Goal: Task Accomplishment & Management: Manage account settings

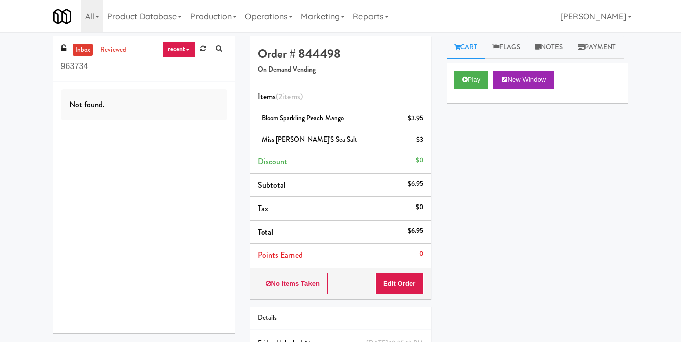
drag, startPoint x: 105, startPoint y: 71, endPoint x: 43, endPoint y: 63, distance: 62.0
click at [43, 63] on div "inbox reviewed recent all unclear take inventory issue suspicious failed recent…" at bounding box center [340, 219] width 681 height 366
drag, startPoint x: 112, startPoint y: 64, endPoint x: 0, endPoint y: 37, distance: 115.6
click at [0, 37] on div "inbox reviewed recent all unclear take inventory issue suspicious failed recent…" at bounding box center [340, 219] width 681 height 366
paste input "545 N [PERSON_NAME]- Left - Fridge"
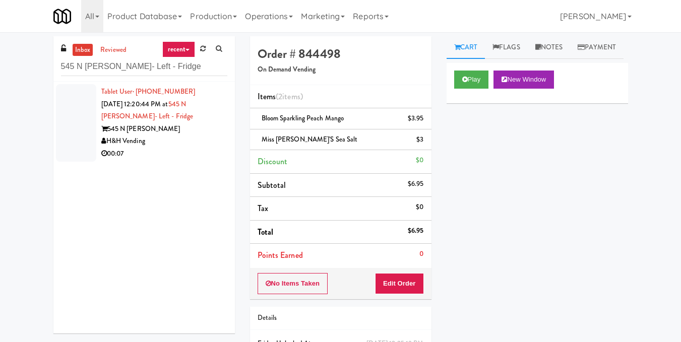
click at [188, 140] on div "H&H Vending" at bounding box center [164, 141] width 126 height 13
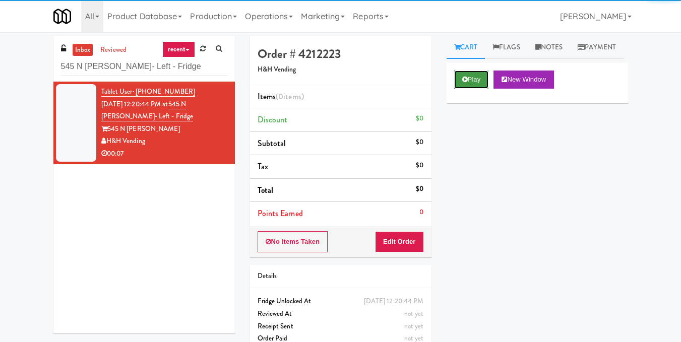
click at [472, 89] on button "Play" at bounding box center [471, 80] width 35 height 18
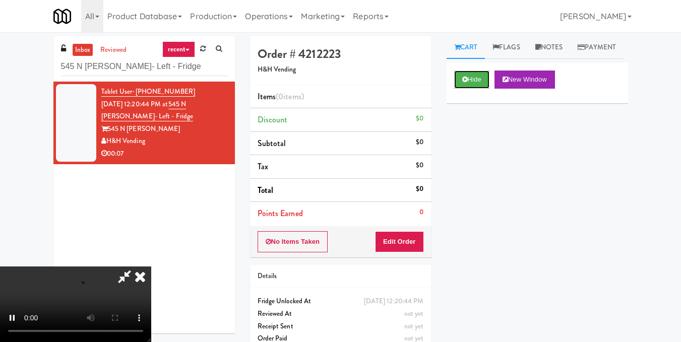
scroll to position [63, 0]
click at [151, 267] on video at bounding box center [75, 305] width 151 height 76
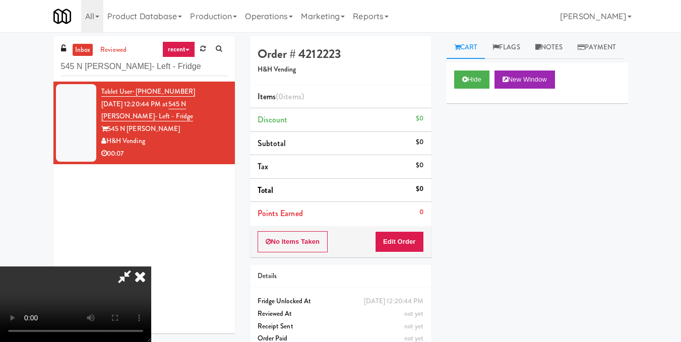
click at [151, 267] on video at bounding box center [75, 305] width 151 height 76
click at [418, 243] on button "Edit Order" at bounding box center [399, 241] width 49 height 21
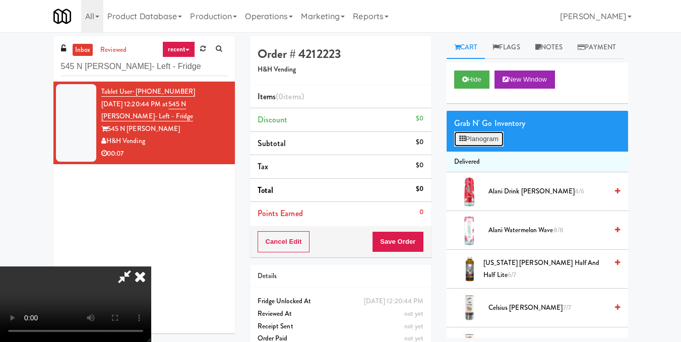
click at [473, 147] on button "Planogram" at bounding box center [478, 139] width 49 height 15
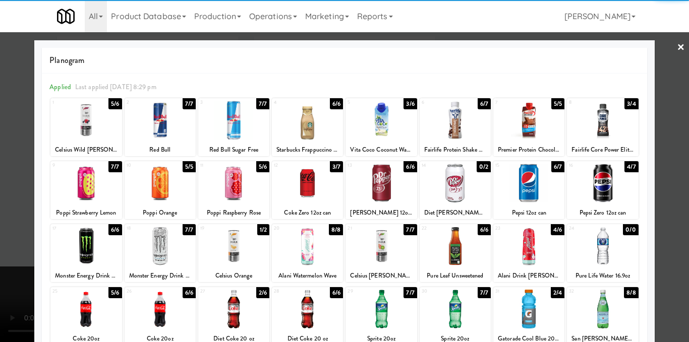
click at [84, 112] on div at bounding box center [85, 120] width 71 height 39
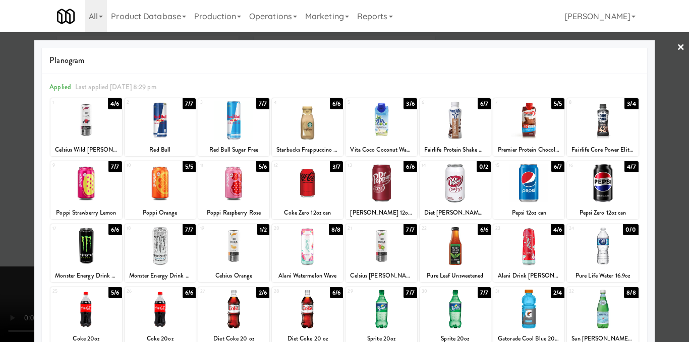
drag, startPoint x: 670, startPoint y: 132, endPoint x: 568, endPoint y: 136, distance: 101.9
click at [669, 133] on div at bounding box center [344, 171] width 689 height 342
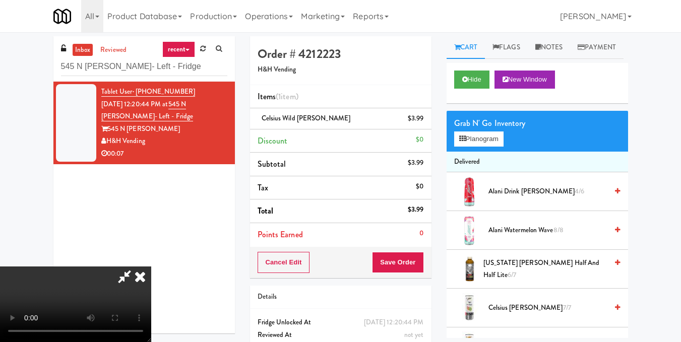
click at [151, 267] on video at bounding box center [75, 305] width 151 height 76
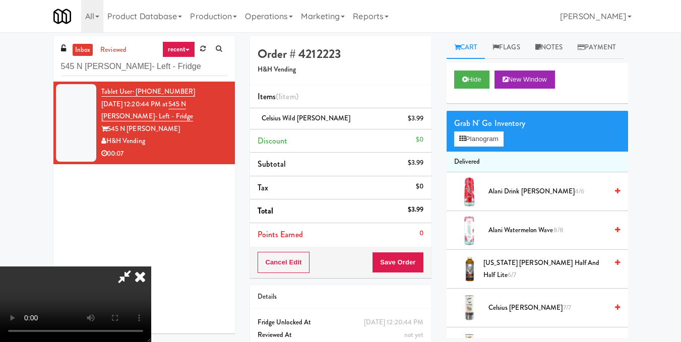
click at [151, 267] on icon at bounding box center [140, 277] width 22 height 20
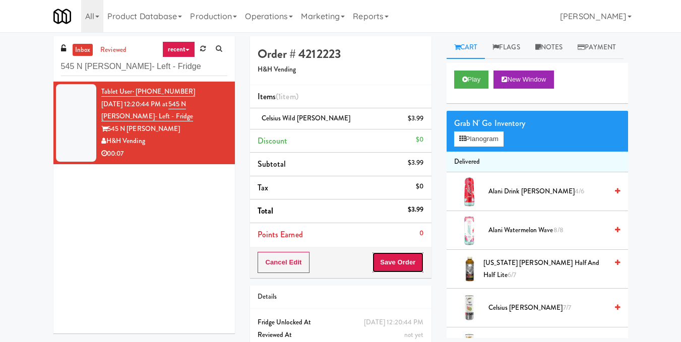
click at [396, 260] on button "Save Order" at bounding box center [397, 262] width 51 height 21
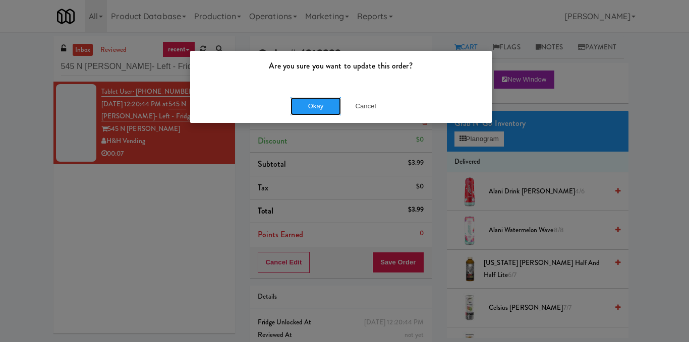
click at [325, 110] on button "Okay" at bounding box center [315, 106] width 50 height 18
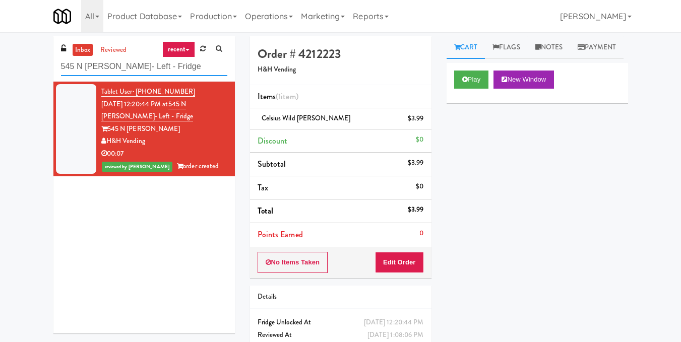
drag, startPoint x: 183, startPoint y: 67, endPoint x: 0, endPoint y: 62, distance: 182.6
click at [0, 62] on div "inbox reviewed recent all unclear take inventory issue suspicious failed recent…" at bounding box center [340, 208] width 681 height 345
paste input "Platform - Cooler - Left"
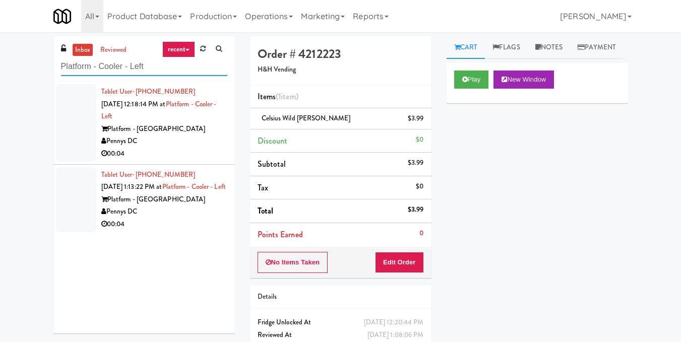
type input "Platform - Cooler - Left"
click at [223, 147] on li "Tablet User · (571) 278-0316 [DATE] 12:18:14 PM at Platform - Cooler - Left Pla…" at bounding box center [144, 123] width 182 height 83
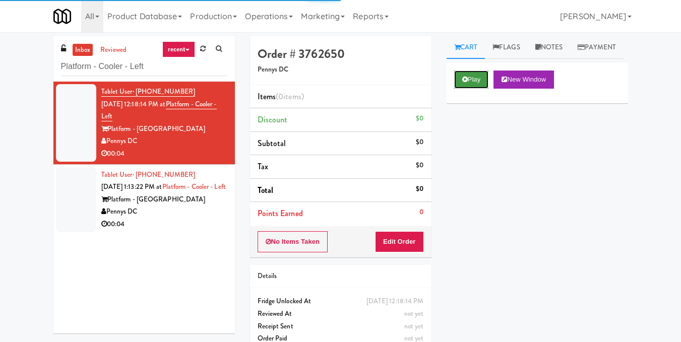
click at [479, 89] on button "Play" at bounding box center [471, 80] width 35 height 18
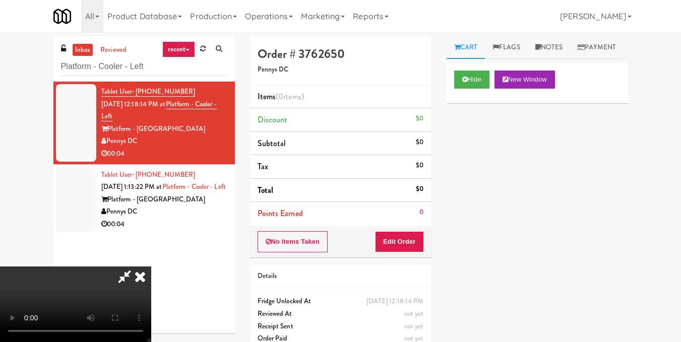
click at [151, 267] on video at bounding box center [75, 305] width 151 height 76
click at [421, 240] on button "Edit Order" at bounding box center [399, 241] width 49 height 21
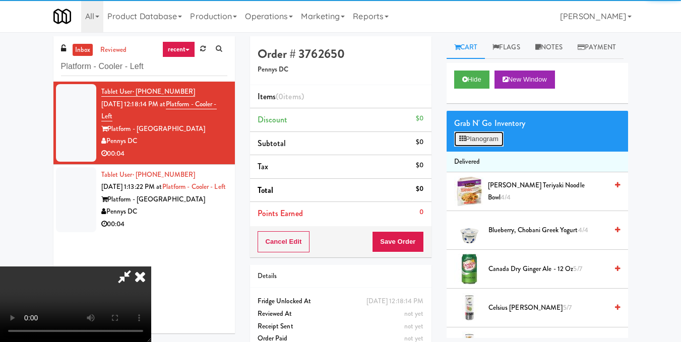
click at [465, 147] on button "Planogram" at bounding box center [478, 139] width 49 height 15
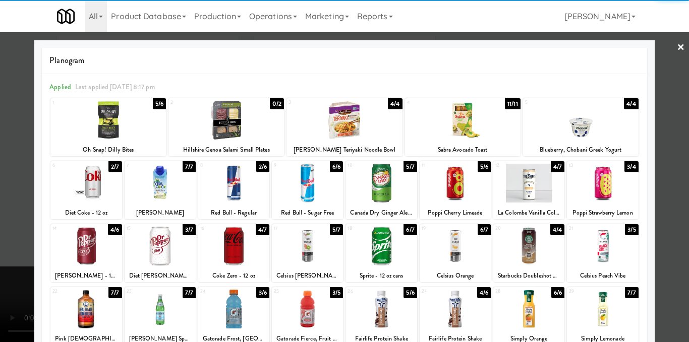
drag, startPoint x: 602, startPoint y: 238, endPoint x: 633, endPoint y: 225, distance: 34.4
click at [602, 240] on div at bounding box center [602, 246] width 71 height 39
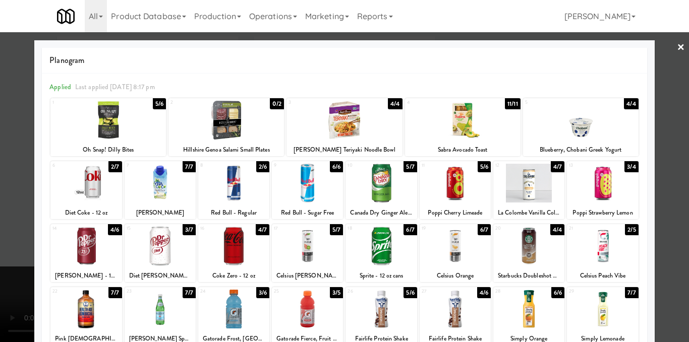
click at [662, 219] on div at bounding box center [344, 171] width 689 height 342
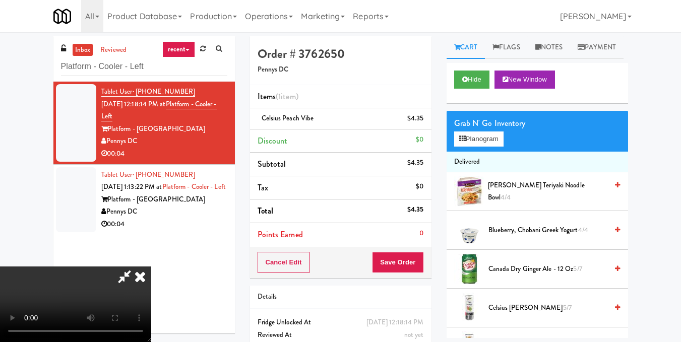
click at [151, 267] on video at bounding box center [75, 305] width 151 height 76
click at [151, 267] on icon at bounding box center [140, 277] width 22 height 20
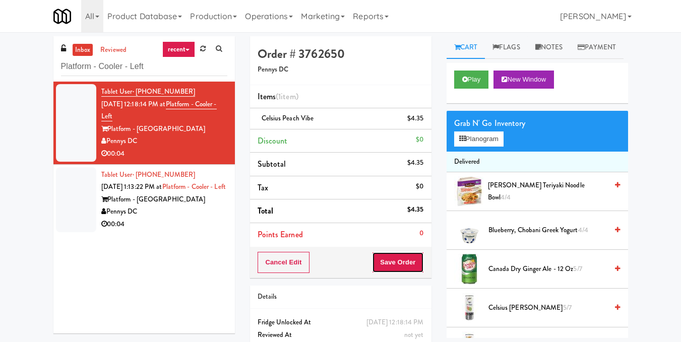
drag, startPoint x: 396, startPoint y: 266, endPoint x: 389, endPoint y: 247, distance: 19.8
click at [397, 266] on button "Save Order" at bounding box center [397, 262] width 51 height 21
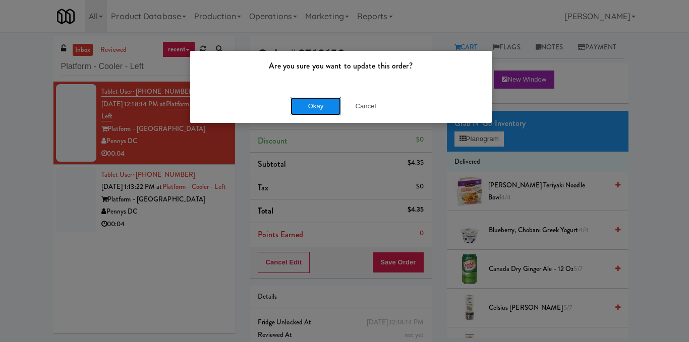
click at [316, 106] on button "Okay" at bounding box center [315, 106] width 50 height 18
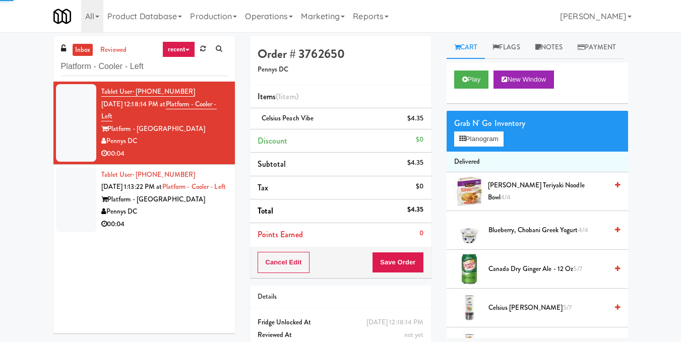
click at [215, 202] on div "Tablet User · (715) 393-9495 [DATE] 1:13:22 PM at Platform - Cooler - Left Plat…" at bounding box center [164, 200] width 126 height 62
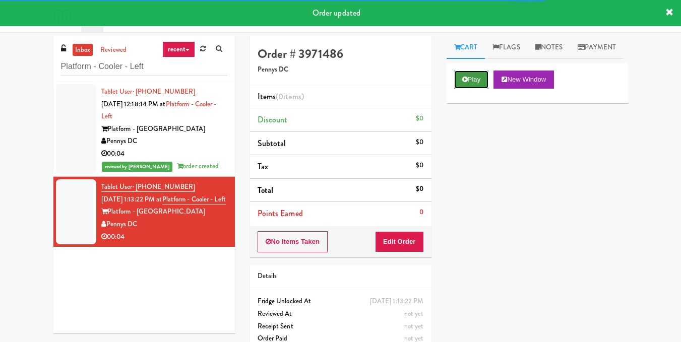
click at [480, 89] on button "Play" at bounding box center [471, 80] width 35 height 18
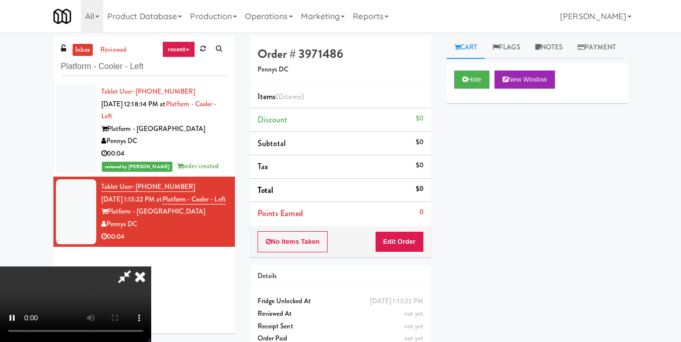
click at [151, 267] on video at bounding box center [75, 305] width 151 height 76
click at [414, 244] on button "Edit Order" at bounding box center [399, 241] width 49 height 21
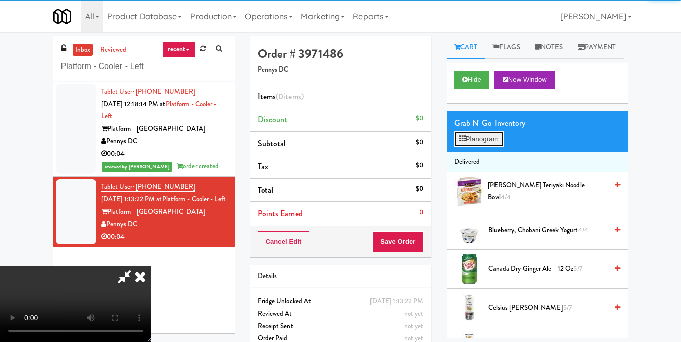
click at [501, 147] on button "Planogram" at bounding box center [478, 139] width 49 height 15
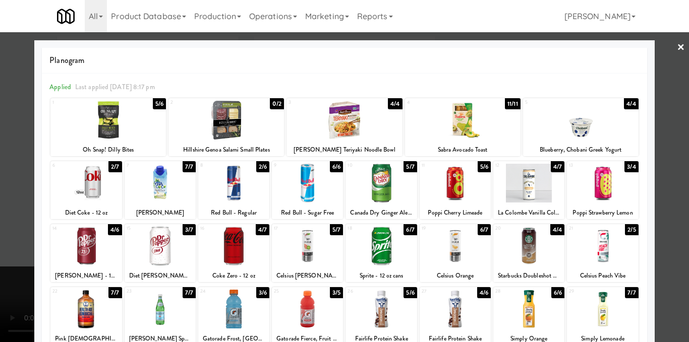
drag, startPoint x: 227, startPoint y: 194, endPoint x: 254, endPoint y: 183, distance: 28.5
click at [228, 194] on div at bounding box center [233, 183] width 71 height 39
click at [657, 181] on div at bounding box center [344, 171] width 689 height 342
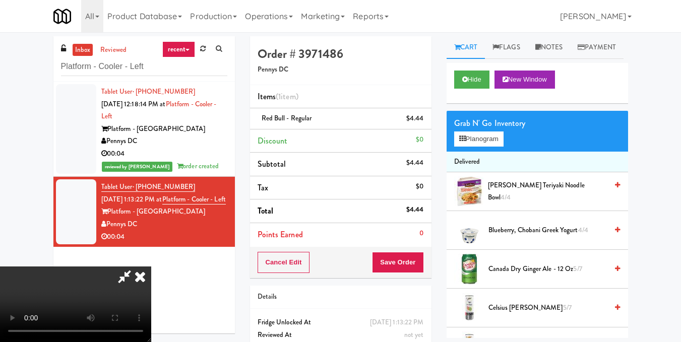
click at [151, 267] on video at bounding box center [75, 305] width 151 height 76
click at [151, 267] on icon at bounding box center [140, 277] width 22 height 20
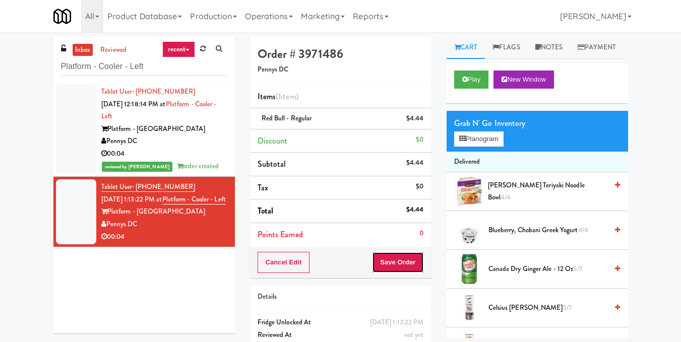
drag, startPoint x: 396, startPoint y: 265, endPoint x: 384, endPoint y: 228, distance: 38.9
click at [396, 264] on button "Save Order" at bounding box center [397, 262] width 51 height 21
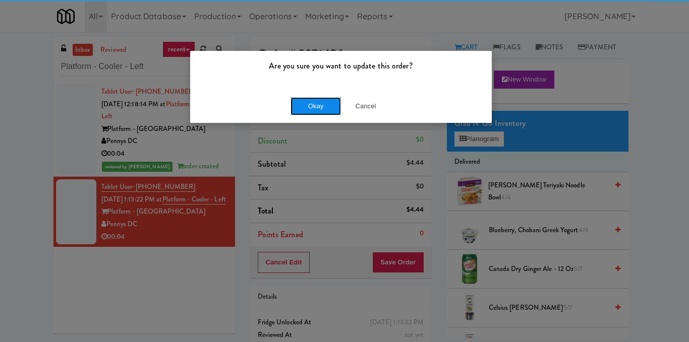
click at [316, 109] on button "Okay" at bounding box center [315, 106] width 50 height 18
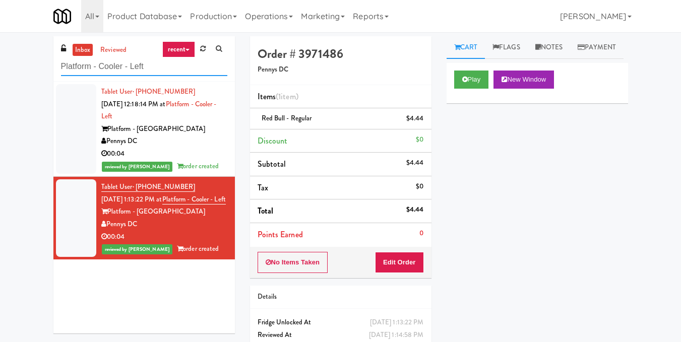
drag, startPoint x: 132, startPoint y: 54, endPoint x: 24, endPoint y: 39, distance: 109.0
click at [24, 39] on div "inbox reviewed recent all unclear take inventory issue suspicious failed recent…" at bounding box center [340, 208] width 681 height 345
paste input "Chestnut Place"
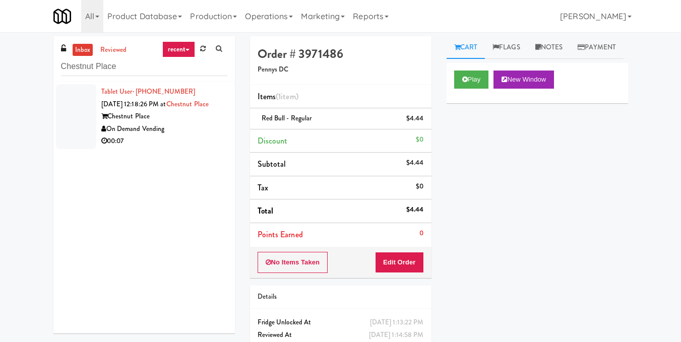
click at [201, 132] on div "On Demand Vending" at bounding box center [164, 129] width 126 height 13
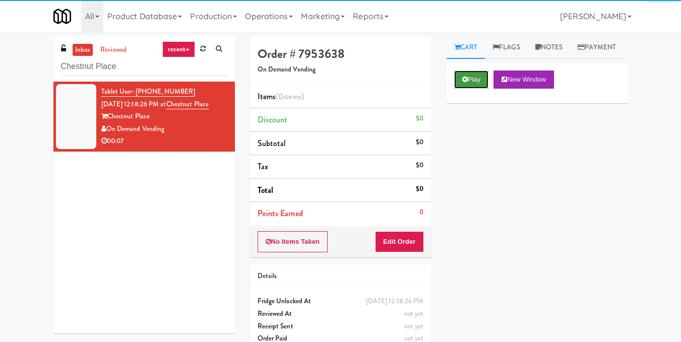
click at [467, 83] on icon at bounding box center [465, 79] width 6 height 7
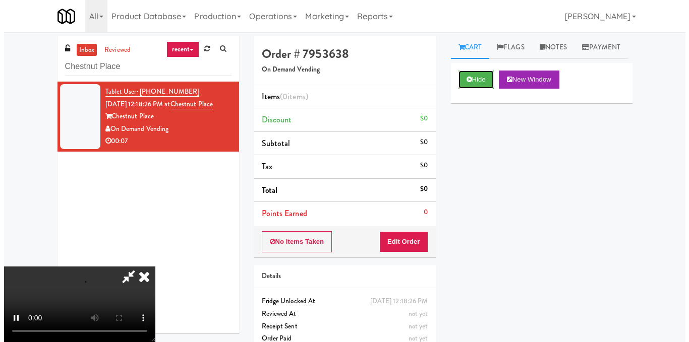
scroll to position [113, 0]
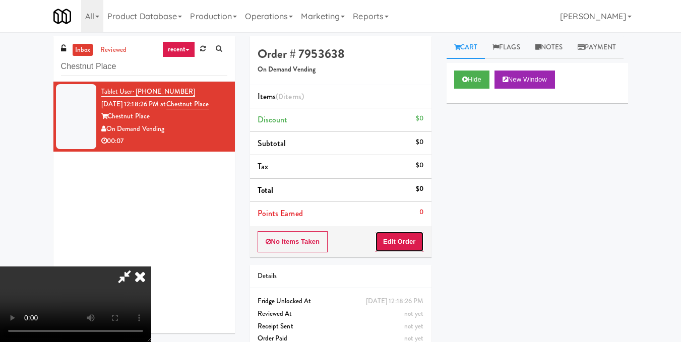
drag, startPoint x: 415, startPoint y: 241, endPoint x: 445, endPoint y: 198, distance: 52.6
click at [415, 241] on button "Edit Order" at bounding box center [399, 241] width 49 height 21
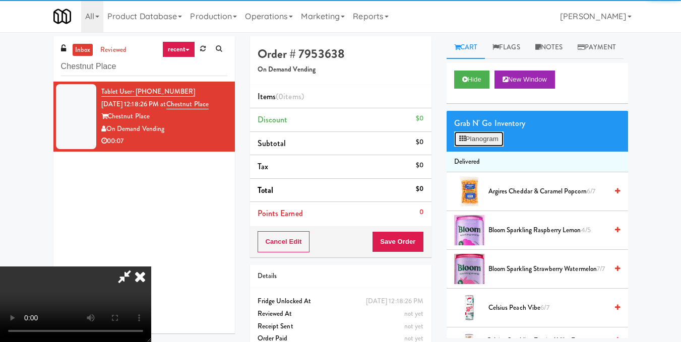
click at [472, 147] on button "Planogram" at bounding box center [478, 139] width 49 height 15
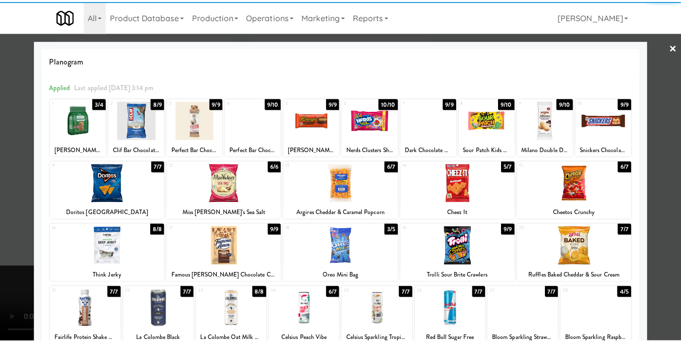
scroll to position [151, 0]
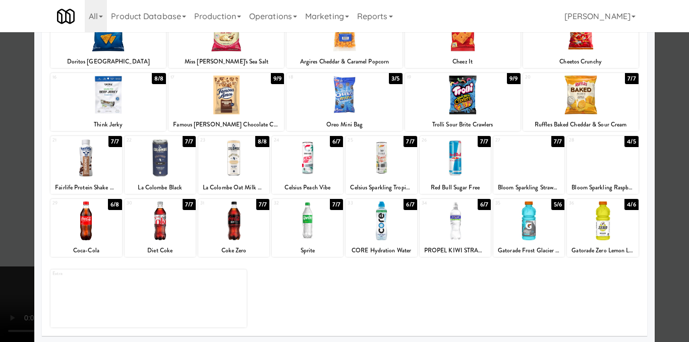
click at [374, 233] on div at bounding box center [380, 221] width 71 height 39
click at [672, 179] on div at bounding box center [344, 171] width 689 height 342
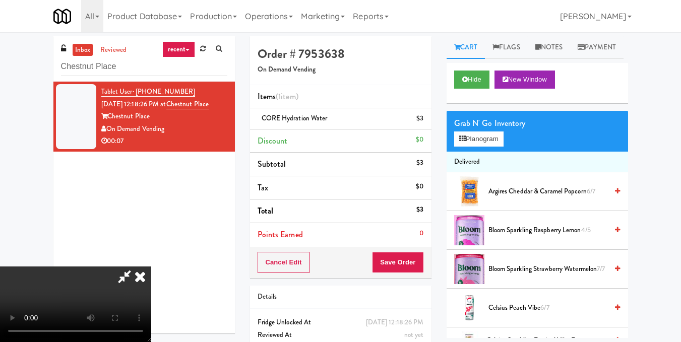
click at [151, 267] on video at bounding box center [75, 305] width 151 height 76
drag, startPoint x: 391, startPoint y: 41, endPoint x: 387, endPoint y: 45, distance: 6.1
click at [151, 267] on icon at bounding box center [140, 277] width 22 height 20
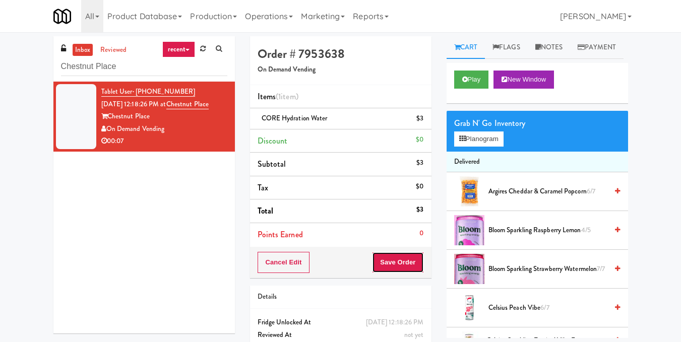
click at [399, 261] on button "Save Order" at bounding box center [397, 262] width 51 height 21
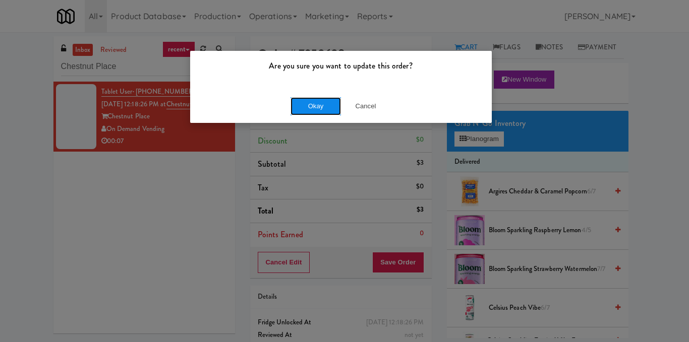
click at [315, 109] on button "Okay" at bounding box center [315, 106] width 50 height 18
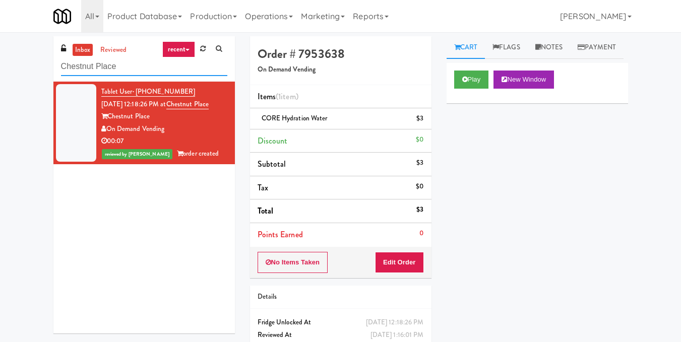
drag, startPoint x: 135, startPoint y: 68, endPoint x: 17, endPoint y: 58, distance: 118.4
click at [17, 58] on div "inbox reviewed recent all unclear take inventory issue suspicious failed recent…" at bounding box center [340, 208] width 681 height 345
paste input "Eleven55 - Pantry"
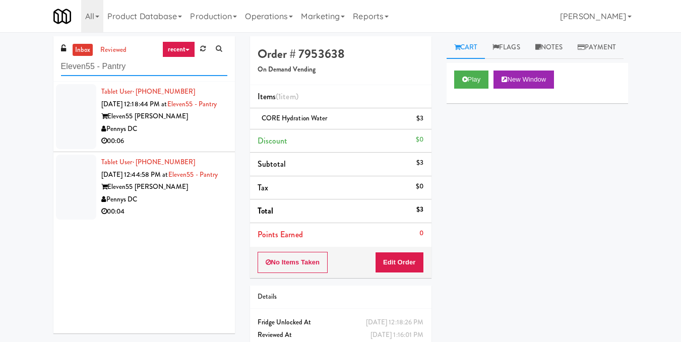
type input "Eleven55 - Pantry"
click at [181, 136] on div "Pennys DC" at bounding box center [164, 129] width 126 height 13
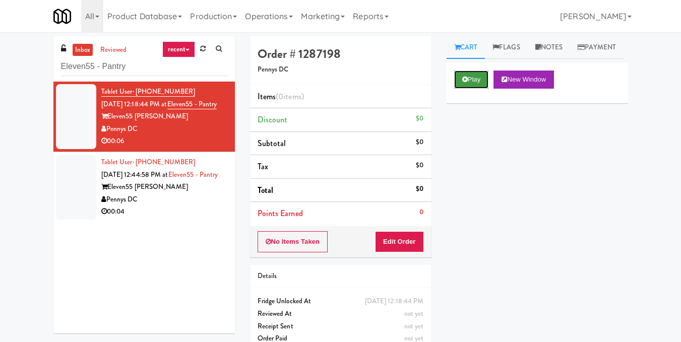
click at [463, 83] on icon at bounding box center [465, 79] width 6 height 7
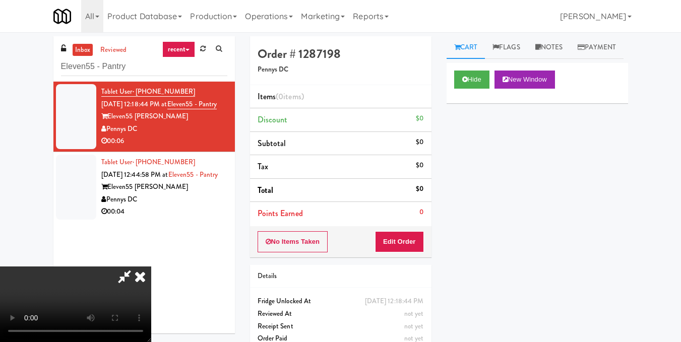
click at [151, 267] on video at bounding box center [75, 305] width 151 height 76
drag, startPoint x: 414, startPoint y: 241, endPoint x: 441, endPoint y: 196, distance: 52.0
click at [413, 241] on button "Edit Order" at bounding box center [399, 241] width 49 height 21
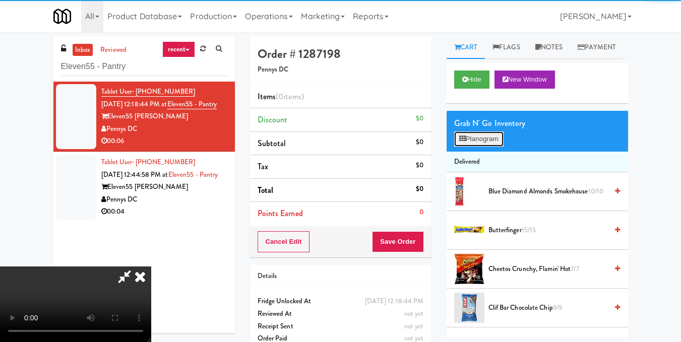
click at [473, 147] on button "Planogram" at bounding box center [478, 139] width 49 height 15
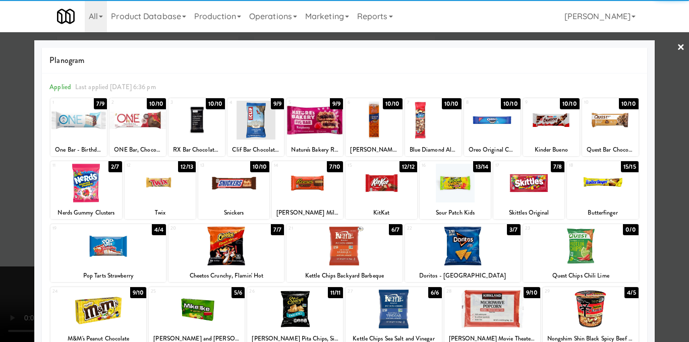
click at [459, 187] on div at bounding box center [455, 183] width 71 height 39
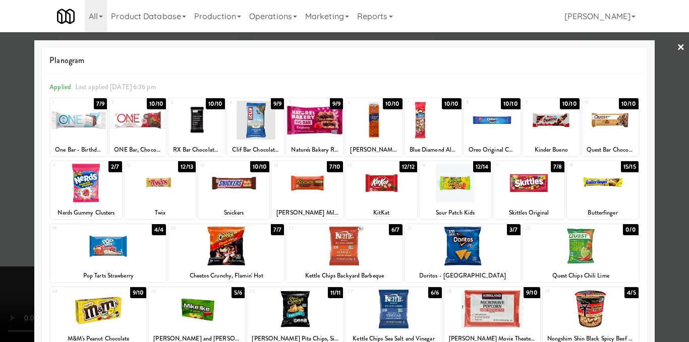
click at [672, 174] on div at bounding box center [344, 171] width 689 height 342
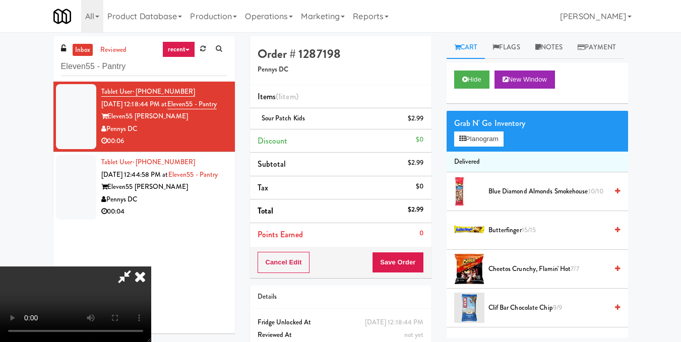
click at [151, 267] on icon at bounding box center [140, 277] width 22 height 20
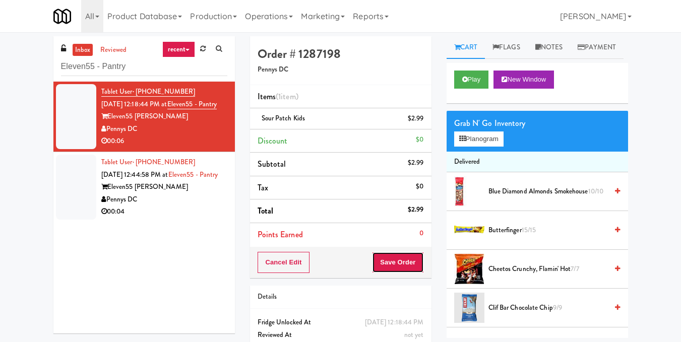
click at [409, 262] on button "Save Order" at bounding box center [397, 262] width 51 height 21
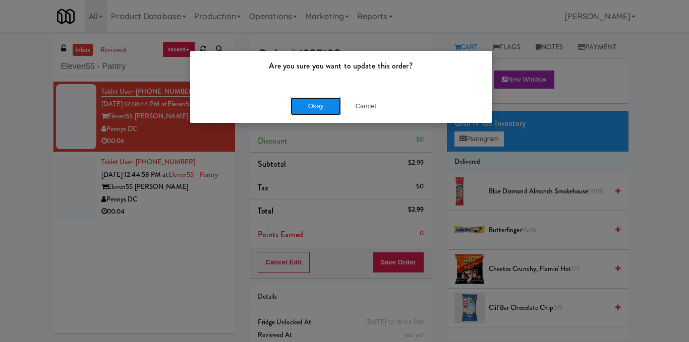
click at [314, 107] on button "Okay" at bounding box center [315, 106] width 50 height 18
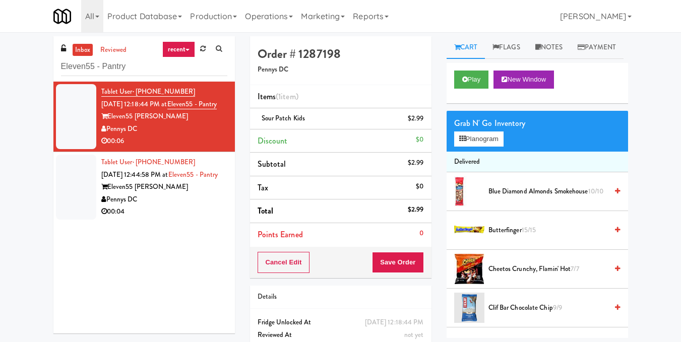
click at [204, 194] on div "Eleven55 [PERSON_NAME]" at bounding box center [164, 187] width 126 height 13
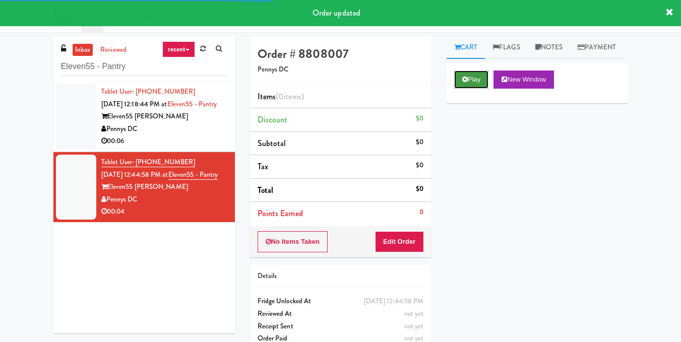
click at [471, 89] on button "Play" at bounding box center [471, 80] width 35 height 18
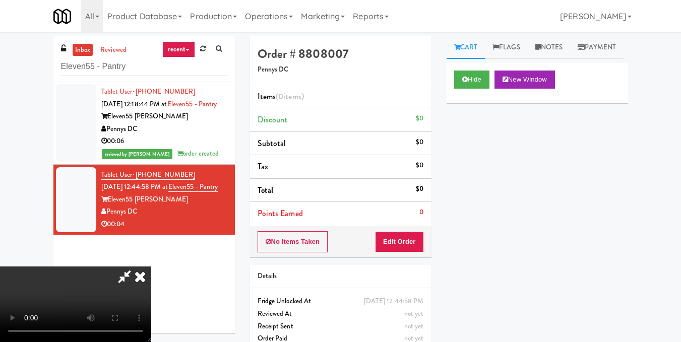
click at [151, 267] on video at bounding box center [75, 305] width 151 height 76
click at [416, 240] on button "Edit Order" at bounding box center [399, 241] width 49 height 21
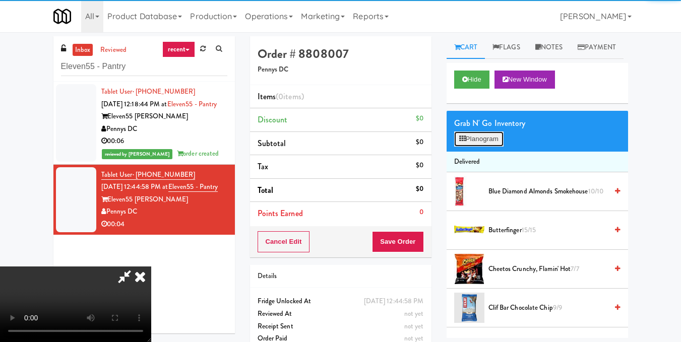
click at [472, 147] on button "Planogram" at bounding box center [478, 139] width 49 height 15
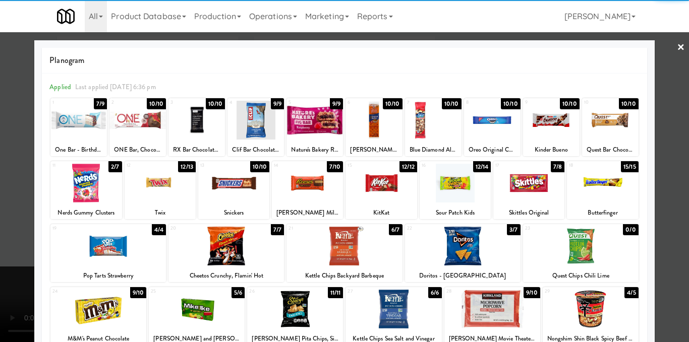
click at [215, 241] on div at bounding box center [225, 246] width 115 height 39
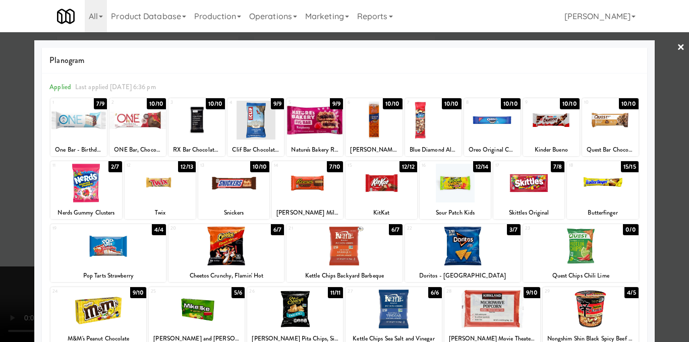
click at [662, 182] on div at bounding box center [344, 171] width 689 height 342
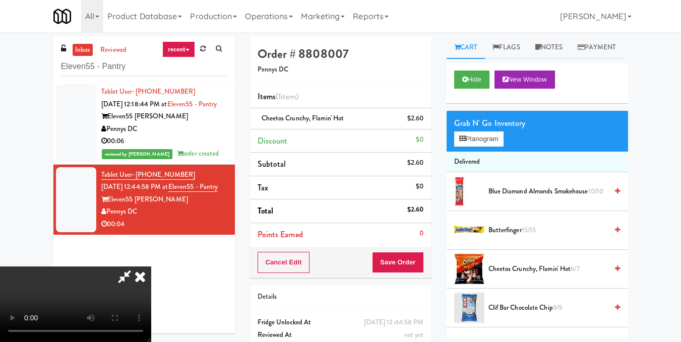
click at [135, 267] on video at bounding box center [75, 305] width 151 height 76
click at [151, 267] on icon at bounding box center [140, 277] width 22 height 20
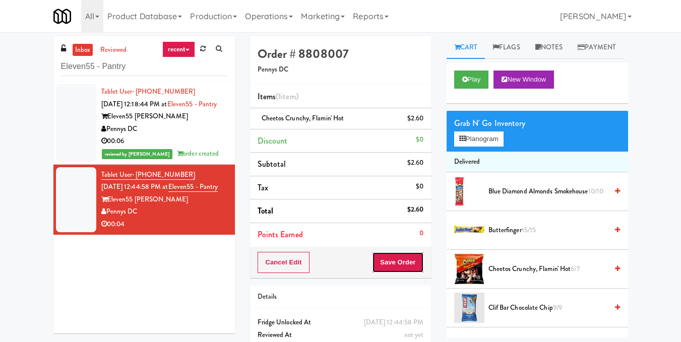
click at [410, 267] on button "Save Order" at bounding box center [397, 262] width 51 height 21
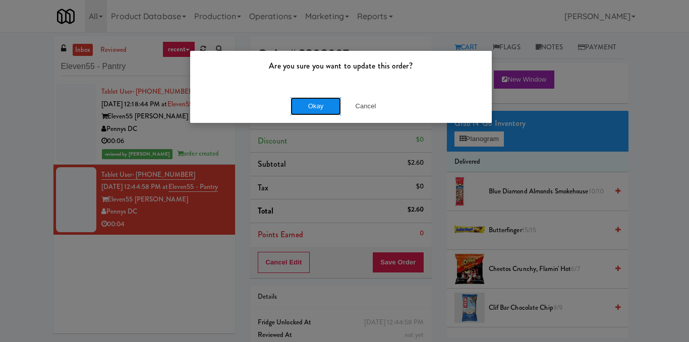
click at [314, 105] on button "Okay" at bounding box center [315, 106] width 50 height 18
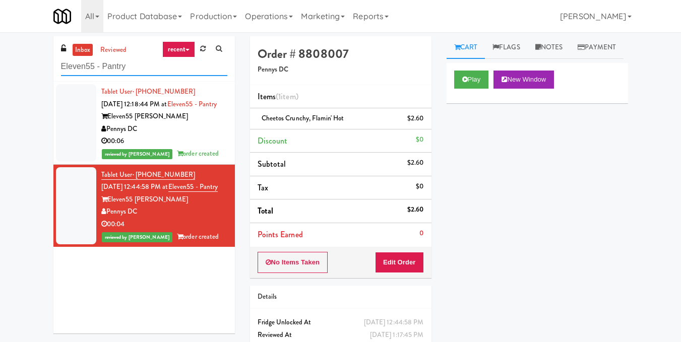
drag, startPoint x: 134, startPoint y: 62, endPoint x: 0, endPoint y: 75, distance: 134.8
click at [0, 75] on div "inbox reviewed recent all unclear take inventory issue suspicious failed recent…" at bounding box center [340, 208] width 681 height 345
paste input "Spring & [PERSON_NAME] - Combo Cooler A"
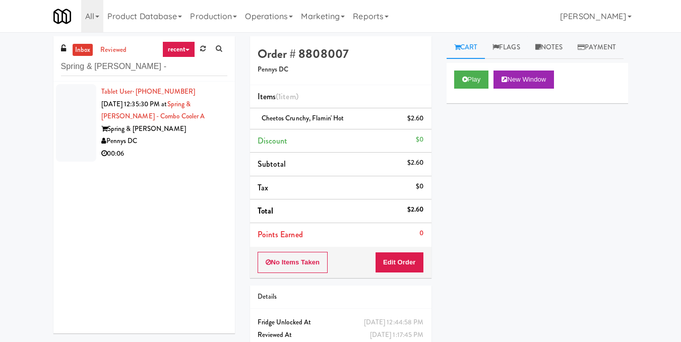
click at [193, 138] on div "Pennys DC" at bounding box center [164, 141] width 126 height 13
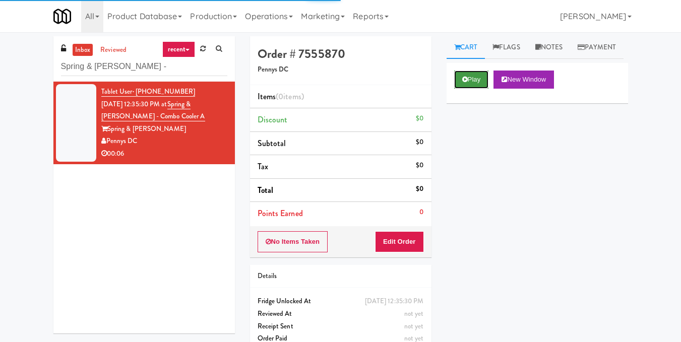
click at [482, 89] on button "Play" at bounding box center [471, 80] width 35 height 18
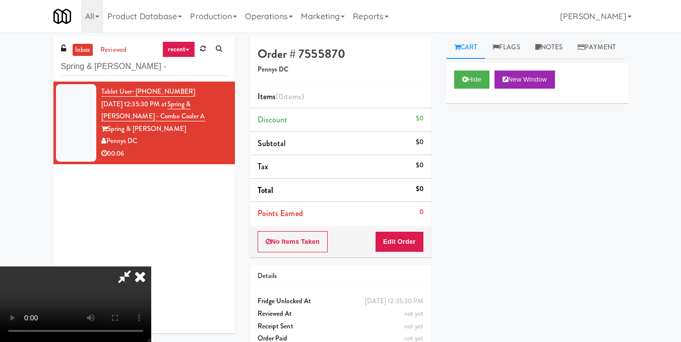
click at [151, 267] on video at bounding box center [75, 305] width 151 height 76
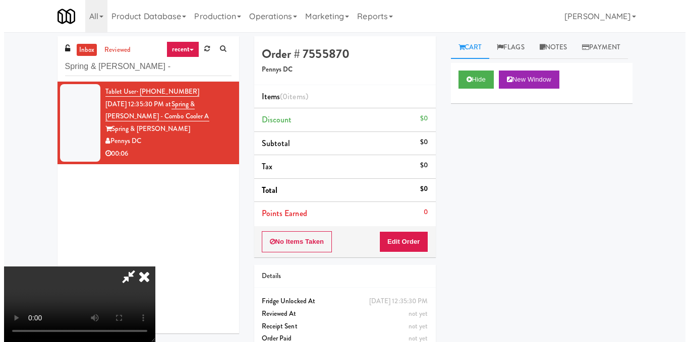
scroll to position [113, 0]
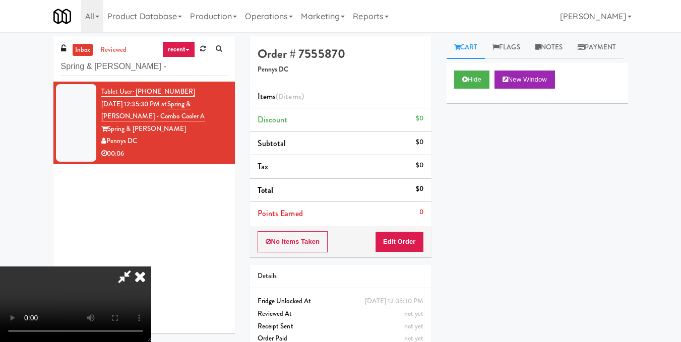
click at [151, 267] on video at bounding box center [75, 305] width 151 height 76
click at [417, 239] on button "Edit Order" at bounding box center [399, 241] width 49 height 21
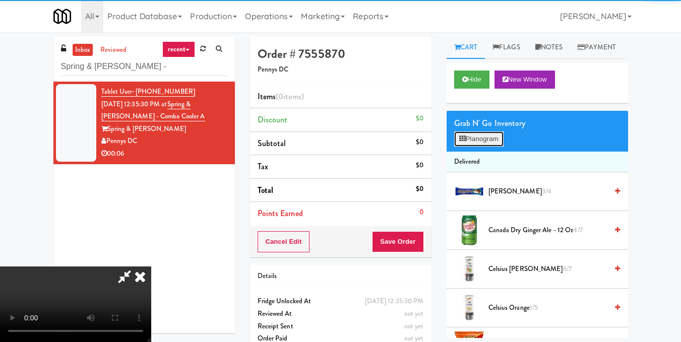
click at [497, 147] on button "Planogram" at bounding box center [478, 139] width 49 height 15
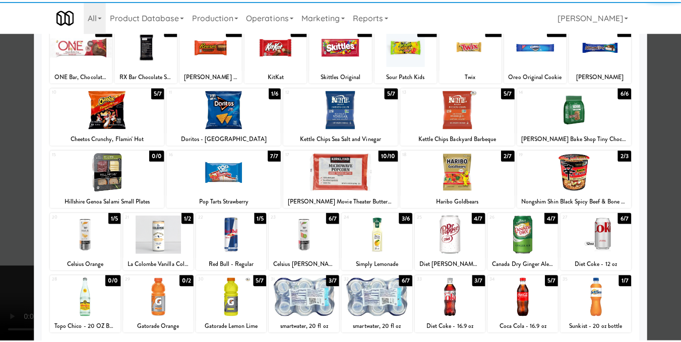
scroll to position [101, 0]
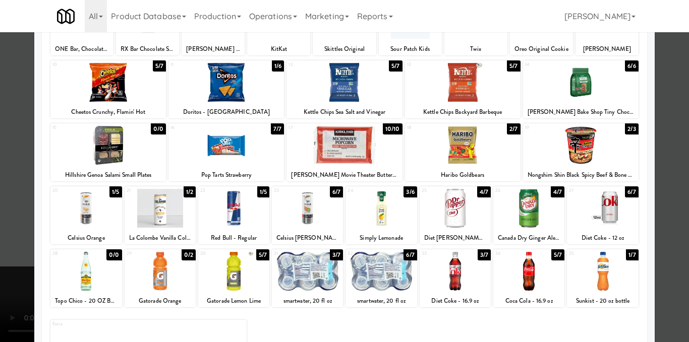
click at [531, 273] on div at bounding box center [528, 271] width 71 height 39
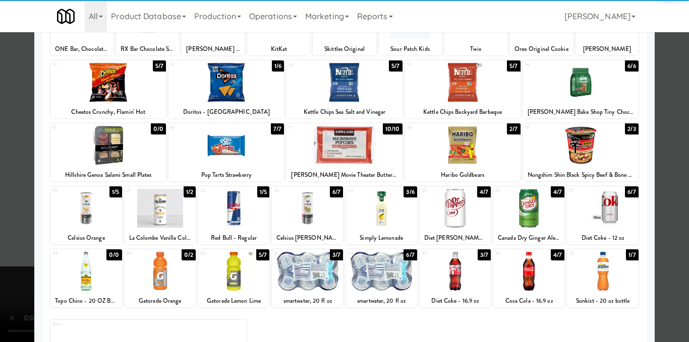
click at [665, 185] on div at bounding box center [344, 171] width 689 height 342
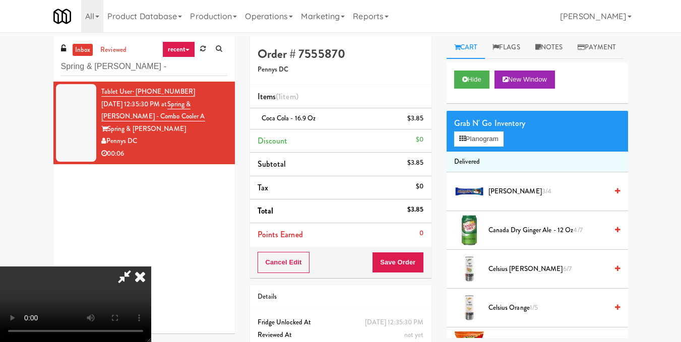
click at [151, 267] on icon at bounding box center [140, 277] width 22 height 20
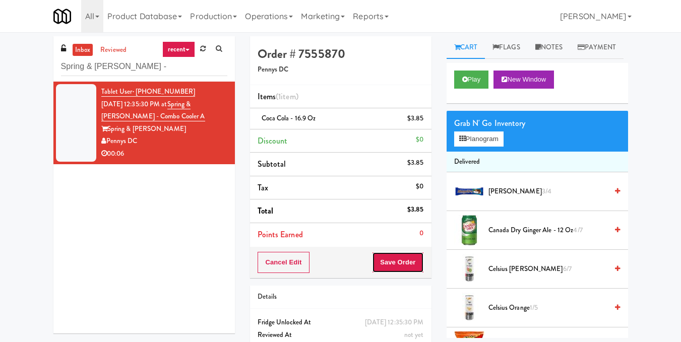
click at [398, 268] on button "Save Order" at bounding box center [397, 262] width 51 height 21
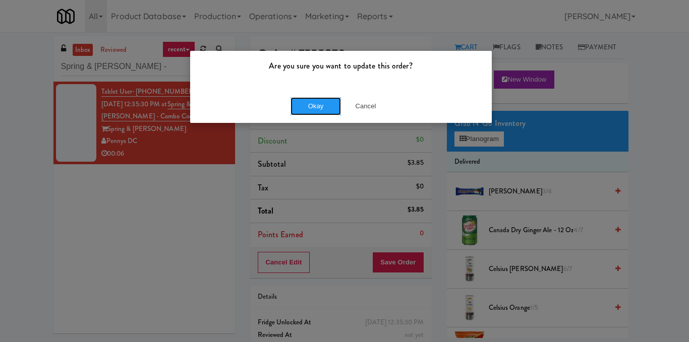
drag, startPoint x: 316, startPoint y: 104, endPoint x: 249, endPoint y: 99, distance: 66.7
click at [314, 104] on button "Okay" at bounding box center [315, 106] width 50 height 18
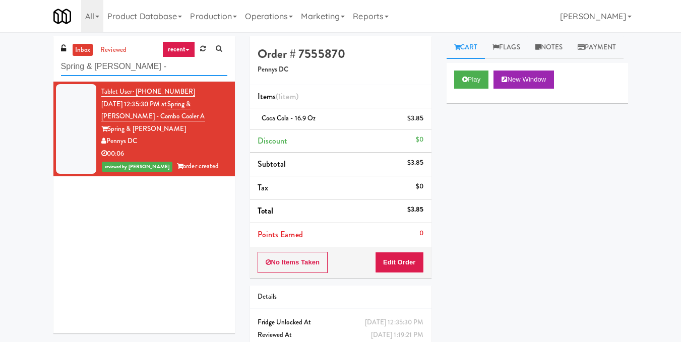
drag, startPoint x: 107, startPoint y: 66, endPoint x: 0, endPoint y: 65, distance: 107.4
click at [0, 66] on div "inbox reviewed recent all unclear take inventory issue suspicious failed recent…" at bounding box center [340, 208] width 681 height 345
paste input "The Quincy - Cooler"
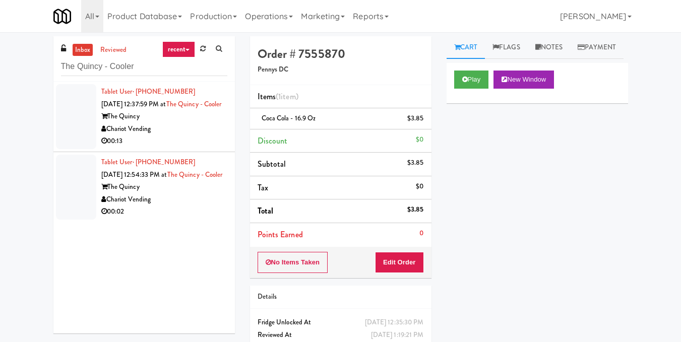
click at [177, 123] on div "The Quincy" at bounding box center [164, 116] width 126 height 13
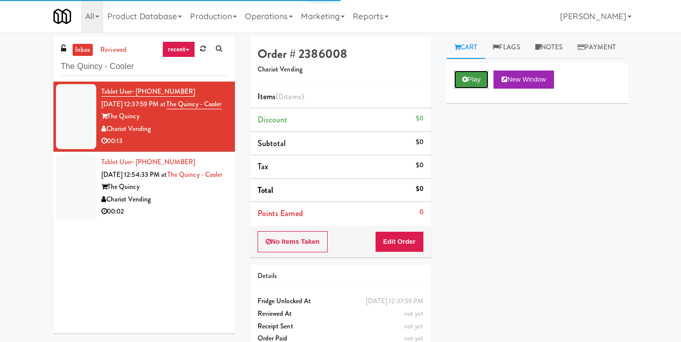
click at [466, 83] on icon at bounding box center [465, 79] width 6 height 7
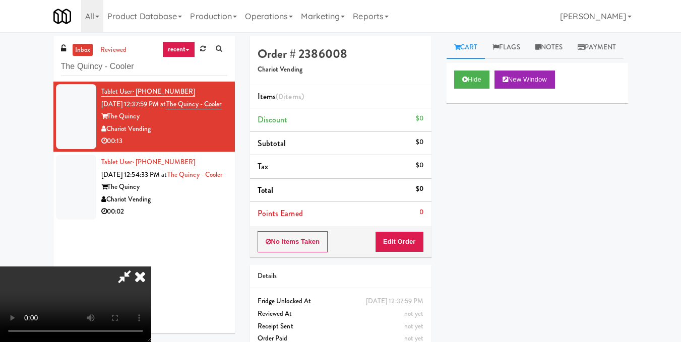
click at [151, 267] on video at bounding box center [75, 305] width 151 height 76
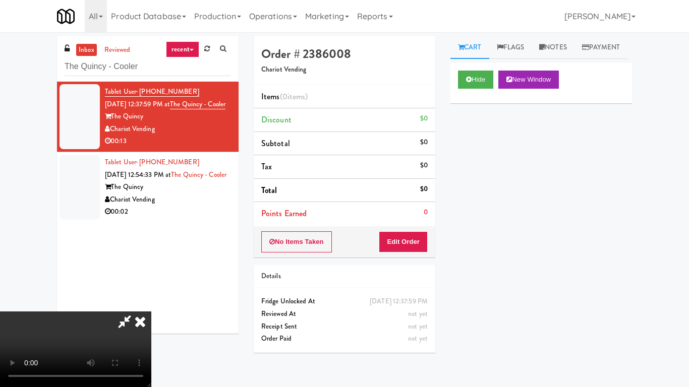
click at [151, 312] on video at bounding box center [75, 350] width 151 height 76
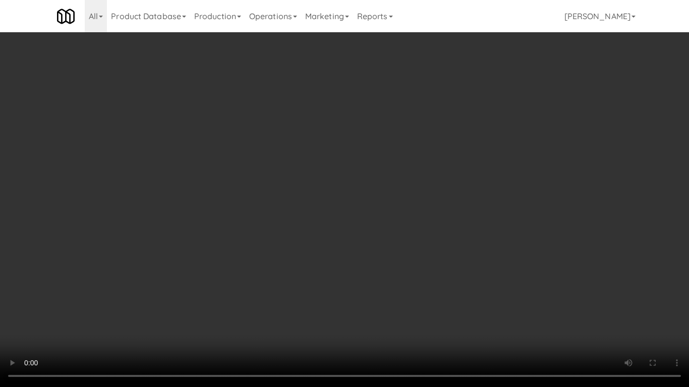
click at [446, 266] on video at bounding box center [344, 193] width 689 height 387
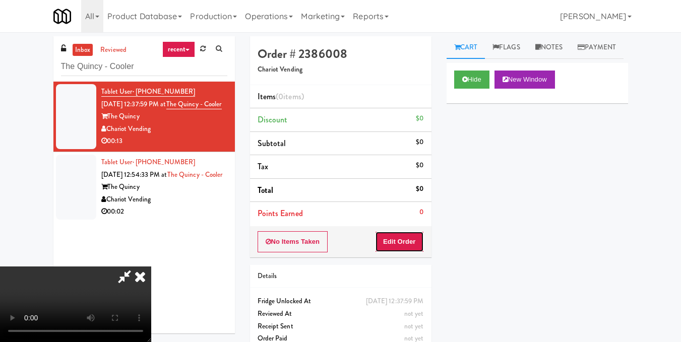
drag, startPoint x: 422, startPoint y: 245, endPoint x: 438, endPoint y: 196, distance: 52.1
click at [422, 245] on button "Edit Order" at bounding box center [399, 241] width 49 height 21
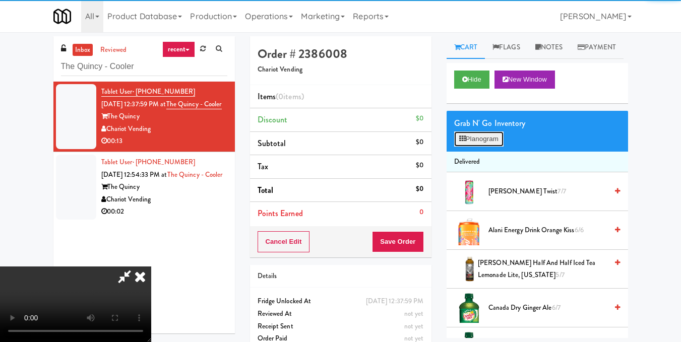
click at [475, 147] on button "Planogram" at bounding box center [478, 139] width 49 height 15
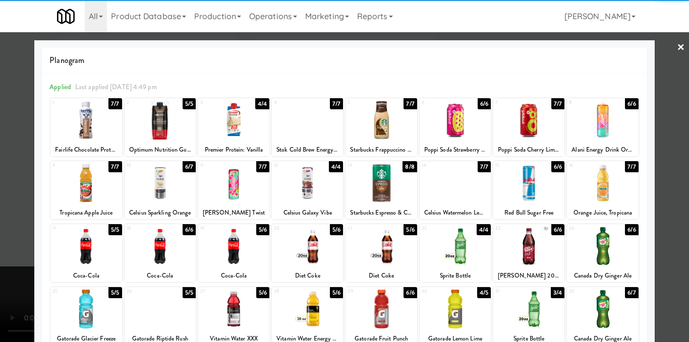
click at [78, 123] on div at bounding box center [85, 120] width 71 height 39
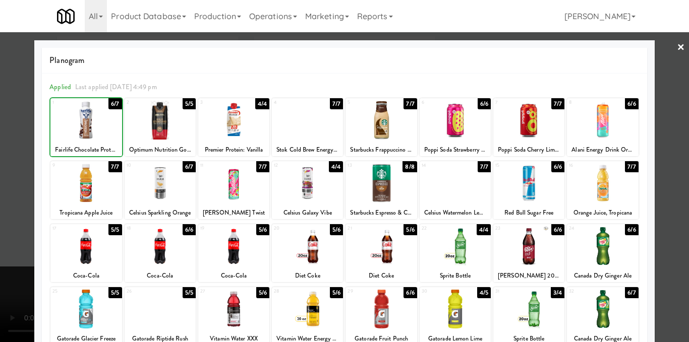
click at [78, 123] on div at bounding box center [85, 120] width 71 height 39
drag, startPoint x: 656, startPoint y: 159, endPoint x: 574, endPoint y: 184, distance: 85.7
click at [656, 160] on div at bounding box center [344, 171] width 689 height 342
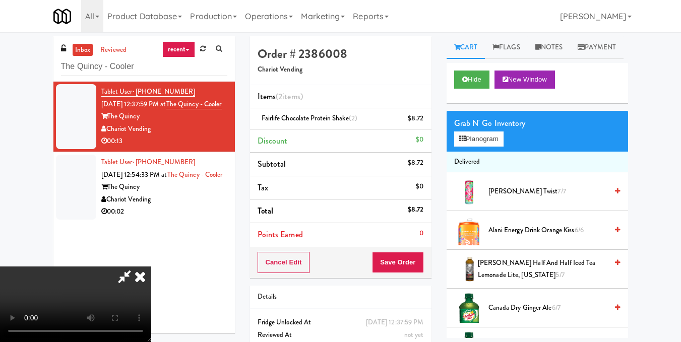
click at [151, 267] on video at bounding box center [75, 305] width 151 height 76
click at [151, 267] on icon at bounding box center [140, 277] width 22 height 20
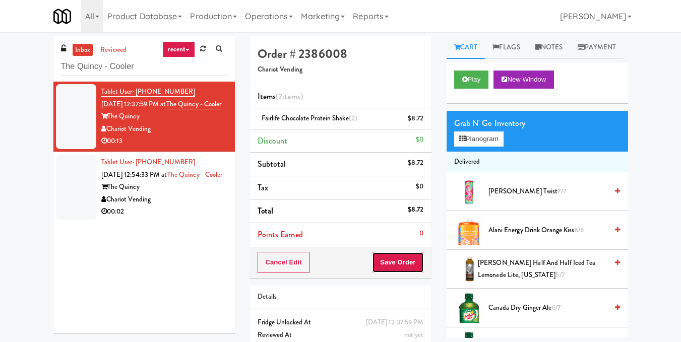
click at [396, 267] on button "Save Order" at bounding box center [397, 262] width 51 height 21
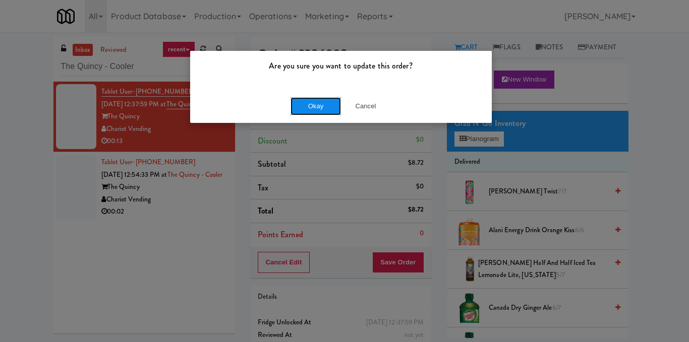
click at [313, 104] on button "Okay" at bounding box center [315, 106] width 50 height 18
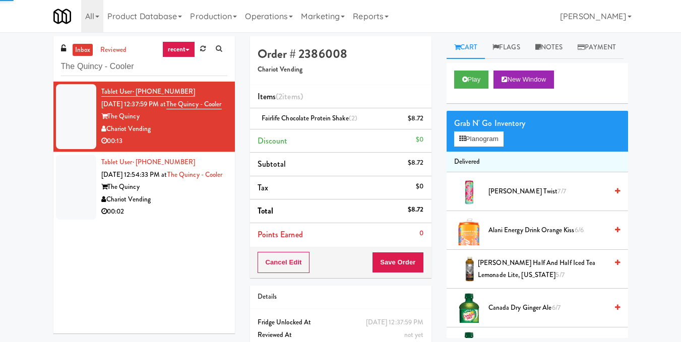
click at [189, 206] on div "Chariot Vending" at bounding box center [164, 200] width 126 height 13
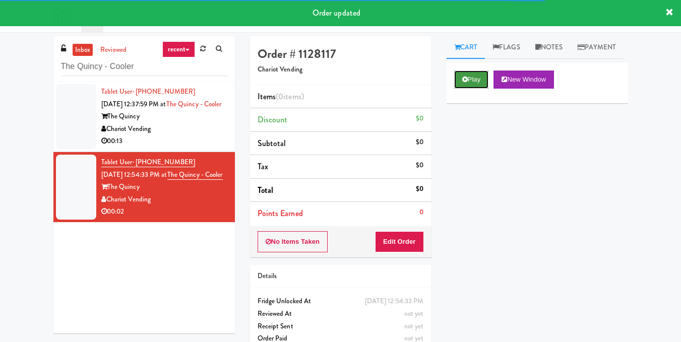
click at [467, 89] on button "Play" at bounding box center [471, 80] width 35 height 18
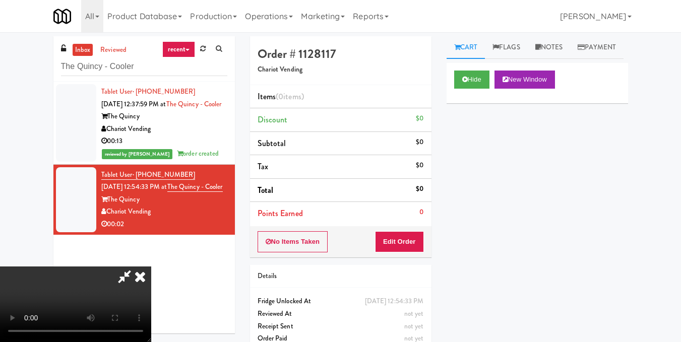
click at [151, 267] on icon at bounding box center [140, 277] width 22 height 20
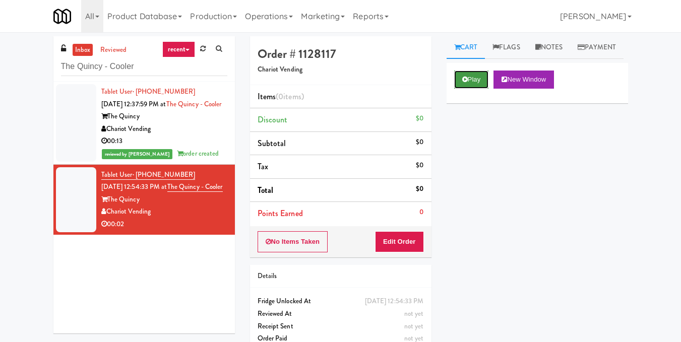
click at [473, 89] on button "Play" at bounding box center [471, 80] width 35 height 18
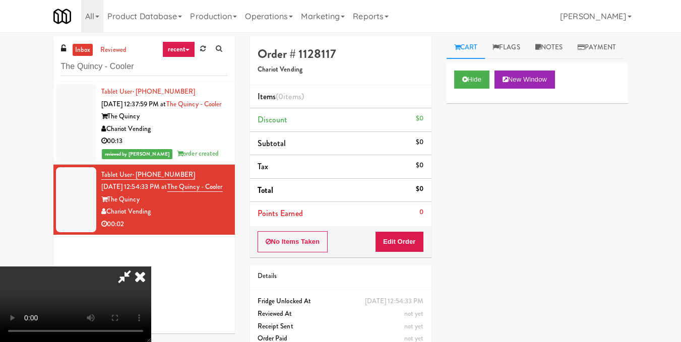
click at [151, 267] on icon at bounding box center [140, 277] width 22 height 20
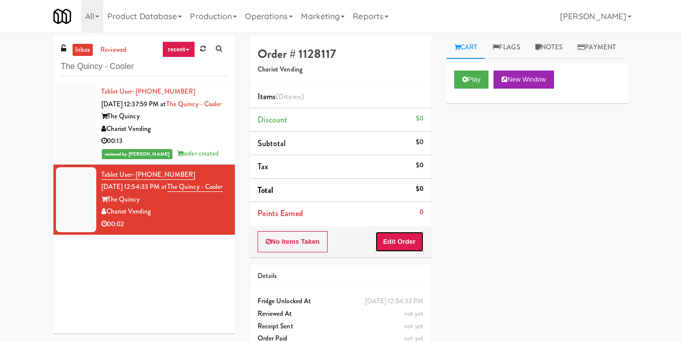
click at [406, 241] on button "Edit Order" at bounding box center [399, 241] width 49 height 21
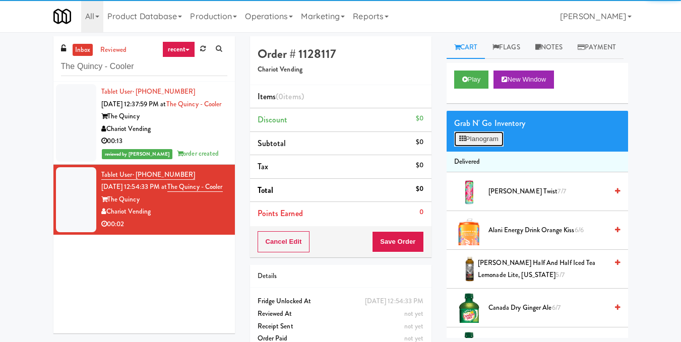
click at [471, 147] on button "Planogram" at bounding box center [478, 139] width 49 height 15
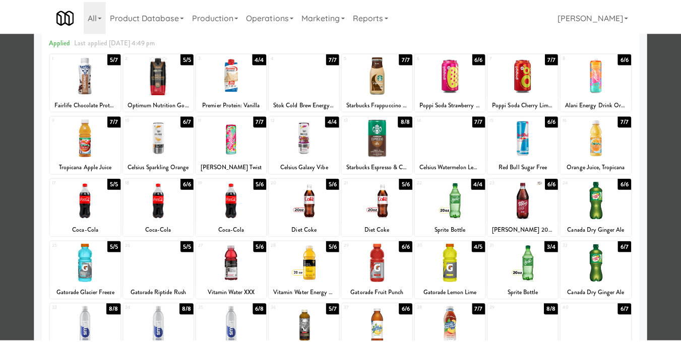
scroll to position [101, 0]
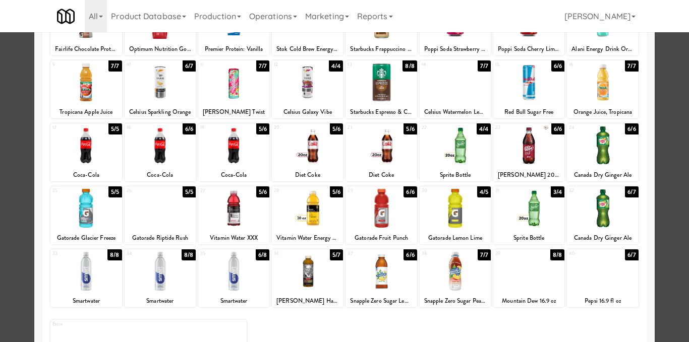
drag, startPoint x: 171, startPoint y: 273, endPoint x: 292, endPoint y: 240, distance: 125.0
click at [171, 273] on div at bounding box center [160, 271] width 71 height 39
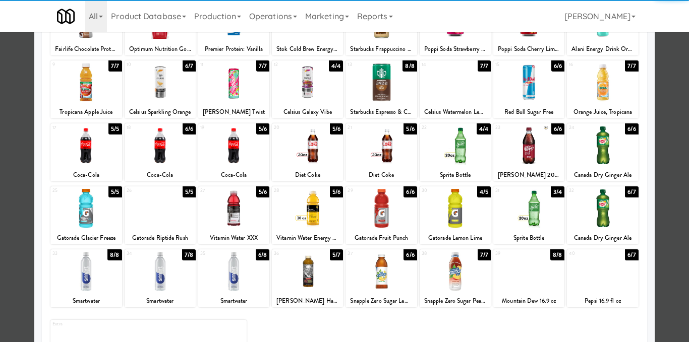
click at [656, 202] on div at bounding box center [344, 171] width 689 height 342
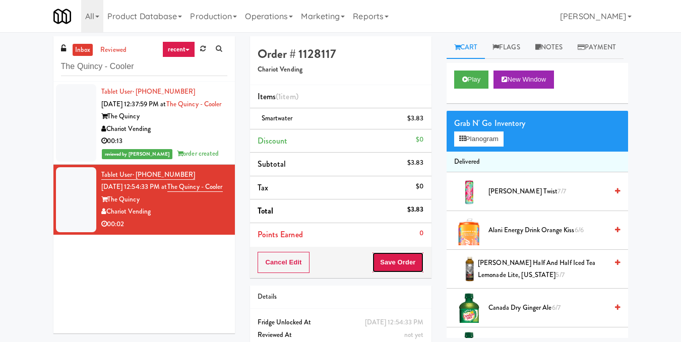
click at [400, 262] on button "Save Order" at bounding box center [397, 262] width 51 height 21
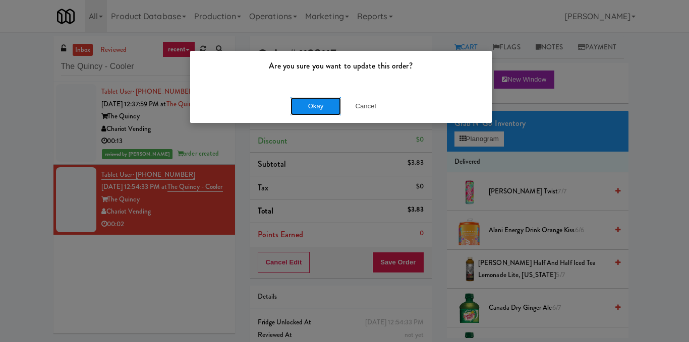
click at [310, 106] on button "Okay" at bounding box center [315, 106] width 50 height 18
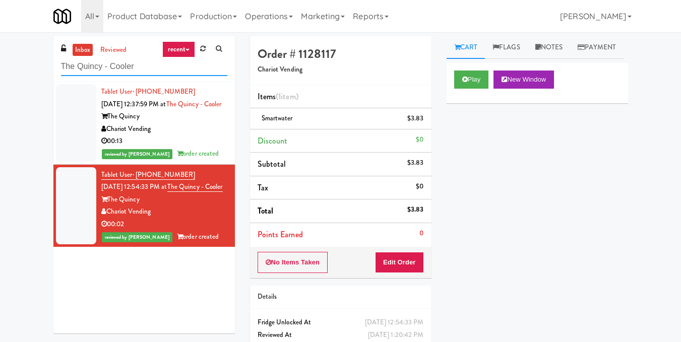
drag, startPoint x: 182, startPoint y: 69, endPoint x: 27, endPoint y: 68, distance: 154.3
click at [27, 68] on div "inbox reviewed recent all unclear take inventory issue suspicious failed recent…" at bounding box center [340, 208] width 681 height 345
paste input "Paradox - Cooler - Right"
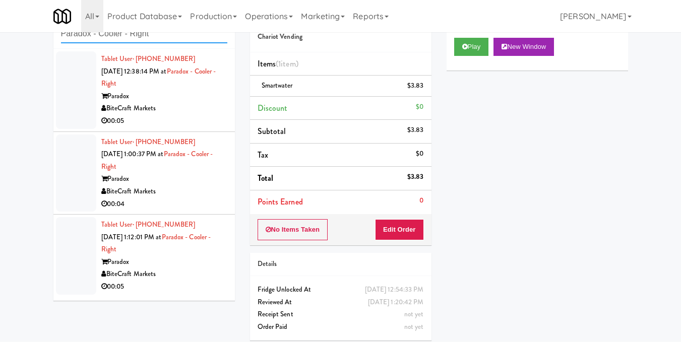
scroll to position [1, 0]
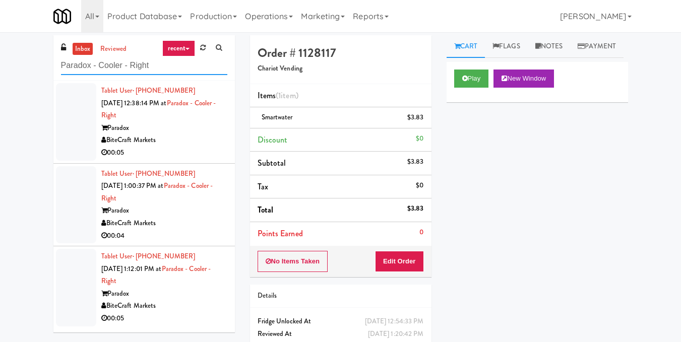
type input "Paradox - Cooler - Right"
click at [196, 145] on div "BiteCraft Markets" at bounding box center [164, 140] width 126 height 13
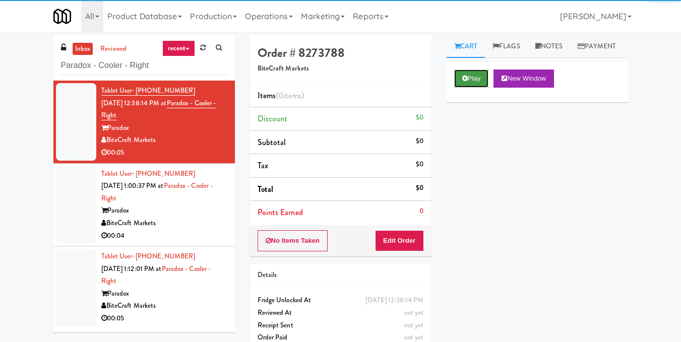
click at [472, 88] on button "Play" at bounding box center [471, 79] width 35 height 18
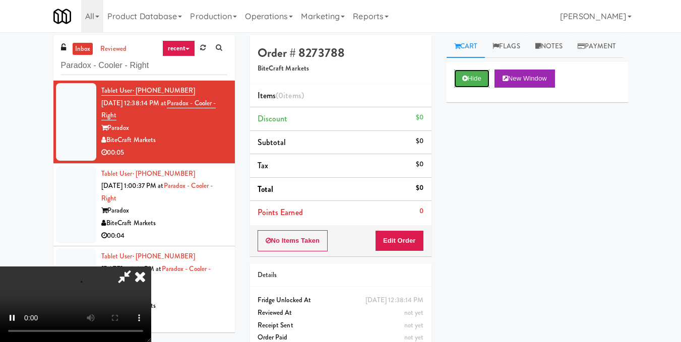
scroll to position [113, 0]
click at [151, 332] on video at bounding box center [75, 305] width 151 height 76
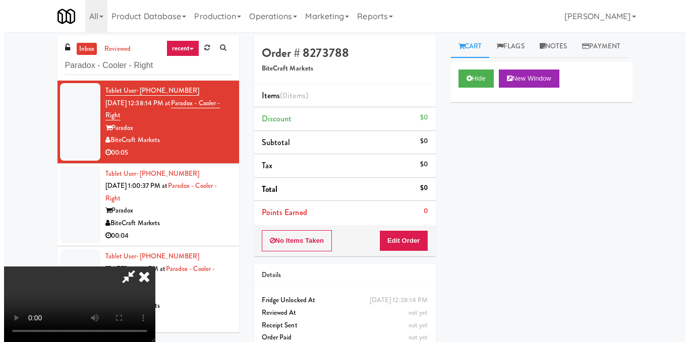
scroll to position [13, 0]
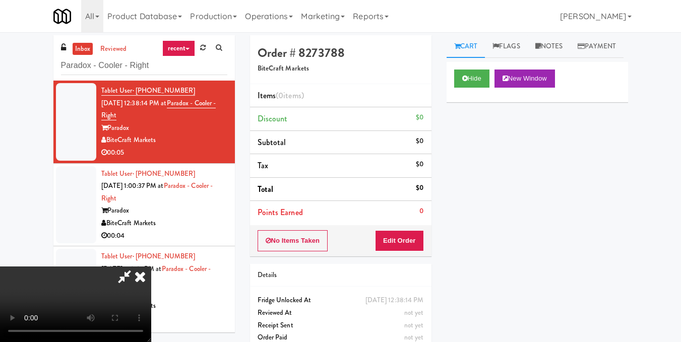
click at [151, 267] on video at bounding box center [75, 305] width 151 height 76
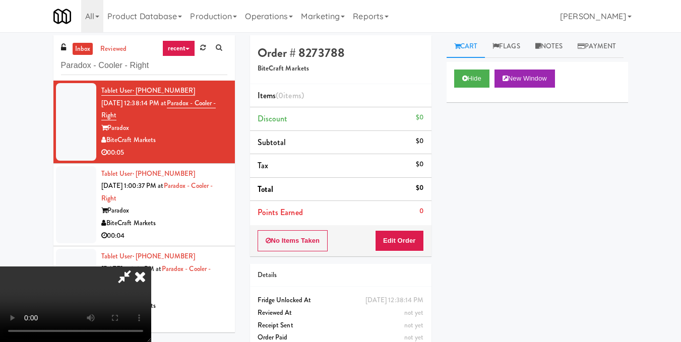
click at [151, 267] on video at bounding box center [75, 305] width 151 height 76
click at [414, 241] on button "Edit Order" at bounding box center [399, 240] width 49 height 21
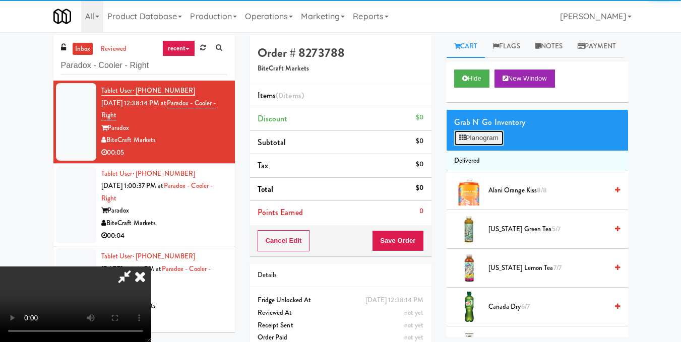
click at [476, 146] on button "Planogram" at bounding box center [478, 138] width 49 height 15
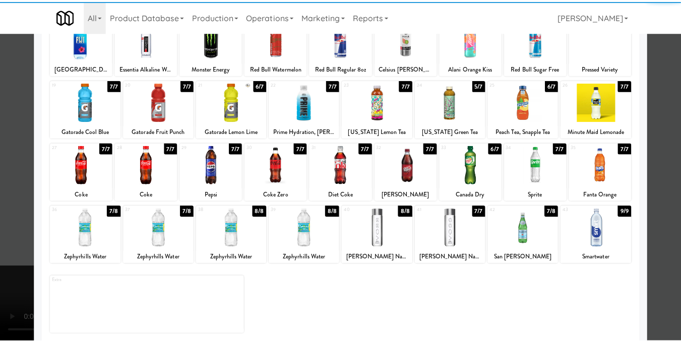
scroll to position [153, 0]
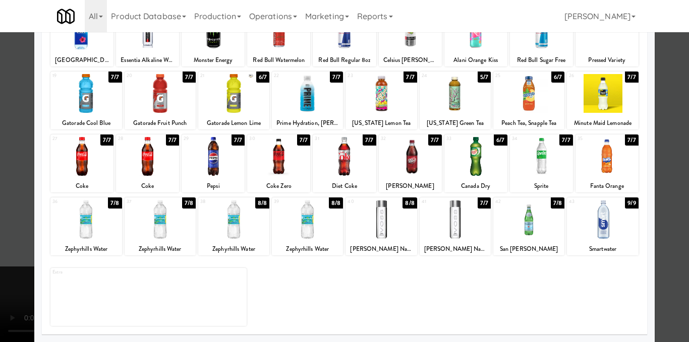
click at [285, 160] on div at bounding box center [278, 156] width 63 height 39
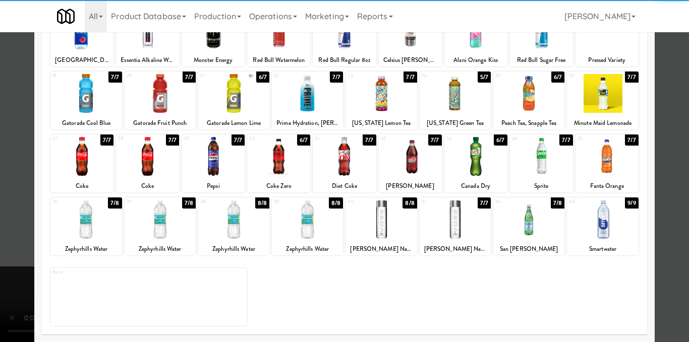
click at [669, 170] on div at bounding box center [344, 171] width 689 height 342
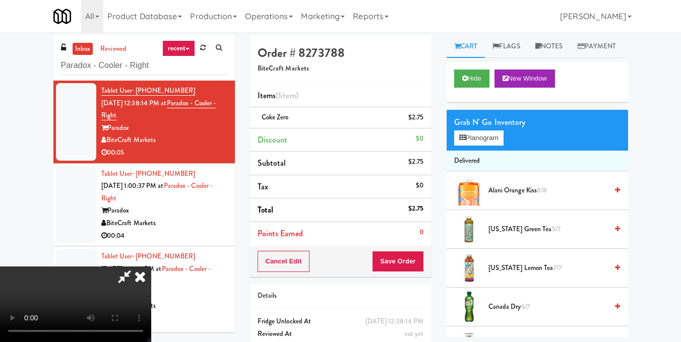
click at [151, 267] on icon at bounding box center [140, 277] width 22 height 20
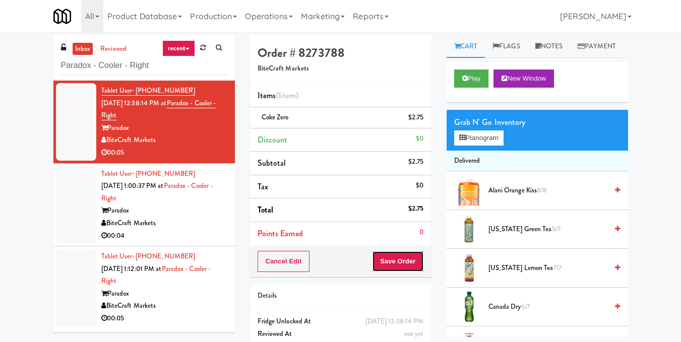
click at [419, 262] on button "Save Order" at bounding box center [397, 261] width 51 height 21
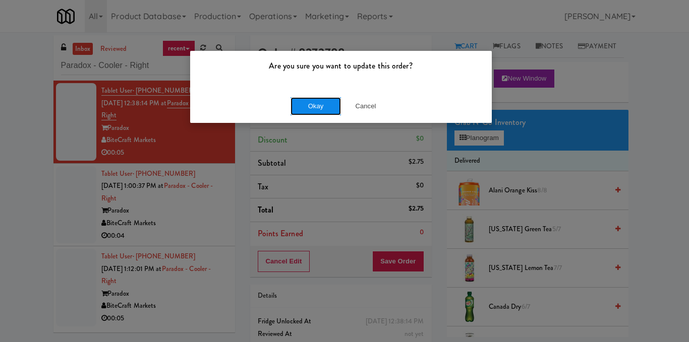
click at [300, 98] on button "Okay" at bounding box center [315, 106] width 50 height 18
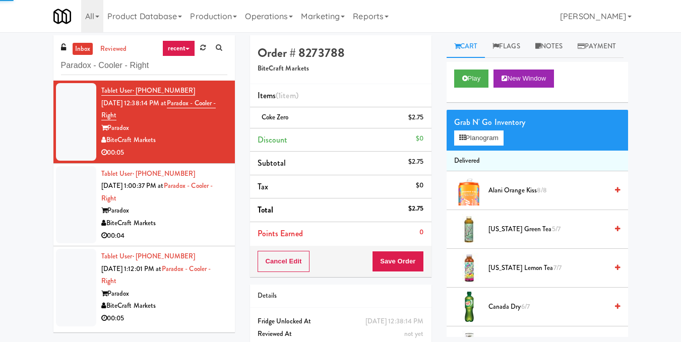
drag, startPoint x: 200, startPoint y: 201, endPoint x: 285, endPoint y: 156, distance: 95.9
click at [200, 201] on div "Tablet User · (786) 448-2437 [DATE] 1:00:37 PM at Paradox - Cooler - Right Para…" at bounding box center [164, 205] width 126 height 75
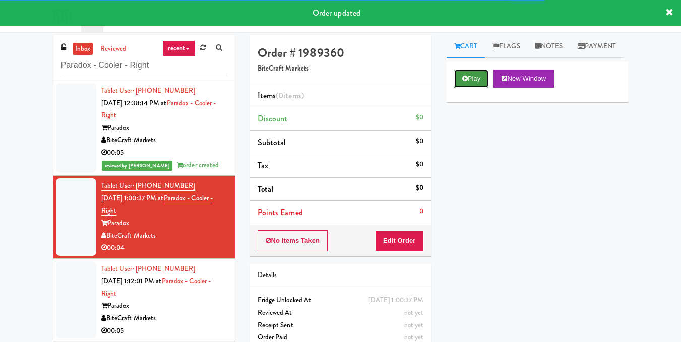
click at [472, 88] on button "Play" at bounding box center [471, 79] width 35 height 18
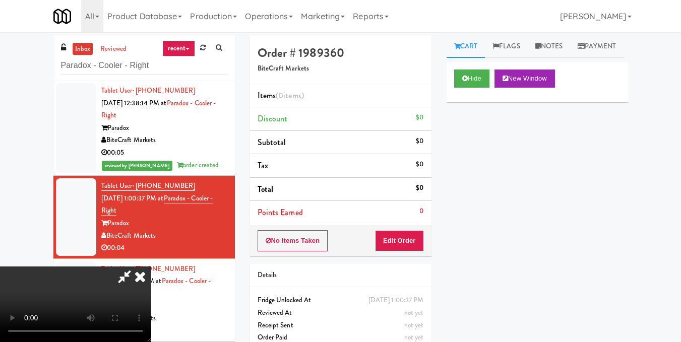
click at [151, 267] on video at bounding box center [75, 305] width 151 height 76
click at [416, 242] on button "Edit Order" at bounding box center [399, 240] width 49 height 21
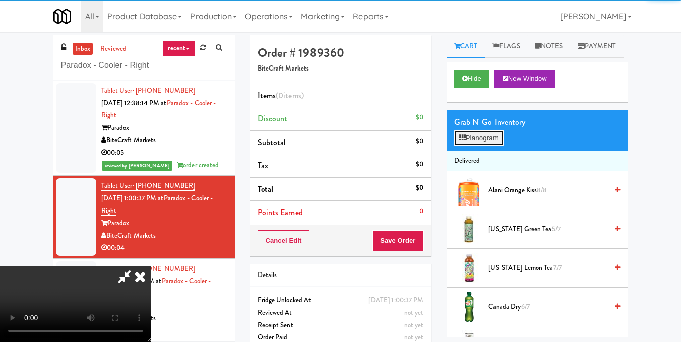
click at [475, 146] on button "Planogram" at bounding box center [478, 138] width 49 height 15
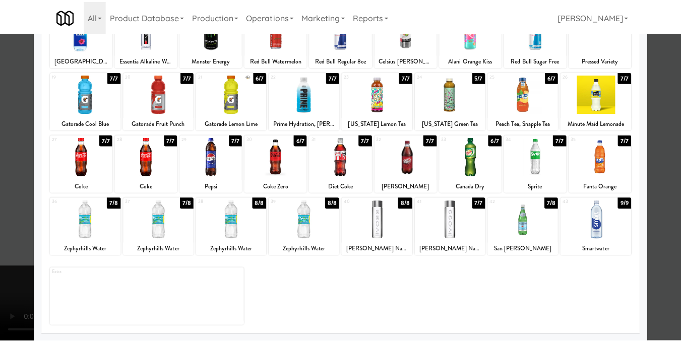
scroll to position [153, 0]
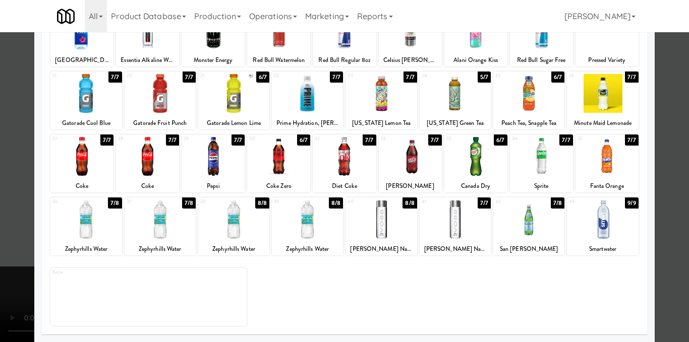
click at [599, 230] on div at bounding box center [602, 219] width 71 height 39
click at [654, 215] on div at bounding box center [344, 171] width 689 height 342
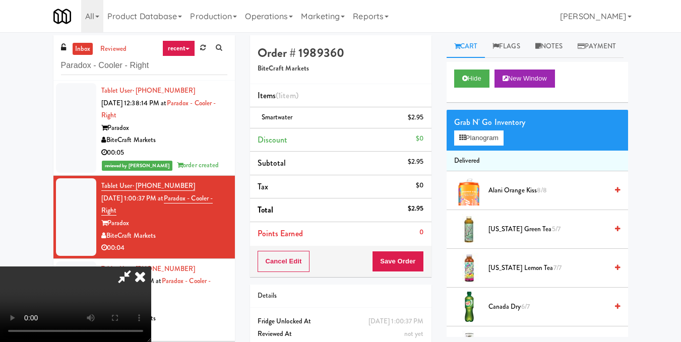
click at [151, 267] on icon at bounding box center [140, 277] width 22 height 20
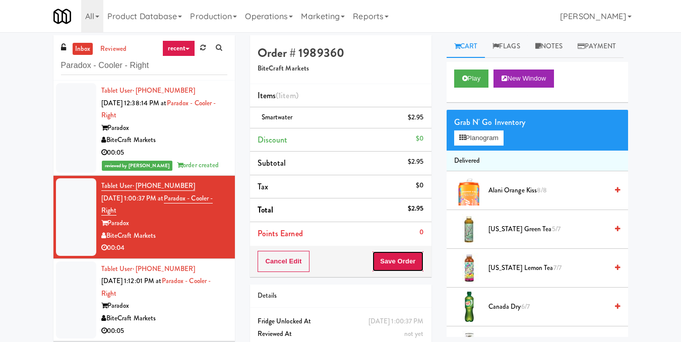
click at [397, 263] on button "Save Order" at bounding box center [397, 261] width 51 height 21
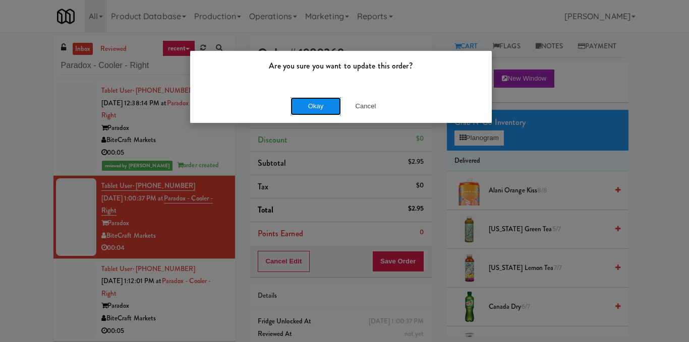
click at [320, 109] on button "Okay" at bounding box center [315, 106] width 50 height 18
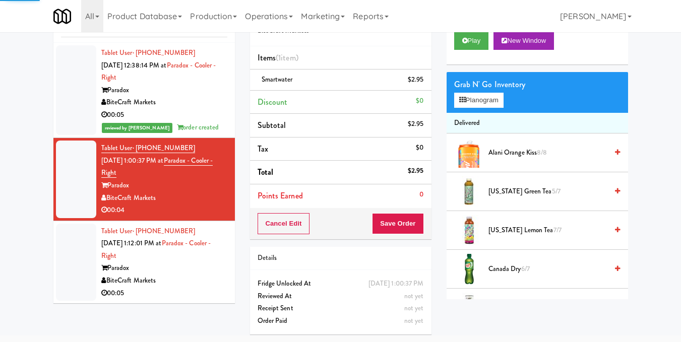
click at [186, 276] on div "BiteCraft Markets" at bounding box center [164, 281] width 126 height 13
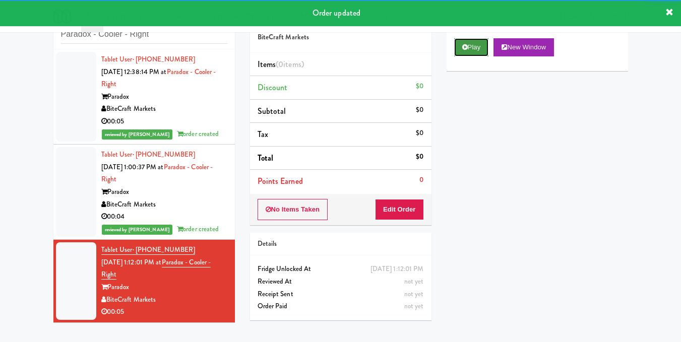
click at [458, 56] on button "Play" at bounding box center [471, 47] width 35 height 18
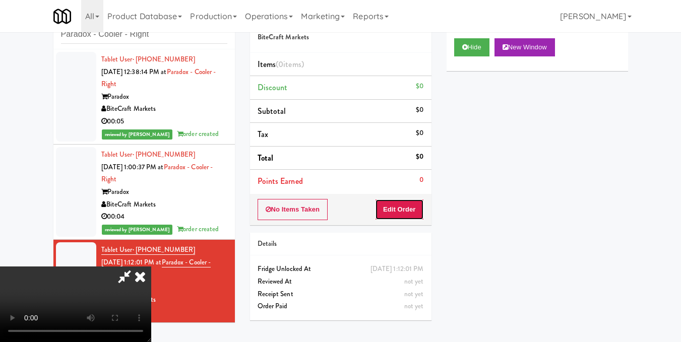
click at [420, 210] on button "Edit Order" at bounding box center [399, 209] width 49 height 21
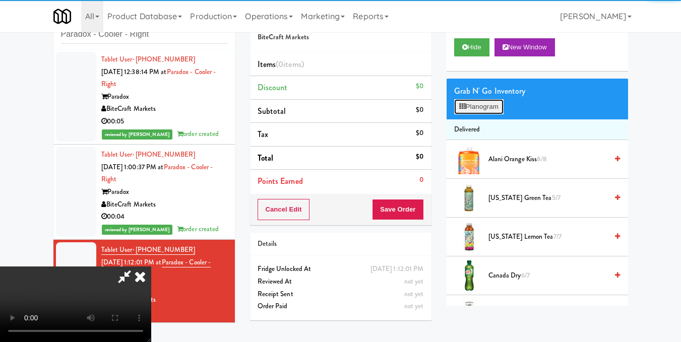
click at [475, 114] on button "Planogram" at bounding box center [478, 106] width 49 height 15
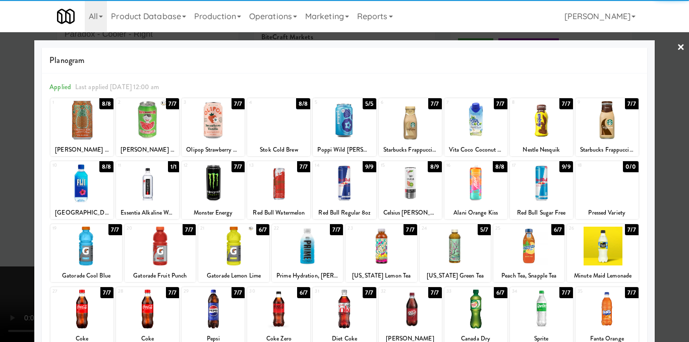
click at [157, 122] on div at bounding box center [147, 120] width 63 height 39
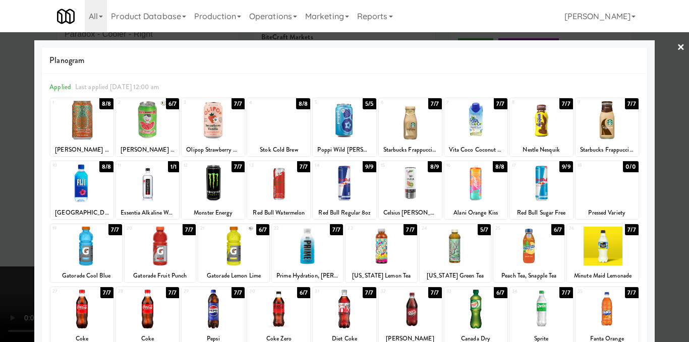
click at [677, 192] on div at bounding box center [344, 171] width 689 height 342
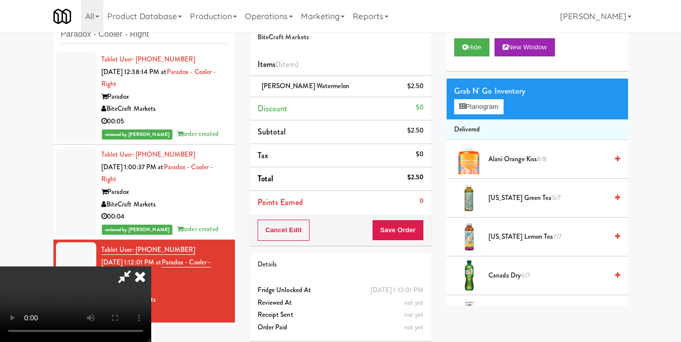
click at [151, 267] on video at bounding box center [75, 305] width 151 height 76
click at [136, 267] on icon at bounding box center [124, 277] width 23 height 20
click at [401, 230] on button "Save Order" at bounding box center [397, 230] width 51 height 21
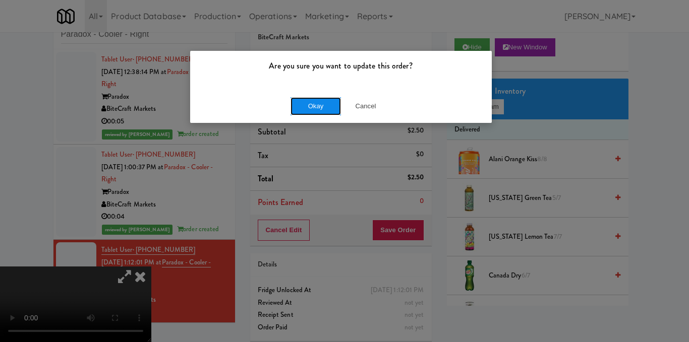
click at [309, 104] on button "Okay" at bounding box center [315, 106] width 50 height 18
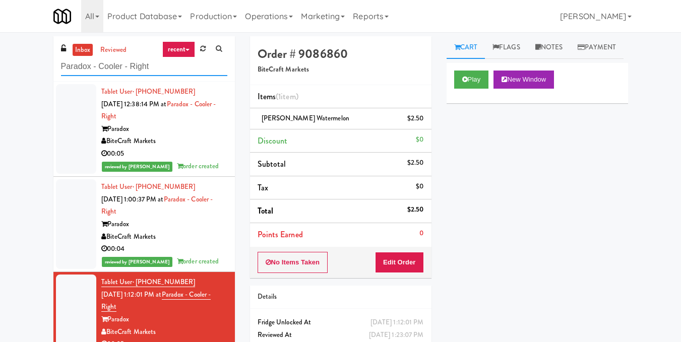
drag, startPoint x: 164, startPoint y: 67, endPoint x: 0, endPoint y: 53, distance: 165.0
click at [0, 53] on div "inbox reviewed recent all unclear take inventory issue suspicious failed recent…" at bounding box center [340, 208] width 681 height 345
paste input "Overland - Cooler - Solo"
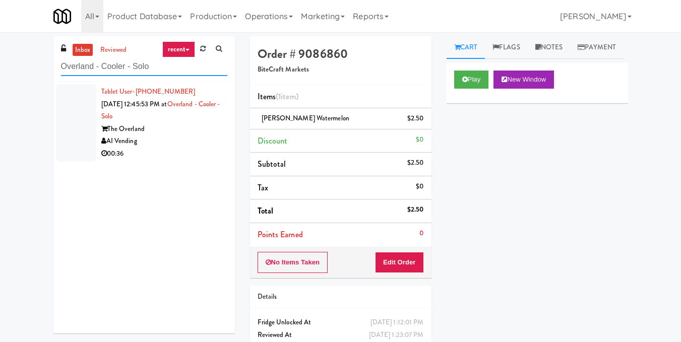
type input "Overland - Cooler - Solo"
click at [193, 117] on div "Tablet User · (224) 343-2201 [DATE] 12:45:53 PM at Overland - Cooler - Solo The…" at bounding box center [164, 123] width 126 height 75
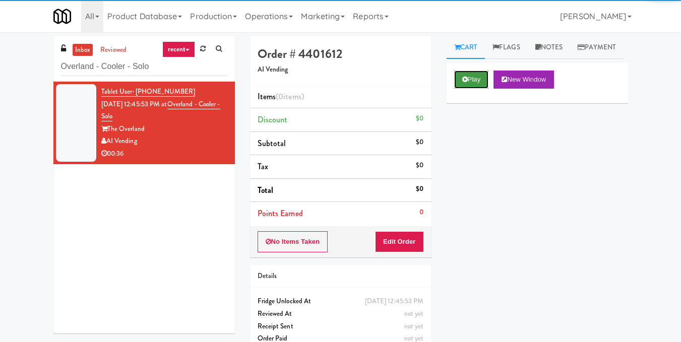
click at [470, 89] on button "Play" at bounding box center [471, 80] width 35 height 18
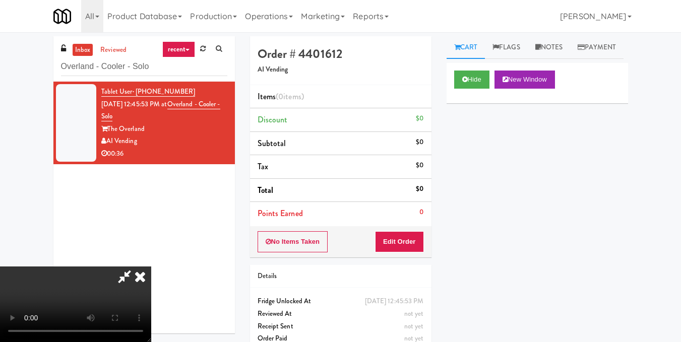
click at [151, 267] on video at bounding box center [75, 305] width 151 height 76
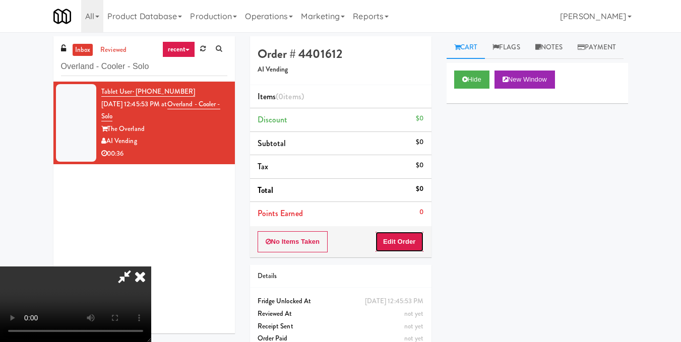
click at [410, 239] on button "Edit Order" at bounding box center [399, 241] width 49 height 21
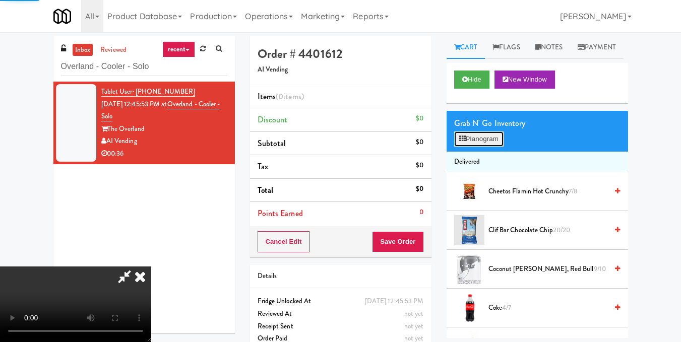
click at [467, 147] on button "Planogram" at bounding box center [478, 139] width 49 height 15
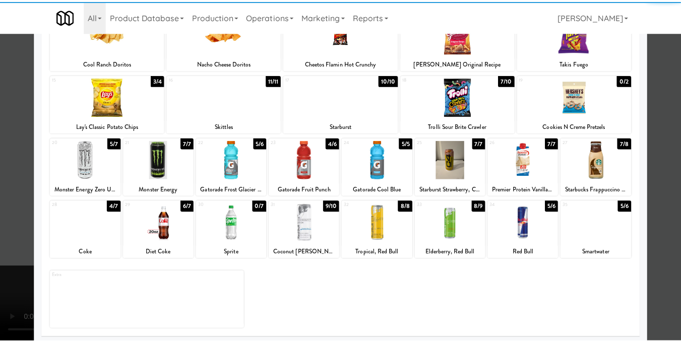
scroll to position [151, 0]
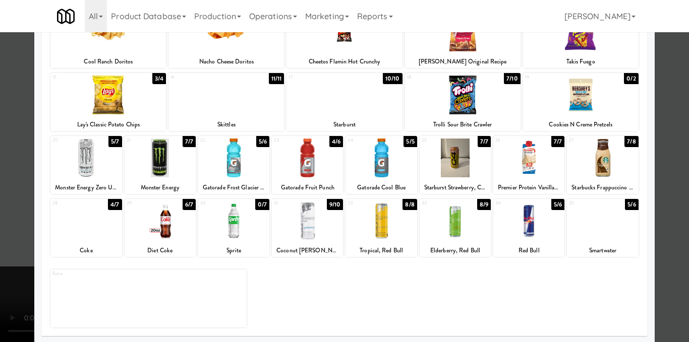
click at [254, 162] on div at bounding box center [233, 158] width 71 height 39
click at [612, 151] on div at bounding box center [602, 158] width 71 height 39
click at [658, 170] on div at bounding box center [344, 171] width 689 height 342
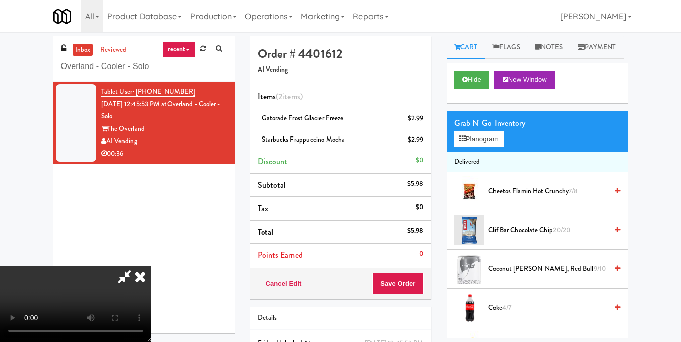
click at [151, 267] on video at bounding box center [75, 305] width 151 height 76
click at [464, 142] on icon at bounding box center [462, 139] width 7 height 7
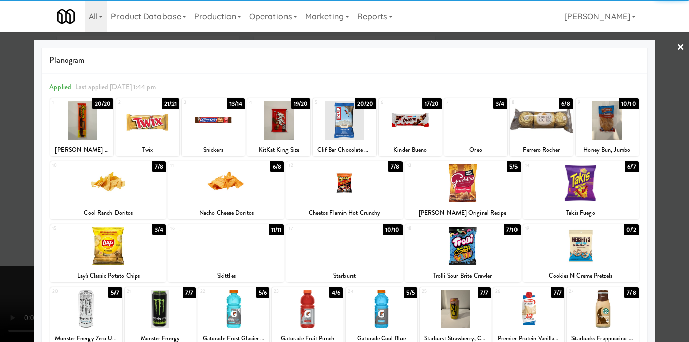
click at [104, 193] on div at bounding box center [107, 183] width 115 height 39
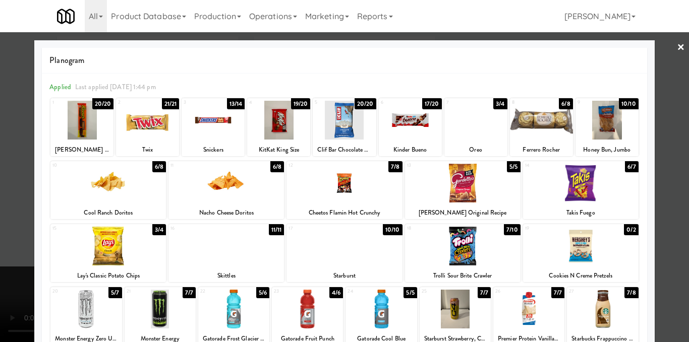
drag, startPoint x: 657, startPoint y: 131, endPoint x: 495, endPoint y: 145, distance: 162.5
click at [658, 131] on div at bounding box center [344, 171] width 689 height 342
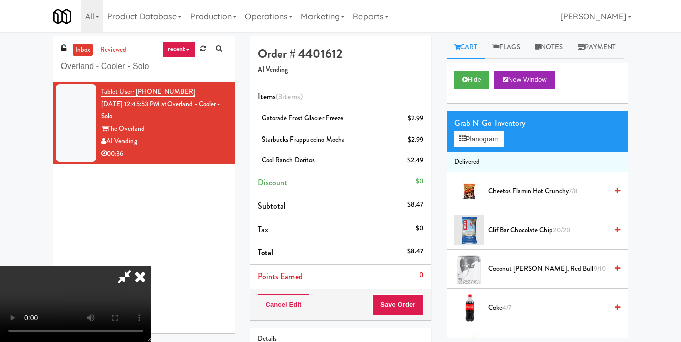
click at [151, 267] on video at bounding box center [75, 305] width 151 height 76
click at [476, 147] on button "Planogram" at bounding box center [478, 139] width 49 height 15
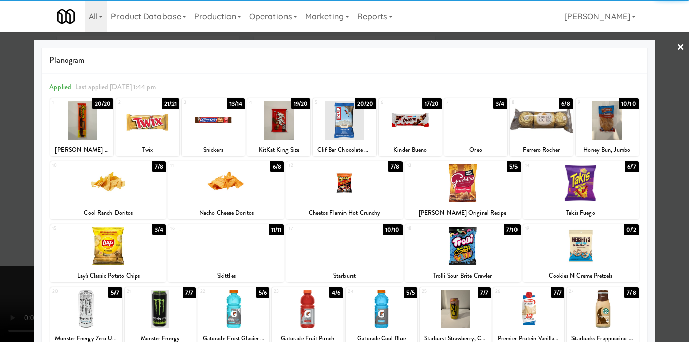
drag, startPoint x: 534, startPoint y: 118, endPoint x: 643, endPoint y: 121, distance: 108.9
click at [534, 120] on div at bounding box center [541, 120] width 63 height 39
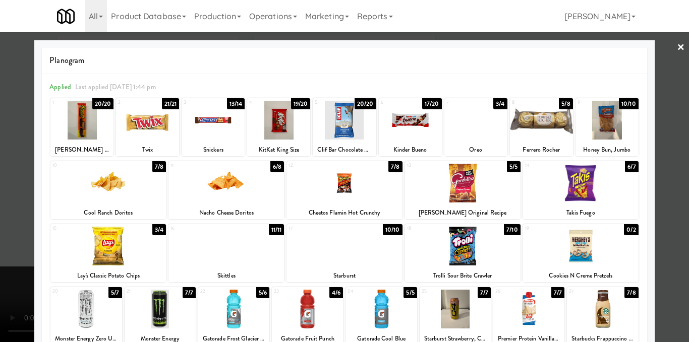
click at [668, 137] on div at bounding box center [344, 171] width 689 height 342
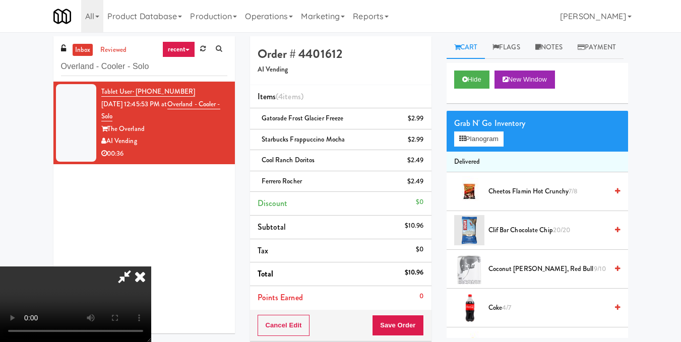
click at [136, 267] on icon at bounding box center [124, 277] width 23 height 20
click at [422, 117] on link at bounding box center [422, 122] width 9 height 13
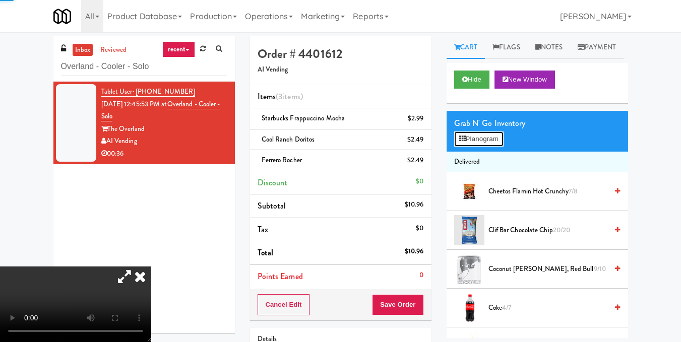
click at [489, 147] on button "Planogram" at bounding box center [478, 139] width 49 height 15
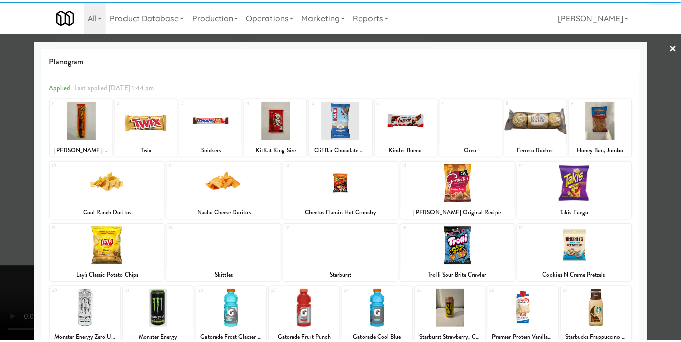
scroll to position [101, 0]
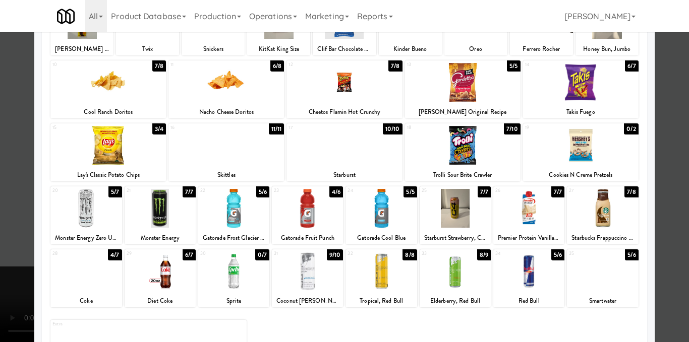
click at [382, 224] on div at bounding box center [380, 208] width 71 height 39
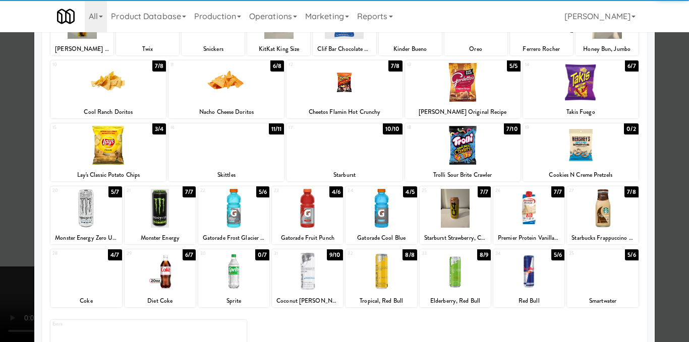
click at [662, 148] on div at bounding box center [344, 171] width 689 height 342
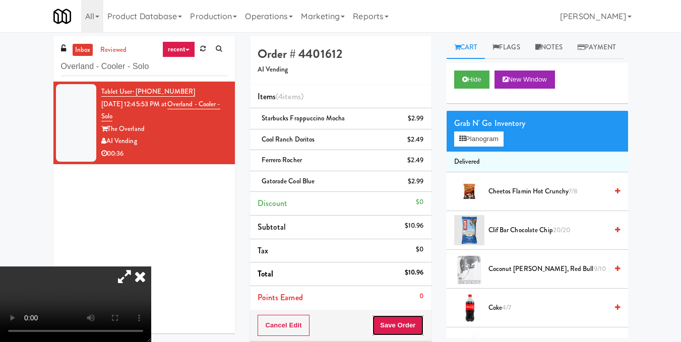
click at [393, 323] on button "Save Order" at bounding box center [397, 325] width 51 height 21
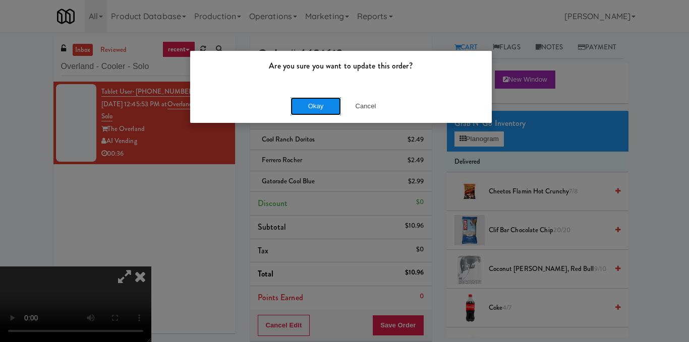
click at [319, 99] on button "Okay" at bounding box center [315, 106] width 50 height 18
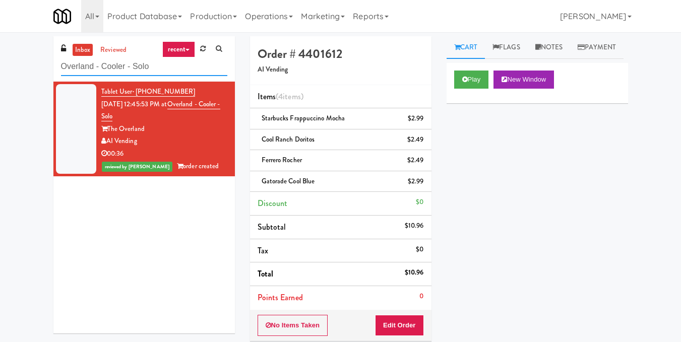
drag, startPoint x: 163, startPoint y: 65, endPoint x: 32, endPoint y: 65, distance: 131.1
click at [33, 65] on div "inbox reviewed recent all unclear take inventory issue suspicious failed recent…" at bounding box center [340, 240] width 681 height 408
paste input "Fridge - Gym"
type input "Fridge - Gym"
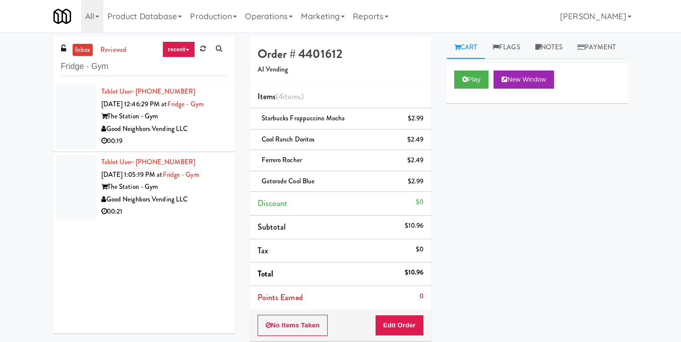
click at [224, 136] on li "Tablet User · (480) 246-5815 [DATE] 12:46:29 PM at [GEOGRAPHIC_DATA] - Gym Good…" at bounding box center [144, 117] width 182 height 71
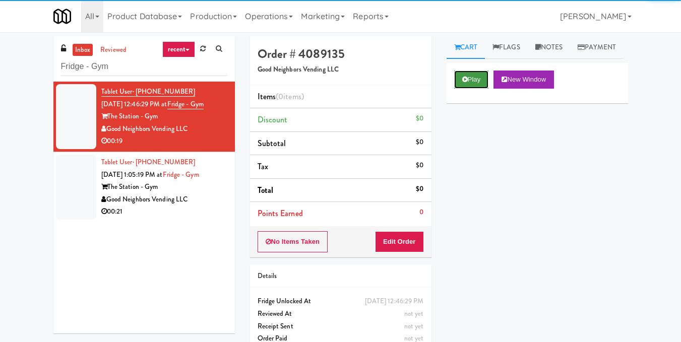
click at [469, 89] on button "Play" at bounding box center [471, 80] width 35 height 18
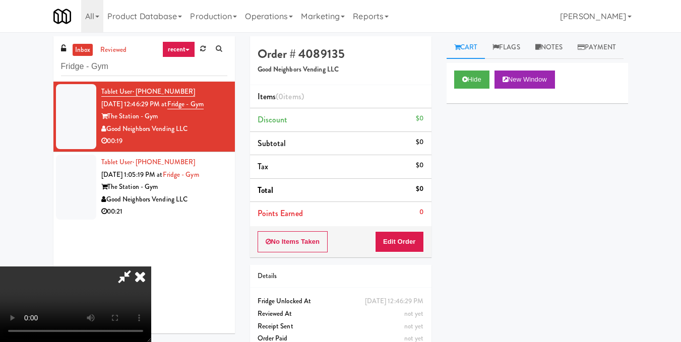
click at [151, 267] on video at bounding box center [75, 305] width 151 height 76
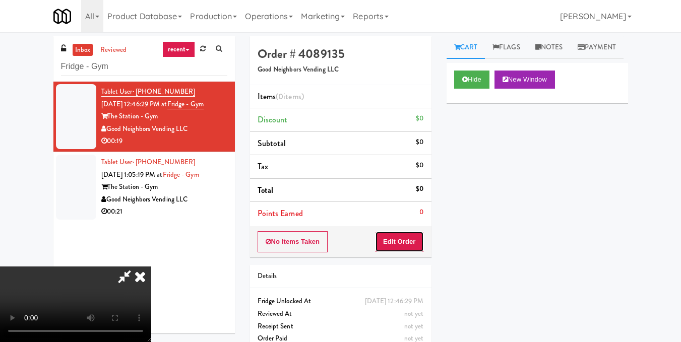
click at [418, 240] on button "Edit Order" at bounding box center [399, 241] width 49 height 21
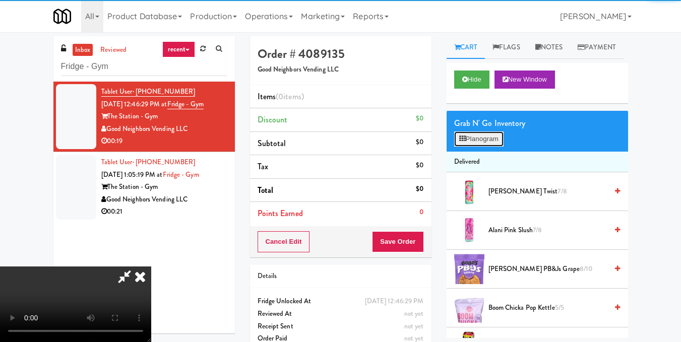
click at [484, 147] on button "Planogram" at bounding box center [478, 139] width 49 height 15
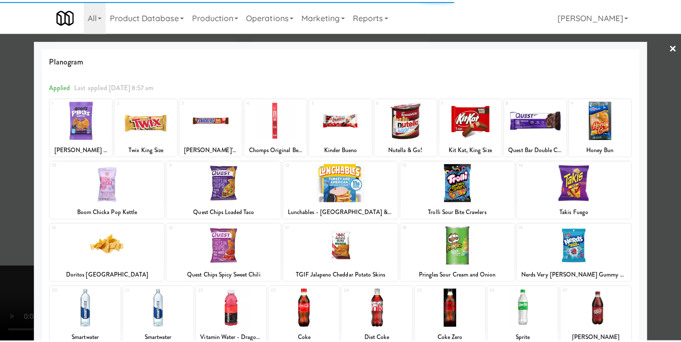
scroll to position [151, 0]
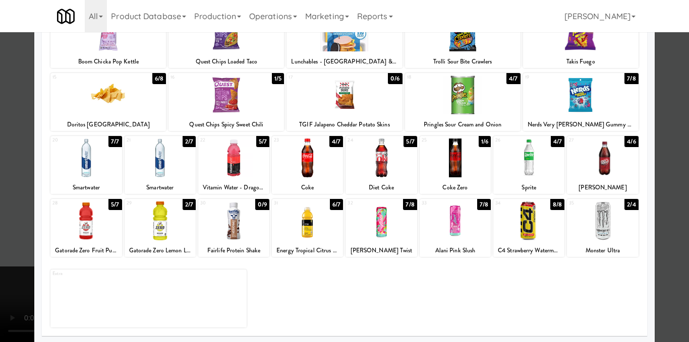
click at [611, 168] on div at bounding box center [602, 158] width 71 height 39
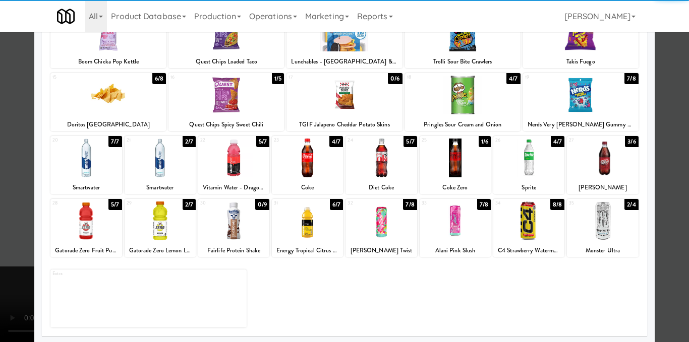
click at [656, 184] on div at bounding box center [344, 171] width 689 height 342
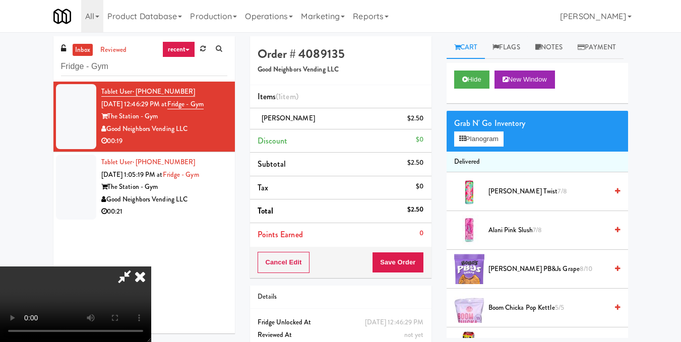
click at [151, 270] on video at bounding box center [75, 305] width 151 height 76
click at [151, 267] on icon at bounding box center [140, 277] width 22 height 20
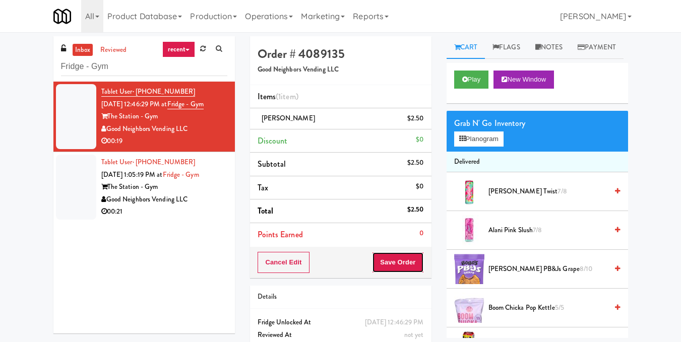
click at [394, 265] on button "Save Order" at bounding box center [397, 262] width 51 height 21
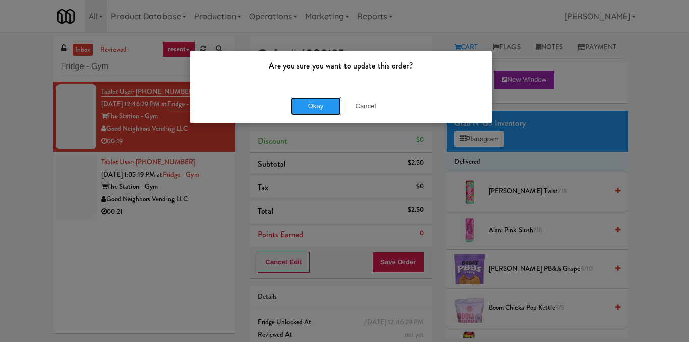
drag, startPoint x: 310, startPoint y: 99, endPoint x: 280, endPoint y: 131, distance: 43.5
click at [311, 99] on button "Okay" at bounding box center [315, 106] width 50 height 18
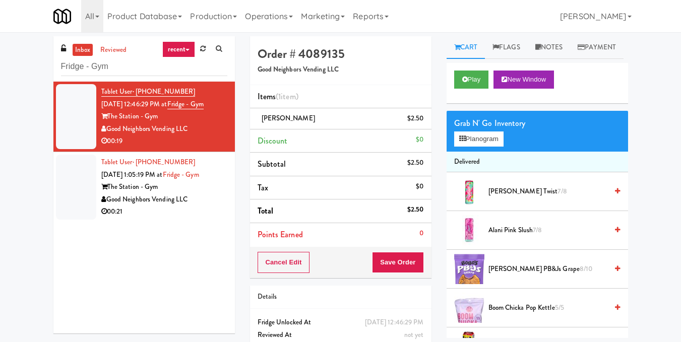
click at [193, 202] on div "Good Neighbors Vending LLC" at bounding box center [164, 200] width 126 height 13
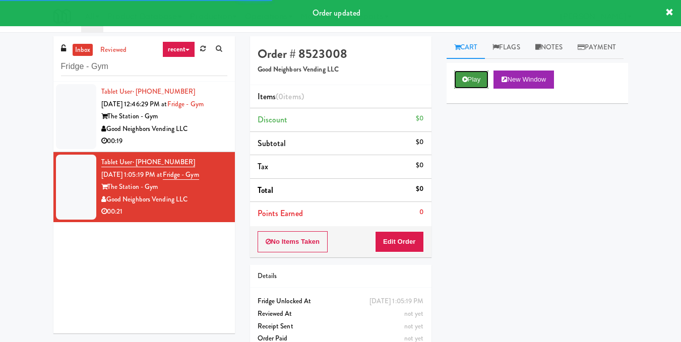
click at [462, 83] on icon at bounding box center [465, 79] width 6 height 7
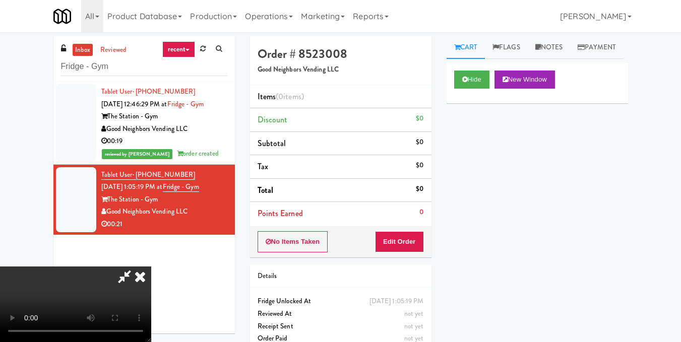
click at [151, 267] on video at bounding box center [75, 305] width 151 height 76
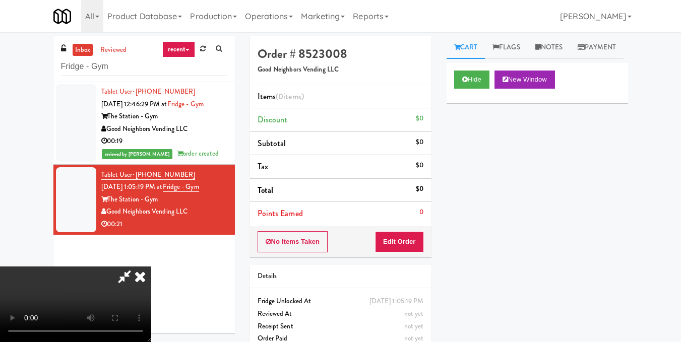
click at [151, 267] on video at bounding box center [75, 305] width 151 height 76
click at [420, 241] on button "Edit Order" at bounding box center [399, 241] width 49 height 21
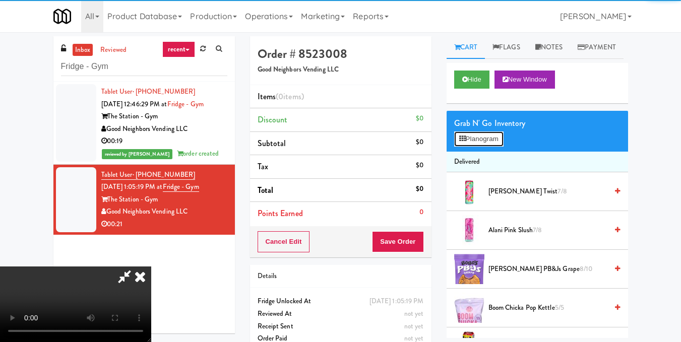
click at [483, 147] on button "Planogram" at bounding box center [478, 139] width 49 height 15
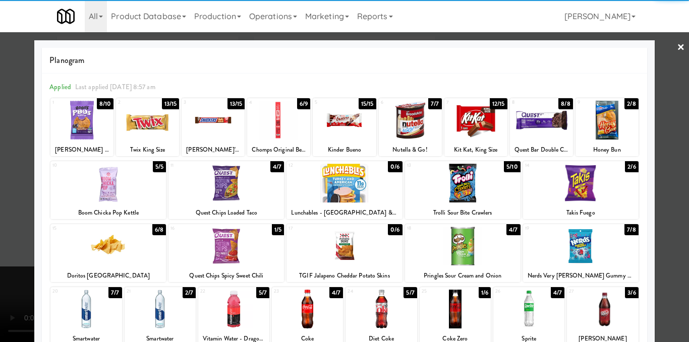
click at [590, 186] on div at bounding box center [580, 183] width 115 height 39
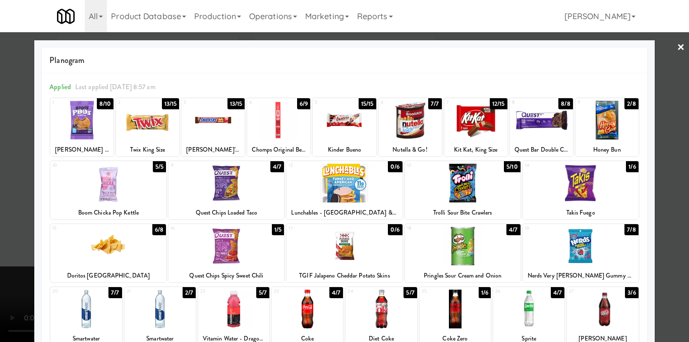
click at [661, 177] on div at bounding box center [344, 171] width 689 height 342
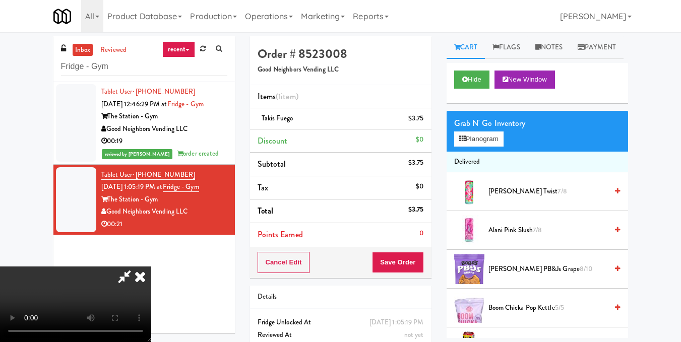
click at [151, 267] on video at bounding box center [75, 305] width 151 height 76
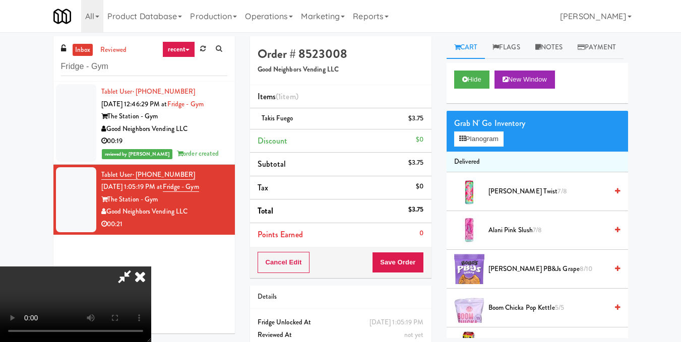
click at [151, 267] on video at bounding box center [75, 305] width 151 height 76
click at [482, 147] on button "Planogram" at bounding box center [478, 139] width 49 height 15
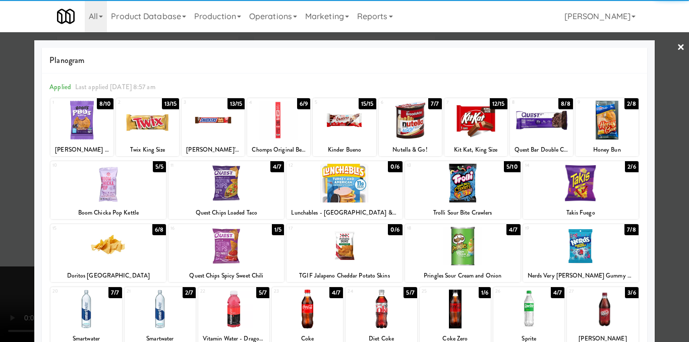
click at [457, 249] on div at bounding box center [462, 246] width 115 height 39
click at [659, 173] on div at bounding box center [344, 171] width 689 height 342
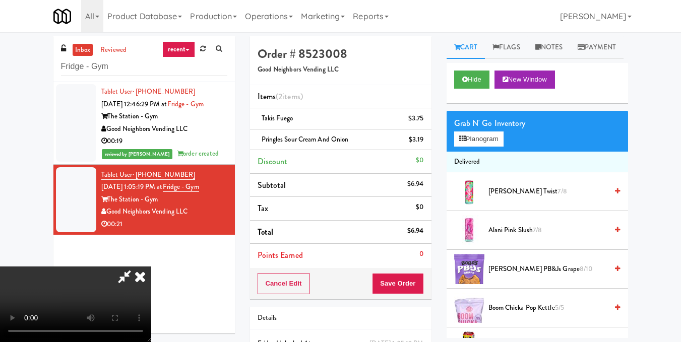
click at [151, 267] on video at bounding box center [75, 305] width 151 height 76
click at [151, 267] on icon at bounding box center [140, 277] width 22 height 20
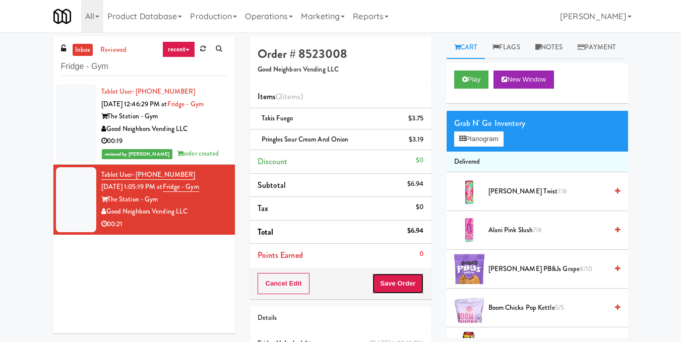
click at [402, 284] on button "Save Order" at bounding box center [397, 283] width 51 height 21
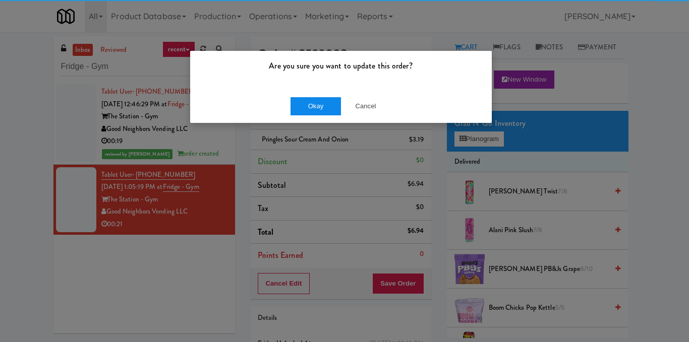
click at [308, 97] on div "Okay Cancel" at bounding box center [341, 106] width 302 height 34
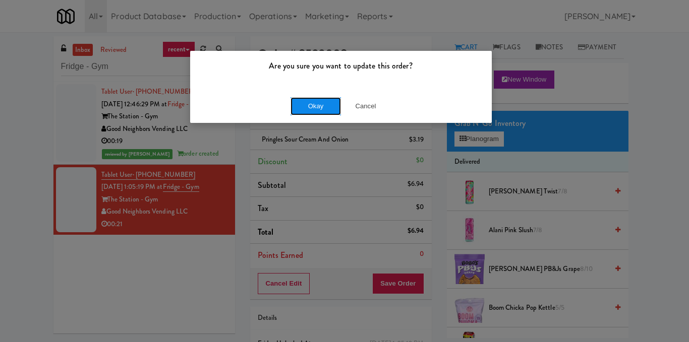
click at [309, 103] on button "Okay" at bounding box center [315, 106] width 50 height 18
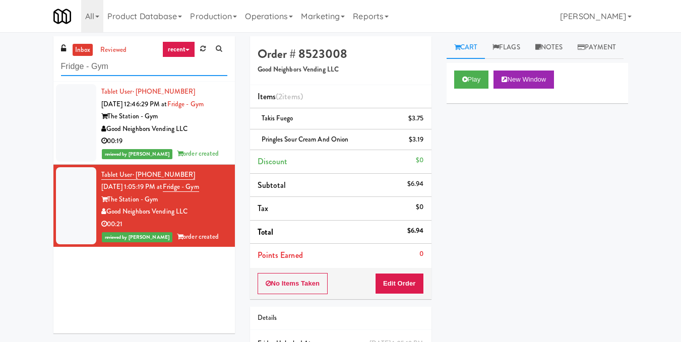
drag, startPoint x: 158, startPoint y: 71, endPoint x: 51, endPoint y: 62, distance: 107.8
click at [51, 62] on div "inbox reviewed recent all unclear take inventory issue suspicious failed recent…" at bounding box center [144, 188] width 197 height 305
paste input "Nova - Cooler"
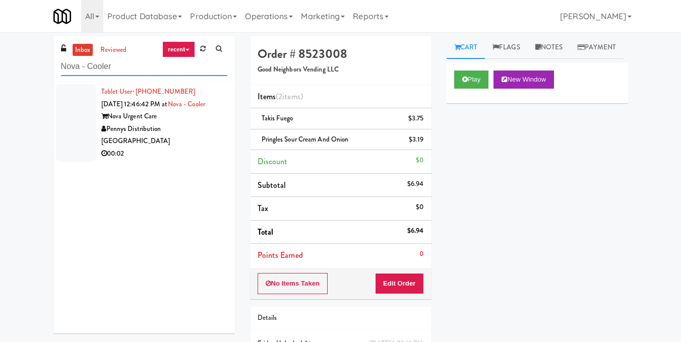
type input "Nova - Cooler"
click at [185, 131] on div "Pennys Distribution [GEOGRAPHIC_DATA]" at bounding box center [164, 135] width 126 height 25
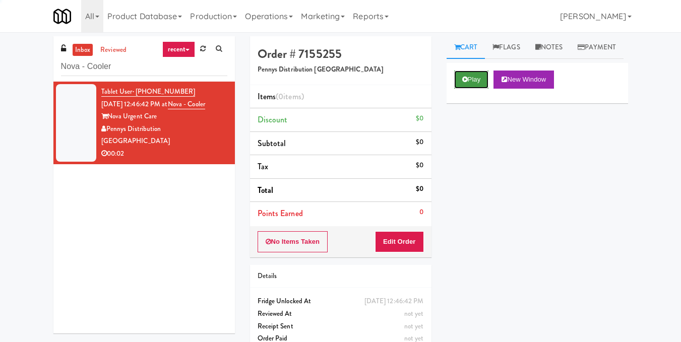
click at [483, 89] on button "Play" at bounding box center [471, 80] width 35 height 18
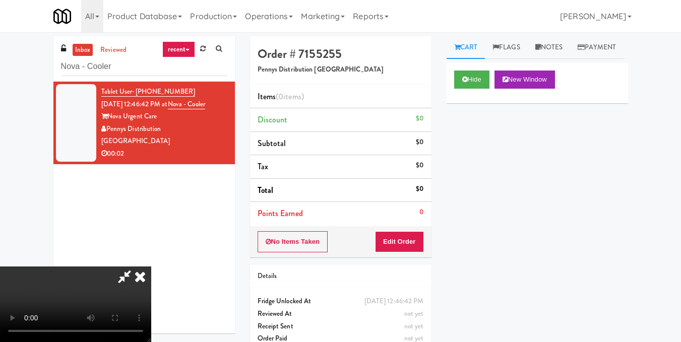
click at [151, 267] on icon at bounding box center [140, 277] width 22 height 20
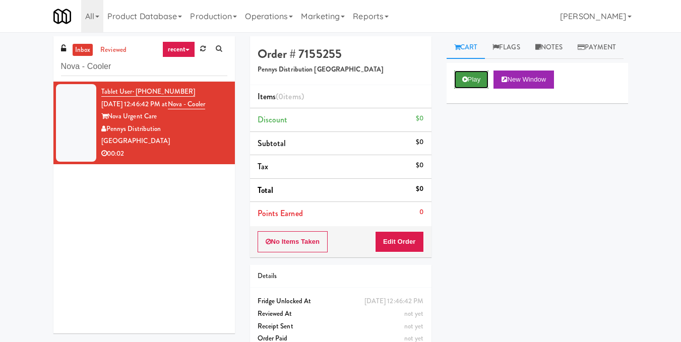
click at [478, 89] on button "Play" at bounding box center [471, 80] width 35 height 18
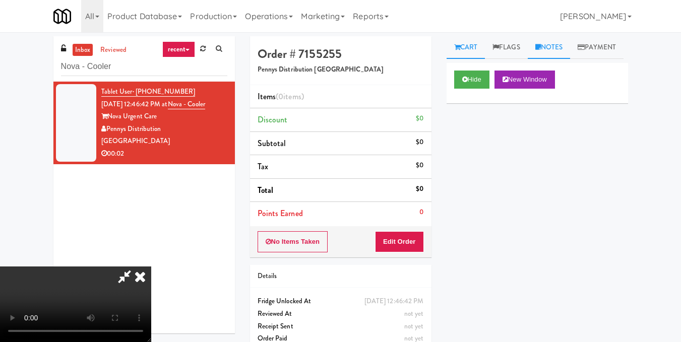
click at [560, 48] on link "Notes" at bounding box center [549, 47] width 43 height 23
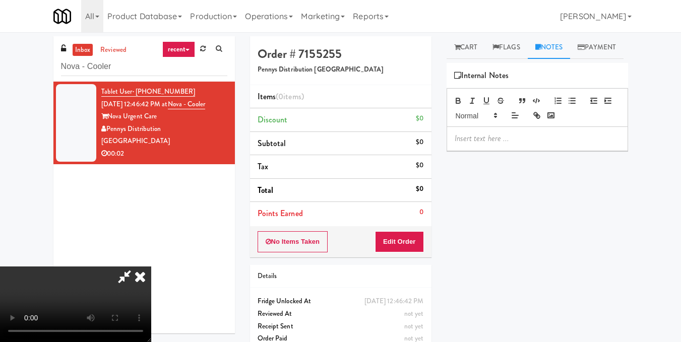
click at [511, 144] on p at bounding box center [537, 138] width 165 height 11
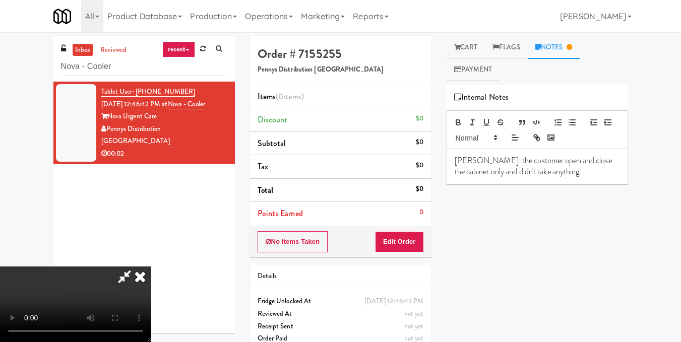
click at [151, 267] on icon at bounding box center [140, 277] width 22 height 20
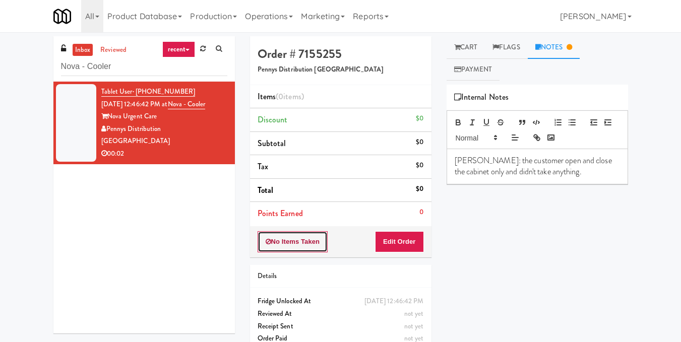
click at [297, 248] on button "No Items Taken" at bounding box center [293, 241] width 71 height 21
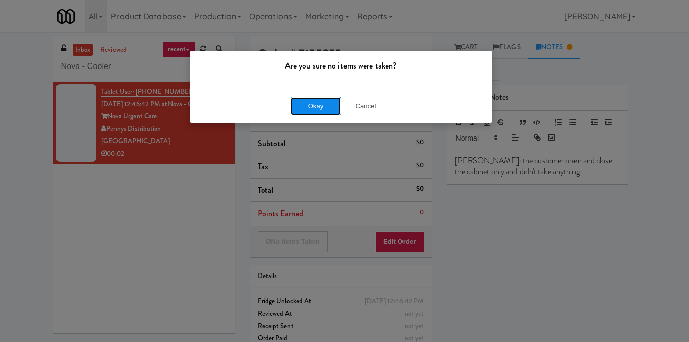
click at [308, 108] on button "Okay" at bounding box center [315, 106] width 50 height 18
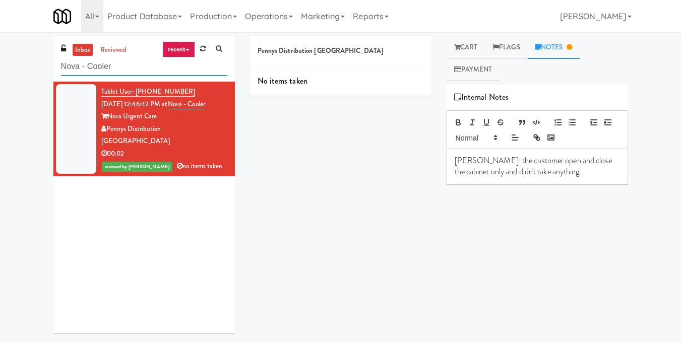
drag, startPoint x: 125, startPoint y: 65, endPoint x: 64, endPoint y: 73, distance: 61.5
click at [64, 73] on input "Nova - Cooler" at bounding box center [144, 66] width 166 height 19
paste input "Domain - Pantry"
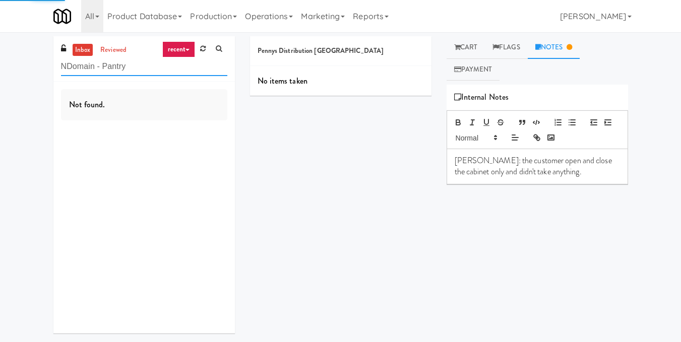
click at [68, 66] on input "NDomain - Pantry" at bounding box center [144, 66] width 166 height 19
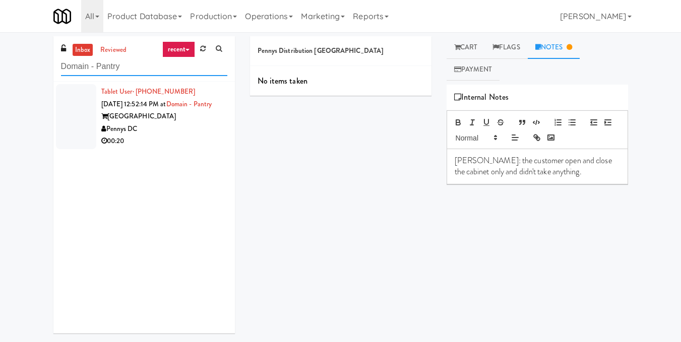
type input "Domain - Pantry"
drag, startPoint x: 187, startPoint y: 154, endPoint x: 277, endPoint y: 103, distance: 103.6
click at [188, 148] on div "00:20" at bounding box center [164, 141] width 126 height 13
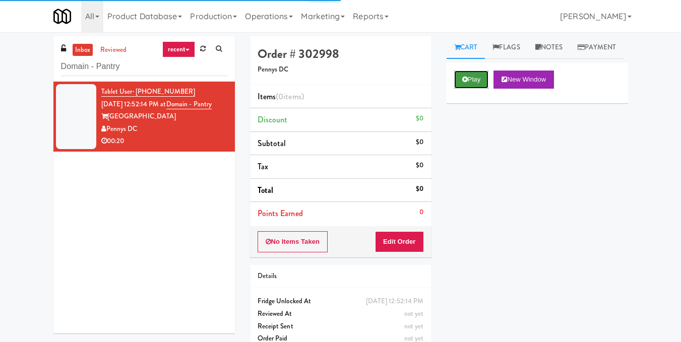
click at [482, 89] on button "Play" at bounding box center [471, 80] width 35 height 18
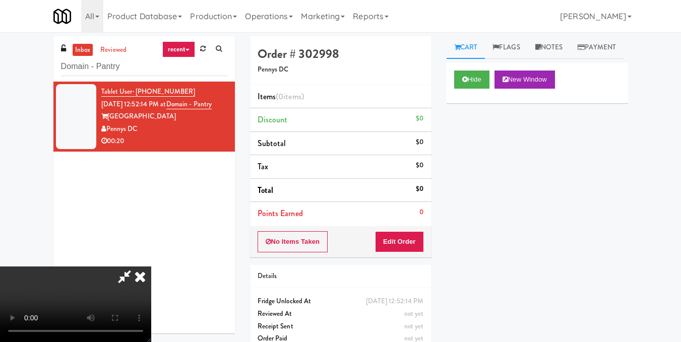
click at [151, 267] on video at bounding box center [75, 305] width 151 height 76
drag, startPoint x: 422, startPoint y: 244, endPoint x: 434, endPoint y: 216, distance: 29.8
click at [422, 244] on button "Edit Order" at bounding box center [399, 241] width 49 height 21
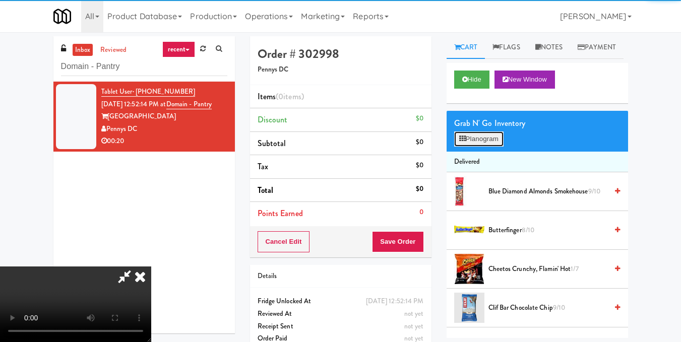
click at [481, 147] on button "Planogram" at bounding box center [478, 139] width 49 height 15
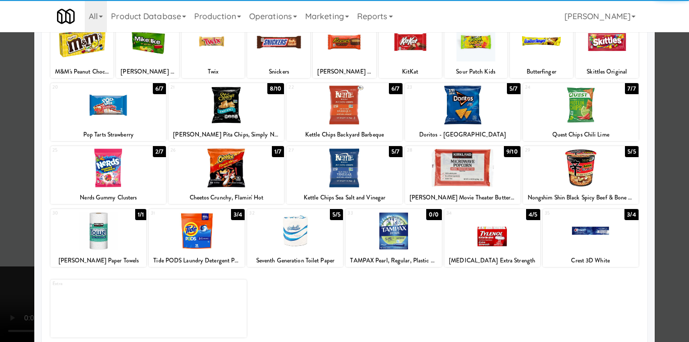
scroll to position [151, 0]
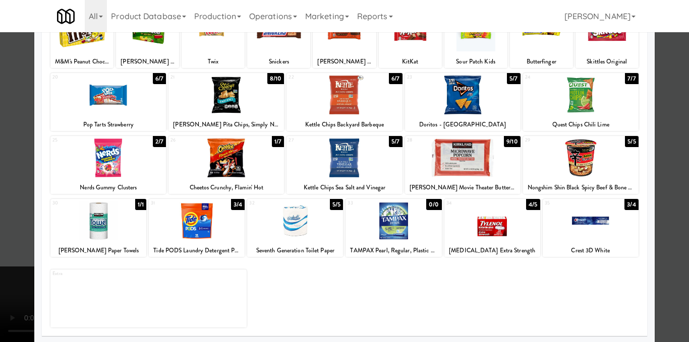
click at [357, 160] on div at bounding box center [343, 158] width 115 height 39
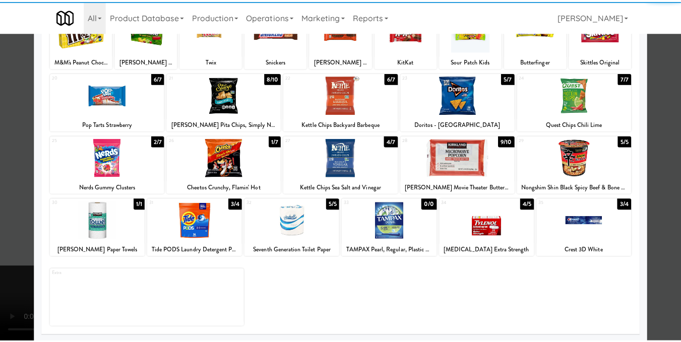
scroll to position [0, 0]
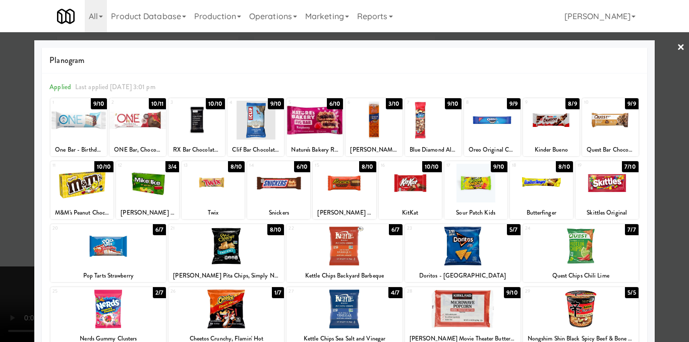
click at [536, 125] on div at bounding box center [551, 120] width 56 height 39
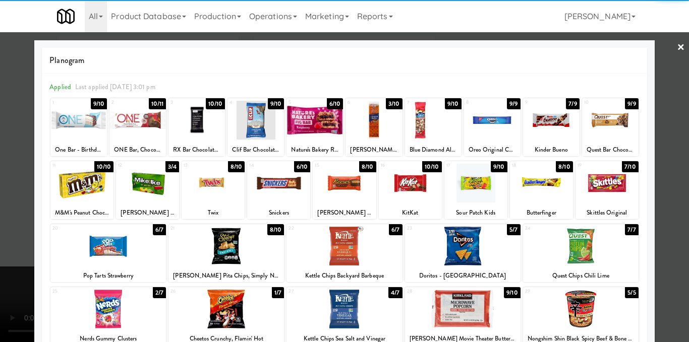
click at [653, 124] on div at bounding box center [344, 171] width 689 height 342
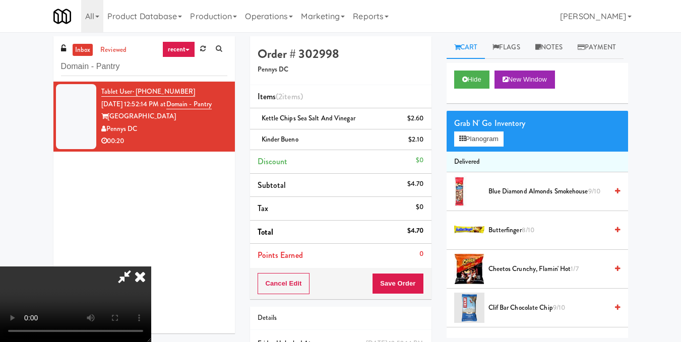
click at [151, 267] on video at bounding box center [75, 305] width 151 height 76
click at [469, 147] on button "Planogram" at bounding box center [478, 139] width 49 height 15
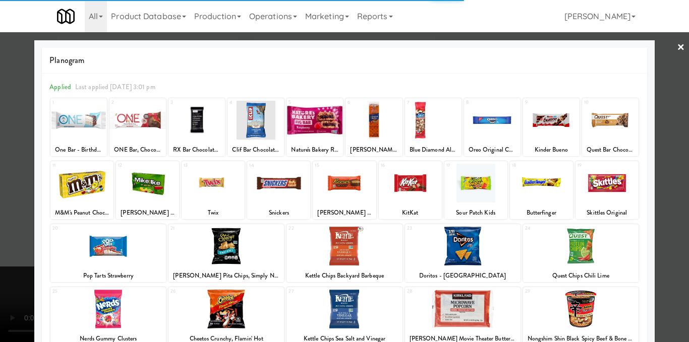
click at [97, 188] on div at bounding box center [81, 183] width 63 height 39
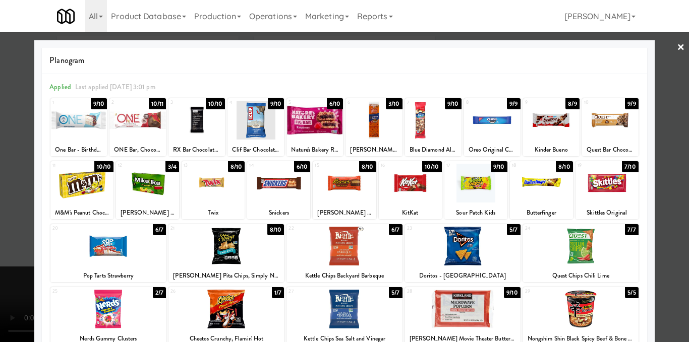
click at [100, 186] on div at bounding box center [81, 183] width 63 height 39
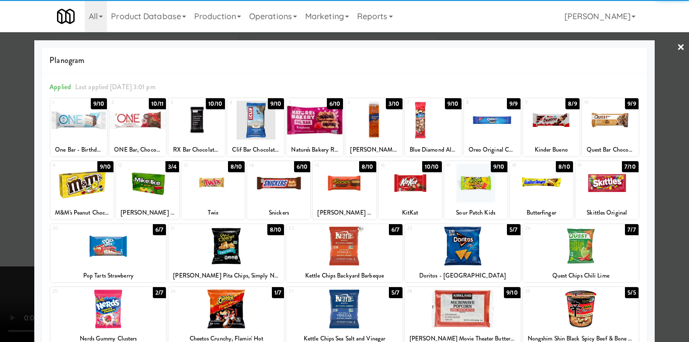
click at [660, 186] on div at bounding box center [344, 171] width 689 height 342
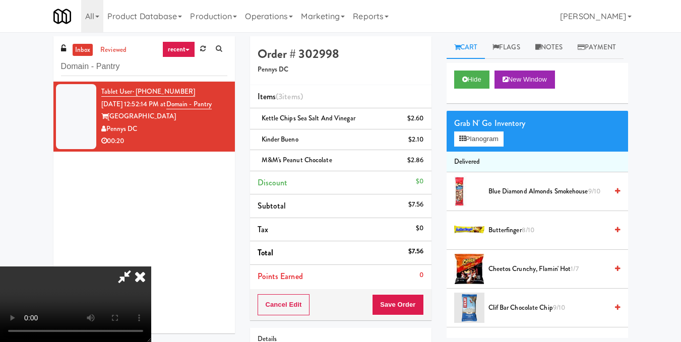
click at [151, 267] on video at bounding box center [75, 305] width 151 height 76
click at [464, 142] on icon at bounding box center [462, 139] width 7 height 7
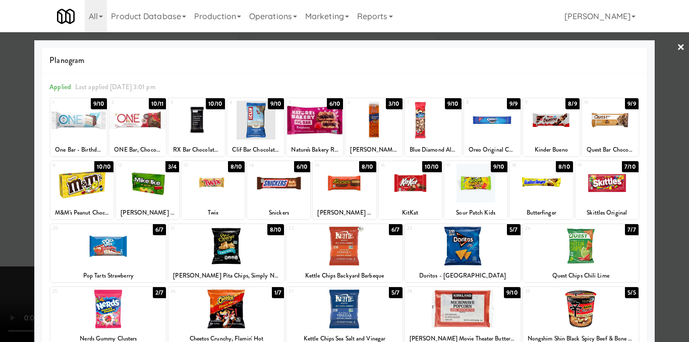
click at [651, 165] on div at bounding box center [344, 171] width 689 height 342
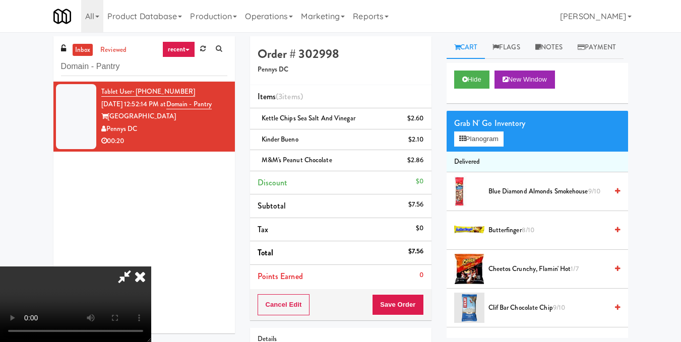
click at [151, 267] on video at bounding box center [75, 305] width 151 height 76
click at [151, 267] on icon at bounding box center [140, 277] width 22 height 20
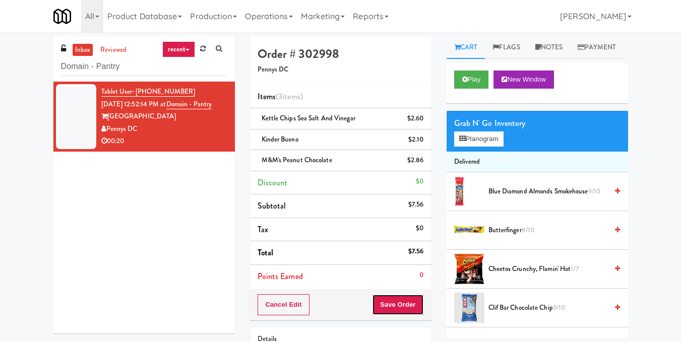
click at [392, 301] on button "Save Order" at bounding box center [397, 304] width 51 height 21
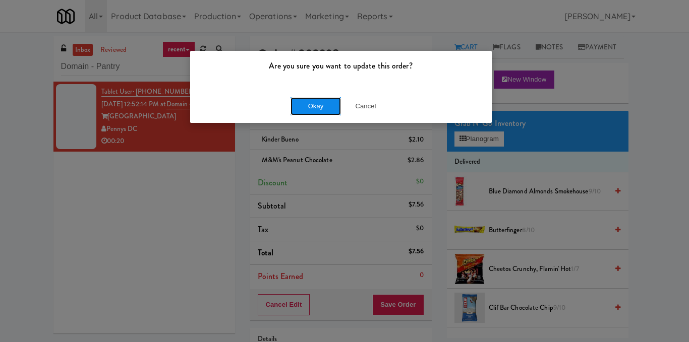
click at [313, 108] on button "Okay" at bounding box center [315, 106] width 50 height 18
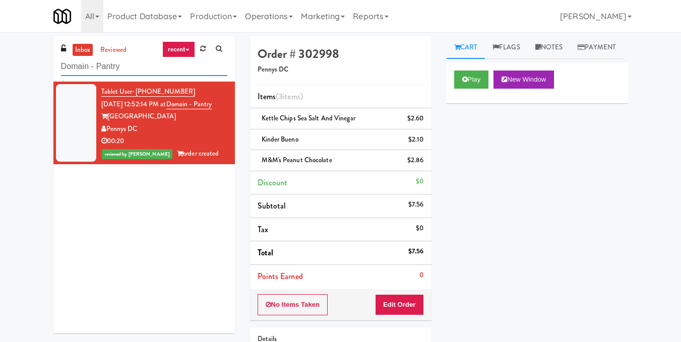
drag, startPoint x: 165, startPoint y: 71, endPoint x: 0, endPoint y: 47, distance: 167.1
click at [0, 47] on div "inbox reviewed recent all unclear take inventory issue suspicious failed recent…" at bounding box center [340, 229] width 681 height 387
paste input "The [PERSON_NAME] Fridge"
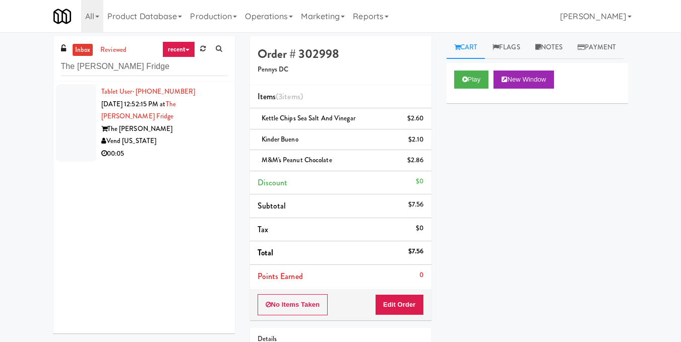
drag, startPoint x: 197, startPoint y: 137, endPoint x: 244, endPoint y: 132, distance: 47.2
click at [197, 138] on div "Vend [US_STATE]" at bounding box center [164, 141] width 126 height 13
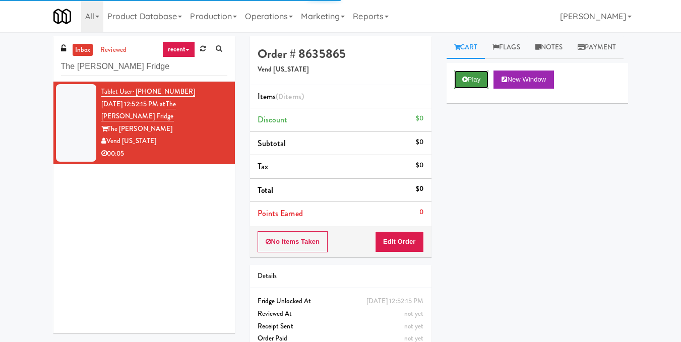
click at [488, 89] on button "Play" at bounding box center [471, 80] width 35 height 18
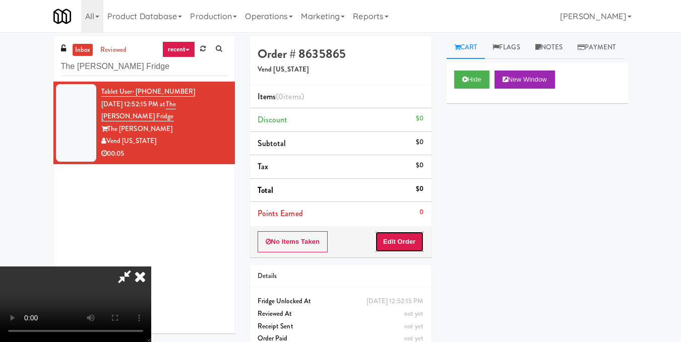
click at [416, 243] on button "Edit Order" at bounding box center [399, 241] width 49 height 21
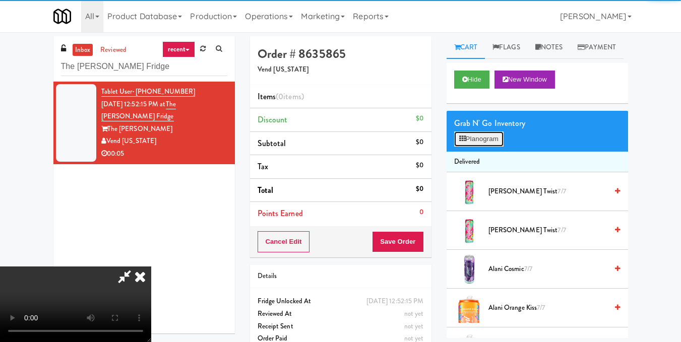
click at [491, 147] on button "Planogram" at bounding box center [478, 139] width 49 height 15
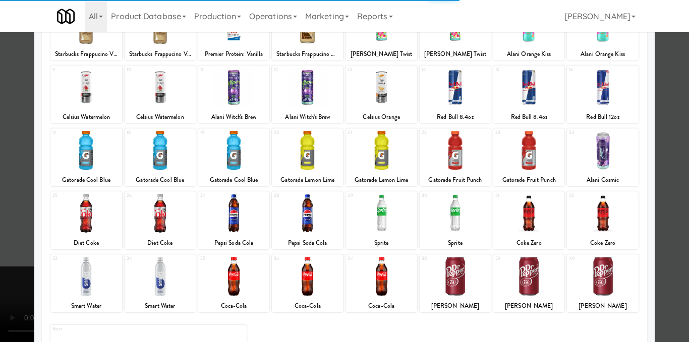
scroll to position [151, 0]
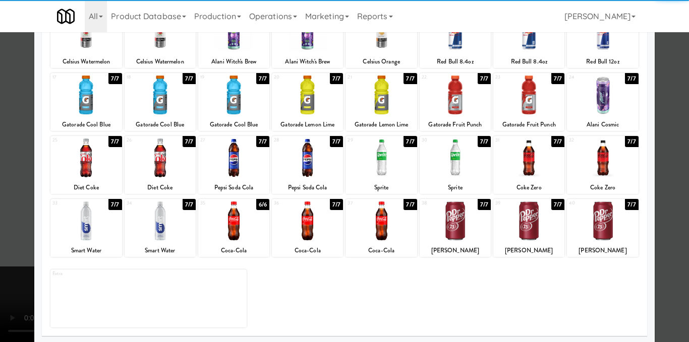
click at [450, 159] on div at bounding box center [455, 158] width 71 height 39
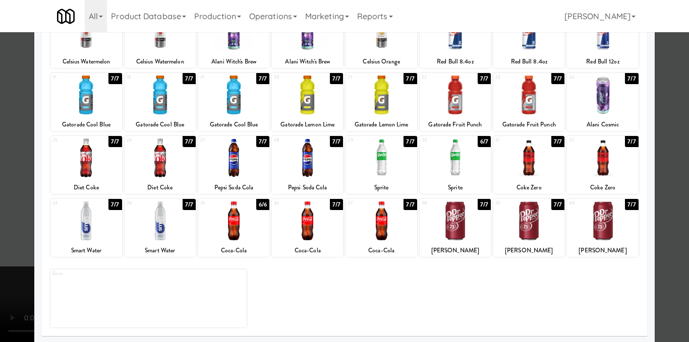
click at [668, 170] on div at bounding box center [344, 171] width 689 height 342
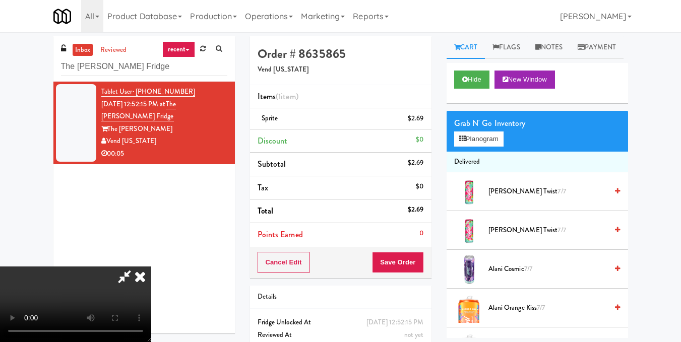
click at [151, 267] on video at bounding box center [75, 305] width 151 height 76
click at [151, 267] on icon at bounding box center [140, 277] width 22 height 20
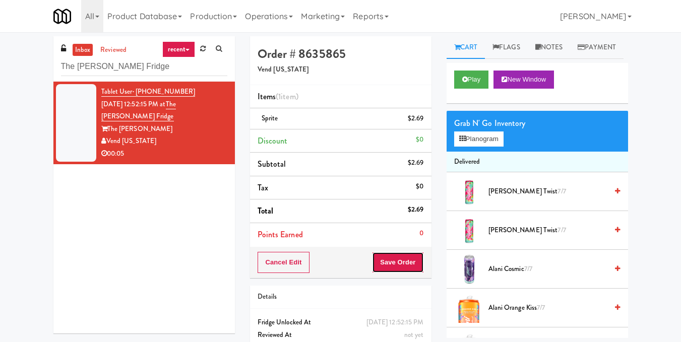
click at [412, 266] on button "Save Order" at bounding box center [397, 262] width 51 height 21
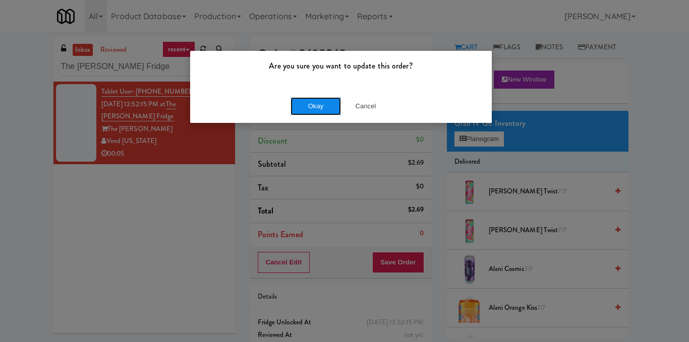
click at [304, 100] on button "Okay" at bounding box center [315, 106] width 50 height 18
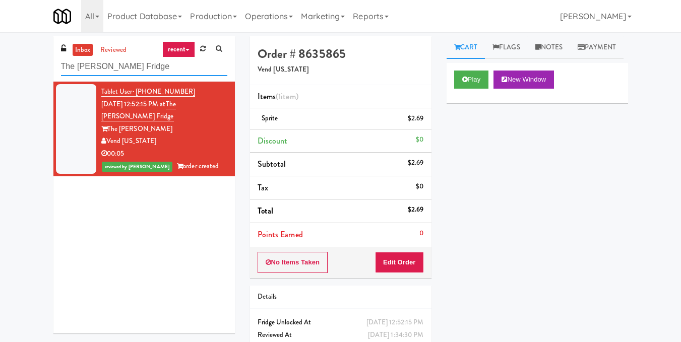
drag, startPoint x: 166, startPoint y: 68, endPoint x: 0, endPoint y: 66, distance: 166.4
click at [0, 66] on div "inbox reviewed recent all unclear take inventory issue suspicious failed recent…" at bounding box center [340, 208] width 681 height 345
paste input "Aperture UCF - Pantry - Right"
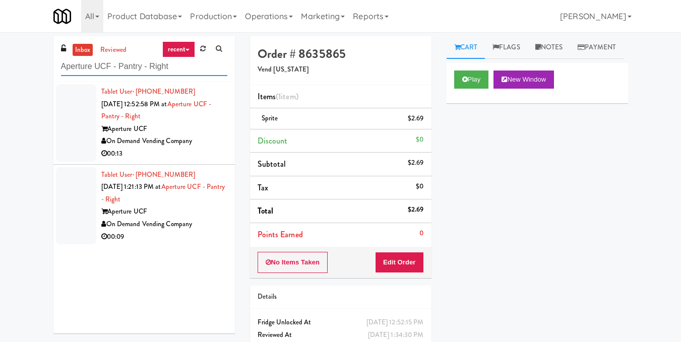
type input "Aperture UCF - Pantry - Right"
click at [194, 146] on div "On Demand Vending Company" at bounding box center [164, 141] width 126 height 13
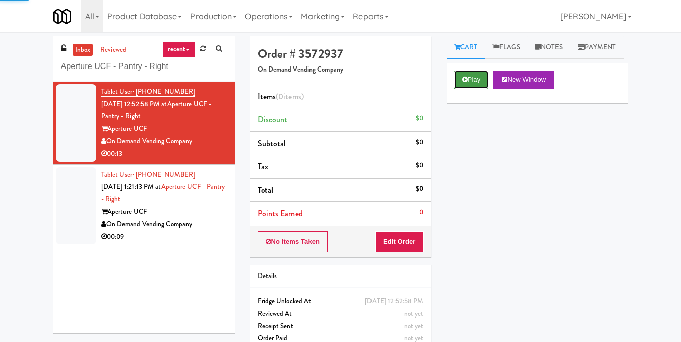
click at [459, 89] on button "Play" at bounding box center [471, 80] width 35 height 18
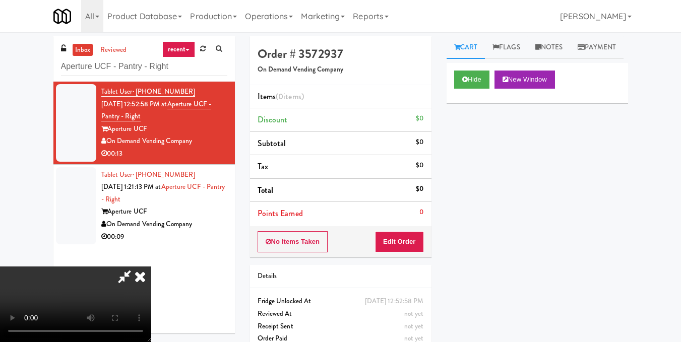
click at [151, 267] on video at bounding box center [75, 305] width 151 height 76
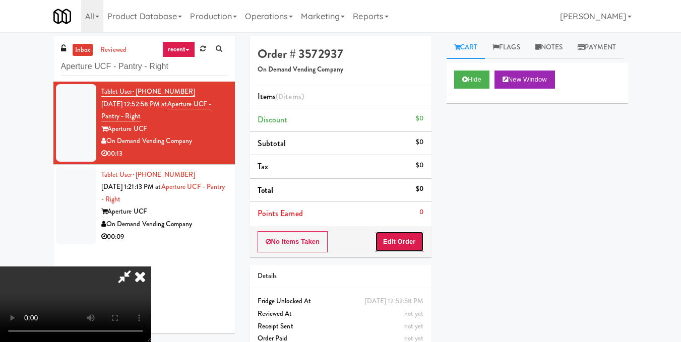
drag, startPoint x: 410, startPoint y: 243, endPoint x: 445, endPoint y: 187, distance: 65.5
click at [411, 243] on button "Edit Order" at bounding box center [399, 241] width 49 height 21
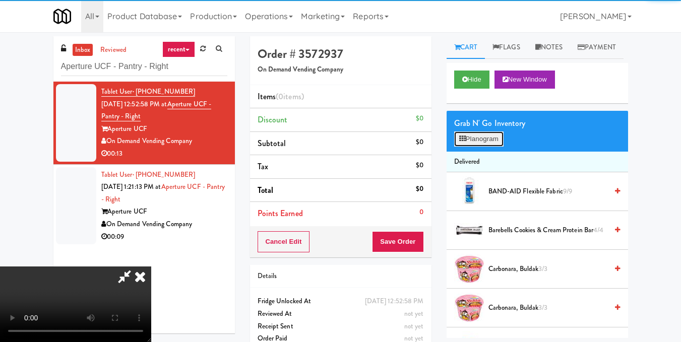
click at [462, 147] on button "Planogram" at bounding box center [478, 139] width 49 height 15
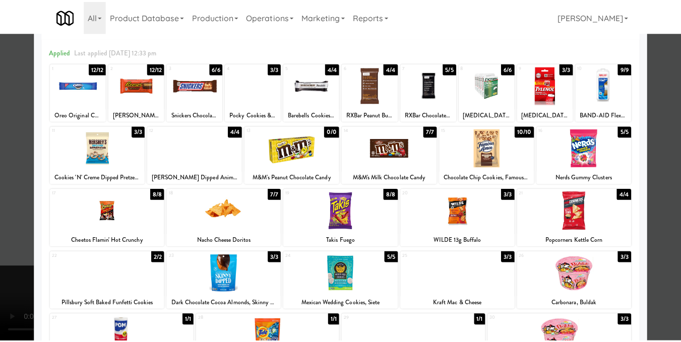
scroll to position [151, 0]
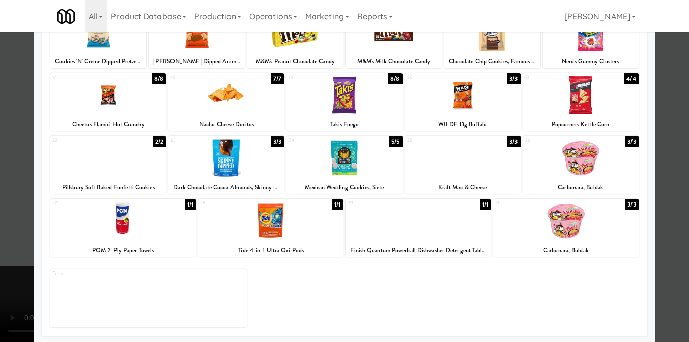
click at [112, 168] on div at bounding box center [107, 158] width 115 height 39
click at [663, 208] on div at bounding box center [344, 171] width 689 height 342
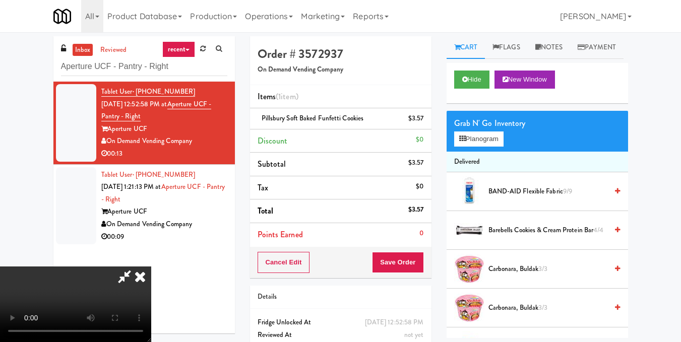
click at [151, 267] on video at bounding box center [75, 305] width 151 height 76
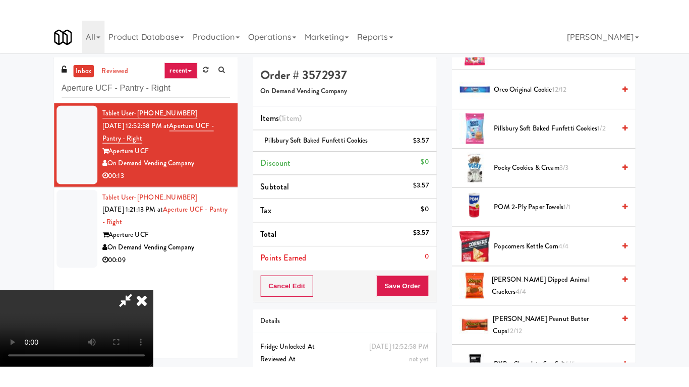
scroll to position [113, 0]
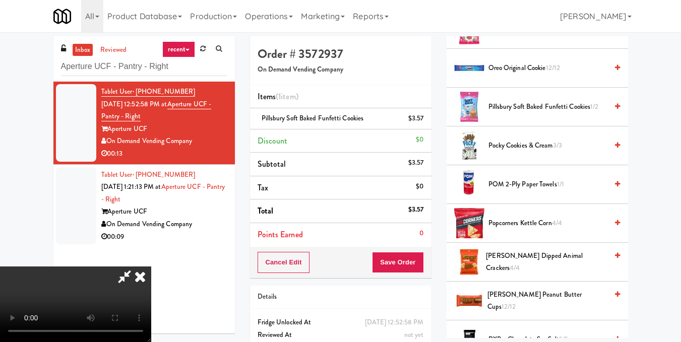
click at [151, 267] on video at bounding box center [75, 305] width 151 height 76
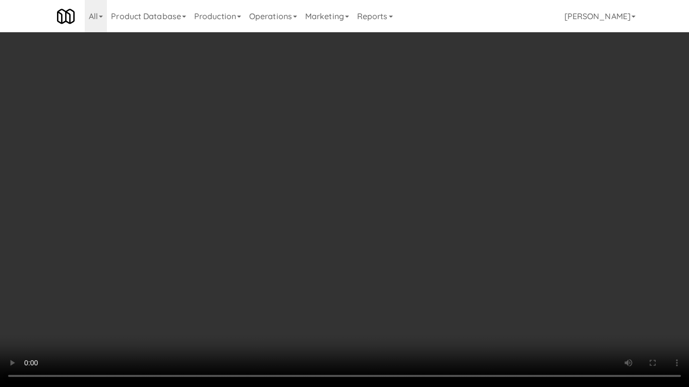
click at [264, 272] on video at bounding box center [344, 193] width 689 height 387
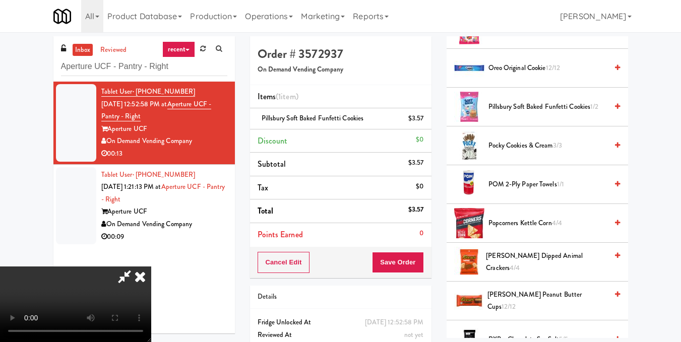
click at [151, 267] on icon at bounding box center [140, 277] width 22 height 20
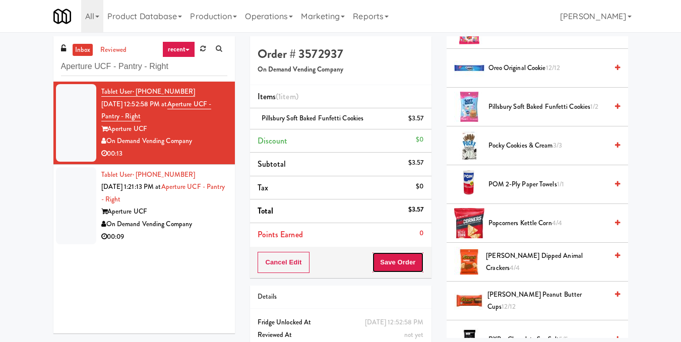
click at [406, 269] on button "Save Order" at bounding box center [397, 262] width 51 height 21
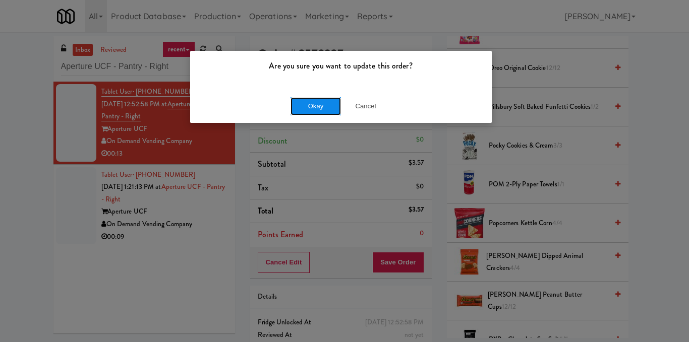
click at [323, 111] on button "Okay" at bounding box center [315, 106] width 50 height 18
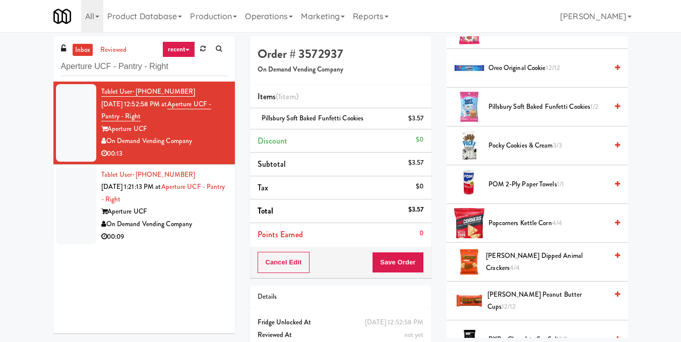
click at [209, 248] on div "Tablet User · (305) 302-6925 [DATE] 12:52:58 PM at Aperture UCF - Pantry - Righ…" at bounding box center [144, 208] width 182 height 252
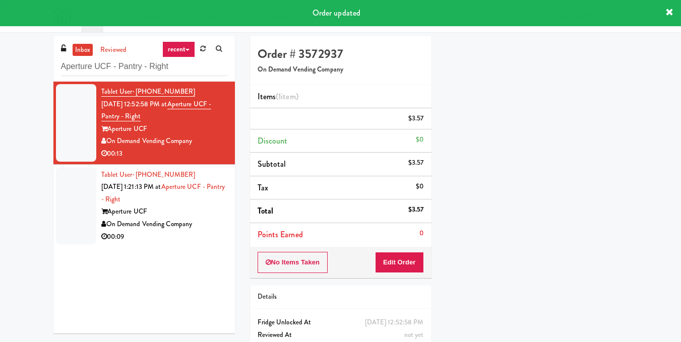
scroll to position [125, 0]
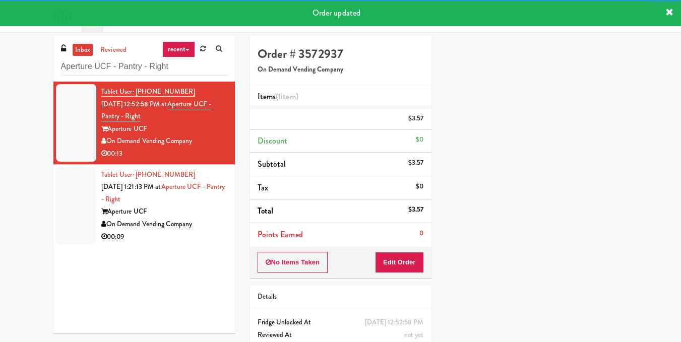
click at [205, 219] on div "Tablet User · (609) 346-7632 [DATE] 1:21:13 PM at Aperture UCF - Pantry - Right…" at bounding box center [164, 206] width 126 height 75
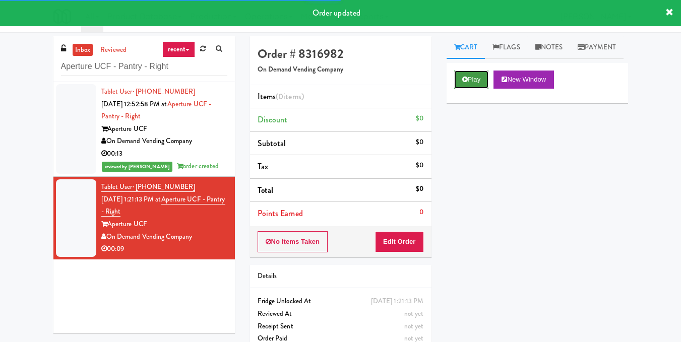
click at [472, 89] on button "Play" at bounding box center [471, 80] width 35 height 18
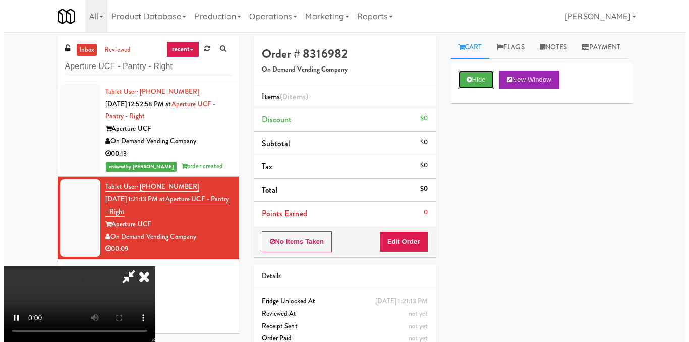
scroll to position [13, 0]
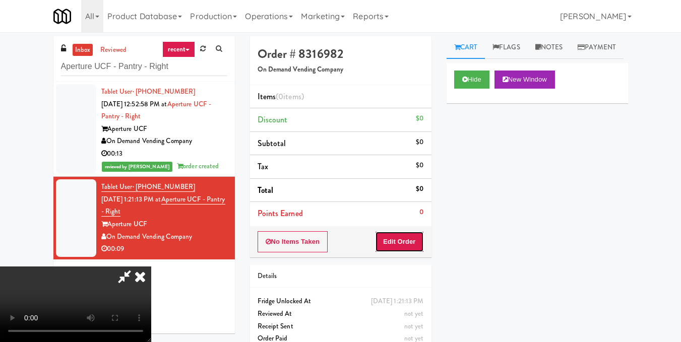
click at [418, 243] on button "Edit Order" at bounding box center [399, 241] width 49 height 21
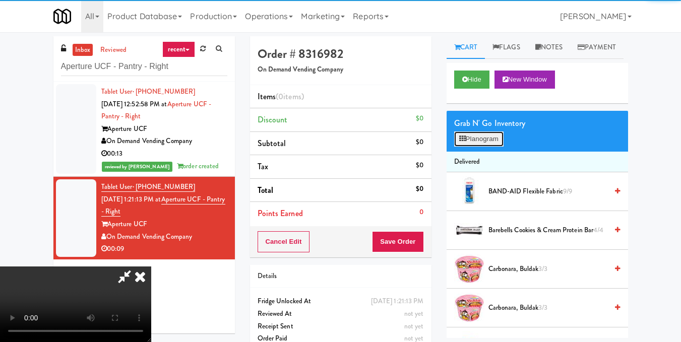
click at [478, 147] on button "Planogram" at bounding box center [478, 139] width 49 height 15
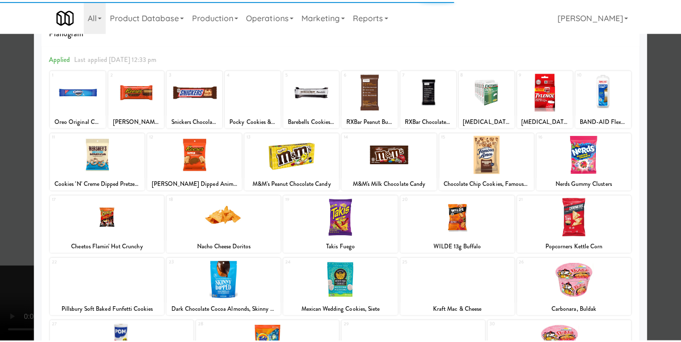
scroll to position [50, 0]
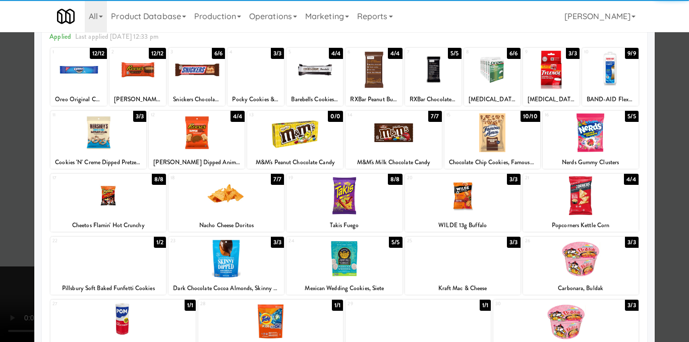
click at [132, 136] on div at bounding box center [98, 132] width 96 height 39
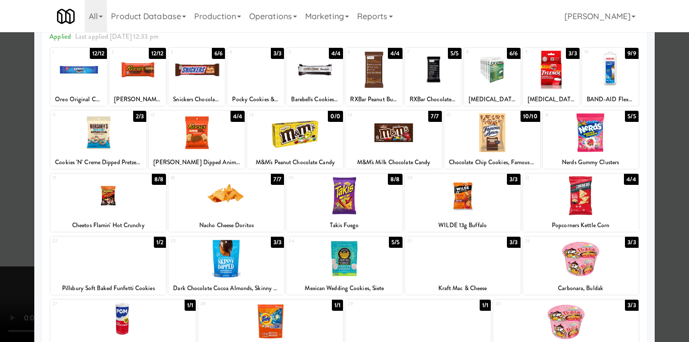
drag, startPoint x: 675, startPoint y: 170, endPoint x: 336, endPoint y: 175, distance: 338.9
click at [674, 170] on div at bounding box center [344, 171] width 689 height 342
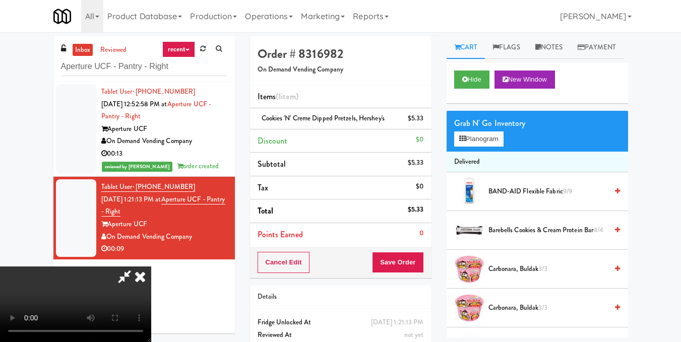
click at [151, 267] on icon at bounding box center [140, 277] width 22 height 20
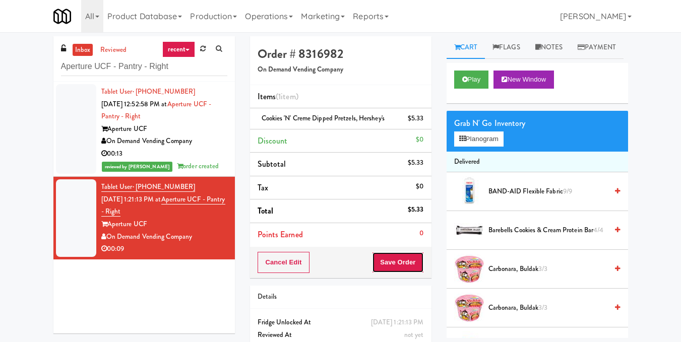
click at [418, 263] on button "Save Order" at bounding box center [397, 262] width 51 height 21
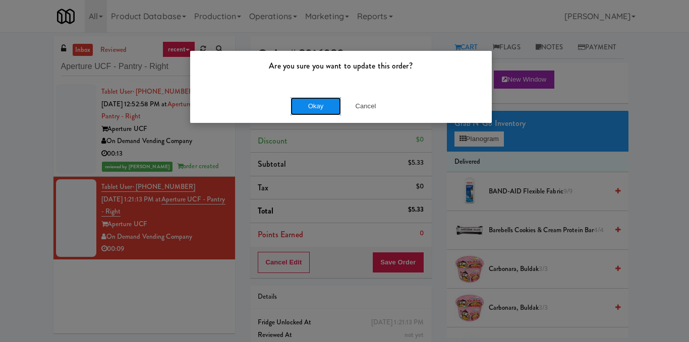
click at [313, 101] on button "Okay" at bounding box center [315, 106] width 50 height 18
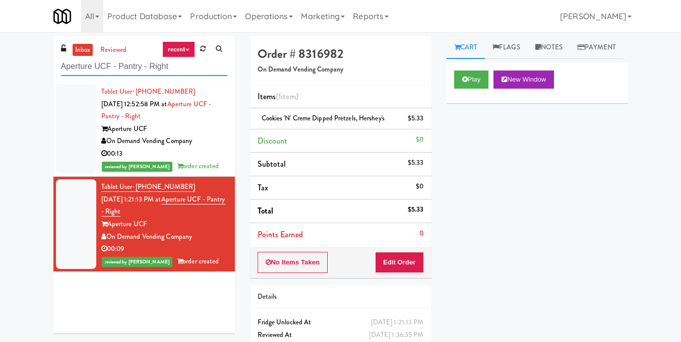
drag, startPoint x: 198, startPoint y: 66, endPoint x: 0, endPoint y: 80, distance: 198.2
click at [0, 80] on div "inbox reviewed recent all unclear take inventory issue suspicious failed recent…" at bounding box center [340, 208] width 681 height 345
paste input "IKEA CDC Mississauga"
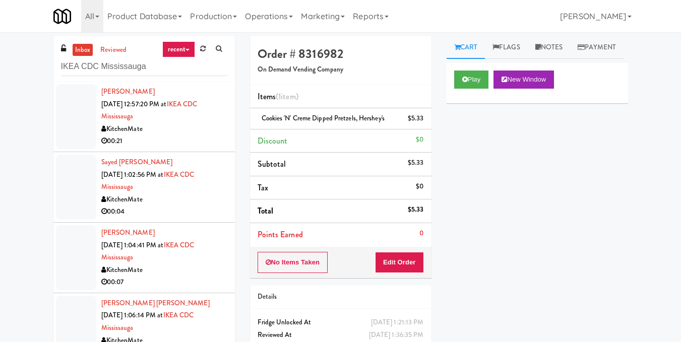
click at [204, 136] on div "00:21" at bounding box center [164, 141] width 126 height 13
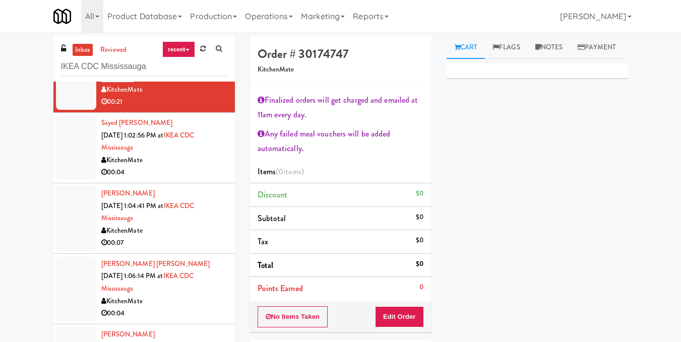
scroll to position [50, 0]
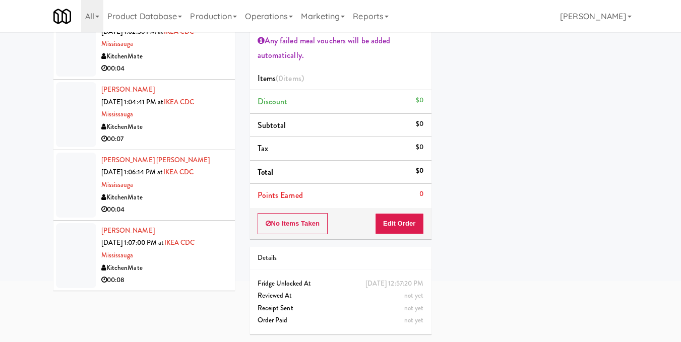
click at [185, 274] on div "00:08" at bounding box center [164, 280] width 126 height 13
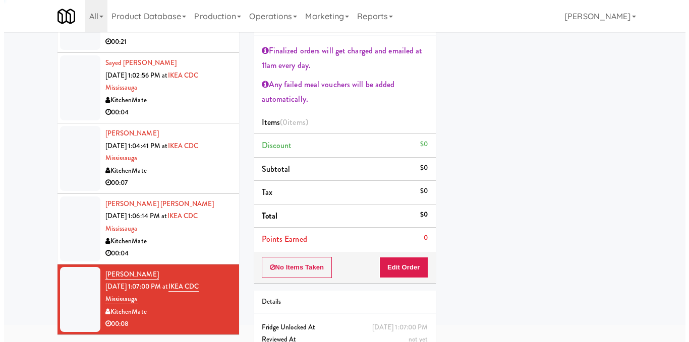
scroll to position [105, 0]
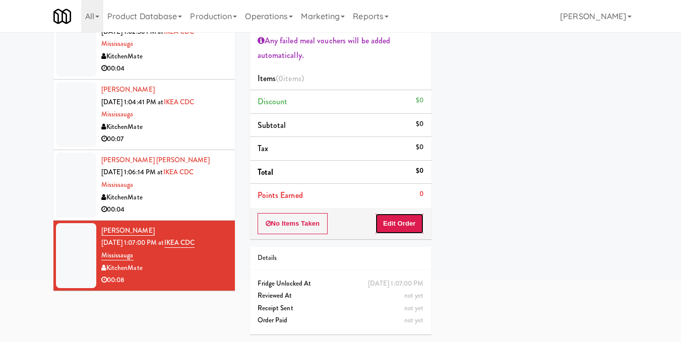
click at [401, 216] on button "Edit Order" at bounding box center [399, 223] width 49 height 21
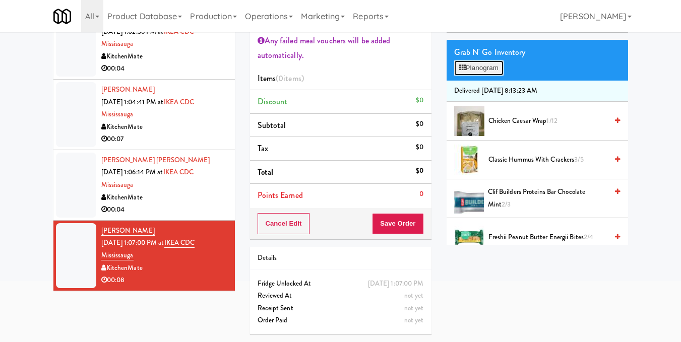
click at [487, 76] on button "Planogram" at bounding box center [478, 68] width 49 height 15
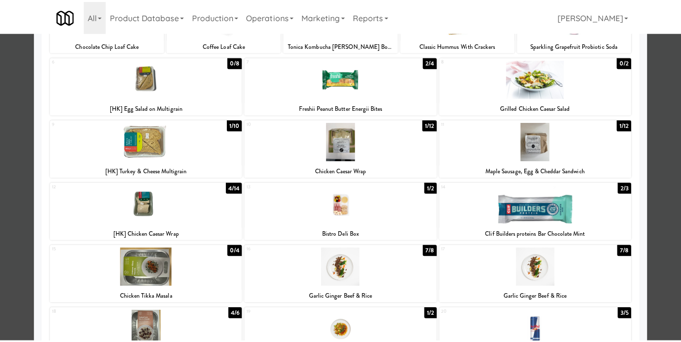
scroll to position [101, 0]
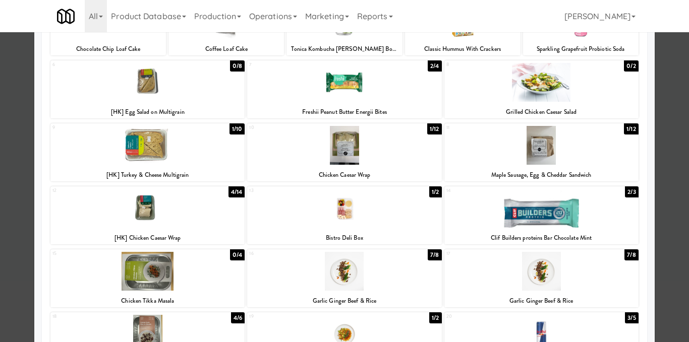
click at [150, 211] on div at bounding box center [147, 208] width 194 height 39
click at [667, 109] on div at bounding box center [344, 171] width 689 height 342
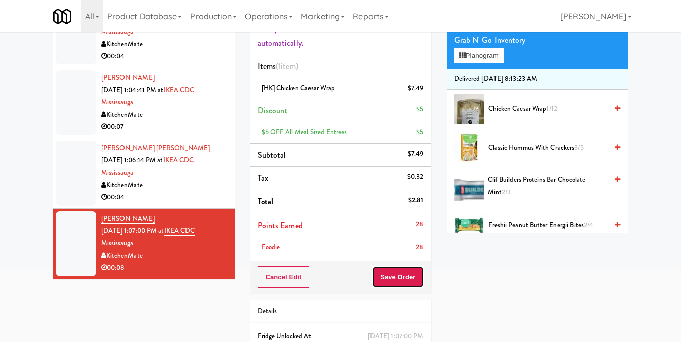
click at [414, 284] on button "Save Order" at bounding box center [397, 277] width 51 height 21
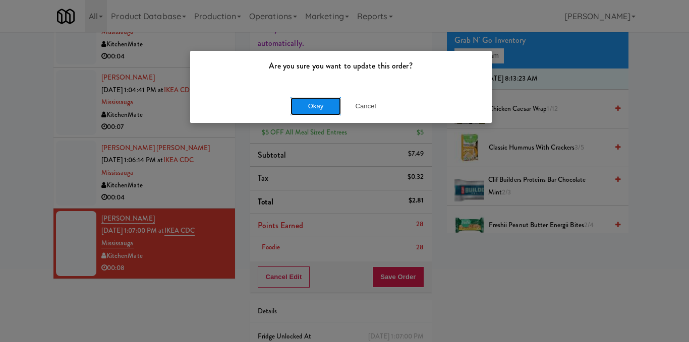
click at [326, 113] on button "Okay" at bounding box center [315, 106] width 50 height 18
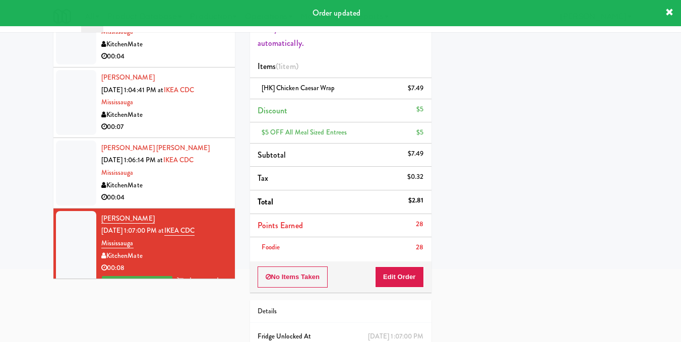
click at [205, 181] on div "KitchenMate" at bounding box center [164, 186] width 126 height 13
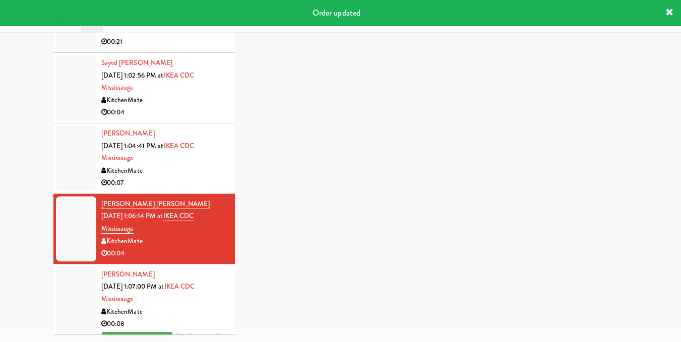
scroll to position [93, 0]
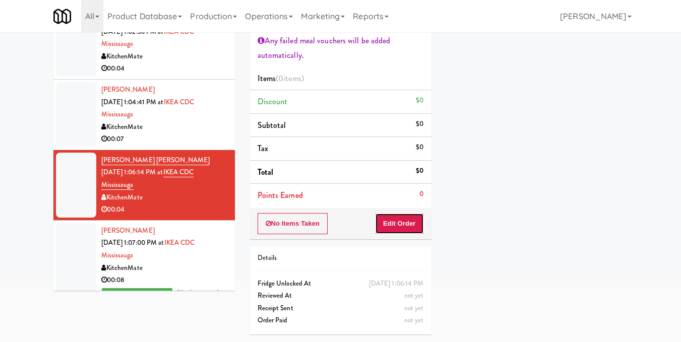
click at [398, 227] on button "Edit Order" at bounding box center [399, 223] width 49 height 21
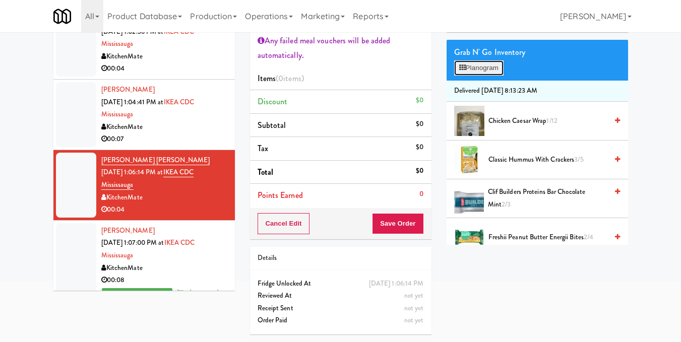
click at [480, 76] on button "Planogram" at bounding box center [478, 68] width 49 height 15
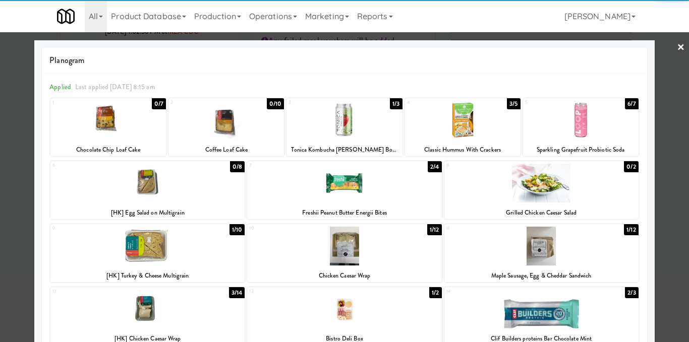
drag, startPoint x: 542, startPoint y: 242, endPoint x: 580, endPoint y: 232, distance: 39.4
click at [542, 242] on div at bounding box center [541, 246] width 194 height 39
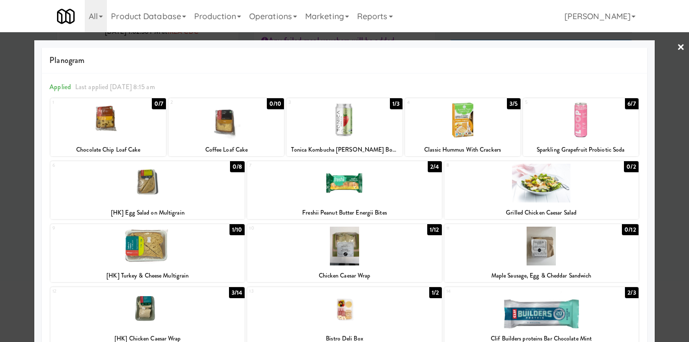
click at [667, 188] on div at bounding box center [344, 171] width 689 height 342
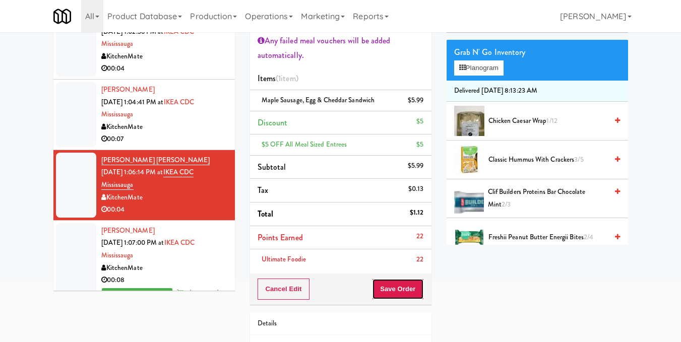
click at [406, 292] on button "Save Order" at bounding box center [397, 289] width 51 height 21
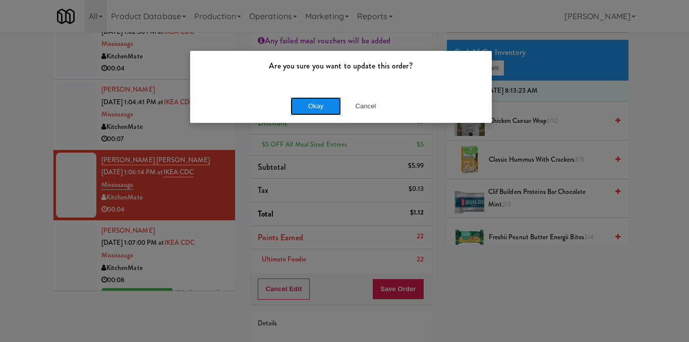
click at [320, 104] on button "Okay" at bounding box center [315, 106] width 50 height 18
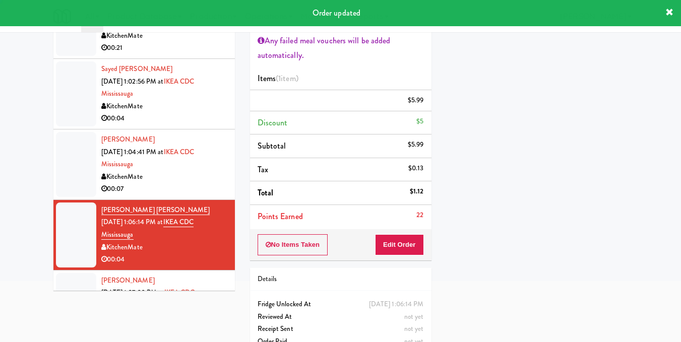
click at [198, 185] on div "00:07" at bounding box center [164, 189] width 126 height 13
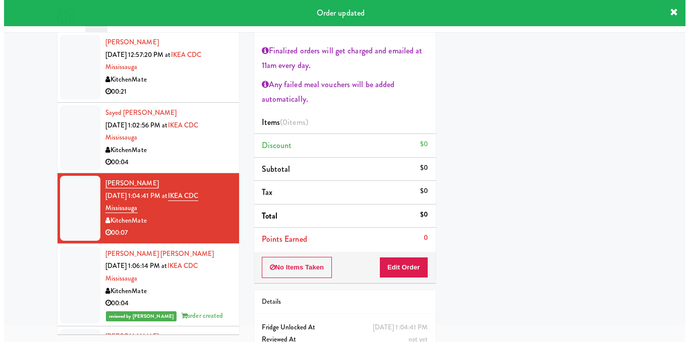
scroll to position [93, 0]
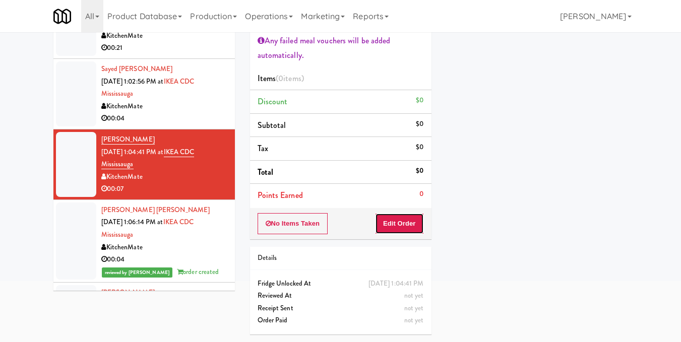
click at [418, 232] on button "Edit Order" at bounding box center [399, 223] width 49 height 21
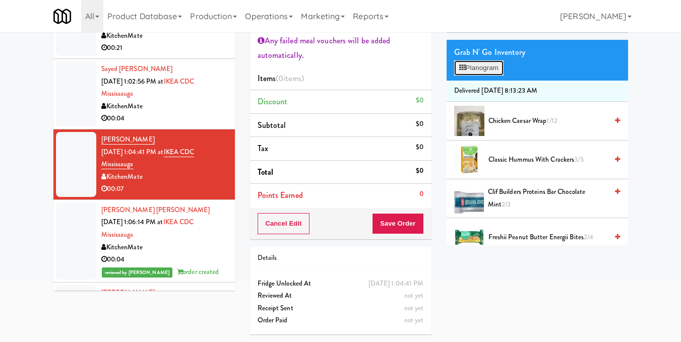
click at [477, 76] on button "Planogram" at bounding box center [478, 68] width 49 height 15
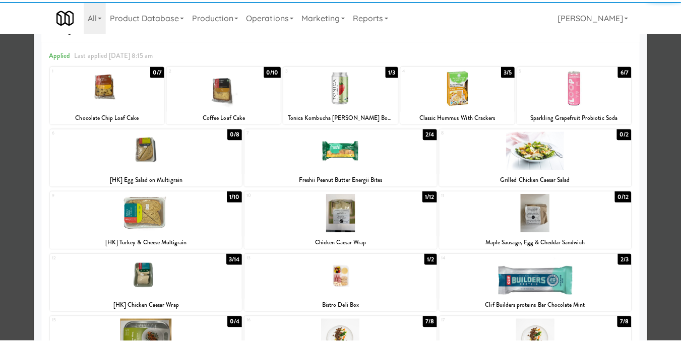
scroll to position [50, 0]
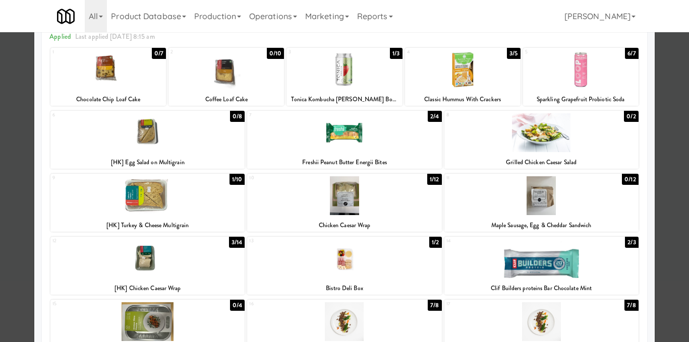
click at [199, 258] on div at bounding box center [147, 259] width 194 height 39
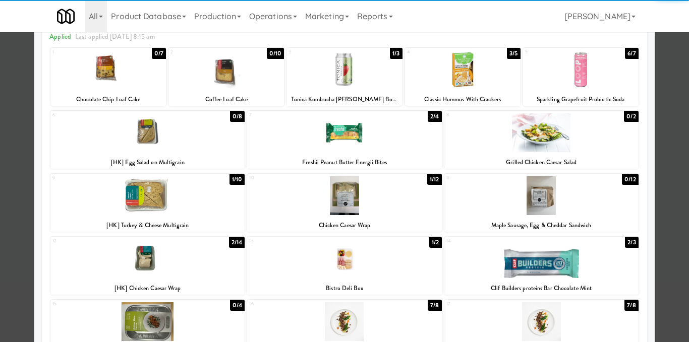
click at [654, 147] on div at bounding box center [344, 171] width 689 height 342
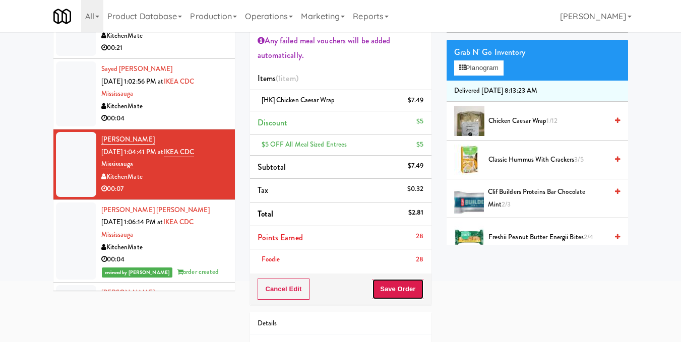
drag, startPoint x: 404, startPoint y: 292, endPoint x: 401, endPoint y: 279, distance: 13.5
click at [404, 292] on button "Save Order" at bounding box center [397, 289] width 51 height 21
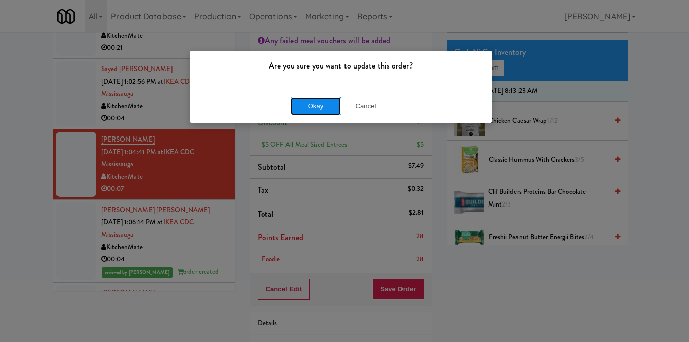
click at [323, 108] on button "Okay" at bounding box center [315, 106] width 50 height 18
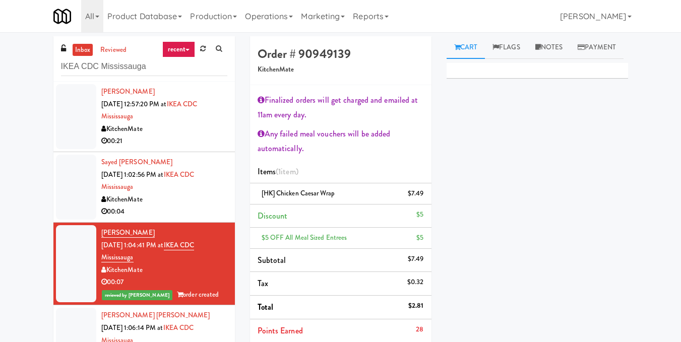
click at [193, 198] on div "KitchenMate" at bounding box center [164, 200] width 126 height 13
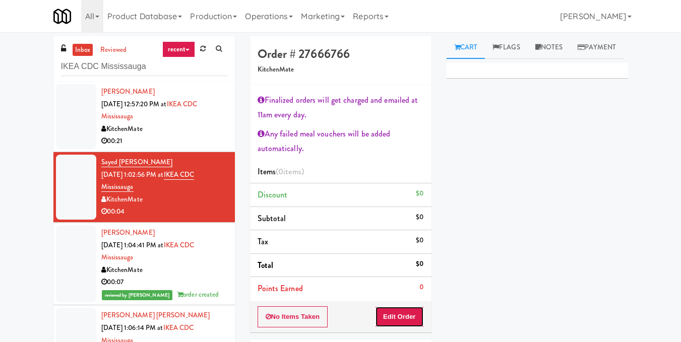
click at [409, 315] on button "Edit Order" at bounding box center [399, 317] width 49 height 21
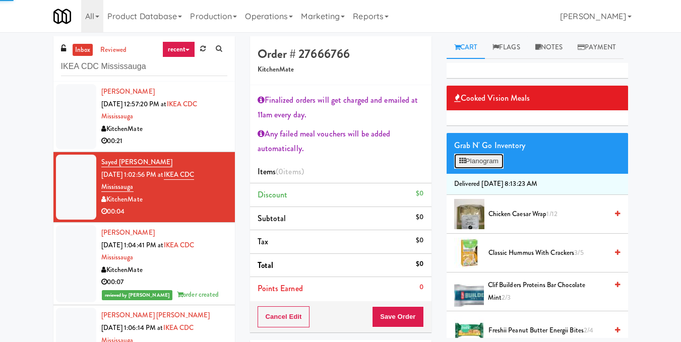
click at [487, 169] on button "Planogram" at bounding box center [478, 161] width 49 height 15
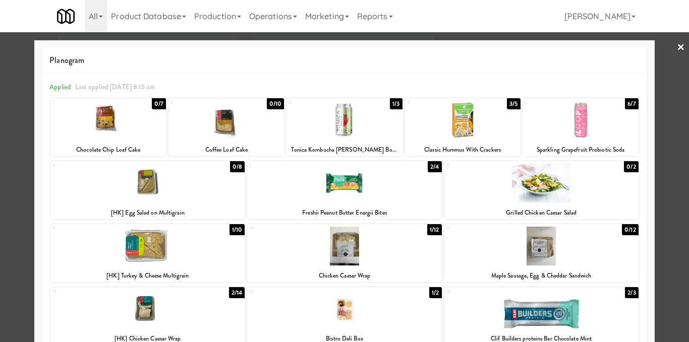
click at [169, 251] on div at bounding box center [147, 246] width 194 height 39
click at [658, 169] on div at bounding box center [344, 171] width 689 height 342
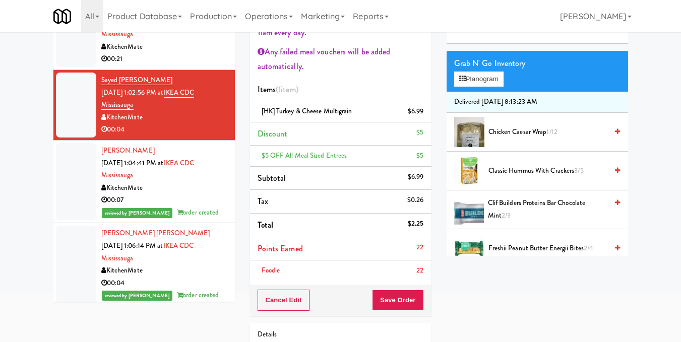
scroll to position [101, 0]
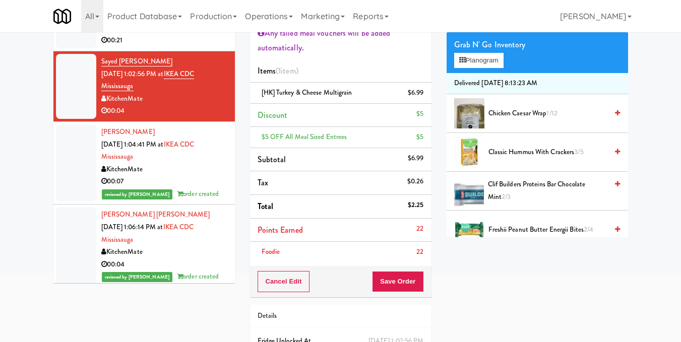
click at [409, 262] on li "Foodie 22" at bounding box center [341, 252] width 182 height 21
click at [411, 286] on button "Save Order" at bounding box center [397, 281] width 51 height 21
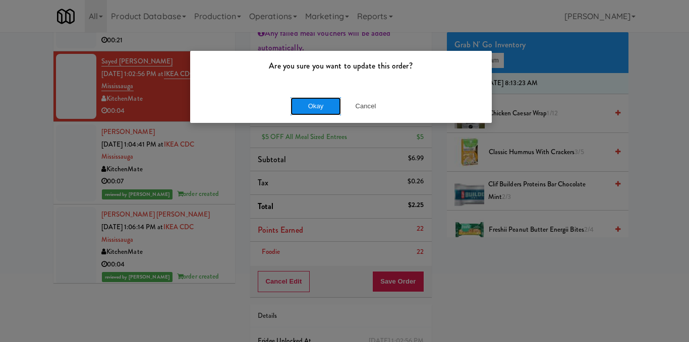
click at [319, 102] on button "Okay" at bounding box center [315, 106] width 50 height 18
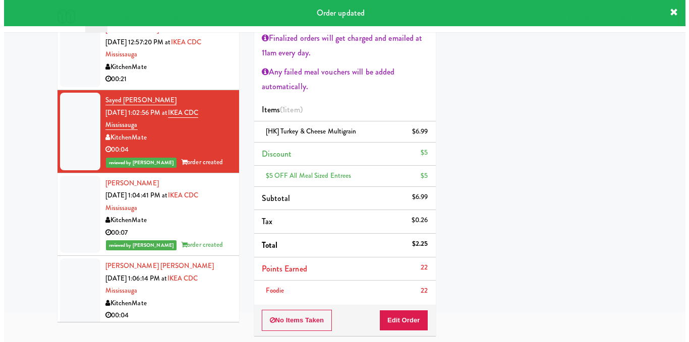
scroll to position [0, 0]
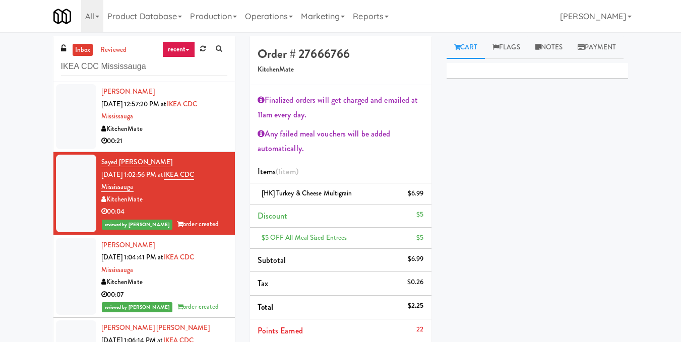
click at [181, 139] on div "00:21" at bounding box center [164, 141] width 126 height 13
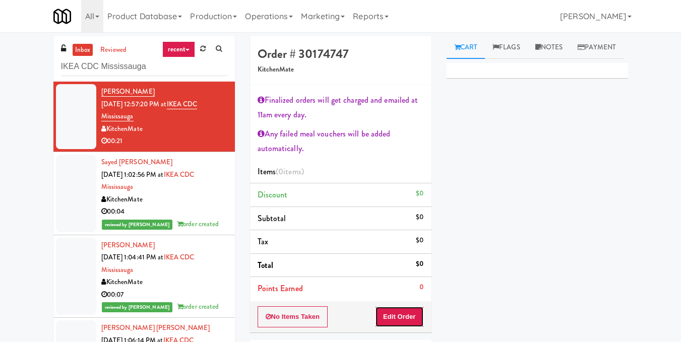
click at [402, 318] on button "Edit Order" at bounding box center [399, 317] width 49 height 21
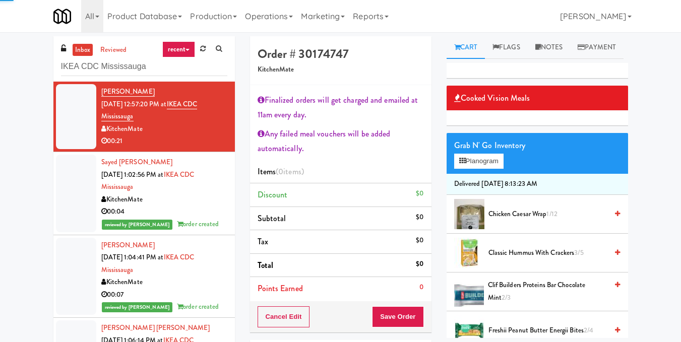
click at [468, 153] on div "Grab N' Go Inventory" at bounding box center [537, 145] width 166 height 15
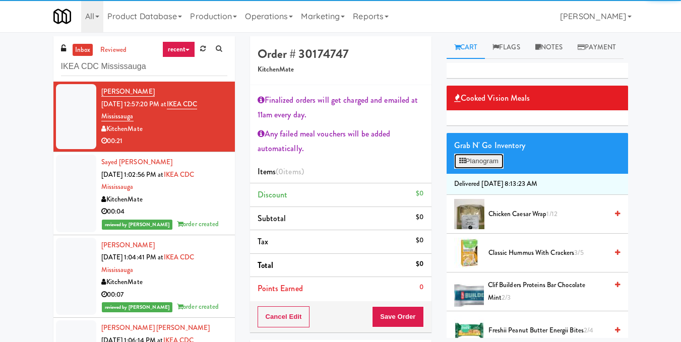
click at [468, 169] on button "Planogram" at bounding box center [478, 161] width 49 height 15
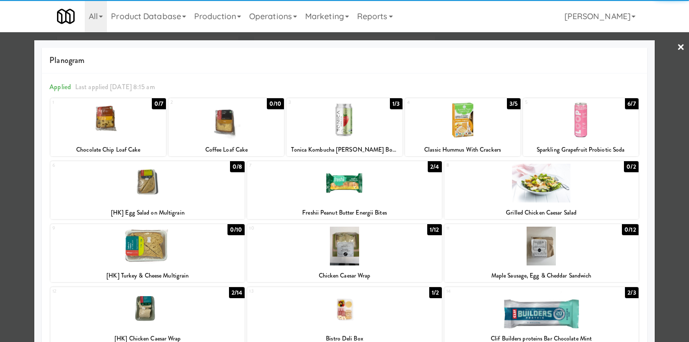
click at [346, 197] on div at bounding box center [344, 183] width 194 height 39
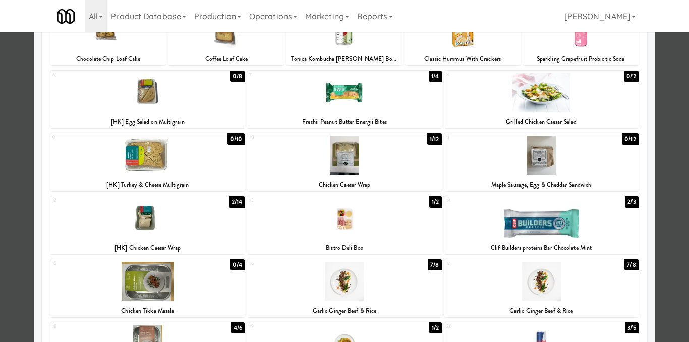
scroll to position [101, 0]
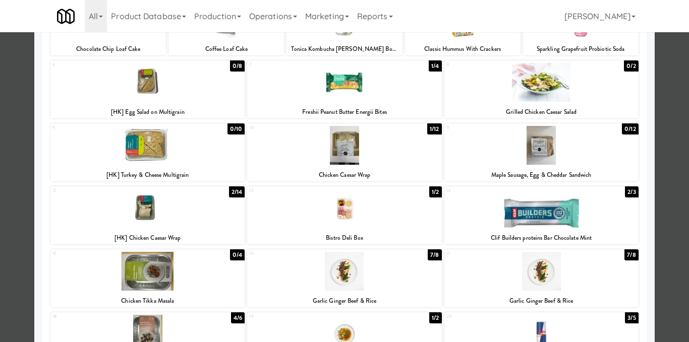
click at [162, 151] on div at bounding box center [147, 145] width 194 height 39
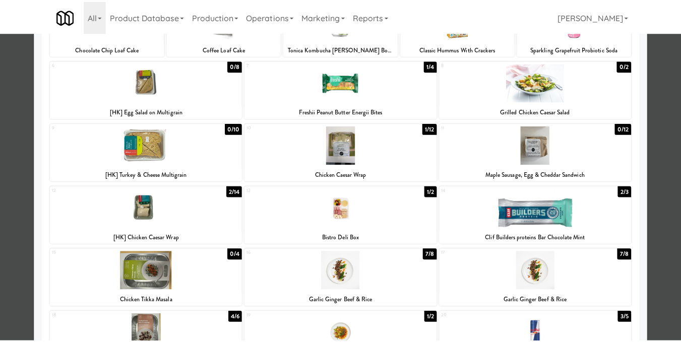
scroll to position [0, 0]
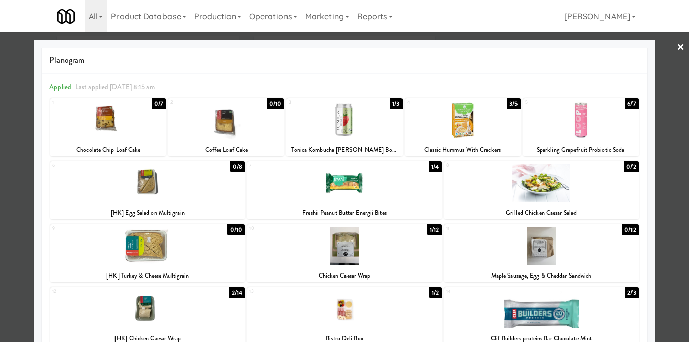
click at [672, 204] on div at bounding box center [344, 171] width 689 height 342
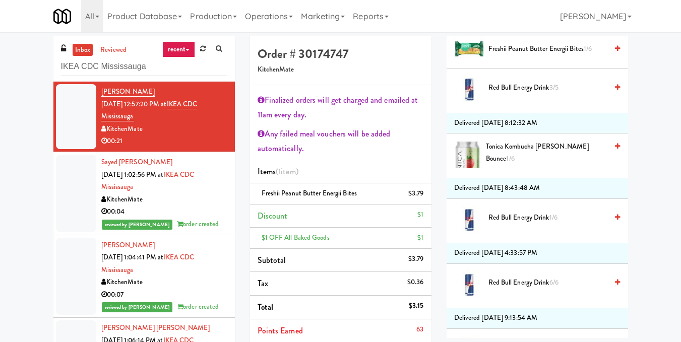
scroll to position [353, 0]
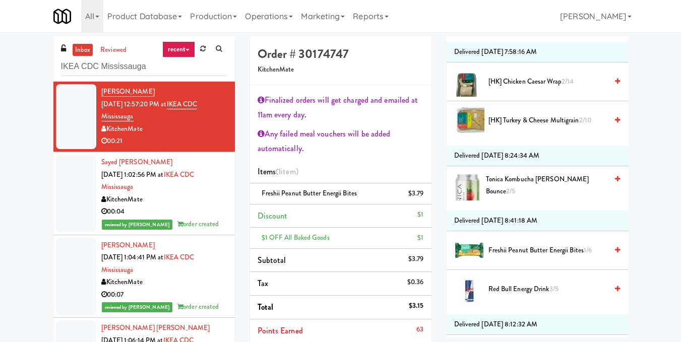
click at [615, 124] on icon at bounding box center [617, 120] width 5 height 7
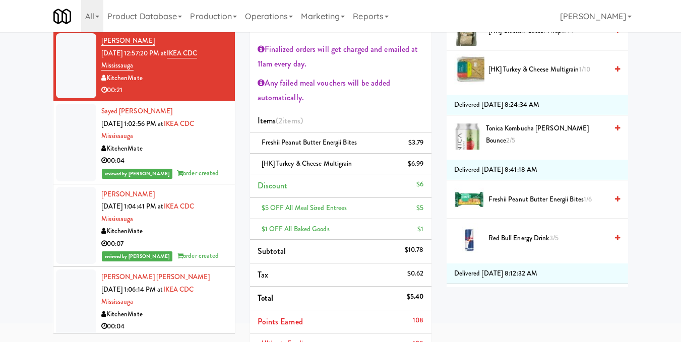
scroll to position [151, 0]
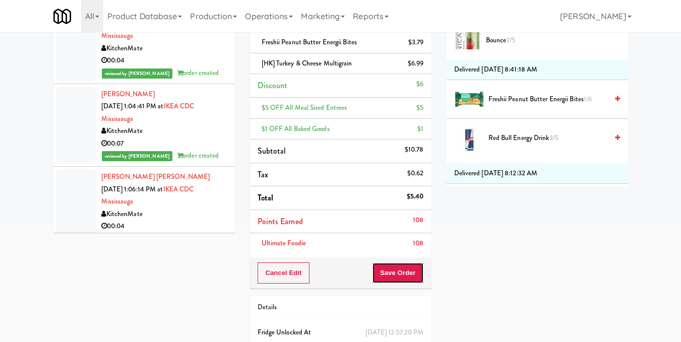
click at [390, 273] on button "Save Order" at bounding box center [397, 273] width 51 height 21
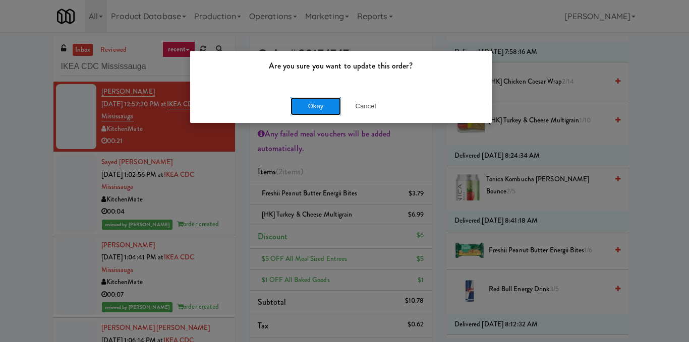
click at [307, 105] on button "Okay" at bounding box center [315, 106] width 50 height 18
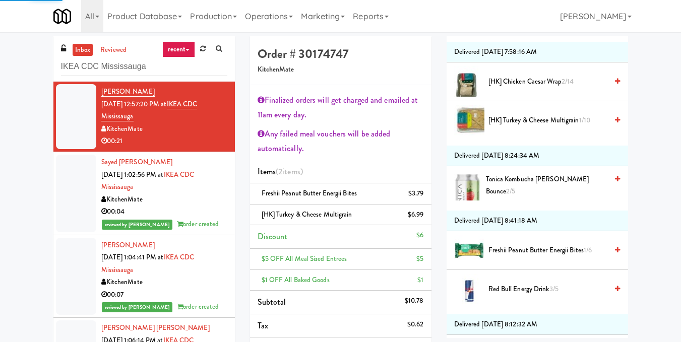
scroll to position [125, 0]
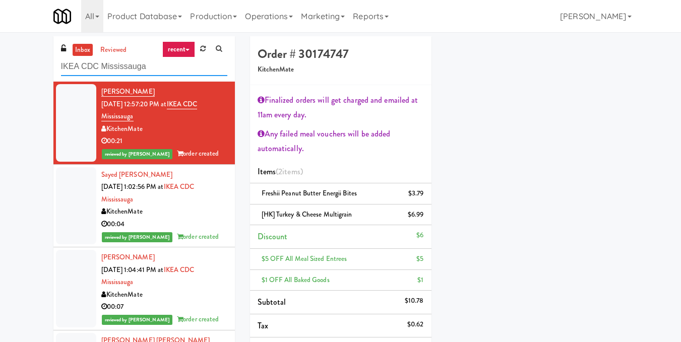
drag, startPoint x: 205, startPoint y: 72, endPoint x: 0, endPoint y: 95, distance: 206.5
click at [0, 95] on div "inbox reviewed recent all unclear take inventory issue suspicious failed recent…" at bounding box center [340, 289] width 681 height 507
paste input "CON at DULLES Cooler #2"
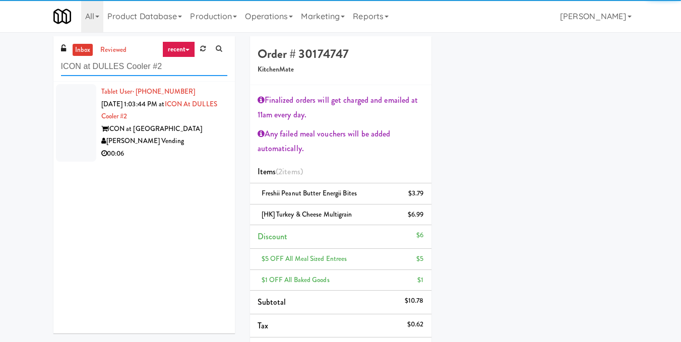
type input "ICON at DULLES Cooler #2"
click at [185, 148] on div "00:06" at bounding box center [164, 154] width 126 height 13
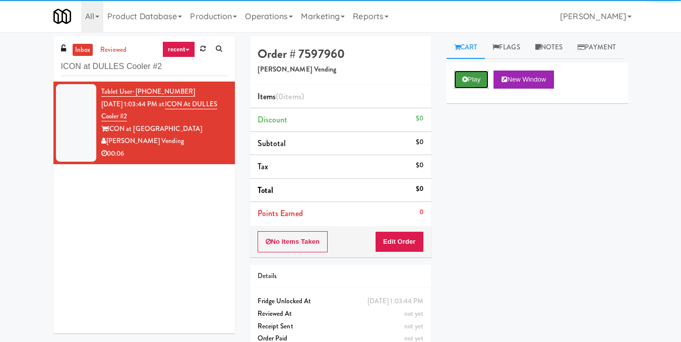
click at [480, 89] on button "Play" at bounding box center [471, 80] width 35 height 18
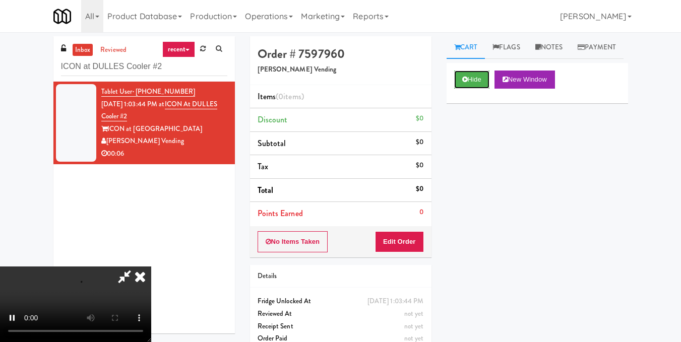
scroll to position [13, 0]
click at [151, 267] on video at bounding box center [75, 305] width 151 height 76
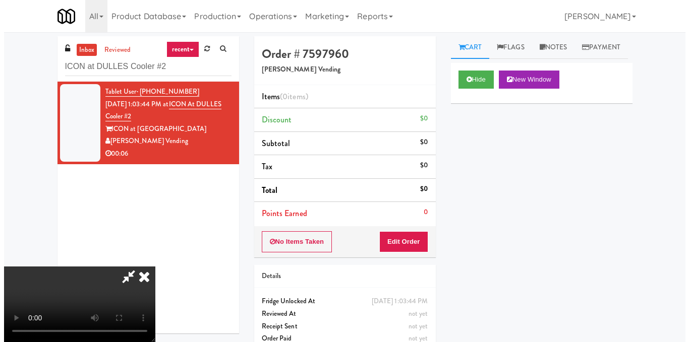
scroll to position [113, 0]
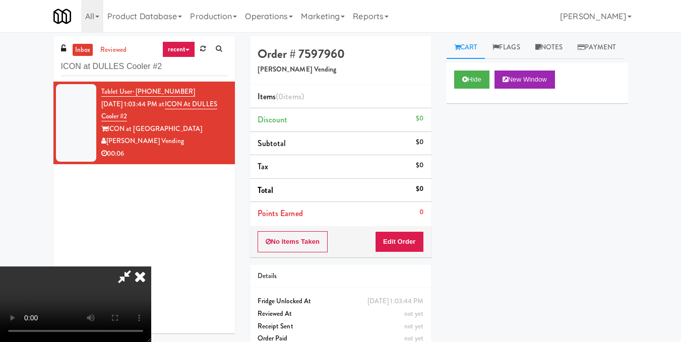
click at [151, 267] on video at bounding box center [75, 305] width 151 height 76
click at [417, 245] on button "Edit Order" at bounding box center [399, 241] width 49 height 21
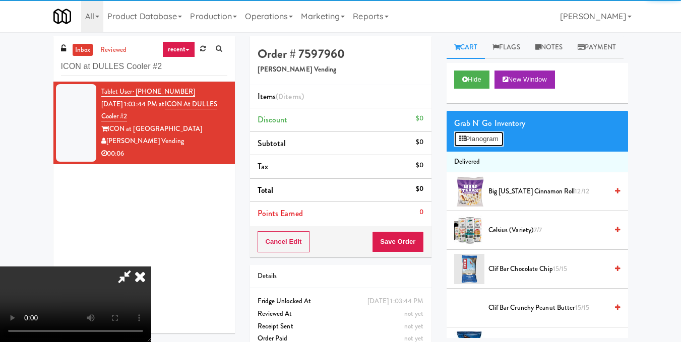
click at [467, 147] on button "Planogram" at bounding box center [478, 139] width 49 height 15
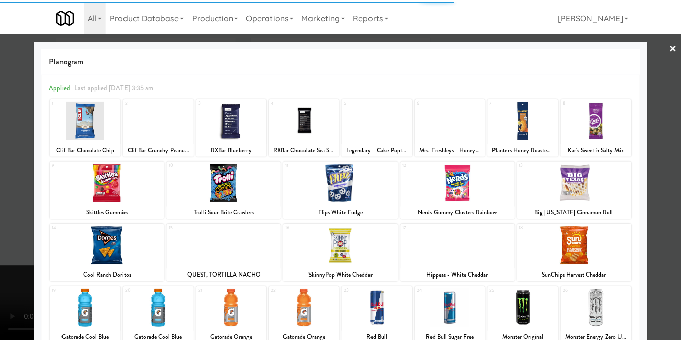
scroll to position [151, 0]
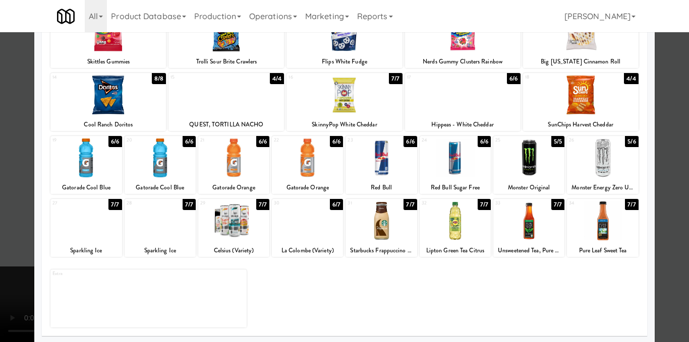
click at [666, 191] on div at bounding box center [344, 171] width 689 height 342
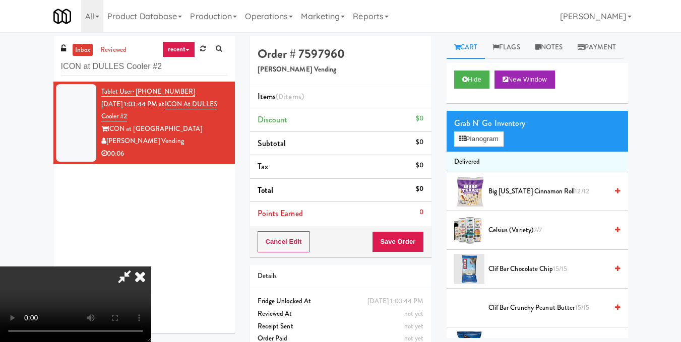
click at [151, 267] on video at bounding box center [75, 305] width 151 height 76
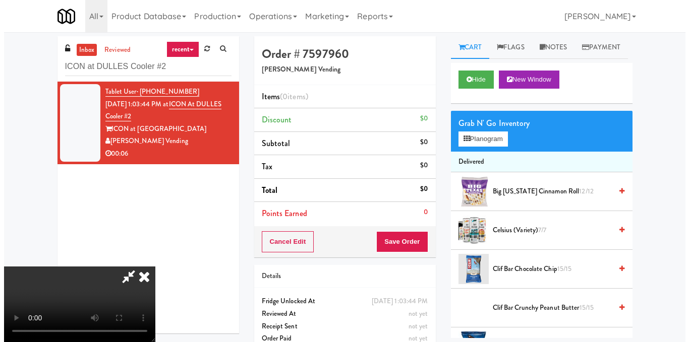
scroll to position [113, 0]
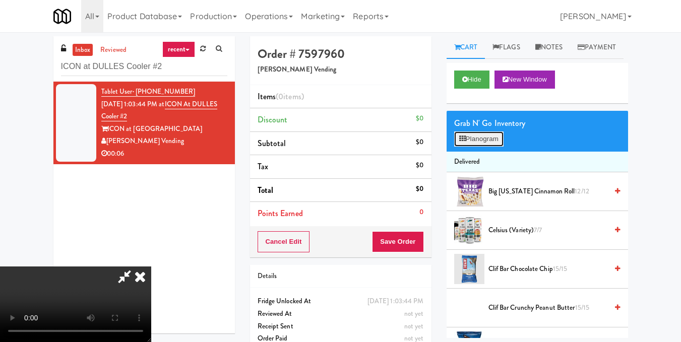
click at [480, 147] on button "Planogram" at bounding box center [478, 139] width 49 height 15
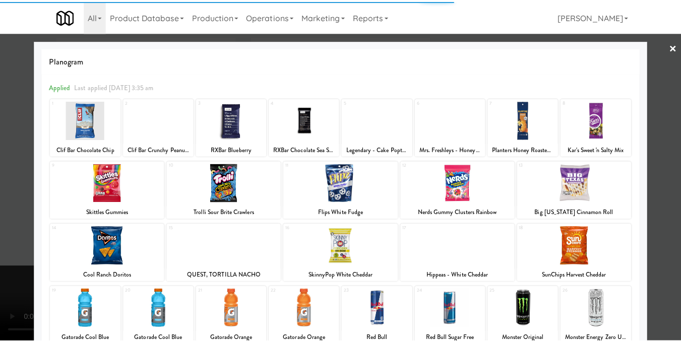
scroll to position [151, 0]
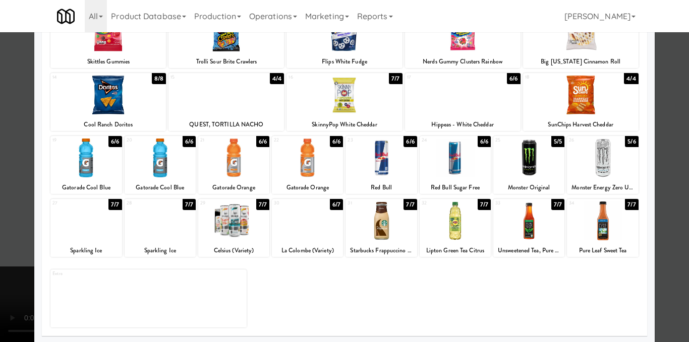
click at [309, 229] on div at bounding box center [307, 221] width 71 height 39
click at [658, 196] on div at bounding box center [344, 171] width 689 height 342
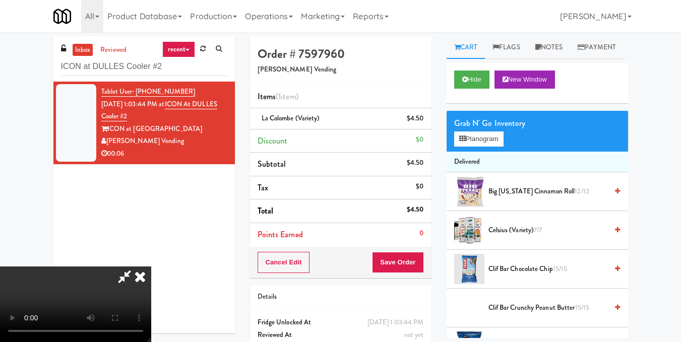
click at [151, 267] on video at bounding box center [75, 305] width 151 height 76
click at [136, 267] on icon at bounding box center [124, 277] width 23 height 20
click at [389, 259] on button "Save Order" at bounding box center [397, 262] width 51 height 21
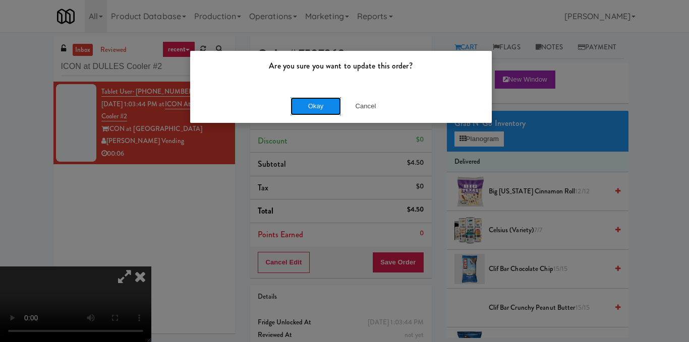
click at [317, 105] on button "Okay" at bounding box center [315, 106] width 50 height 18
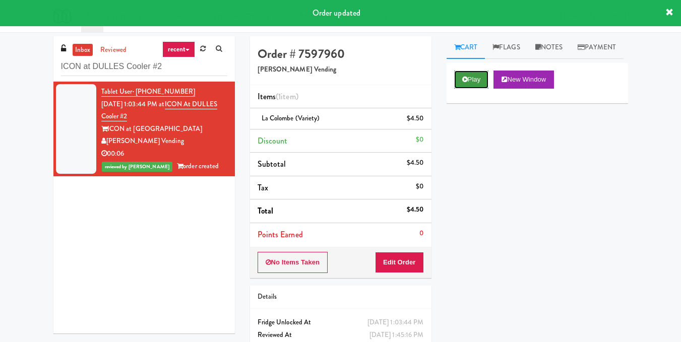
click at [482, 89] on button "Play" at bounding box center [471, 80] width 35 height 18
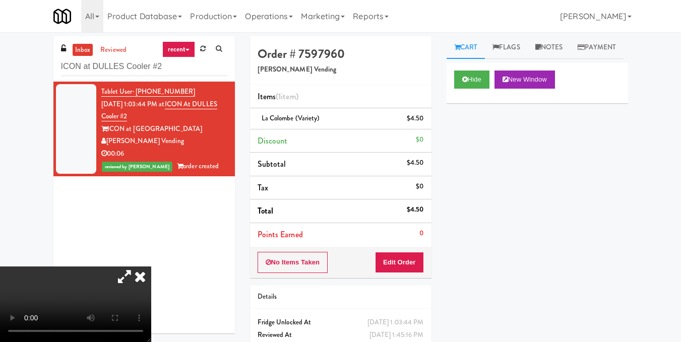
click at [136, 267] on icon at bounding box center [124, 277] width 23 height 20
click at [387, 31] on link "Reports" at bounding box center [371, 16] width 44 height 32
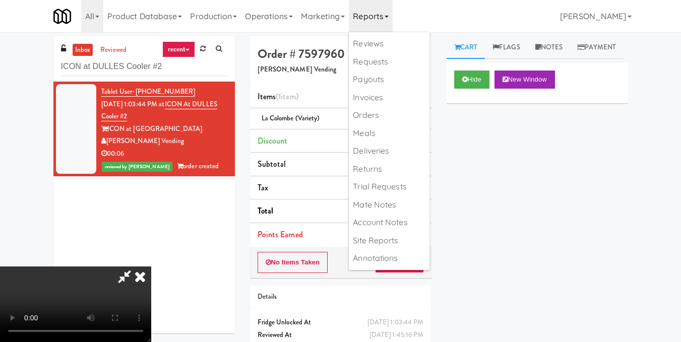
click at [151, 267] on video at bounding box center [75, 305] width 151 height 76
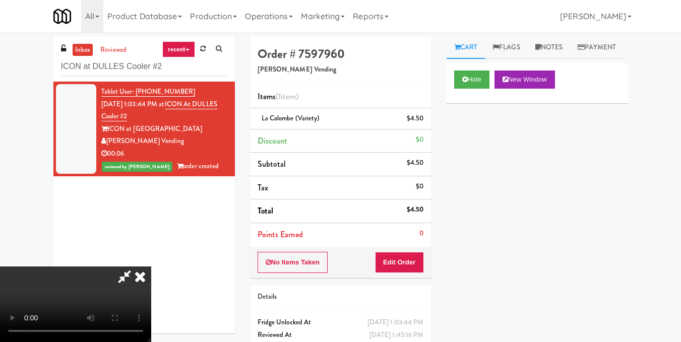
click at [151, 267] on icon at bounding box center [140, 277] width 22 height 20
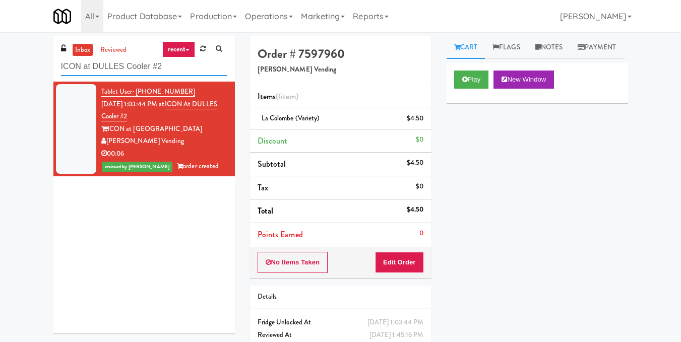
drag, startPoint x: 138, startPoint y: 69, endPoint x: 0, endPoint y: 86, distance: 139.2
click at [0, 86] on div "inbox reviewed recent all unclear take inventory issue suspicious failed recent…" at bounding box center [340, 208] width 681 height 345
paste input "[GEOGRAPHIC_DATA] - Cooler"
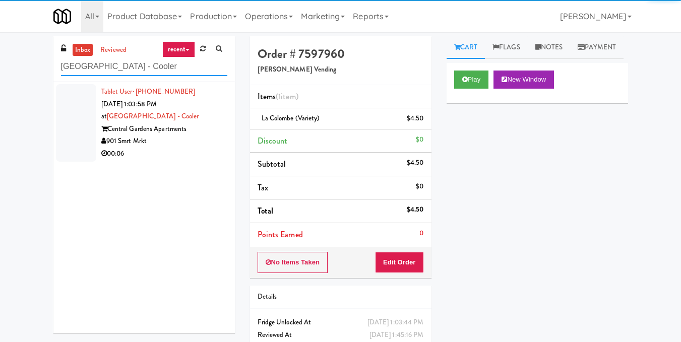
type input "[GEOGRAPHIC_DATA] - Cooler"
click at [197, 138] on div "901 Smrt Mrkt" at bounding box center [164, 141] width 126 height 13
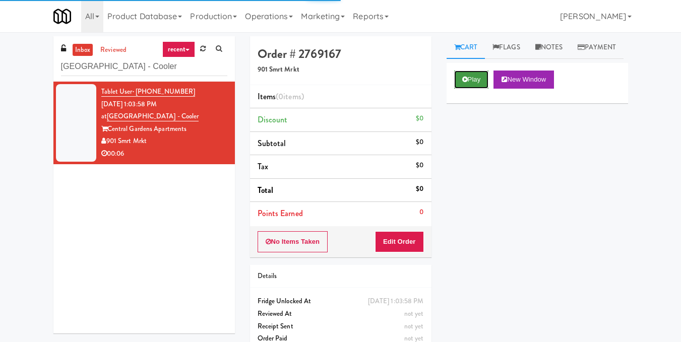
click at [474, 89] on button "Play" at bounding box center [471, 80] width 35 height 18
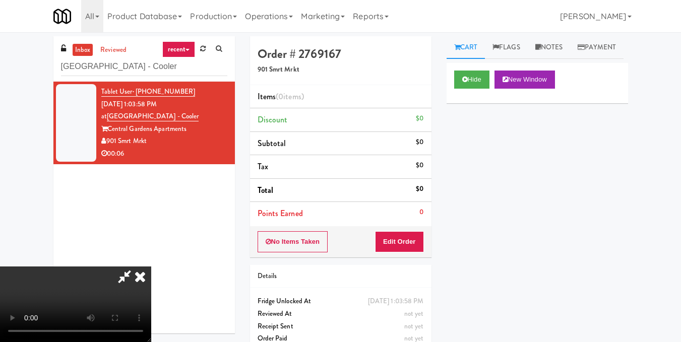
click at [151, 267] on video at bounding box center [75, 305] width 151 height 76
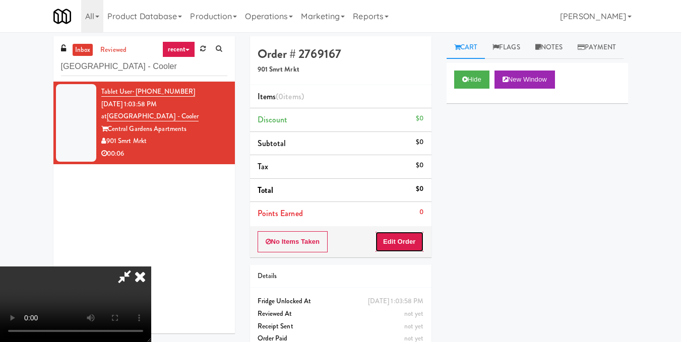
click at [416, 247] on button "Edit Order" at bounding box center [399, 241] width 49 height 21
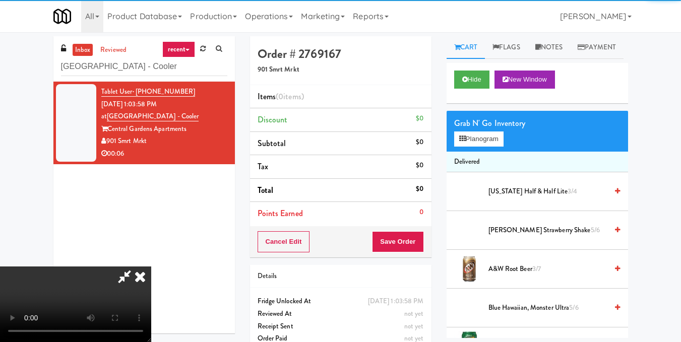
click at [470, 152] on div "Grab N' Go Inventory Planogram" at bounding box center [538, 131] width 182 height 41
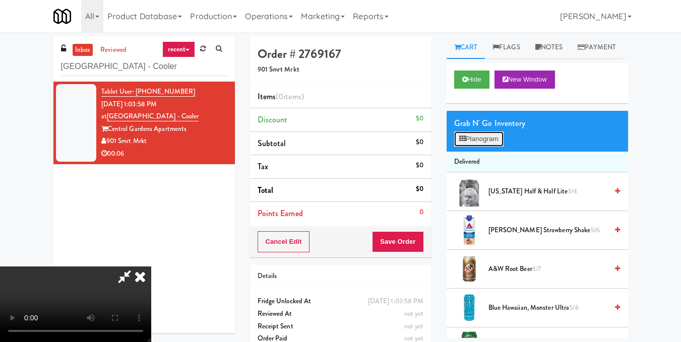
click at [467, 147] on button "Planogram" at bounding box center [478, 139] width 49 height 15
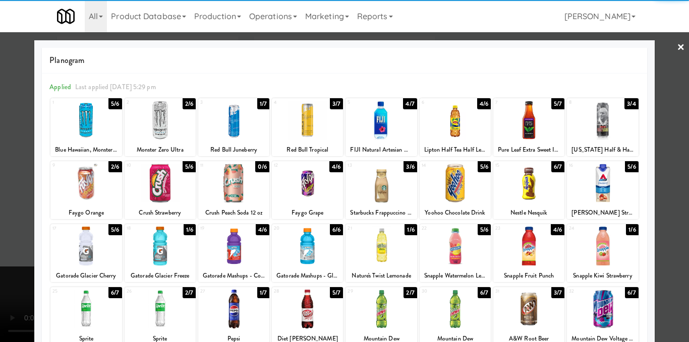
click at [96, 124] on div at bounding box center [85, 120] width 71 height 39
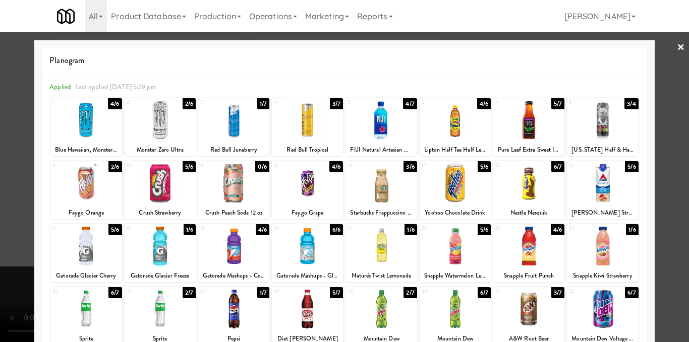
click at [664, 169] on div at bounding box center [344, 171] width 689 height 342
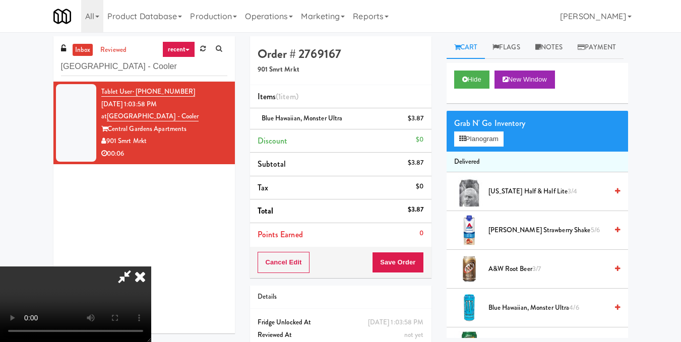
click at [151, 267] on video at bounding box center [75, 305] width 151 height 76
click at [151, 267] on icon at bounding box center [140, 277] width 22 height 20
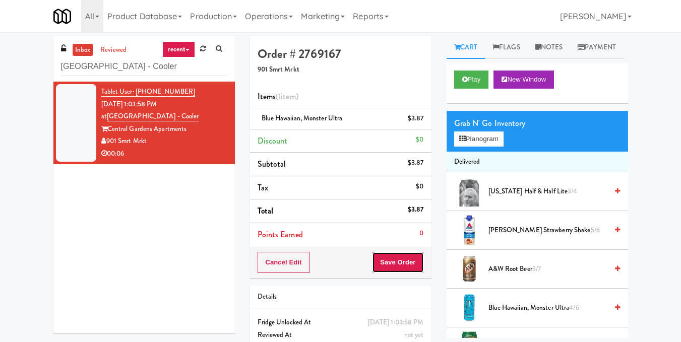
click at [401, 262] on button "Save Order" at bounding box center [397, 262] width 51 height 21
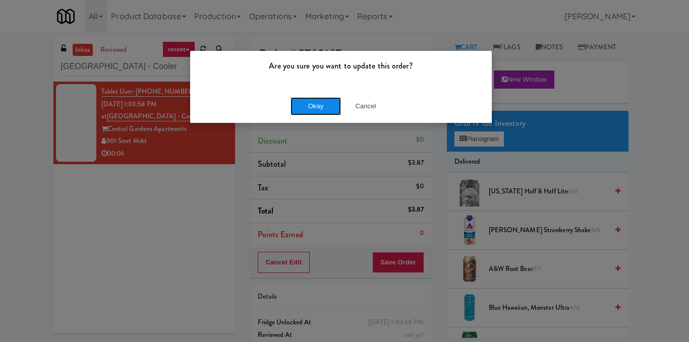
click at [316, 110] on button "Okay" at bounding box center [315, 106] width 50 height 18
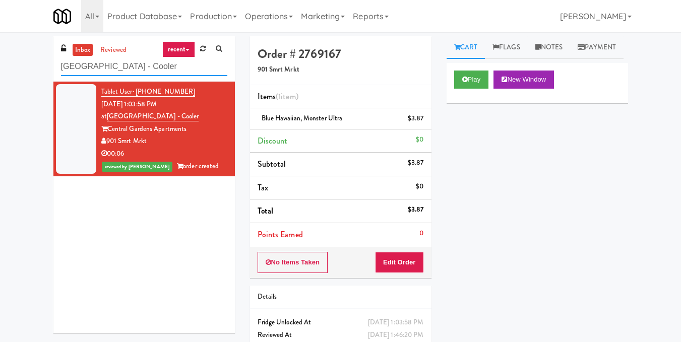
drag, startPoint x: 89, startPoint y: 66, endPoint x: 38, endPoint y: 68, distance: 51.0
click at [38, 68] on div "inbox reviewed recent all unclear take inventory issue suspicious failed recent…" at bounding box center [340, 208] width 681 height 345
paste input "[PERSON_NAME]"
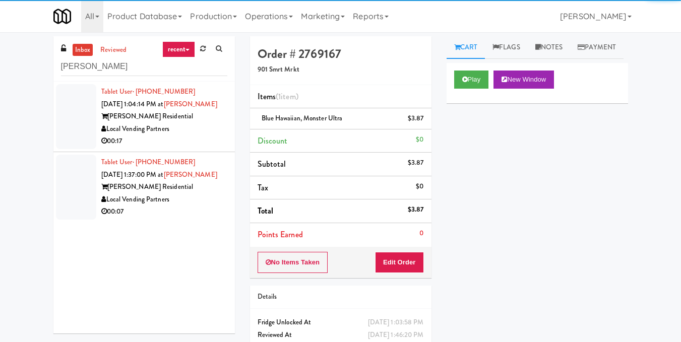
click at [185, 129] on div "Local Vending Partners" at bounding box center [164, 129] width 126 height 13
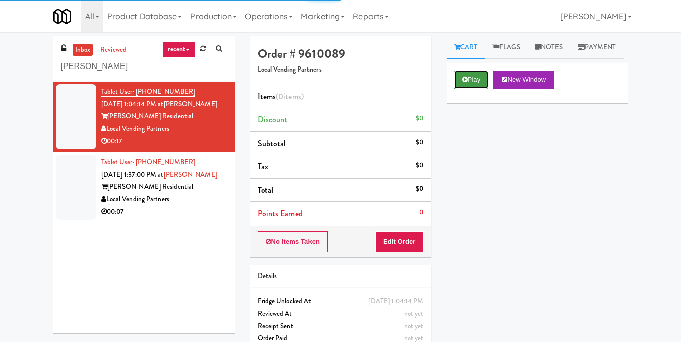
click at [475, 89] on button "Play" at bounding box center [471, 80] width 35 height 18
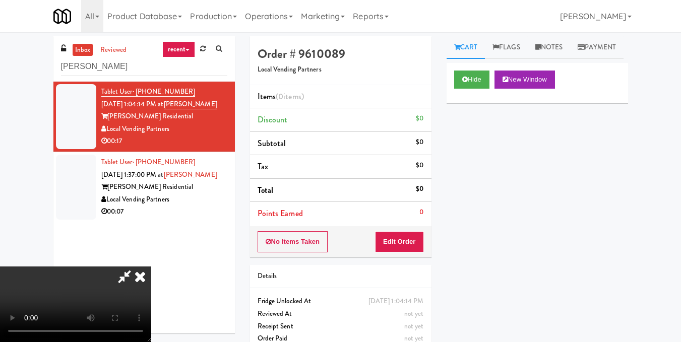
click at [151, 267] on video at bounding box center [75, 305] width 151 height 76
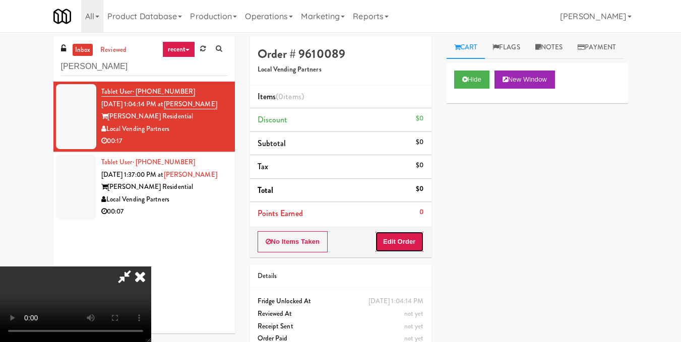
click at [416, 240] on button "Edit Order" at bounding box center [399, 241] width 49 height 21
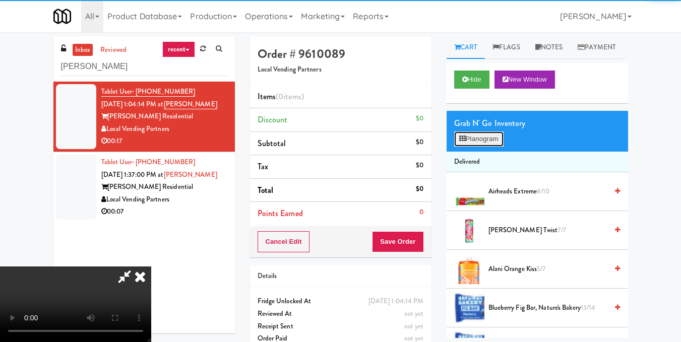
click at [493, 147] on button "Planogram" at bounding box center [478, 139] width 49 height 15
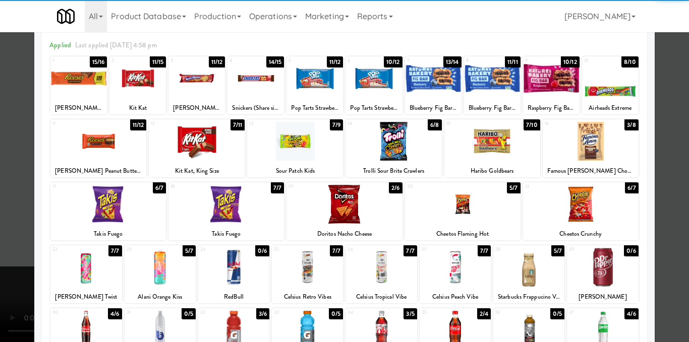
scroll to position [50, 0]
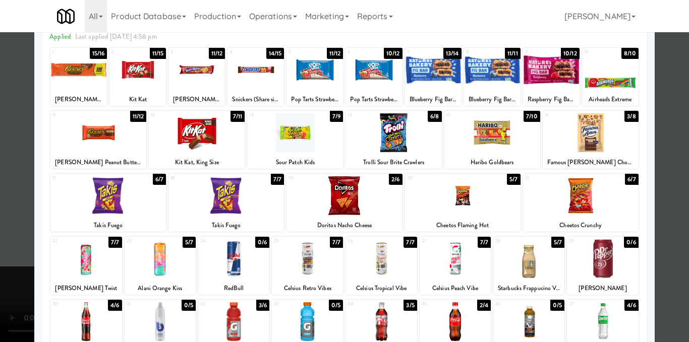
drag, startPoint x: 154, startPoint y: 260, endPoint x: 199, endPoint y: 251, distance: 46.4
click at [154, 261] on div at bounding box center [160, 259] width 71 height 39
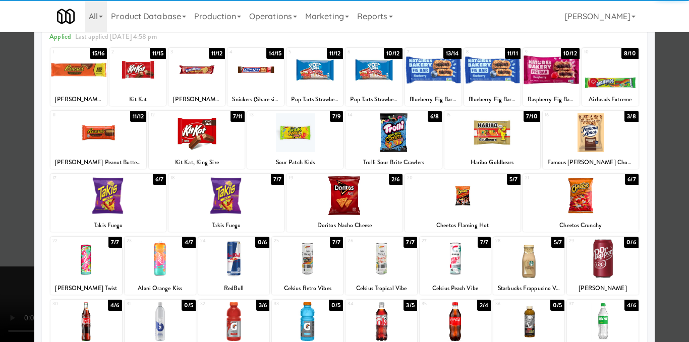
click at [672, 182] on div at bounding box center [344, 171] width 689 height 342
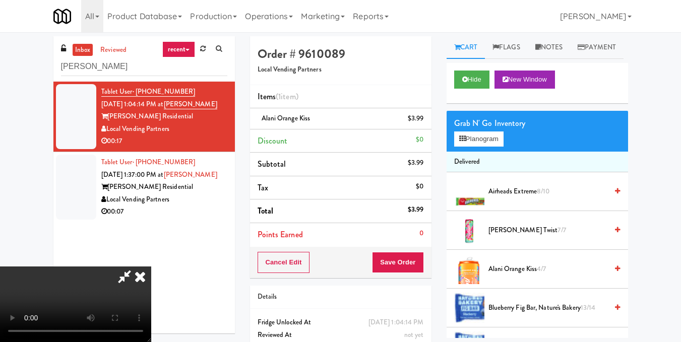
click at [151, 267] on video at bounding box center [75, 305] width 151 height 76
click at [151, 267] on icon at bounding box center [140, 277] width 22 height 20
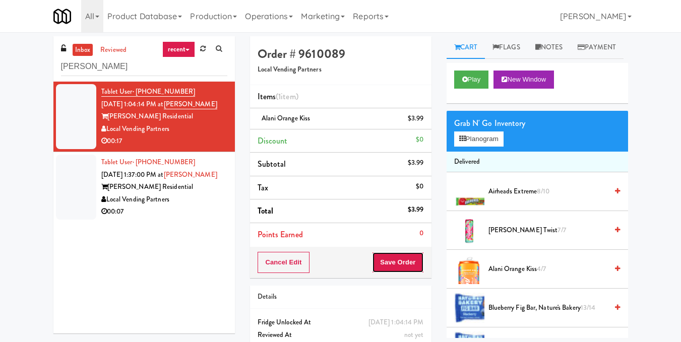
click at [389, 266] on button "Save Order" at bounding box center [397, 262] width 51 height 21
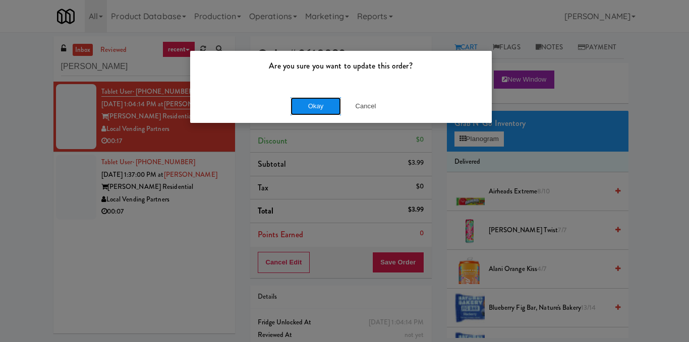
click at [318, 111] on button "Okay" at bounding box center [315, 106] width 50 height 18
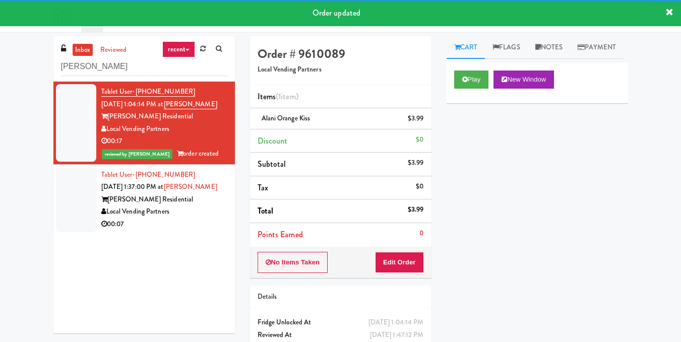
click at [181, 206] on div "[PERSON_NAME] Residential" at bounding box center [164, 200] width 126 height 13
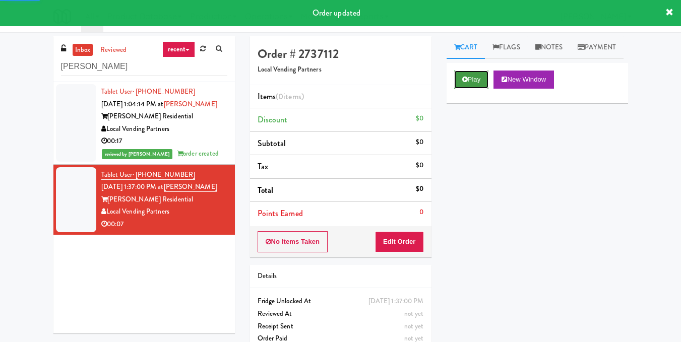
click at [473, 89] on button "Play" at bounding box center [471, 80] width 35 height 18
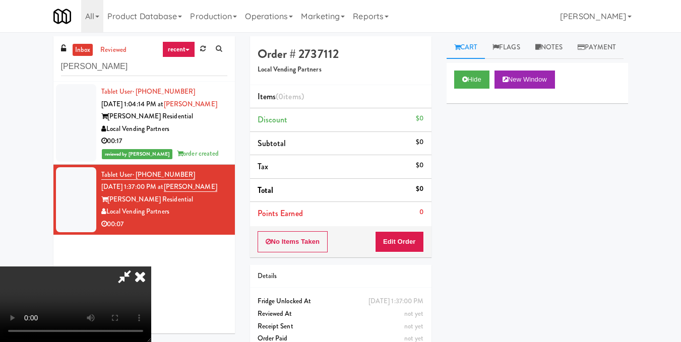
click at [151, 267] on video at bounding box center [75, 305] width 151 height 76
drag, startPoint x: 414, startPoint y: 240, endPoint x: 430, endPoint y: 222, distance: 23.2
click at [414, 240] on button "Edit Order" at bounding box center [399, 241] width 49 height 21
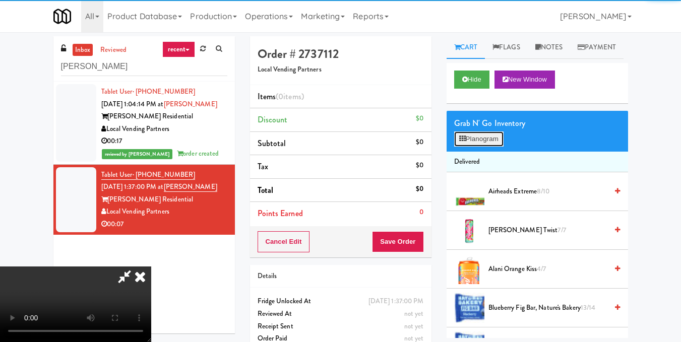
click at [475, 147] on button "Planogram" at bounding box center [478, 139] width 49 height 15
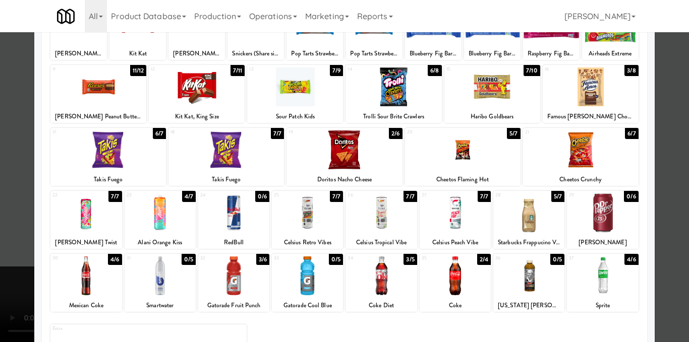
scroll to position [101, 0]
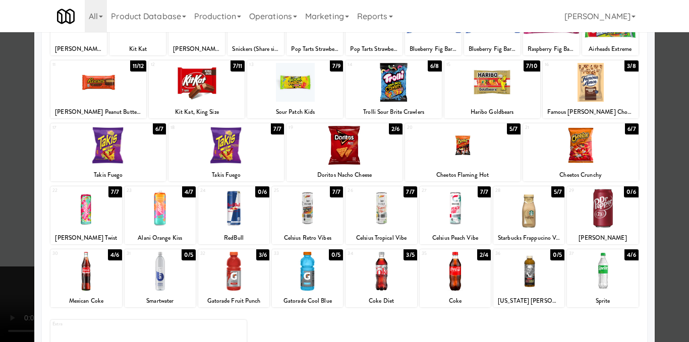
click at [378, 272] on div at bounding box center [380, 271] width 71 height 39
click at [653, 166] on div at bounding box center [344, 171] width 689 height 342
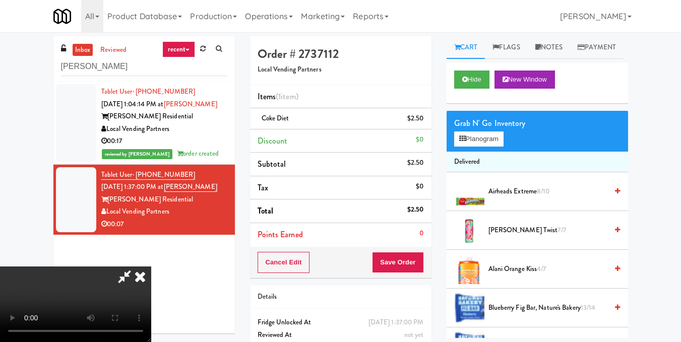
click at [151, 267] on video at bounding box center [75, 305] width 151 height 76
click at [472, 147] on button "Planogram" at bounding box center [478, 139] width 49 height 15
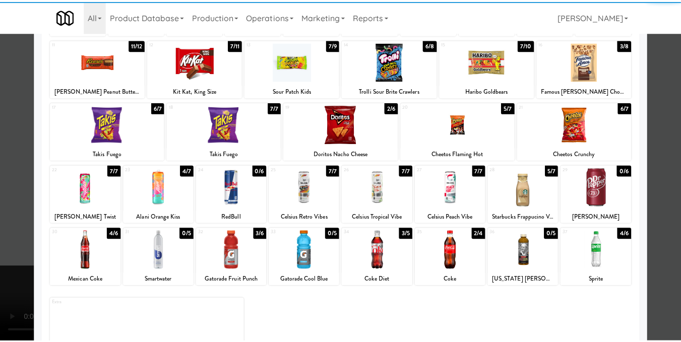
scroll to position [153, 0]
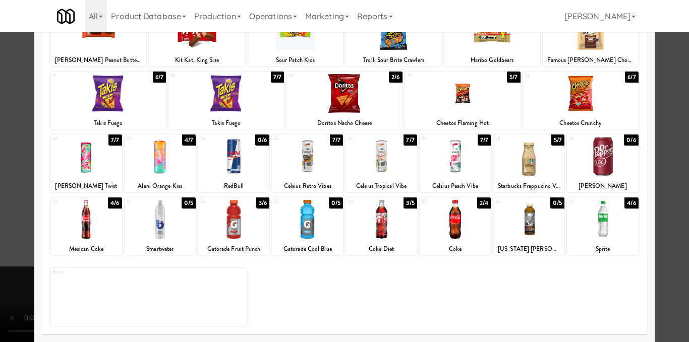
drag, startPoint x: 669, startPoint y: 195, endPoint x: 661, endPoint y: 196, distance: 7.6
click at [669, 195] on div at bounding box center [344, 171] width 689 height 342
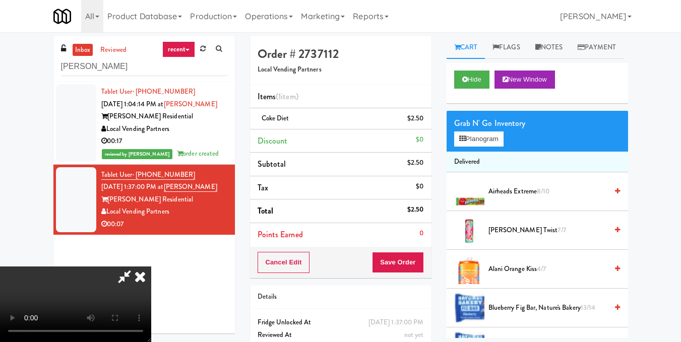
click at [151, 267] on icon at bounding box center [140, 277] width 22 height 20
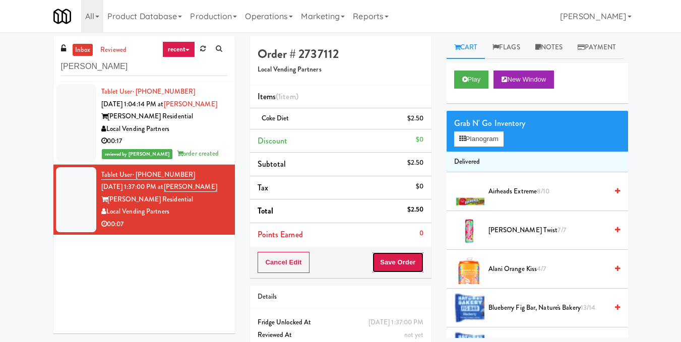
click at [390, 266] on button "Save Order" at bounding box center [397, 262] width 51 height 21
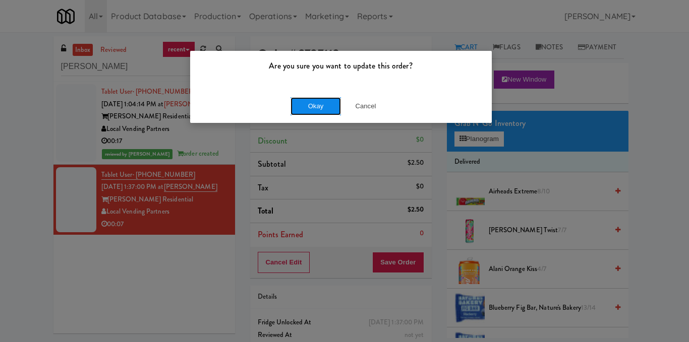
click at [323, 111] on button "Okay" at bounding box center [315, 106] width 50 height 18
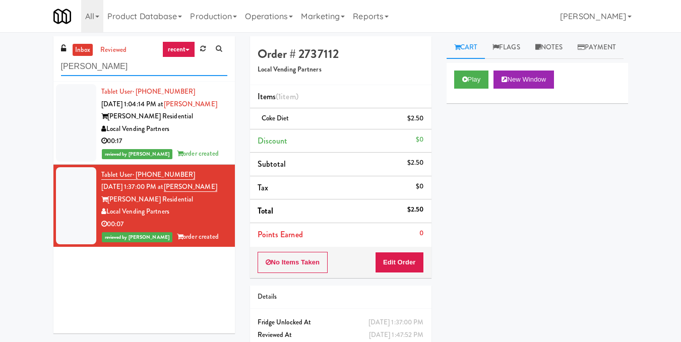
drag, startPoint x: 159, startPoint y: 69, endPoint x: 41, endPoint y: 67, distance: 118.5
click at [42, 66] on div "inbox reviewed recent all unclear take inventory issue suspicious failed recent…" at bounding box center [340, 208] width 681 height 345
paste input "Marbella Cooler"
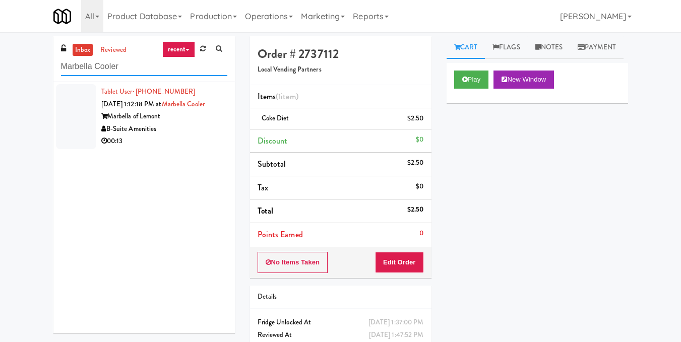
type input "Marbella Cooler"
click at [200, 145] on div "00:13" at bounding box center [164, 141] width 126 height 13
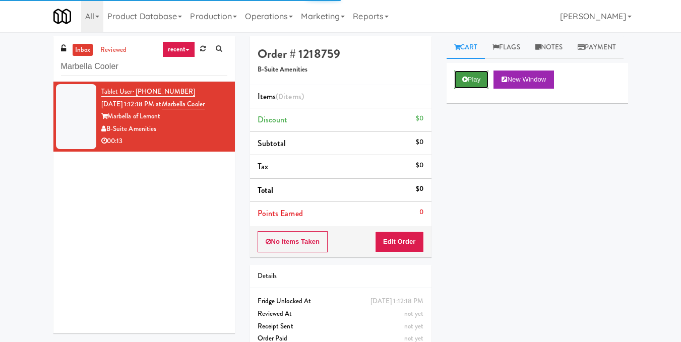
click at [483, 89] on button "Play" at bounding box center [471, 80] width 35 height 18
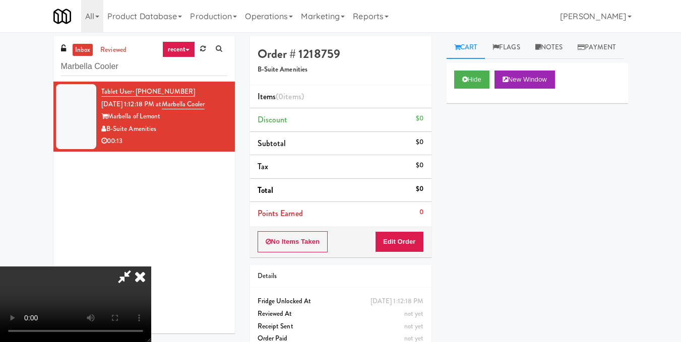
click at [151, 267] on video at bounding box center [75, 305] width 151 height 76
click at [415, 248] on button "Edit Order" at bounding box center [399, 241] width 49 height 21
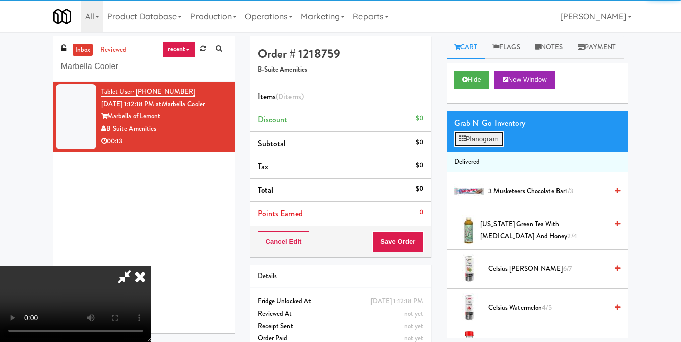
click at [496, 147] on button "Planogram" at bounding box center [478, 139] width 49 height 15
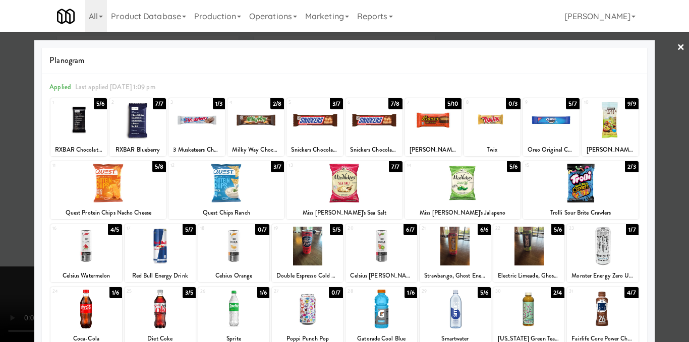
click at [252, 129] on div at bounding box center [255, 120] width 56 height 39
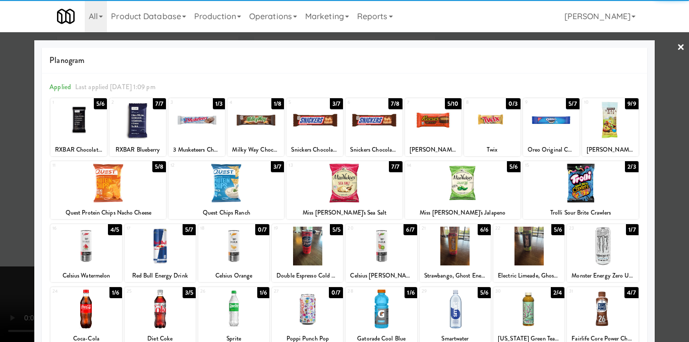
click at [423, 130] on div at bounding box center [433, 120] width 56 height 39
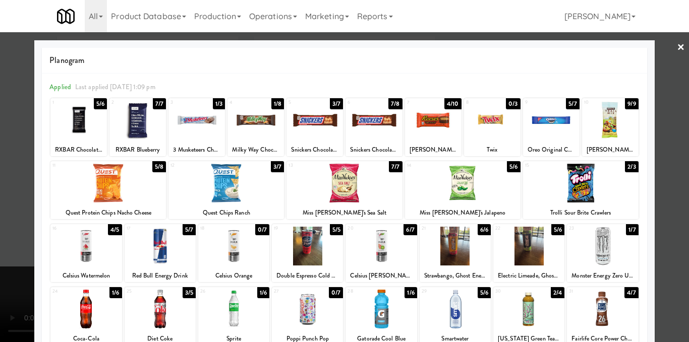
drag, startPoint x: 672, startPoint y: 179, endPoint x: 620, endPoint y: 177, distance: 51.5
click at [673, 179] on div at bounding box center [344, 171] width 689 height 342
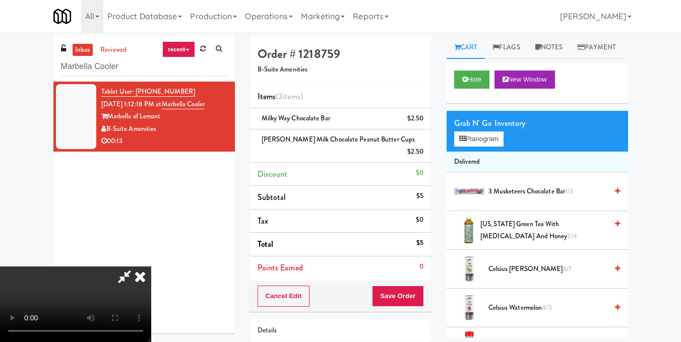
click at [151, 267] on video at bounding box center [75, 305] width 151 height 76
click at [136, 267] on icon at bounding box center [124, 277] width 23 height 20
click at [400, 286] on button "Save Order" at bounding box center [397, 296] width 51 height 21
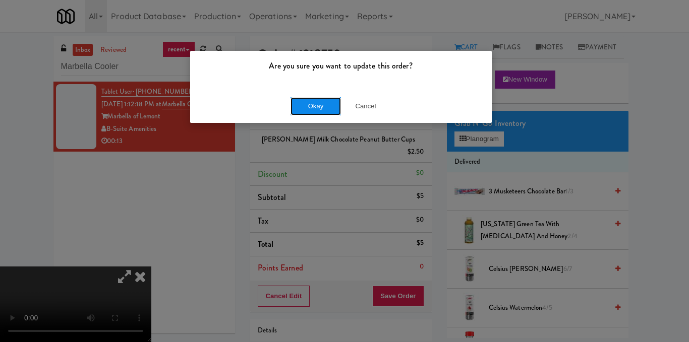
click at [324, 106] on button "Okay" at bounding box center [315, 106] width 50 height 18
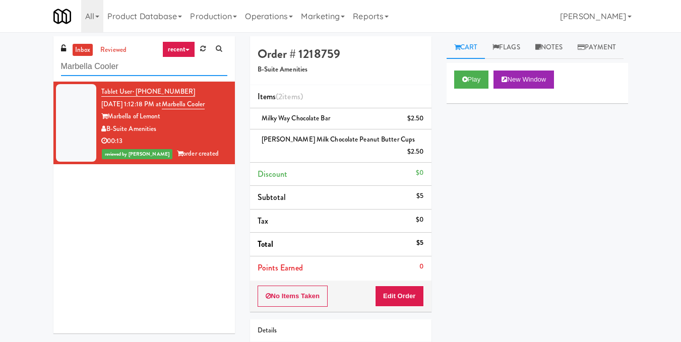
drag, startPoint x: 165, startPoint y: 66, endPoint x: 22, endPoint y: 67, distance: 142.7
click at [22, 67] on div "inbox reviewed recent all unclear take inventory issue suspicious failed recent…" at bounding box center [340, 225] width 681 height 379
paste input "Sachs-Cooler-Right"
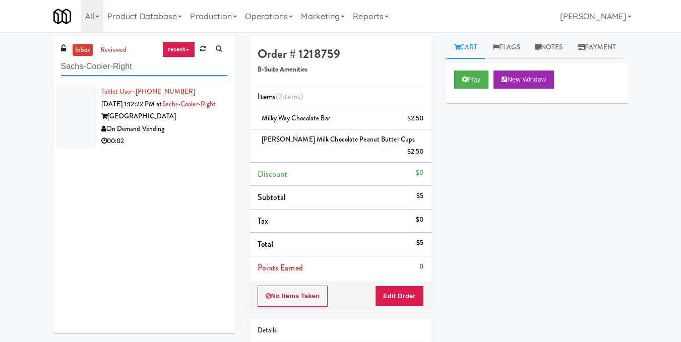
type input "Sachs-Cooler-Right"
click at [185, 136] on div "On Demand Vending" at bounding box center [164, 129] width 126 height 13
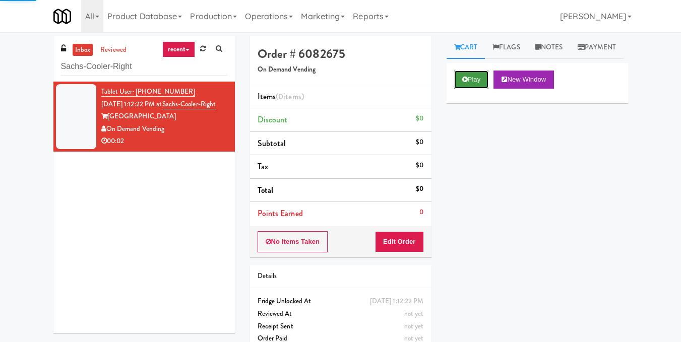
click at [473, 89] on button "Play" at bounding box center [471, 80] width 35 height 18
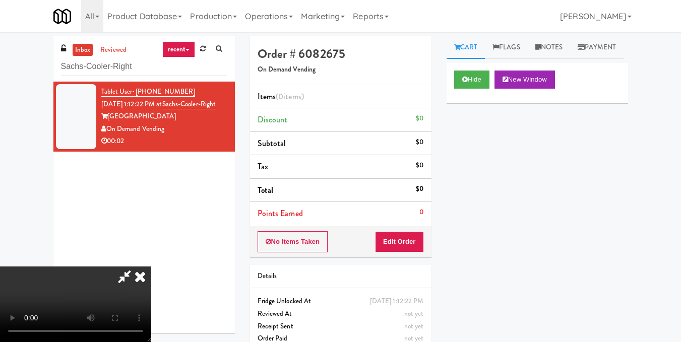
click at [151, 267] on video at bounding box center [75, 305] width 151 height 76
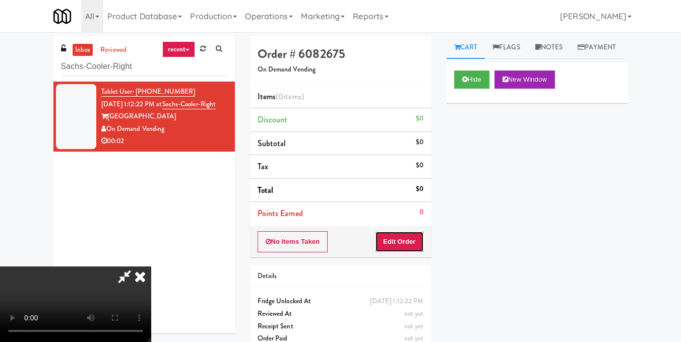
click at [415, 241] on button "Edit Order" at bounding box center [399, 241] width 49 height 21
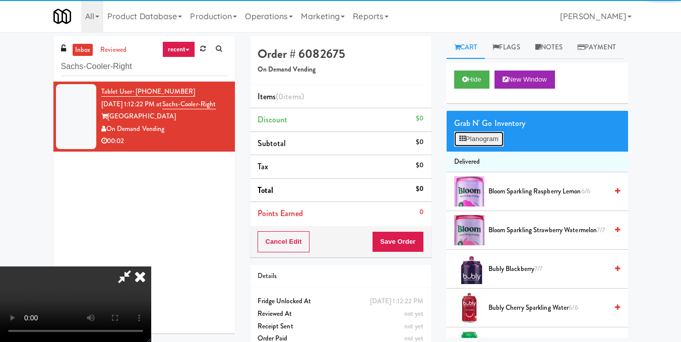
click at [477, 147] on button "Planogram" at bounding box center [478, 139] width 49 height 15
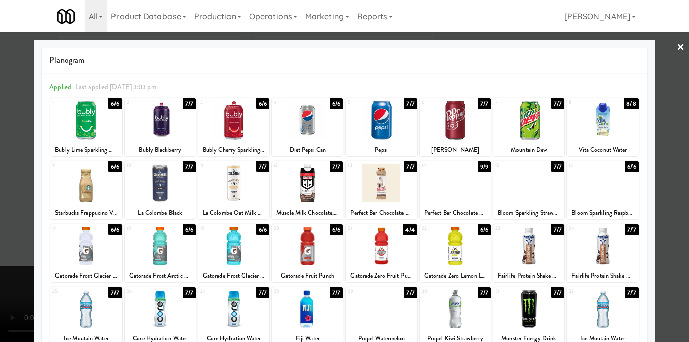
click at [168, 132] on div at bounding box center [160, 120] width 71 height 39
drag, startPoint x: 666, startPoint y: 182, endPoint x: 584, endPoint y: 185, distance: 82.2
click at [667, 183] on div at bounding box center [344, 171] width 689 height 342
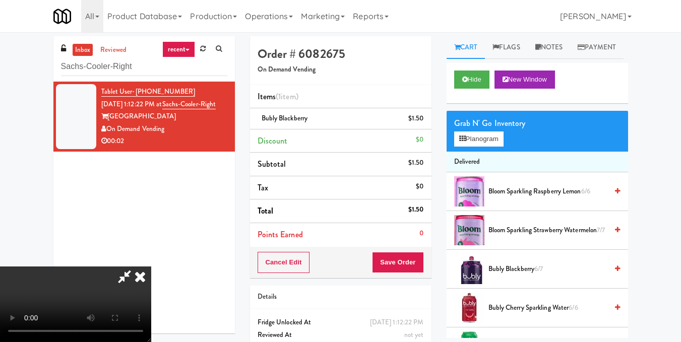
click at [151, 267] on video at bounding box center [75, 305] width 151 height 76
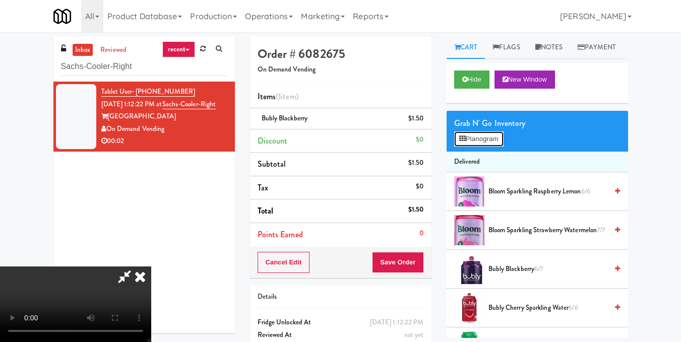
click at [472, 147] on button "Planogram" at bounding box center [478, 139] width 49 height 15
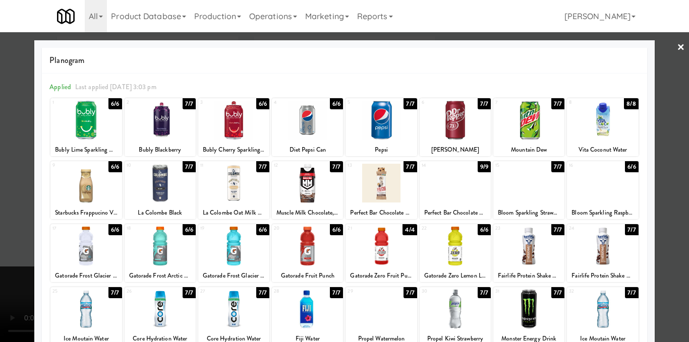
click at [661, 209] on div at bounding box center [344, 171] width 689 height 342
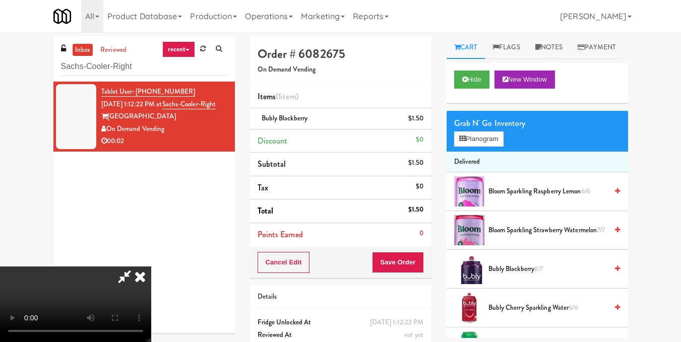
click at [151, 267] on icon at bounding box center [140, 277] width 22 height 20
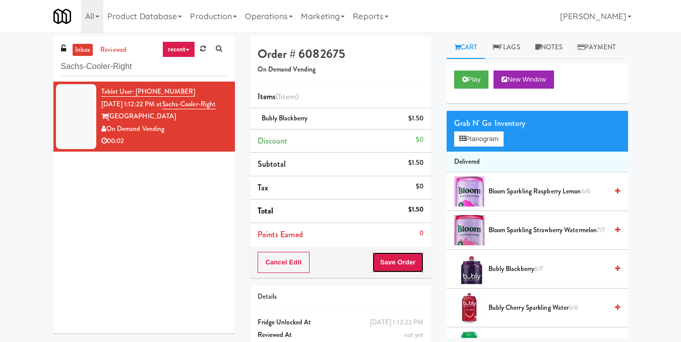
click at [378, 260] on button "Save Order" at bounding box center [397, 262] width 51 height 21
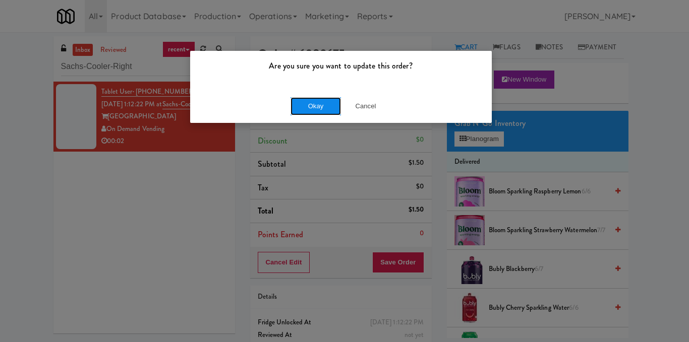
click at [308, 111] on button "Okay" at bounding box center [315, 106] width 50 height 18
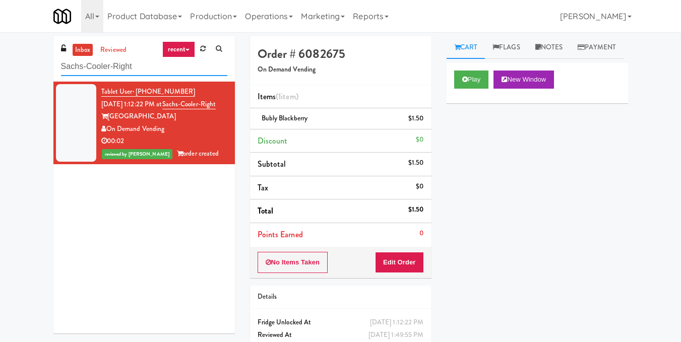
drag, startPoint x: 165, startPoint y: 71, endPoint x: 59, endPoint y: 62, distance: 106.3
click at [59, 62] on div "inbox reviewed recent all unclear take inventory issue suspicious failed recent…" at bounding box center [144, 58] width 182 height 45
paste input "Elm"
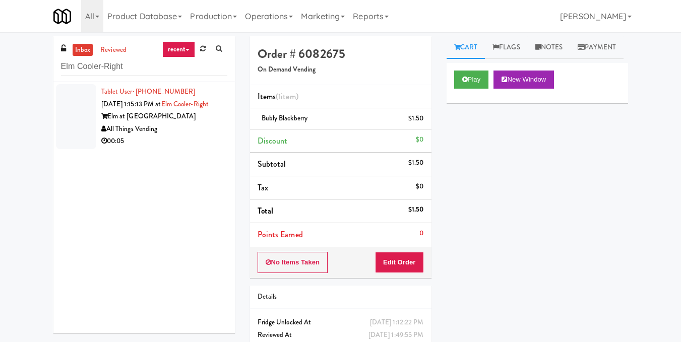
click at [220, 146] on li "Tablet User · (720) 755-6088 [DATE] 1:15:13 PM at Elm Cooler-Right Elm at Panor…" at bounding box center [144, 117] width 182 height 70
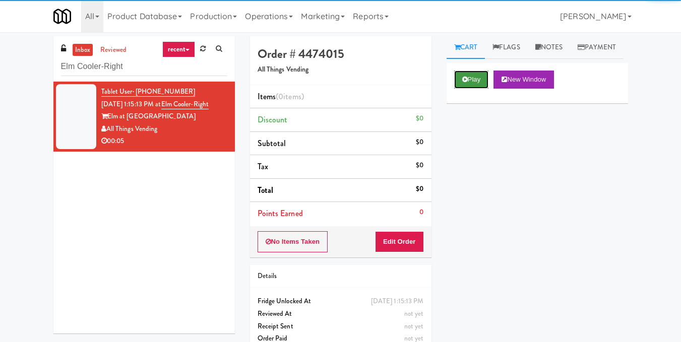
click at [477, 89] on button "Play" at bounding box center [471, 80] width 35 height 18
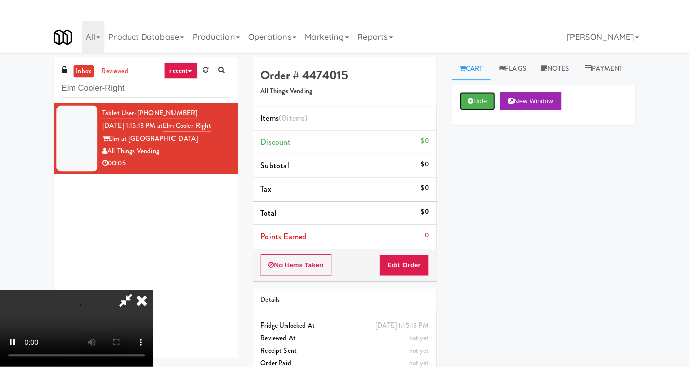
scroll to position [101, 0]
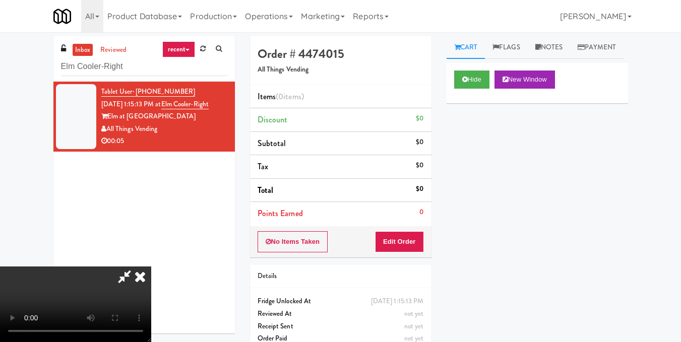
click at [151, 267] on video at bounding box center [75, 305] width 151 height 76
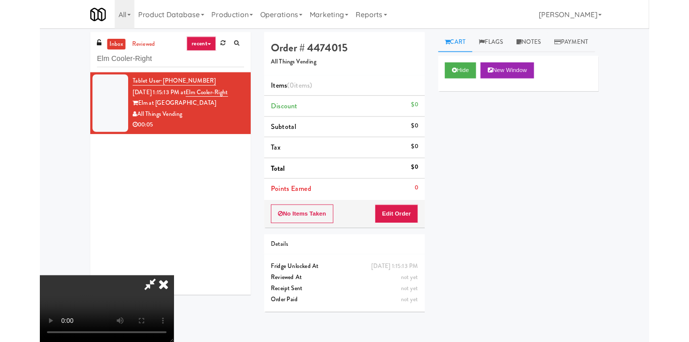
scroll to position [0, 0]
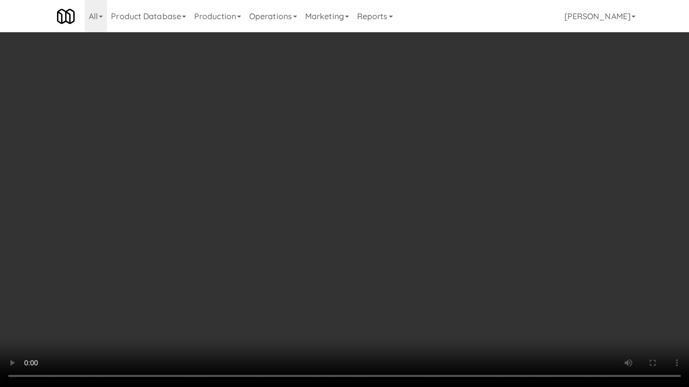
click at [315, 280] on video at bounding box center [344, 193] width 689 height 387
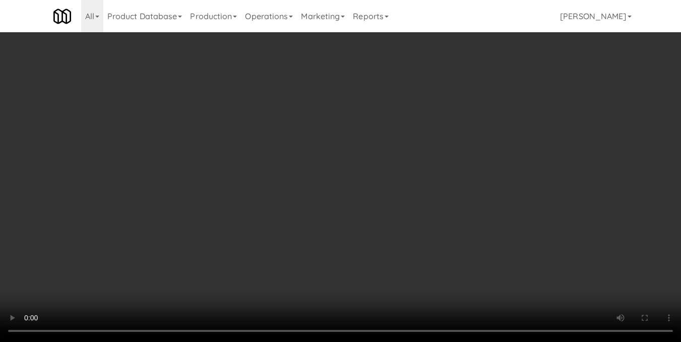
click at [285, 229] on video at bounding box center [340, 171] width 681 height 342
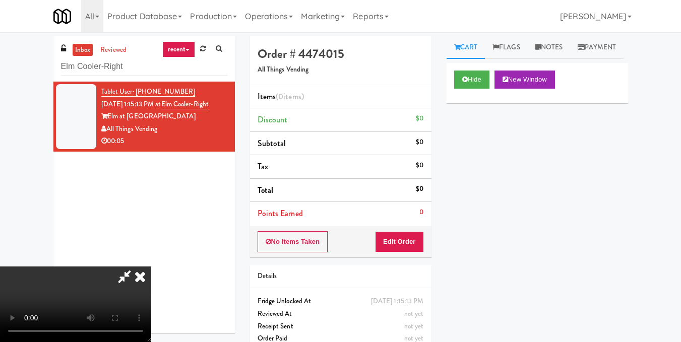
click at [151, 267] on video at bounding box center [75, 305] width 151 height 76
click at [416, 241] on button "Edit Order" at bounding box center [399, 241] width 49 height 21
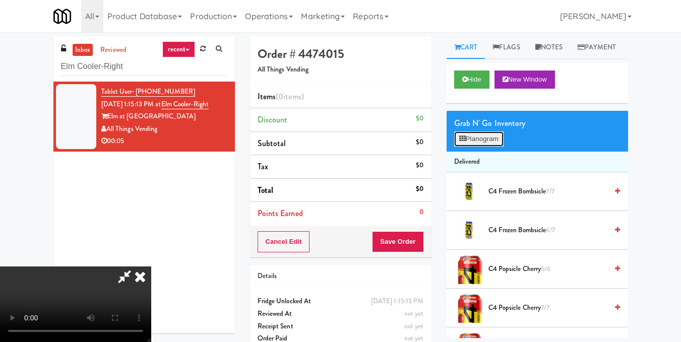
click at [478, 147] on button "Planogram" at bounding box center [478, 139] width 49 height 15
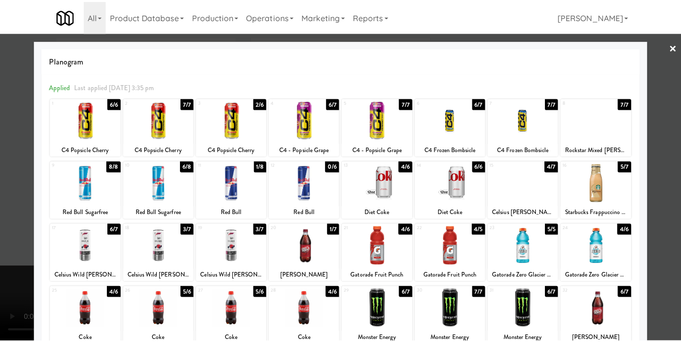
scroll to position [101, 0]
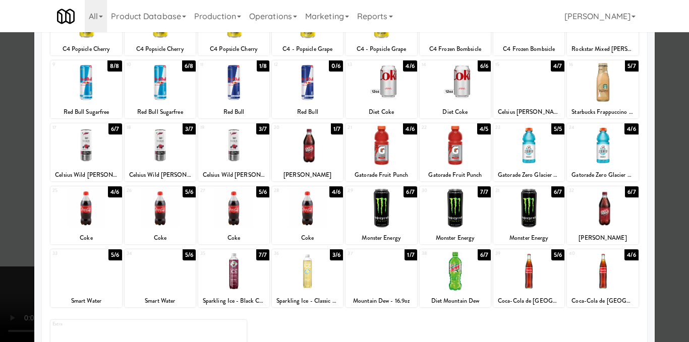
click at [164, 226] on div at bounding box center [160, 208] width 71 height 39
click at [660, 208] on div at bounding box center [344, 171] width 689 height 342
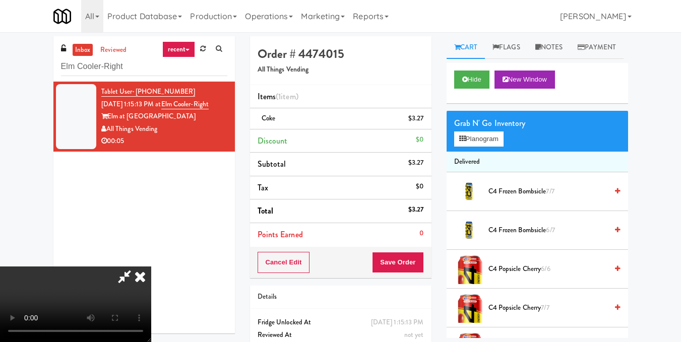
click at [151, 267] on video at bounding box center [75, 305] width 151 height 76
click at [151, 267] on icon at bounding box center [140, 277] width 22 height 20
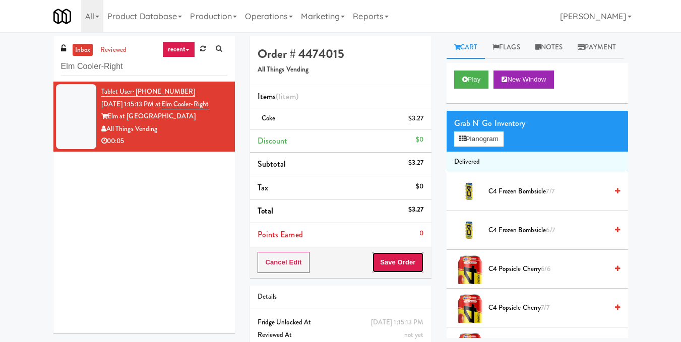
click at [403, 262] on button "Save Order" at bounding box center [397, 262] width 51 height 21
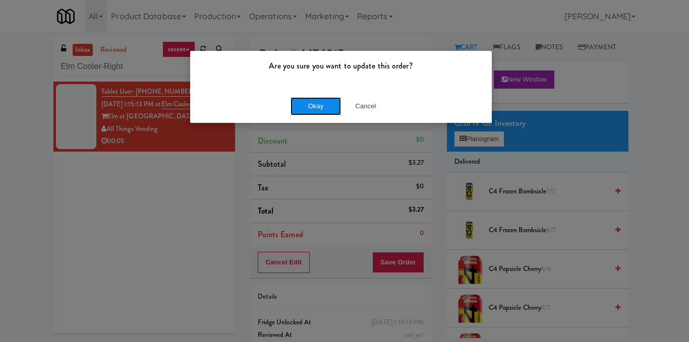
click at [313, 114] on button "Okay" at bounding box center [315, 106] width 50 height 18
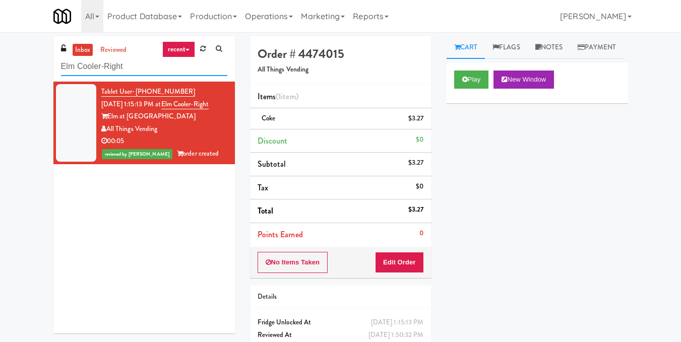
drag, startPoint x: 31, startPoint y: 68, endPoint x: 25, endPoint y: 69, distance: 6.6
click at [25, 69] on div "inbox reviewed recent all unclear take inventory issue suspicious failed recent…" at bounding box center [340, 208] width 681 height 345
paste input "Locale - Ambient - Lef"
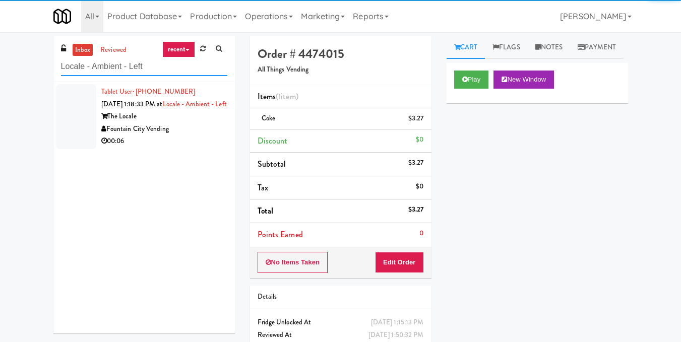
type input "Locale - Ambient - Left"
click at [196, 121] on div "Tablet User · (417) 569-8203 [DATE] 1:18:33 PM at Locale - Ambient - Left The L…" at bounding box center [164, 117] width 126 height 62
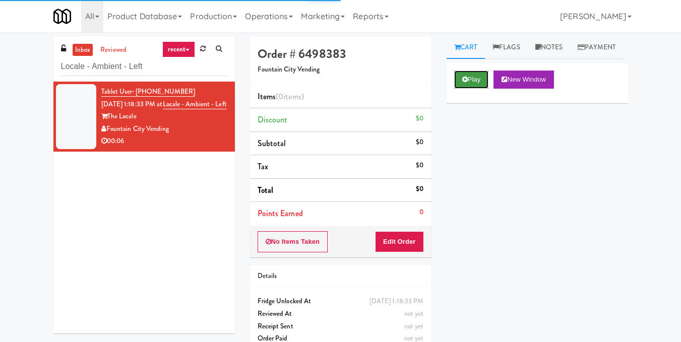
click at [467, 83] on icon at bounding box center [465, 79] width 6 height 7
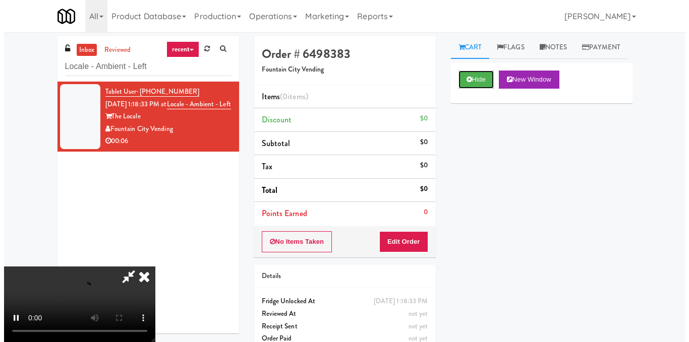
scroll to position [13, 0]
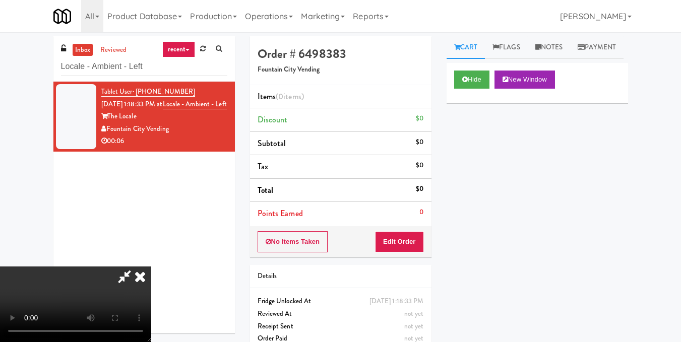
click at [151, 267] on video at bounding box center [75, 305] width 151 height 76
click at [421, 245] on button "Edit Order" at bounding box center [399, 241] width 49 height 21
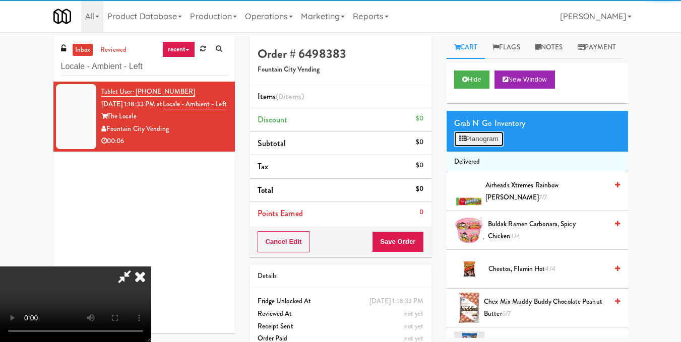
click at [473, 147] on button "Planogram" at bounding box center [478, 139] width 49 height 15
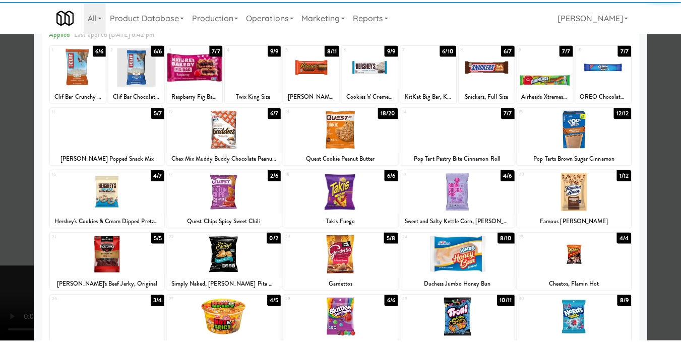
scroll to position [101, 0]
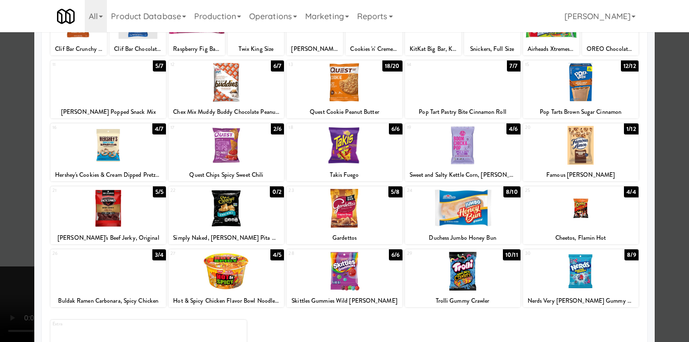
click at [88, 150] on div at bounding box center [107, 145] width 115 height 39
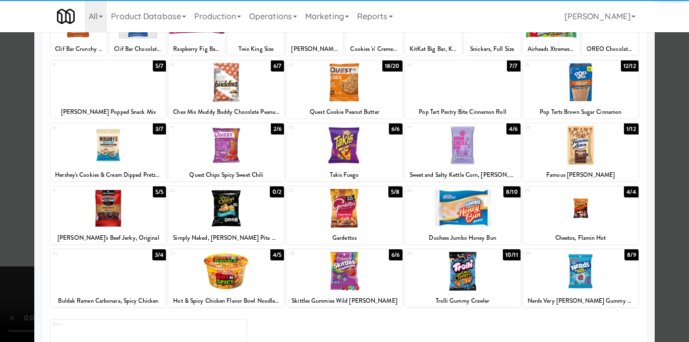
drag, startPoint x: 669, startPoint y: 169, endPoint x: 626, endPoint y: 170, distance: 42.9
click at [669, 170] on div at bounding box center [344, 171] width 689 height 342
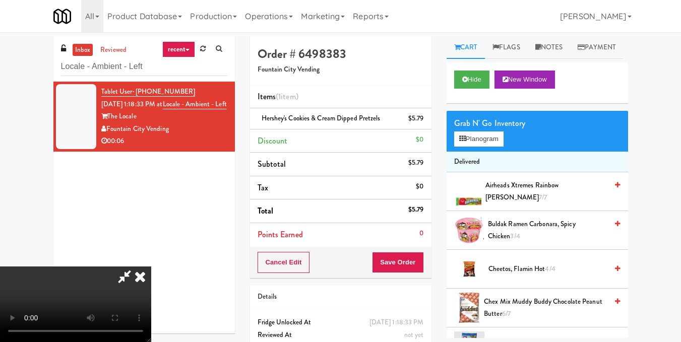
click at [151, 267] on video at bounding box center [75, 305] width 151 height 76
click at [151, 267] on icon at bounding box center [140, 277] width 22 height 20
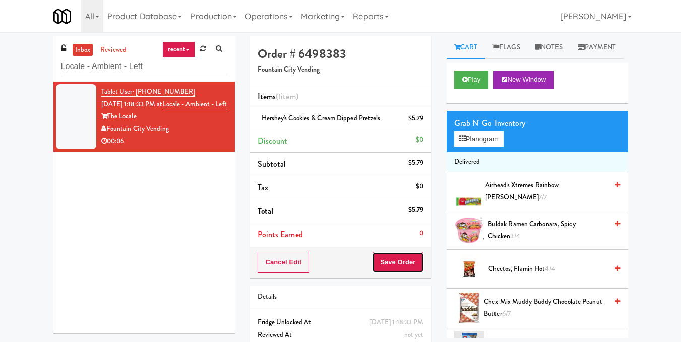
click at [411, 260] on button "Save Order" at bounding box center [397, 262] width 51 height 21
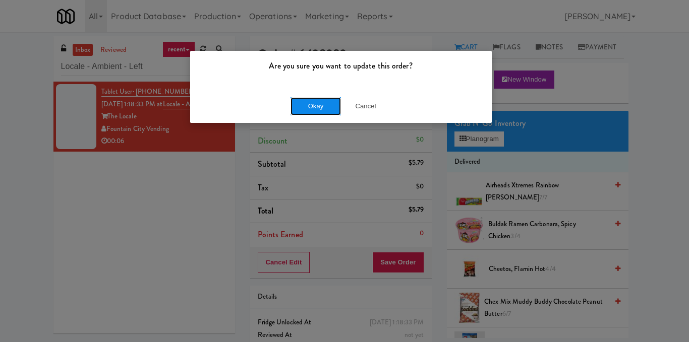
click at [331, 105] on button "Okay" at bounding box center [315, 106] width 50 height 18
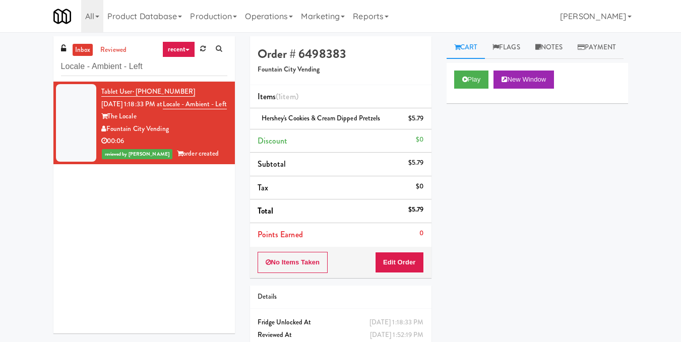
drag, startPoint x: 174, startPoint y: 77, endPoint x: 75, endPoint y: 72, distance: 99.4
click at [43, 63] on div "inbox reviewed recent all unclear take inventory issue suspicious failed recent…" at bounding box center [340, 208] width 681 height 345
click at [190, 55] on link "recent" at bounding box center [178, 49] width 33 height 16
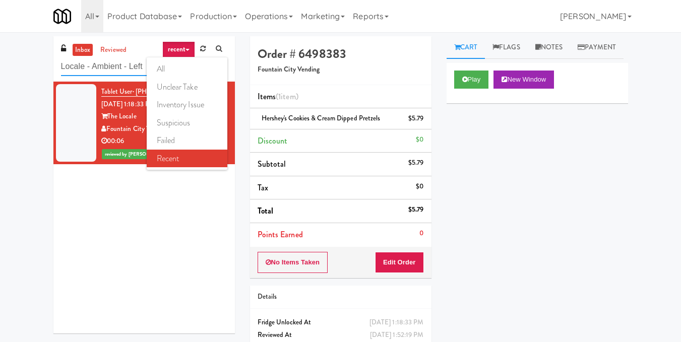
click at [111, 68] on input "Locale - Ambient - Left" at bounding box center [144, 66] width 166 height 19
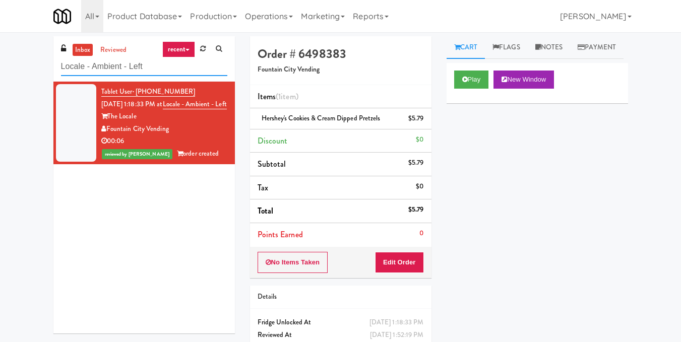
drag, startPoint x: 157, startPoint y: 63, endPoint x: 24, endPoint y: 81, distance: 134.8
click at [24, 81] on div "inbox reviewed recent all unclear take inventory issue suspicious failed recent…" at bounding box center [340, 208] width 681 height 345
paste input "Oliv Inside POOL"
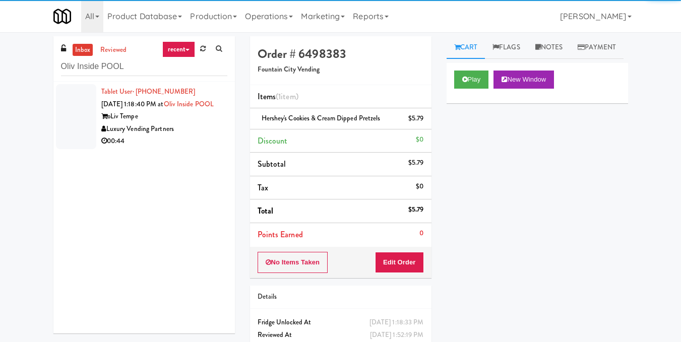
click at [191, 136] on div "Luxury Vending Partners" at bounding box center [164, 129] width 126 height 13
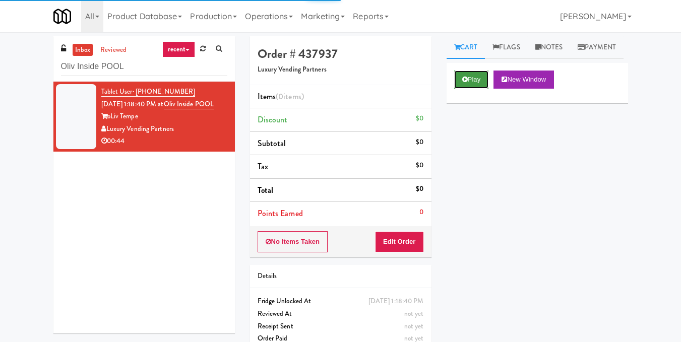
click at [468, 89] on button "Play" at bounding box center [471, 80] width 35 height 18
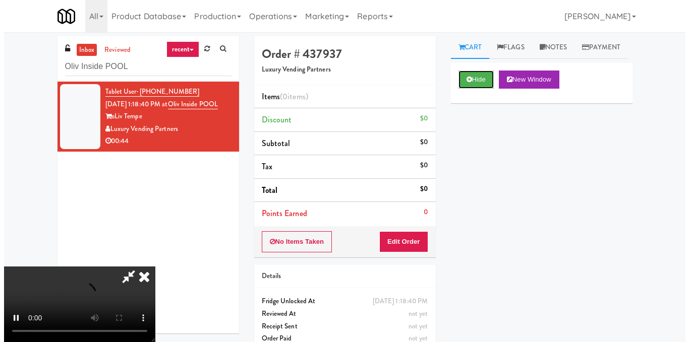
scroll to position [113, 0]
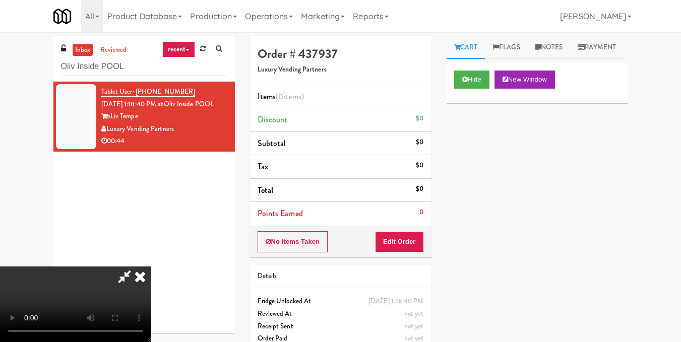
click at [151, 267] on video at bounding box center [75, 305] width 151 height 76
click at [420, 245] on button "Edit Order" at bounding box center [399, 241] width 49 height 21
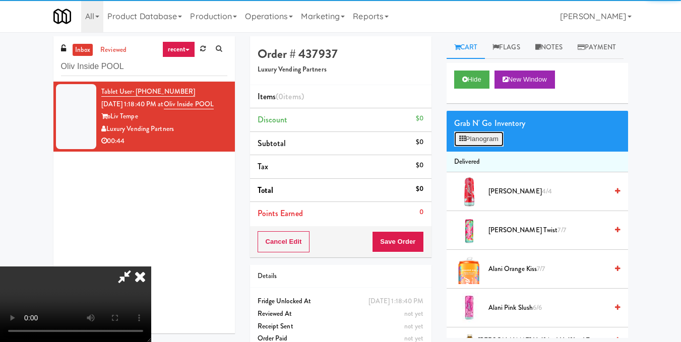
click at [477, 147] on button "Planogram" at bounding box center [478, 139] width 49 height 15
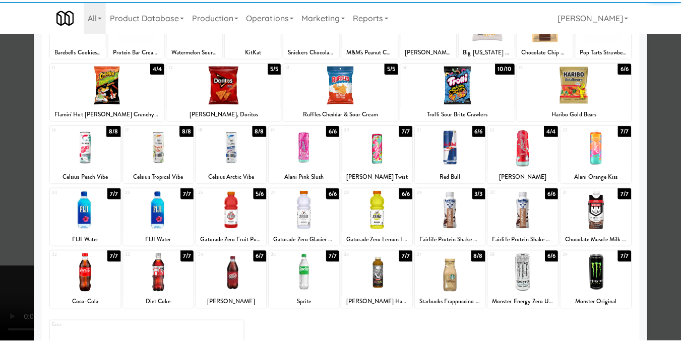
scroll to position [101, 0]
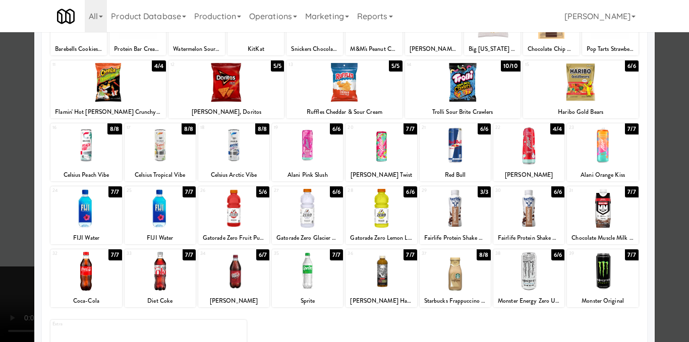
click at [368, 265] on div at bounding box center [380, 271] width 71 height 39
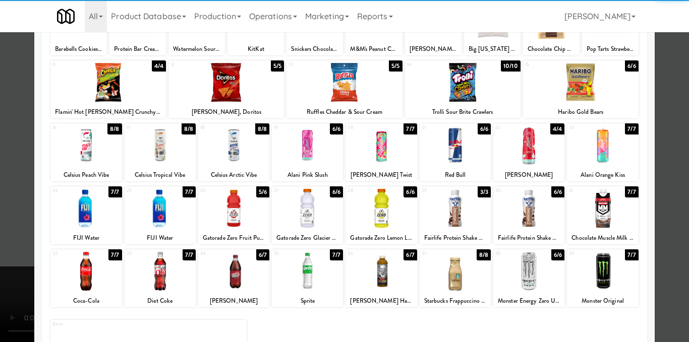
click at [658, 178] on div at bounding box center [344, 171] width 689 height 342
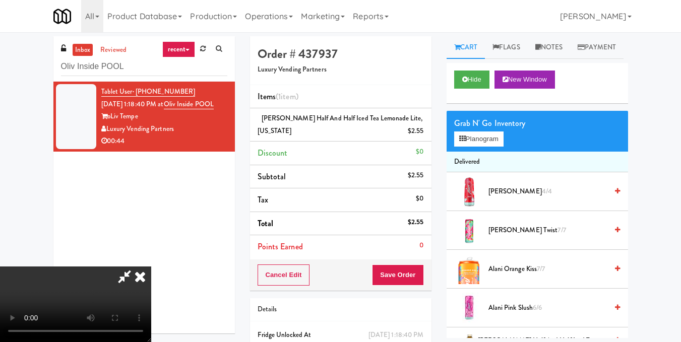
click at [151, 267] on video at bounding box center [75, 305] width 151 height 76
click at [483, 147] on button "Planogram" at bounding box center [478, 139] width 49 height 15
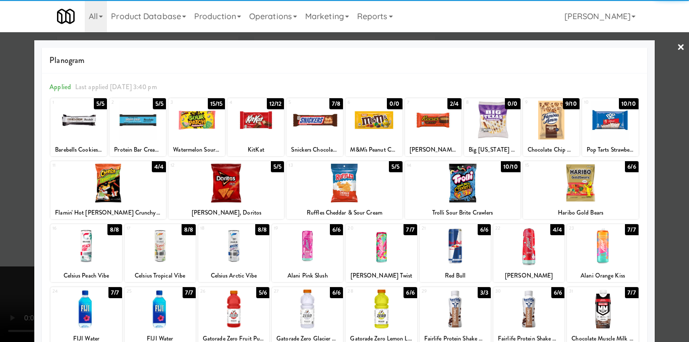
click at [102, 170] on div at bounding box center [107, 183] width 115 height 39
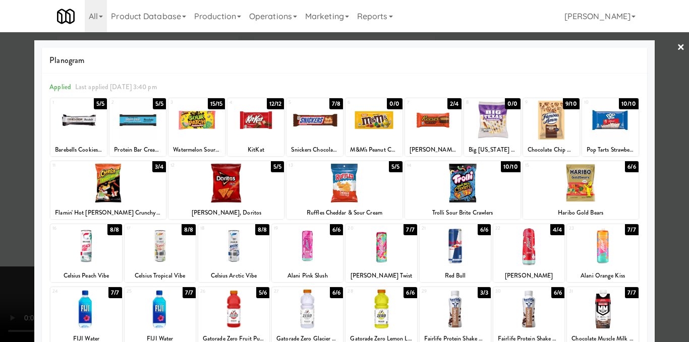
click at [669, 179] on div at bounding box center [344, 171] width 689 height 342
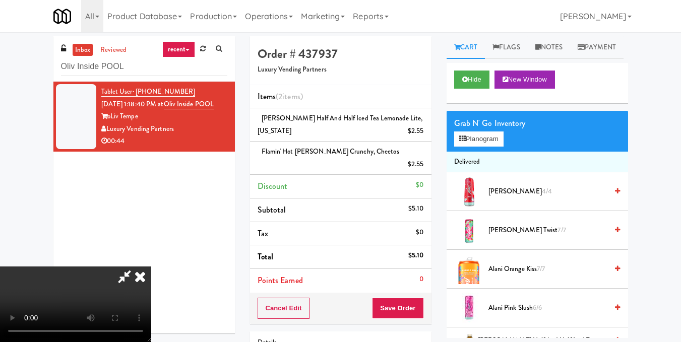
click at [151, 267] on video at bounding box center [75, 305] width 151 height 76
click at [136, 267] on icon at bounding box center [124, 277] width 23 height 20
click at [424, 165] on icon at bounding box center [424, 168] width 5 height 7
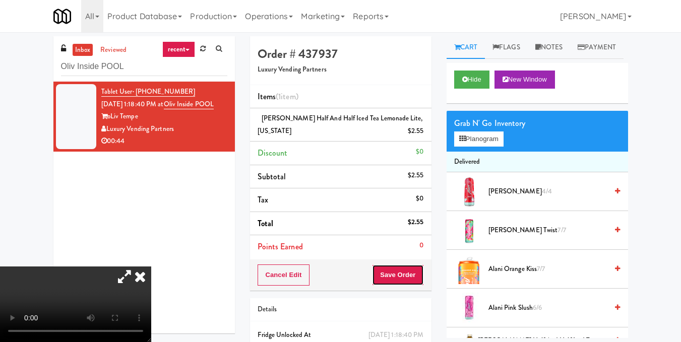
click at [408, 270] on button "Save Order" at bounding box center [397, 275] width 51 height 21
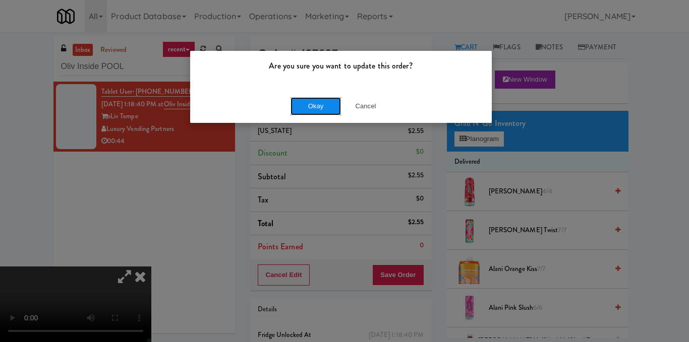
click at [320, 101] on button "Okay" at bounding box center [315, 106] width 50 height 18
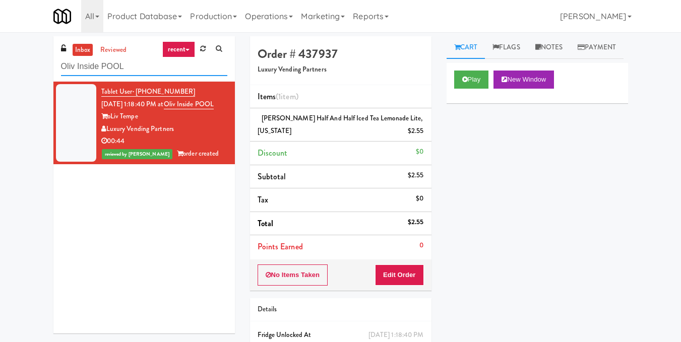
drag, startPoint x: 158, startPoint y: 69, endPoint x: 0, endPoint y: 58, distance: 158.7
click at [0, 58] on div "inbox reviewed recent all unclear take inventory issue suspicious failed recent…" at bounding box center [340, 215] width 681 height 358
paste input "Eleven55 - Pantry"
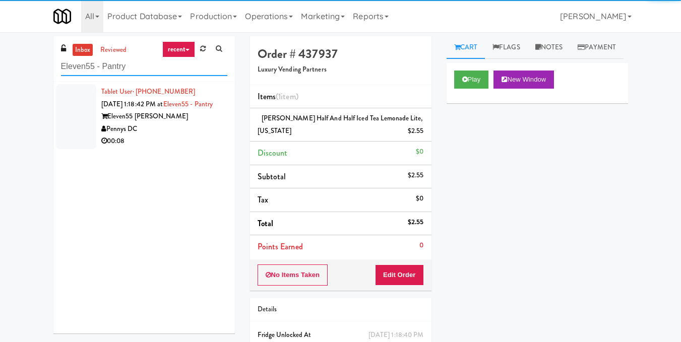
type input "Eleven55 - Pantry"
click at [194, 123] on div "Eleven55 [PERSON_NAME]" at bounding box center [164, 116] width 126 height 13
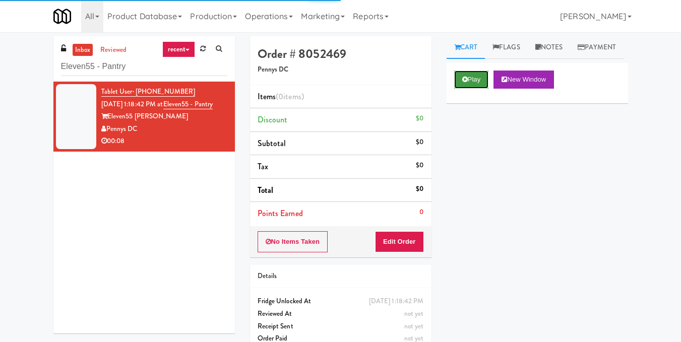
drag, startPoint x: 468, startPoint y: 104, endPoint x: 470, endPoint y: 109, distance: 5.6
click at [469, 89] on button "Play" at bounding box center [471, 80] width 35 height 18
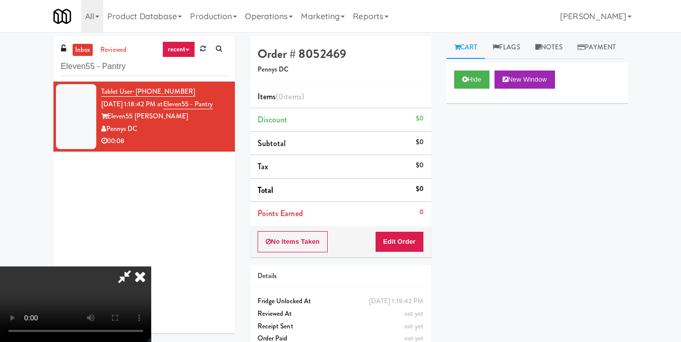
click at [151, 267] on video at bounding box center [75, 305] width 151 height 76
click at [417, 247] on button "Edit Order" at bounding box center [399, 241] width 49 height 21
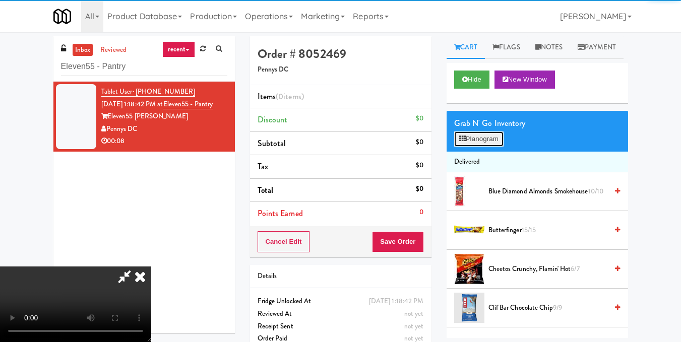
click at [475, 147] on button "Planogram" at bounding box center [478, 139] width 49 height 15
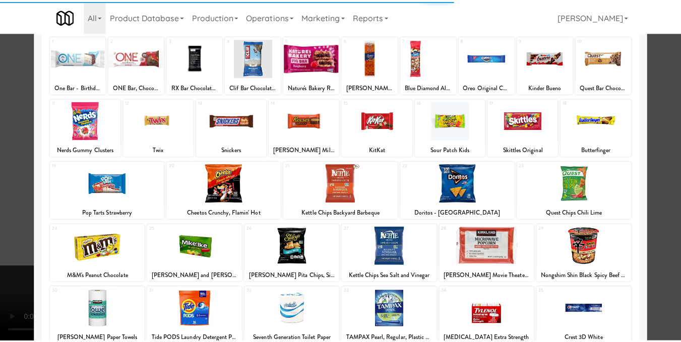
scroll to position [101, 0]
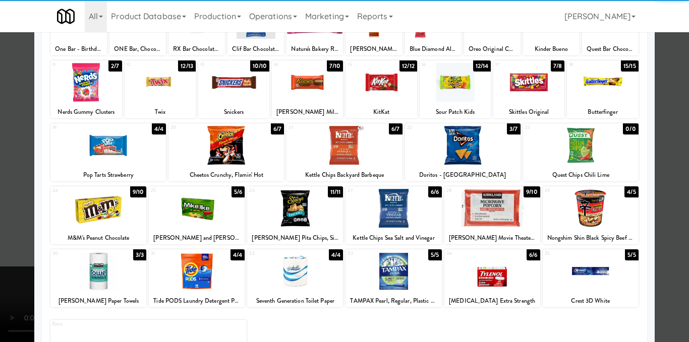
click at [349, 149] on div at bounding box center [343, 145] width 115 height 39
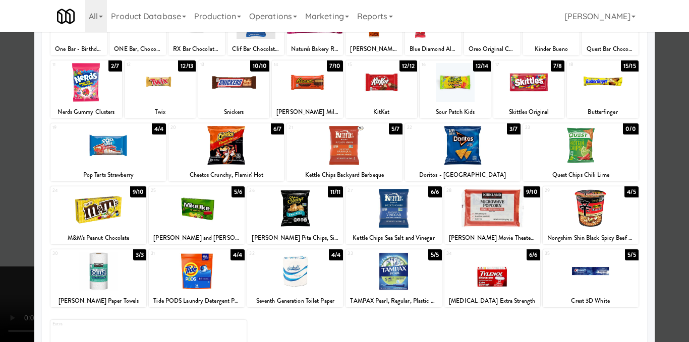
click at [652, 178] on div at bounding box center [344, 171] width 689 height 342
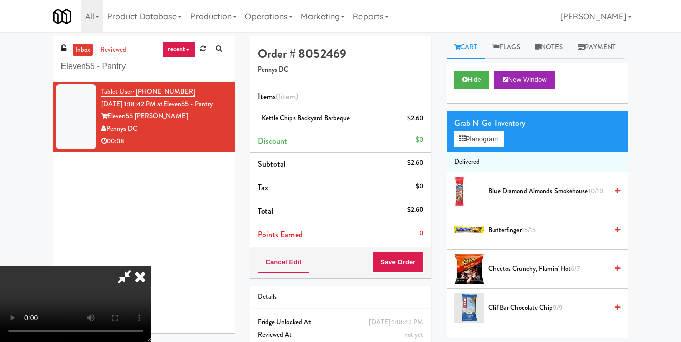
click at [151, 267] on video at bounding box center [75, 305] width 151 height 76
click at [151, 267] on icon at bounding box center [140, 277] width 22 height 20
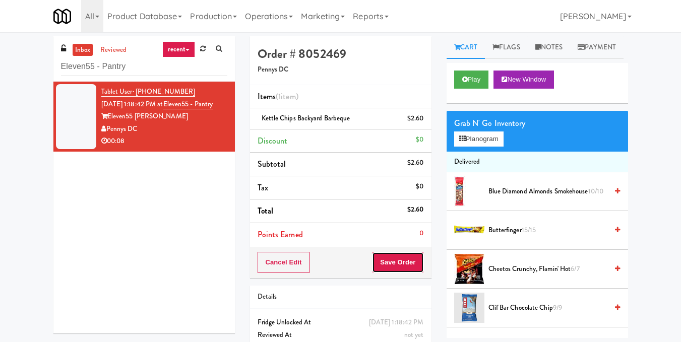
click at [404, 262] on button "Save Order" at bounding box center [397, 262] width 51 height 21
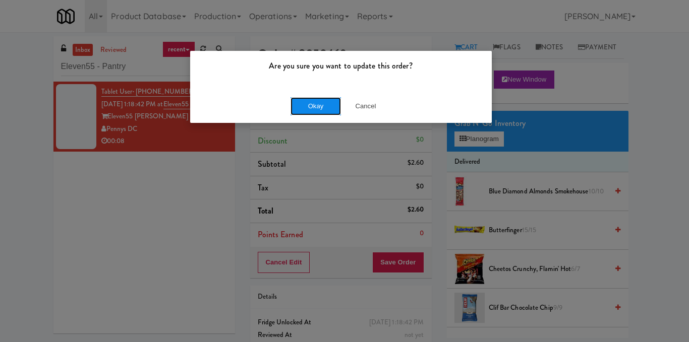
click at [315, 105] on button "Okay" at bounding box center [315, 106] width 50 height 18
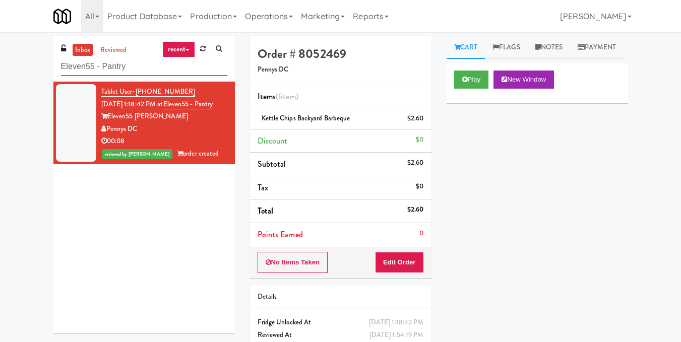
drag, startPoint x: 94, startPoint y: 67, endPoint x: 32, endPoint y: 67, distance: 61.5
click at [32, 67] on div "inbox reviewed recent all unclear take inventory issue suspicious failed recent…" at bounding box center [340, 208] width 681 height 345
paste input "[GEOGRAPHIC_DATA]"
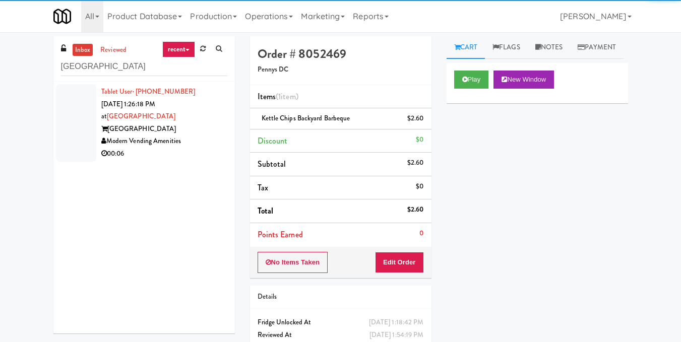
click at [210, 148] on div "00:06" at bounding box center [164, 154] width 126 height 13
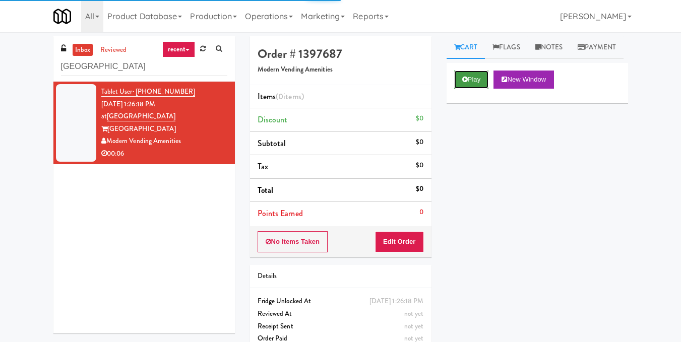
click at [478, 89] on button "Play" at bounding box center [471, 80] width 35 height 18
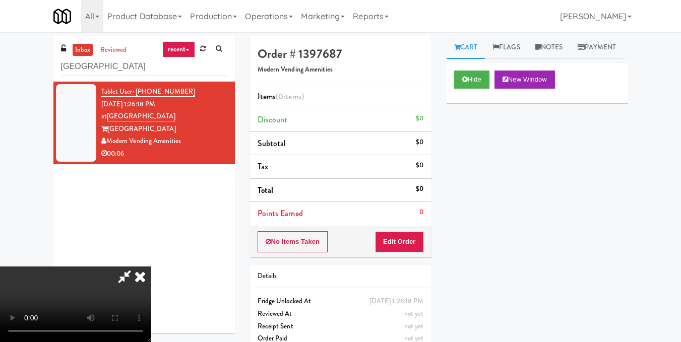
click at [151, 267] on video at bounding box center [75, 305] width 151 height 76
click at [416, 245] on button "Edit Order" at bounding box center [399, 241] width 49 height 21
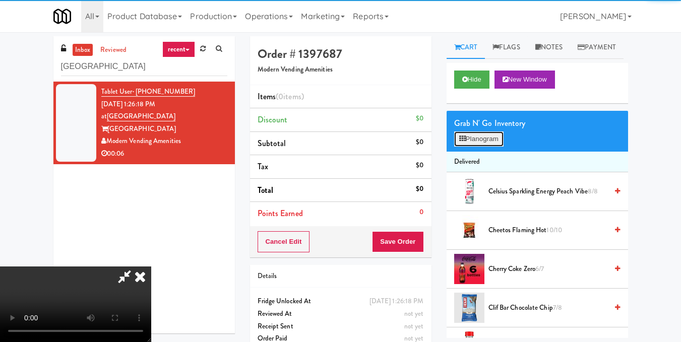
click at [484, 147] on button "Planogram" at bounding box center [478, 139] width 49 height 15
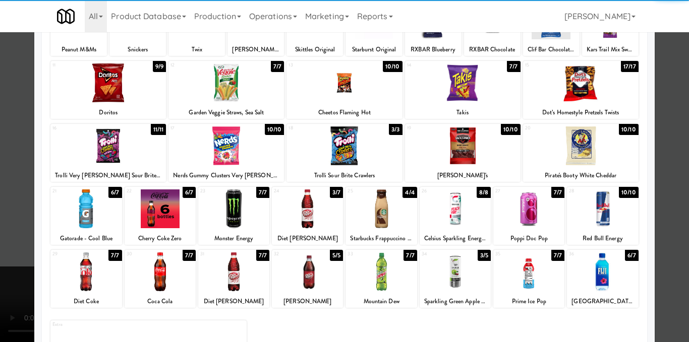
scroll to position [101, 0]
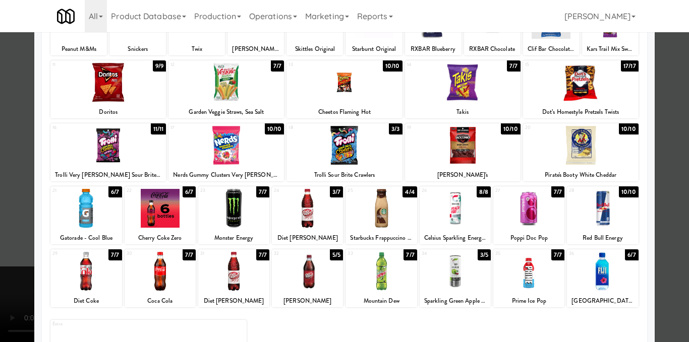
click at [242, 278] on div at bounding box center [233, 271] width 71 height 39
click at [669, 204] on div at bounding box center [344, 171] width 689 height 342
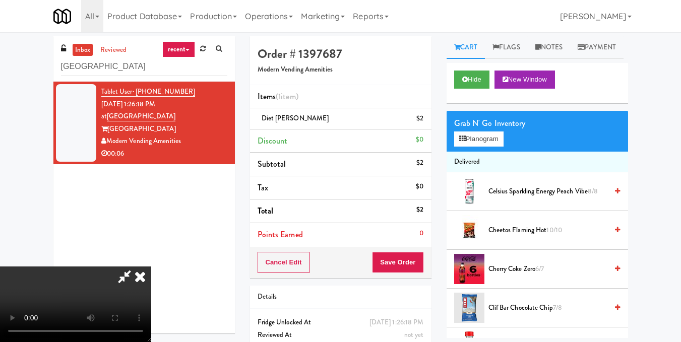
drag, startPoint x: 170, startPoint y: 228, endPoint x: 248, endPoint y: 211, distance: 79.0
click at [151, 267] on video at bounding box center [75, 305] width 151 height 76
drag, startPoint x: 494, startPoint y: 167, endPoint x: 482, endPoint y: 163, distance: 12.6
click at [492, 147] on button "Planogram" at bounding box center [478, 139] width 49 height 15
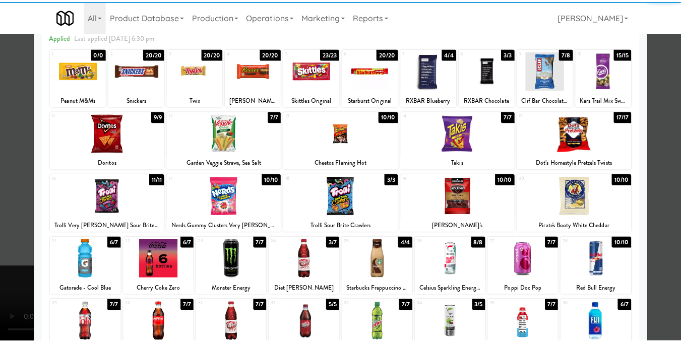
scroll to position [101, 0]
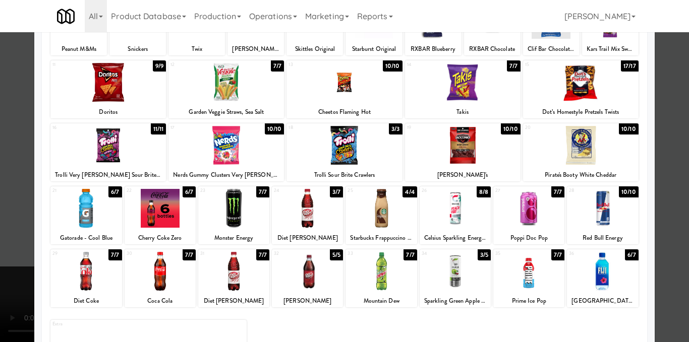
drag, startPoint x: 237, startPoint y: 284, endPoint x: 241, endPoint y: 270, distance: 14.6
click at [237, 284] on div at bounding box center [233, 271] width 71 height 39
click at [668, 178] on div at bounding box center [344, 171] width 689 height 342
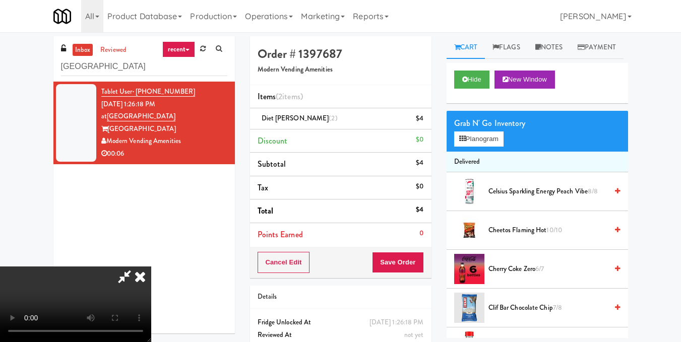
click at [151, 267] on video at bounding box center [75, 305] width 151 height 76
click at [151, 267] on icon at bounding box center [140, 277] width 22 height 20
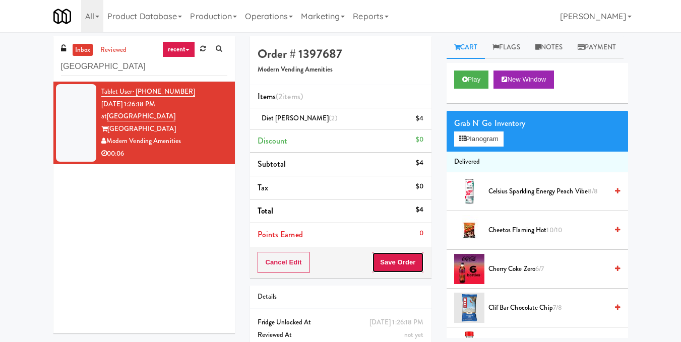
click at [415, 256] on button "Save Order" at bounding box center [397, 262] width 51 height 21
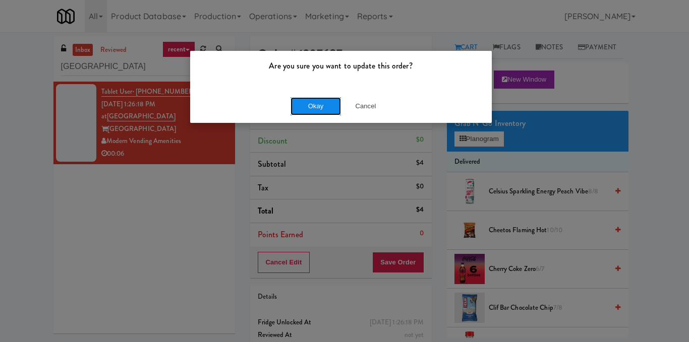
click at [302, 101] on button "Okay" at bounding box center [315, 106] width 50 height 18
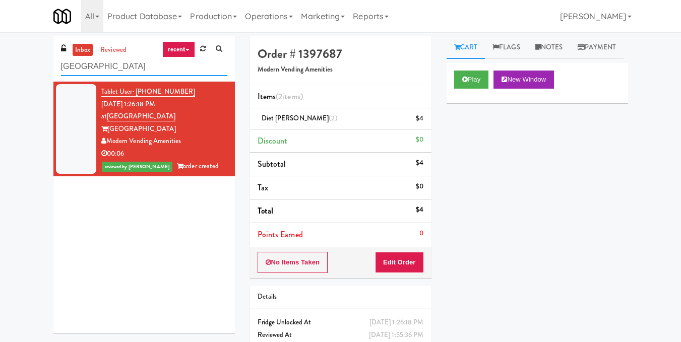
drag, startPoint x: 145, startPoint y: 65, endPoint x: 0, endPoint y: 72, distance: 145.4
click at [0, 72] on div "inbox reviewed recent all unclear take inventory issue suspicious failed recent…" at bounding box center [340, 208] width 681 height 345
paste input "Cool - MW - Pre Launch"
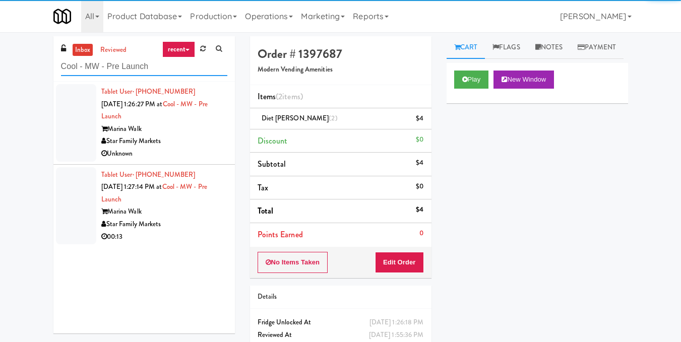
type input "Cool - MW - Pre Launch"
click at [191, 141] on div "Star Family Markets" at bounding box center [164, 141] width 126 height 13
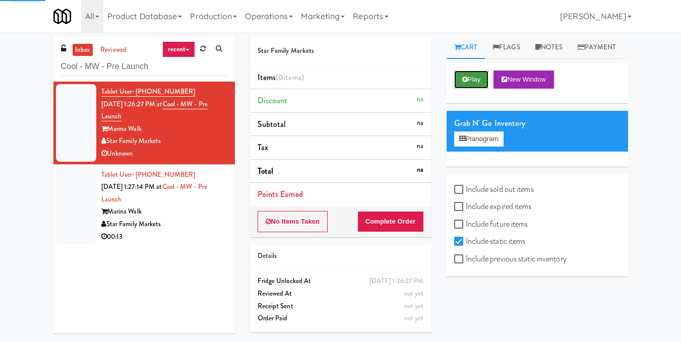
click at [468, 89] on button "Play" at bounding box center [471, 80] width 35 height 18
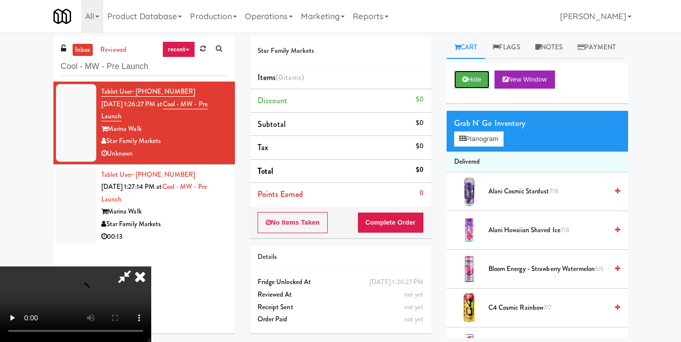
scroll to position [113, 0]
click at [151, 270] on video at bounding box center [75, 305] width 151 height 76
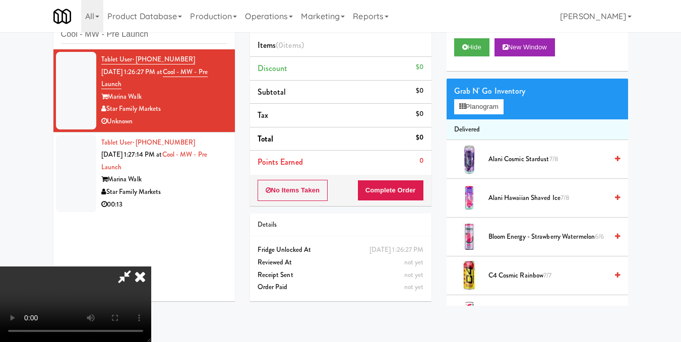
scroll to position [0, 0]
click at [151, 267] on icon at bounding box center [140, 277] width 22 height 20
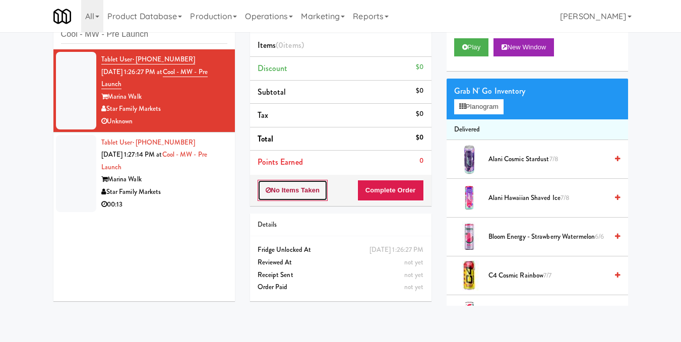
click at [299, 191] on button "No Items Taken" at bounding box center [293, 190] width 71 height 21
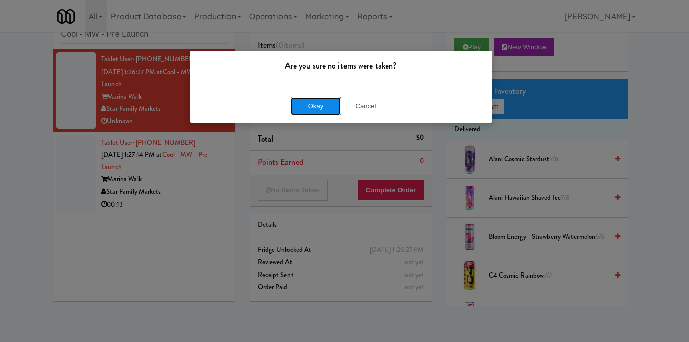
click at [326, 106] on button "Okay" at bounding box center [315, 106] width 50 height 18
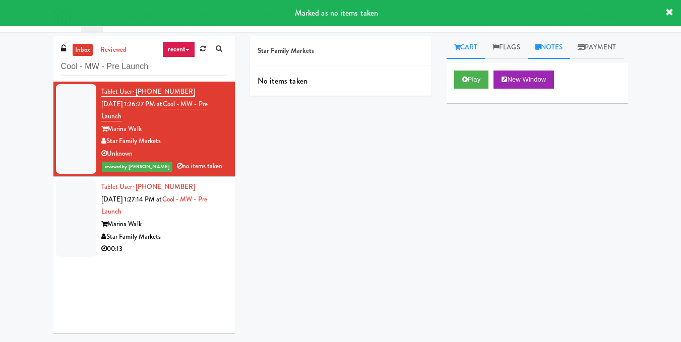
click at [540, 45] on icon at bounding box center [538, 47] width 6 height 7
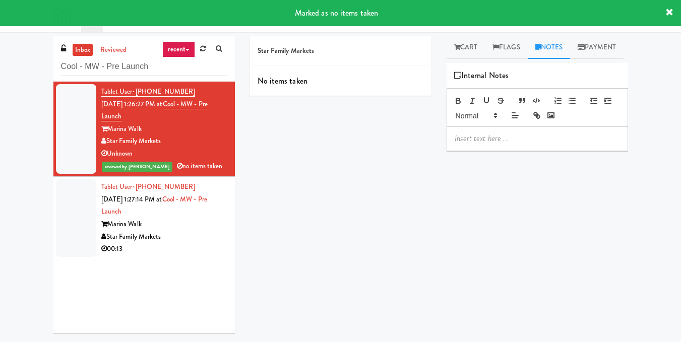
click at [481, 150] on div at bounding box center [537, 138] width 181 height 23
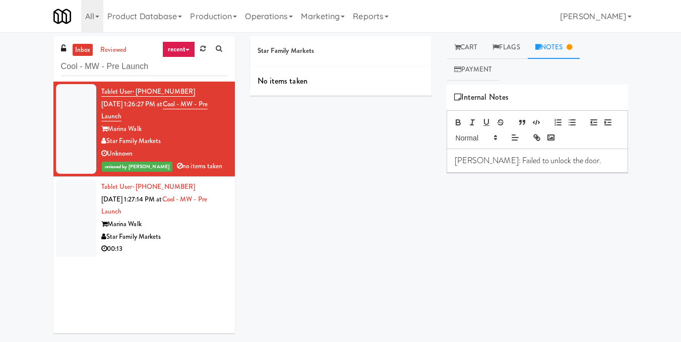
click at [192, 245] on div "00:13" at bounding box center [164, 249] width 126 height 13
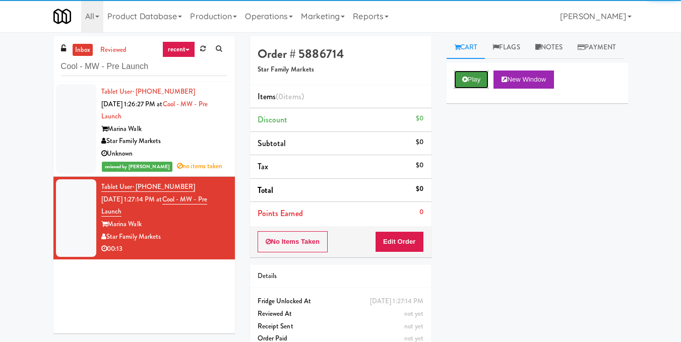
click at [475, 89] on button "Play" at bounding box center [471, 80] width 35 height 18
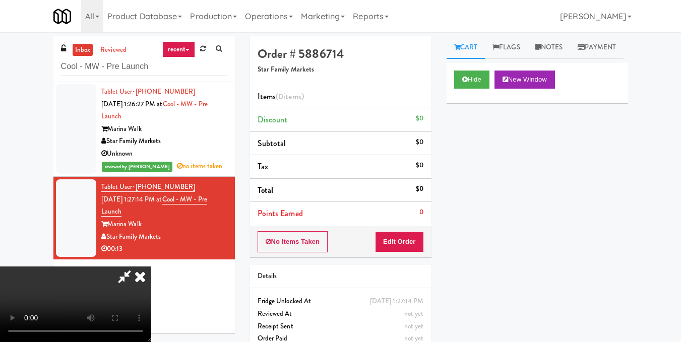
click at [151, 267] on video at bounding box center [75, 305] width 151 height 76
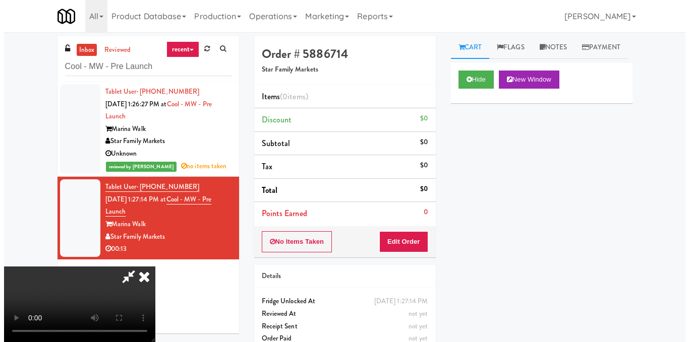
scroll to position [101, 0]
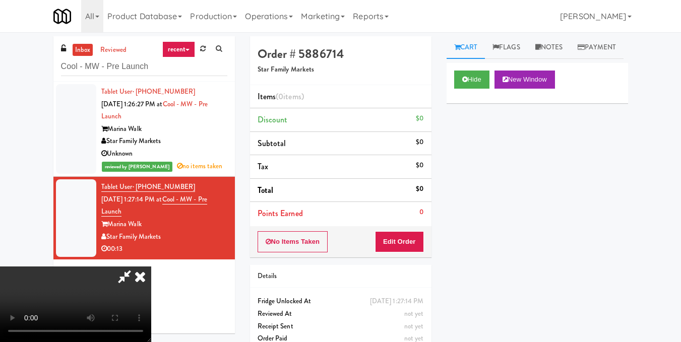
click at [151, 267] on video at bounding box center [75, 305] width 151 height 76
click at [416, 240] on button "Edit Order" at bounding box center [399, 241] width 49 height 21
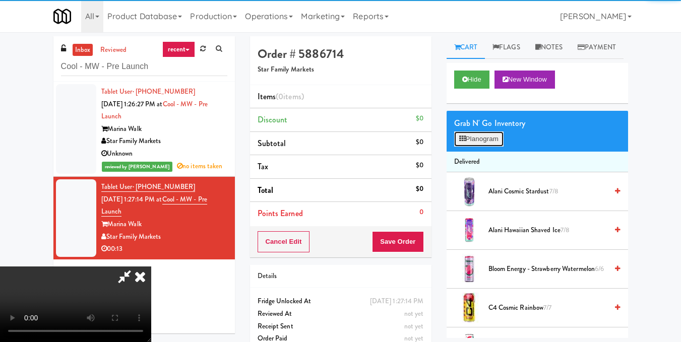
click at [477, 147] on button "Planogram" at bounding box center [478, 139] width 49 height 15
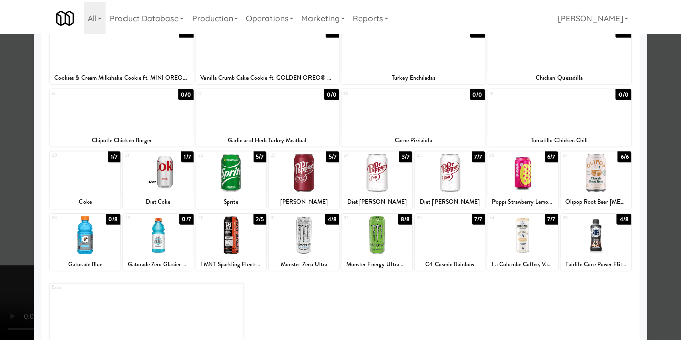
scroll to position [202, 0]
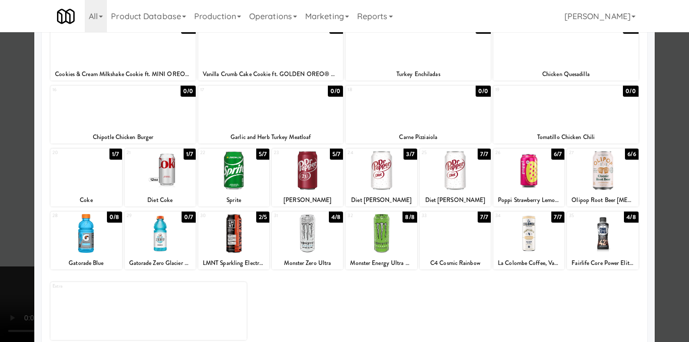
click at [608, 184] on div at bounding box center [602, 170] width 71 height 39
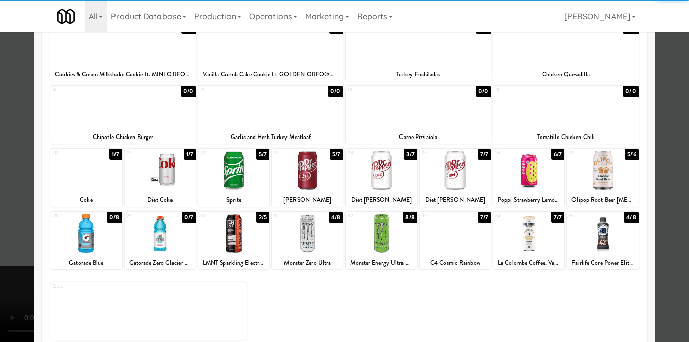
click at [665, 194] on div at bounding box center [344, 171] width 689 height 342
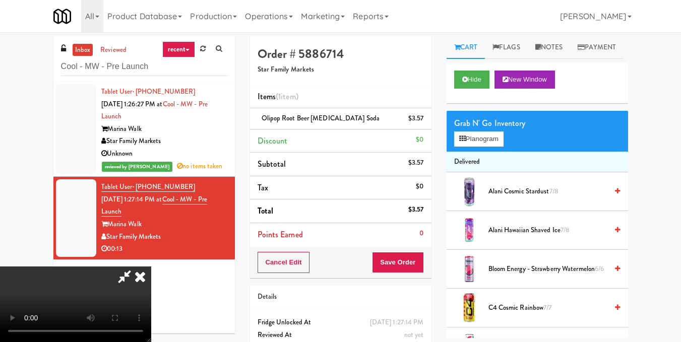
click at [151, 267] on video at bounding box center [75, 305] width 151 height 76
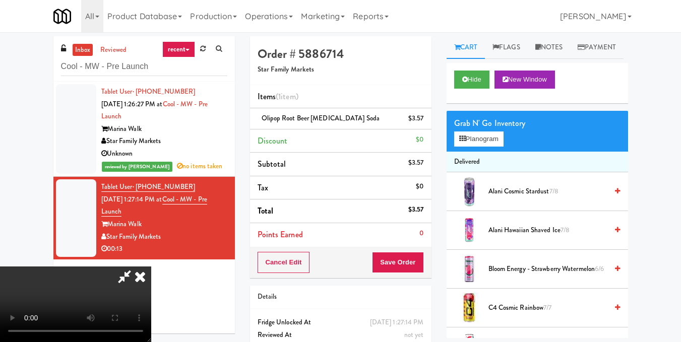
click at [151, 267] on video at bounding box center [75, 305] width 151 height 76
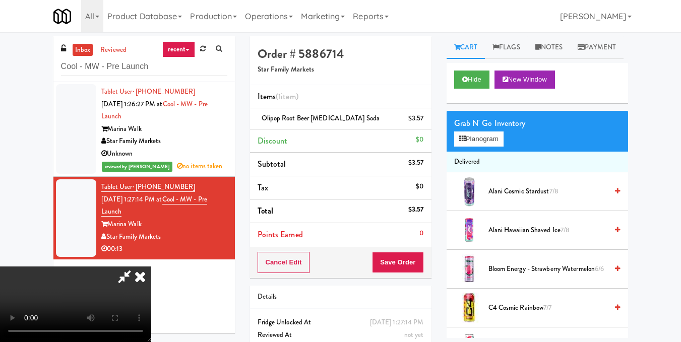
scroll to position [0, 0]
click at [151, 267] on icon at bounding box center [140, 277] width 22 height 20
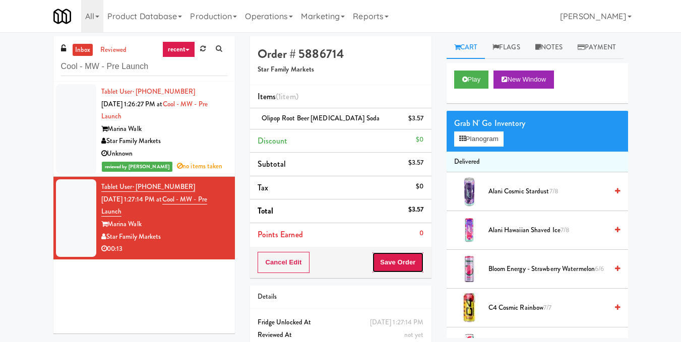
click at [395, 262] on button "Save Order" at bounding box center [397, 262] width 51 height 21
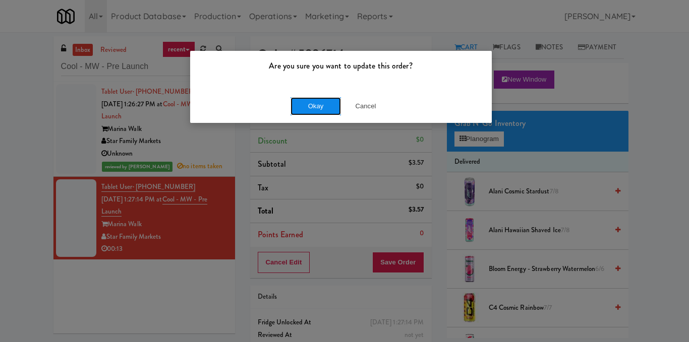
click at [319, 103] on button "Okay" at bounding box center [315, 106] width 50 height 18
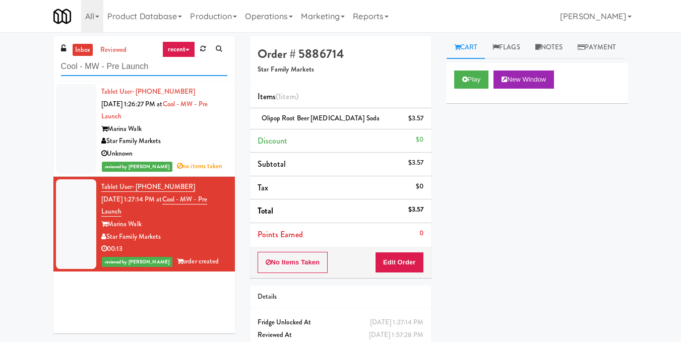
drag, startPoint x: 166, startPoint y: 63, endPoint x: 0, endPoint y: 59, distance: 165.9
click at [0, 59] on div "inbox reviewed recent all unclear take inventory issue suspicious failed recent…" at bounding box center [340, 208] width 681 height 345
paste input "Glasshouse [GEOGRAPHIC_DATA] -Coke Cooler"
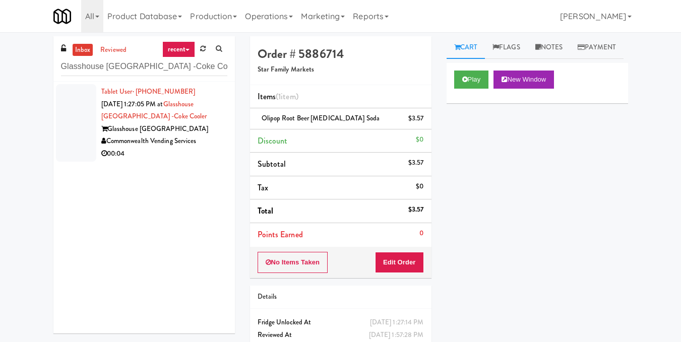
click at [197, 135] on div "Commonwealth Vending Services" at bounding box center [164, 141] width 126 height 13
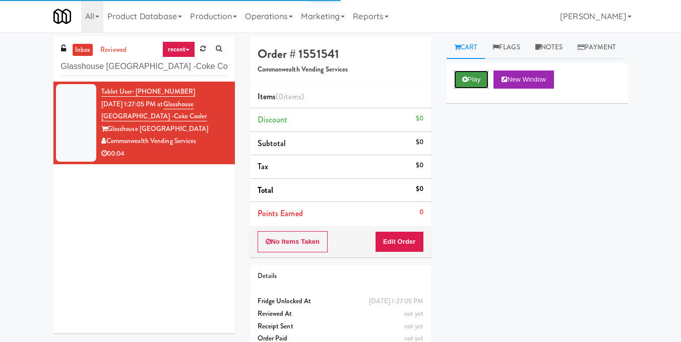
click at [469, 89] on button "Play" at bounding box center [471, 80] width 35 height 18
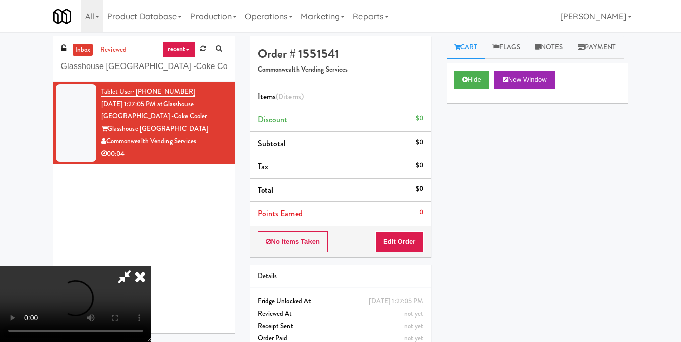
click at [151, 267] on video at bounding box center [75, 305] width 151 height 76
click at [418, 241] on button "Edit Order" at bounding box center [399, 241] width 49 height 21
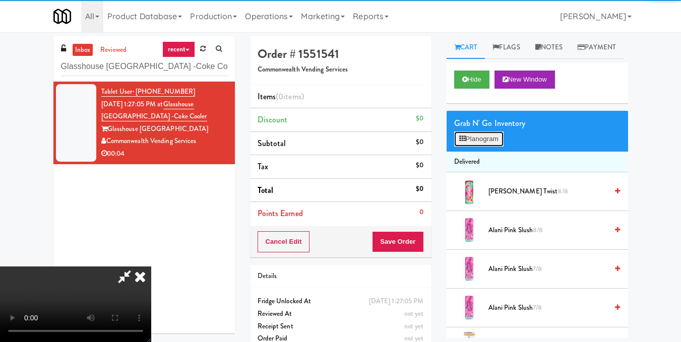
click at [472, 147] on button "Planogram" at bounding box center [478, 139] width 49 height 15
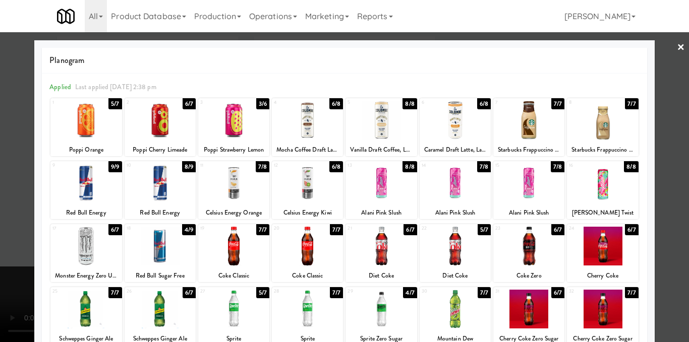
drag, startPoint x: 386, startPoint y: 252, endPoint x: 537, endPoint y: 199, distance: 160.0
click at [385, 252] on div at bounding box center [380, 246] width 71 height 39
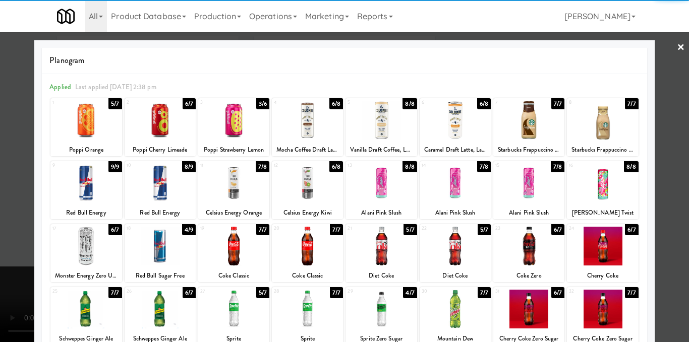
click at [665, 168] on div at bounding box center [344, 171] width 689 height 342
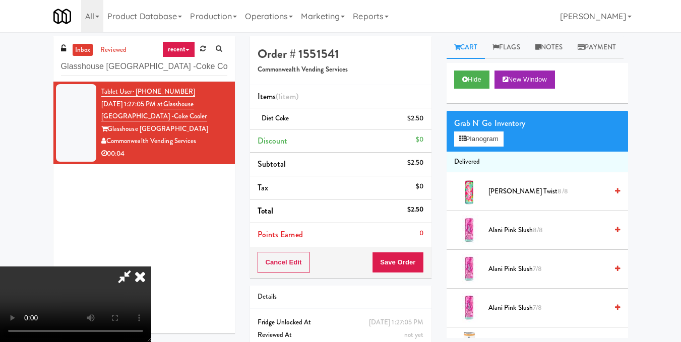
click at [151, 267] on video at bounding box center [75, 305] width 151 height 76
click at [151, 267] on icon at bounding box center [140, 277] width 22 height 20
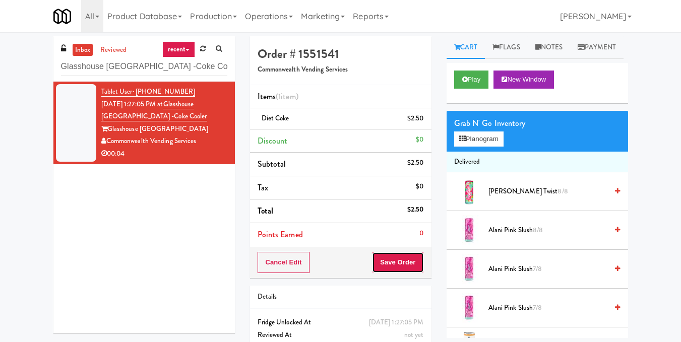
drag, startPoint x: 382, startPoint y: 262, endPoint x: 383, endPoint y: 254, distance: 8.2
click at [382, 262] on button "Save Order" at bounding box center [397, 262] width 51 height 21
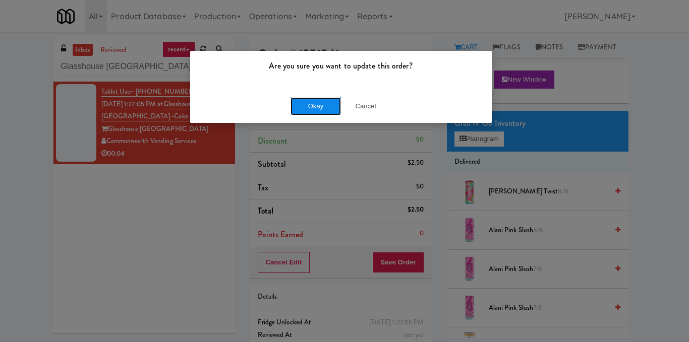
click at [296, 104] on button "Okay" at bounding box center [315, 106] width 50 height 18
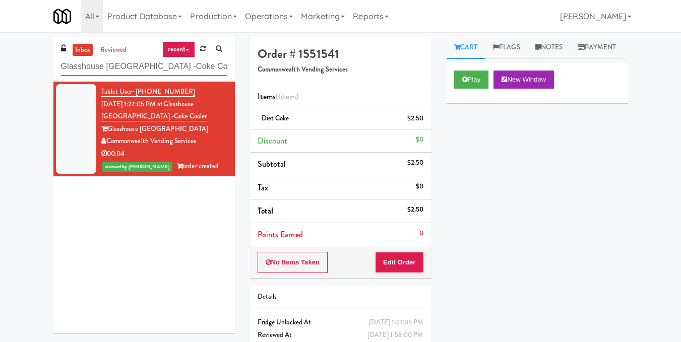
click at [173, 71] on input "Glasshouse [GEOGRAPHIC_DATA] -Coke Cooler" at bounding box center [144, 66] width 166 height 19
paste input "Treeline - Combo"
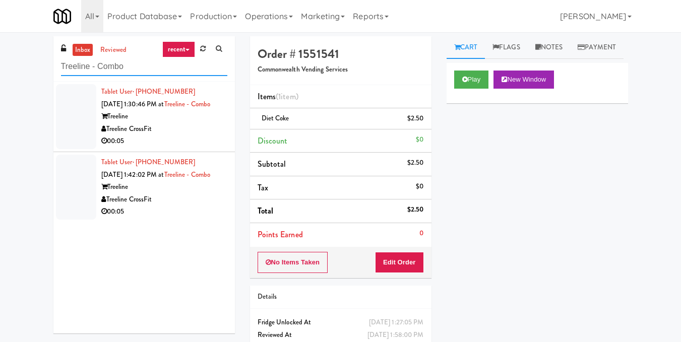
type input "Treeline - Combo"
click at [192, 136] on div "Treeline CrossFit" at bounding box center [164, 129] width 126 height 13
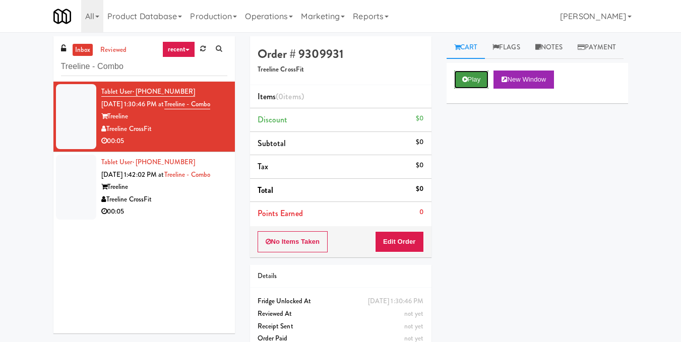
click at [466, 89] on button "Play" at bounding box center [471, 80] width 35 height 18
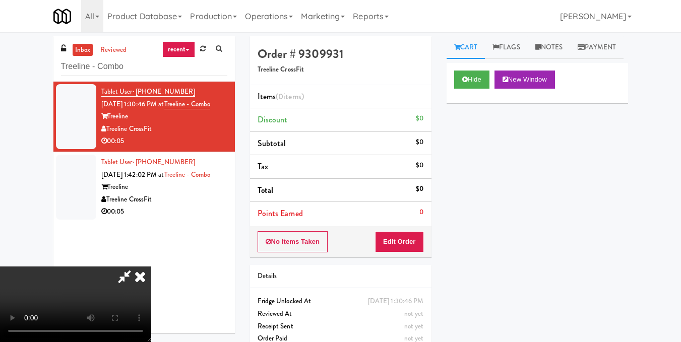
click at [151, 267] on video at bounding box center [75, 305] width 151 height 76
drag, startPoint x: 260, startPoint y: 137, endPoint x: 261, endPoint y: 181, distance: 43.9
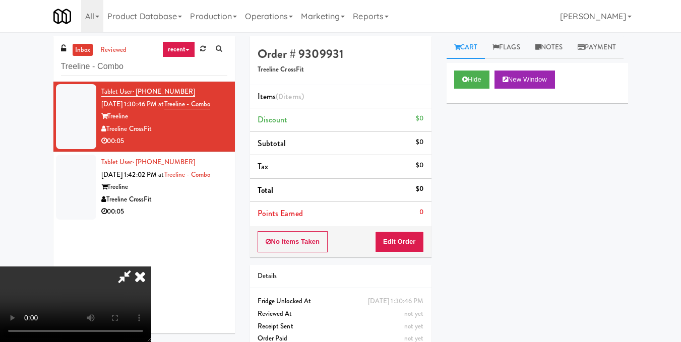
click at [151, 267] on video at bounding box center [75, 305] width 151 height 76
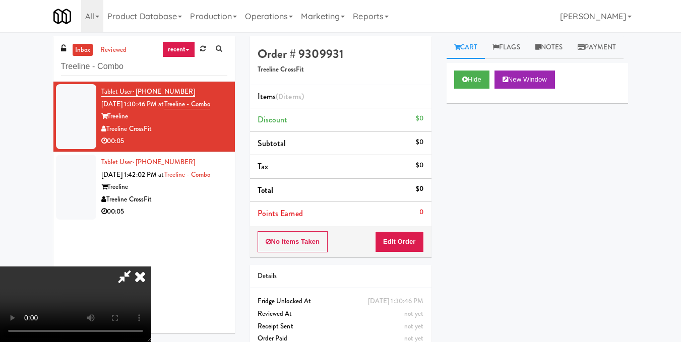
click at [151, 267] on video at bounding box center [75, 305] width 151 height 76
click at [414, 241] on button "Edit Order" at bounding box center [399, 241] width 49 height 21
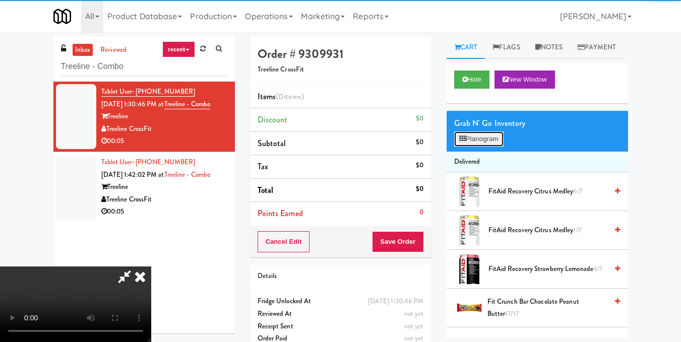
click at [486, 147] on button "Planogram" at bounding box center [478, 139] width 49 height 15
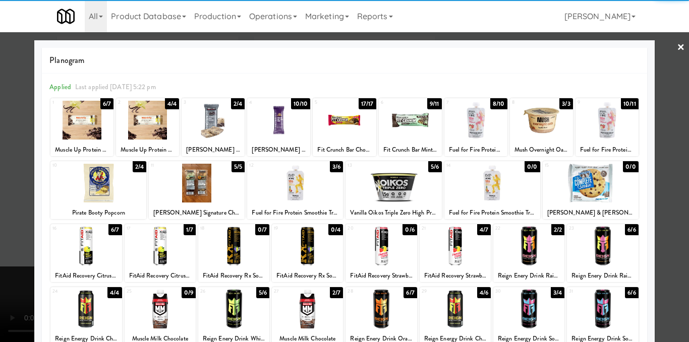
click at [203, 123] on div at bounding box center [213, 120] width 63 height 39
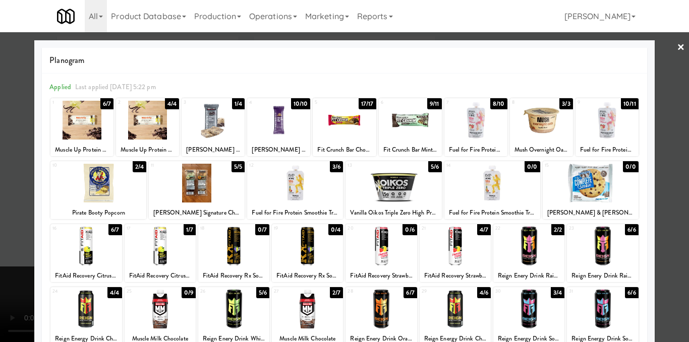
click at [654, 146] on div at bounding box center [344, 171] width 689 height 342
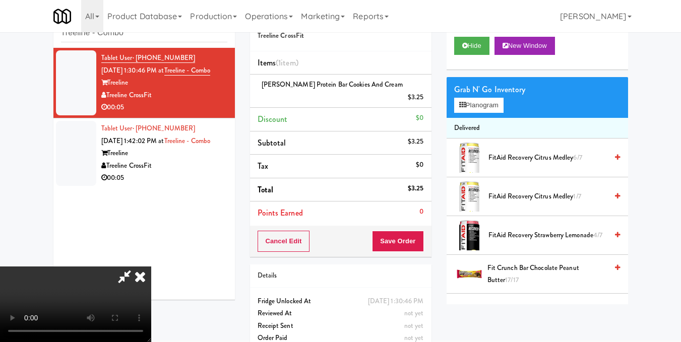
scroll to position [50, 0]
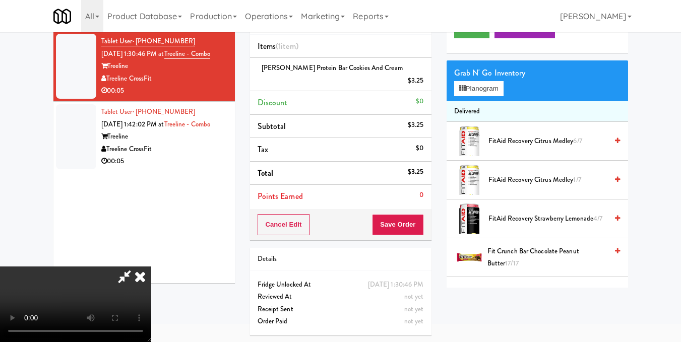
click at [151, 267] on video at bounding box center [75, 305] width 151 height 76
click at [477, 96] on button "Planogram" at bounding box center [478, 88] width 49 height 15
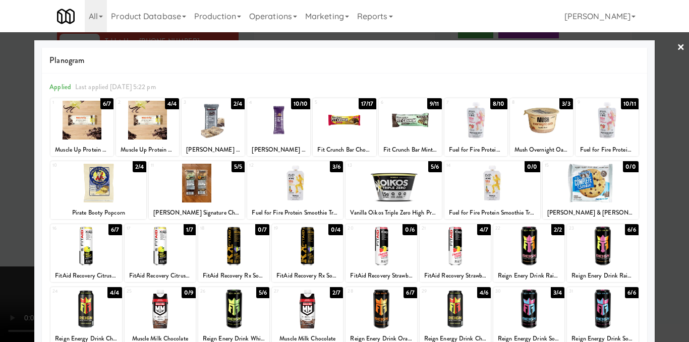
click at [667, 138] on div at bounding box center [344, 171] width 689 height 342
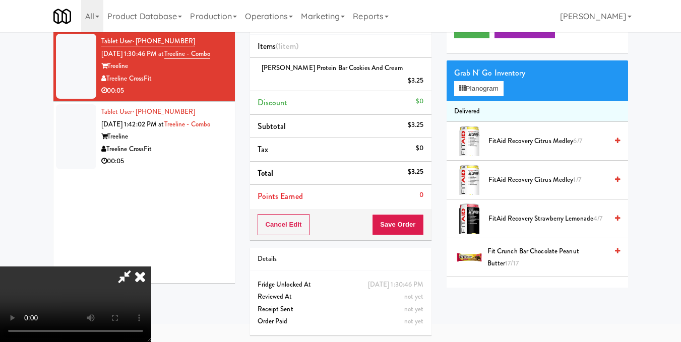
click at [151, 267] on video at bounding box center [75, 305] width 151 height 76
click at [493, 96] on button "Planogram" at bounding box center [478, 88] width 49 height 15
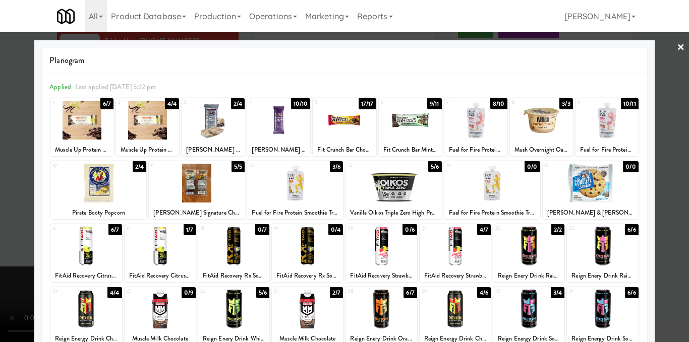
click at [453, 242] on div at bounding box center [455, 246] width 71 height 39
drag, startPoint x: 668, startPoint y: 112, endPoint x: 596, endPoint y: 134, distance: 74.8
click at [669, 113] on div at bounding box center [344, 171] width 689 height 342
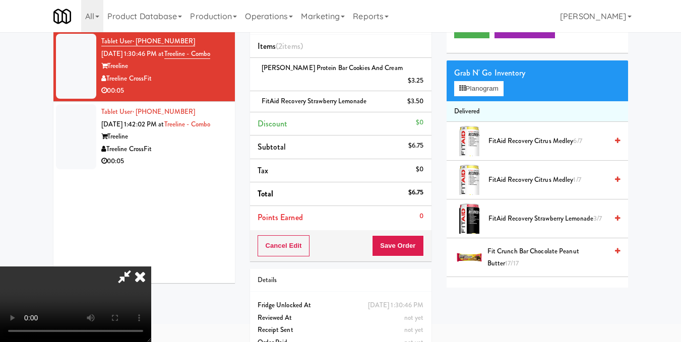
click at [151, 267] on video at bounding box center [75, 305] width 151 height 76
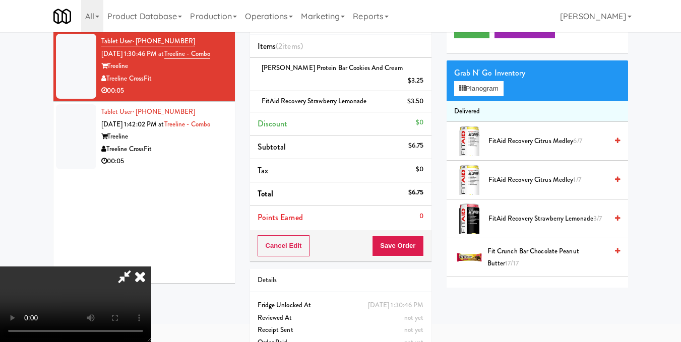
click at [151, 267] on video at bounding box center [75, 305] width 151 height 76
click at [479, 96] on button "Planogram" at bounding box center [478, 88] width 49 height 15
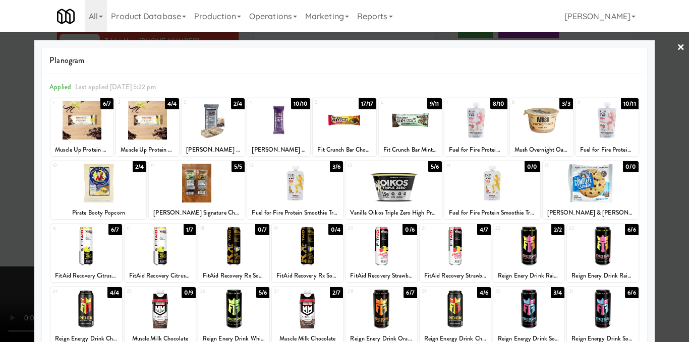
click at [654, 163] on div at bounding box center [344, 171] width 689 height 342
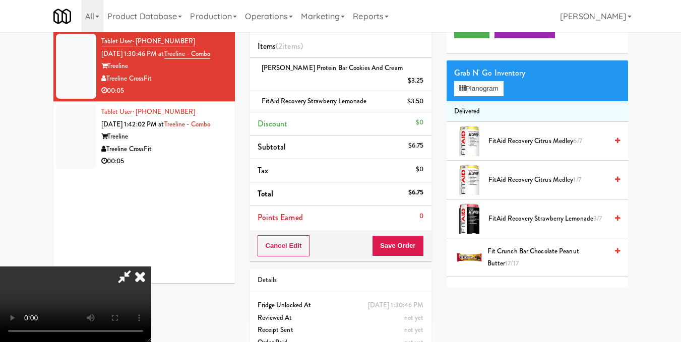
click at [151, 267] on video at bounding box center [75, 305] width 151 height 76
click at [151, 267] on div at bounding box center [75, 305] width 151 height 76
click at [151, 267] on icon at bounding box center [140, 277] width 22 height 20
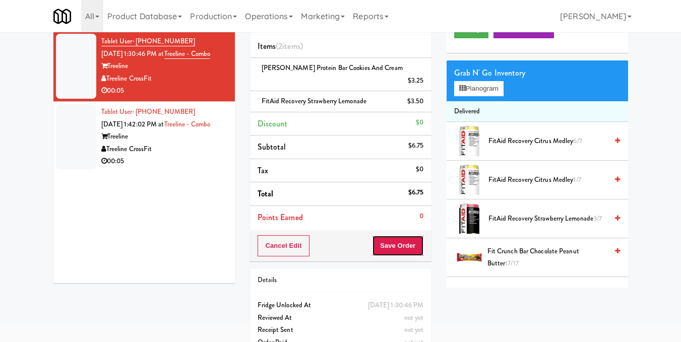
click at [409, 235] on button "Save Order" at bounding box center [397, 245] width 51 height 21
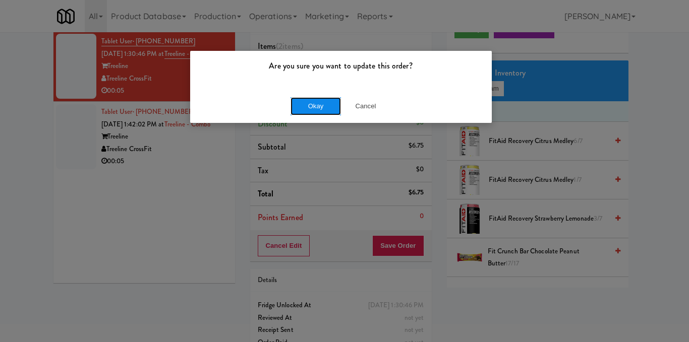
click at [323, 111] on button "Okay" at bounding box center [315, 106] width 50 height 18
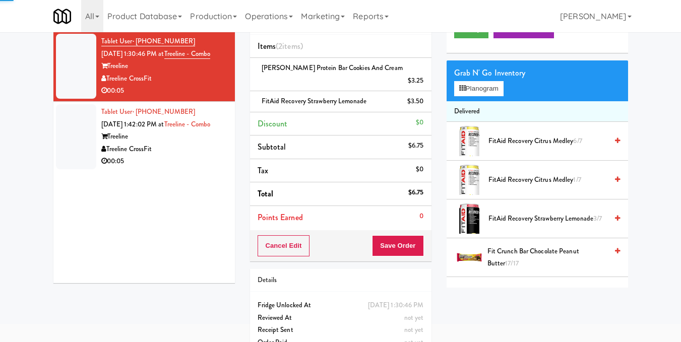
click at [193, 168] on div "00:05" at bounding box center [164, 161] width 126 height 13
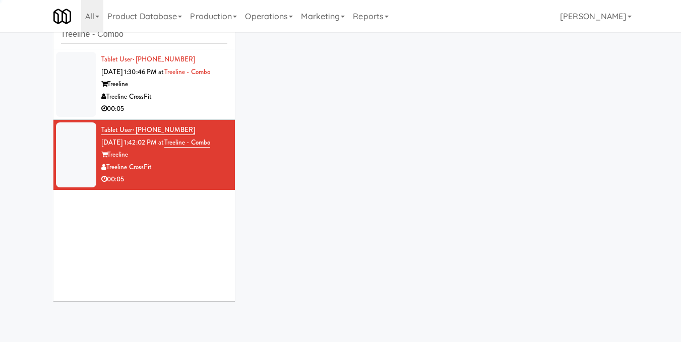
scroll to position [32, 0]
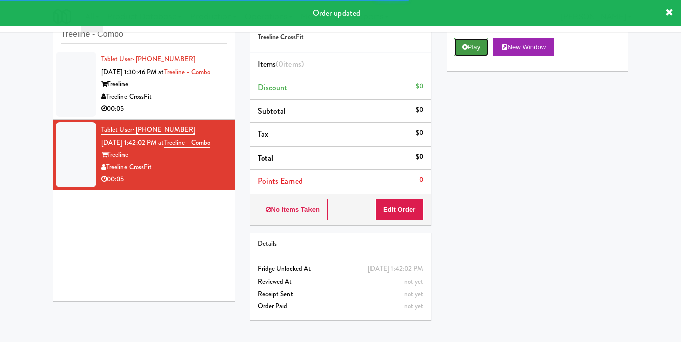
click at [462, 56] on button "Play" at bounding box center [471, 47] width 35 height 18
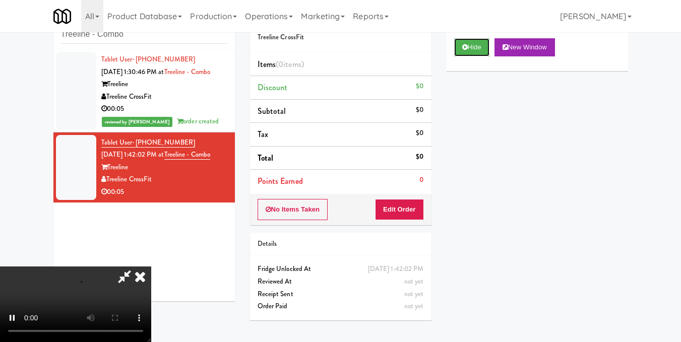
scroll to position [0, 0]
click at [151, 267] on video at bounding box center [75, 305] width 151 height 76
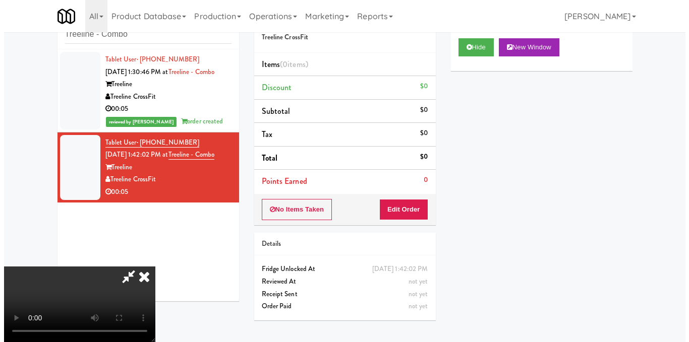
scroll to position [101, 0]
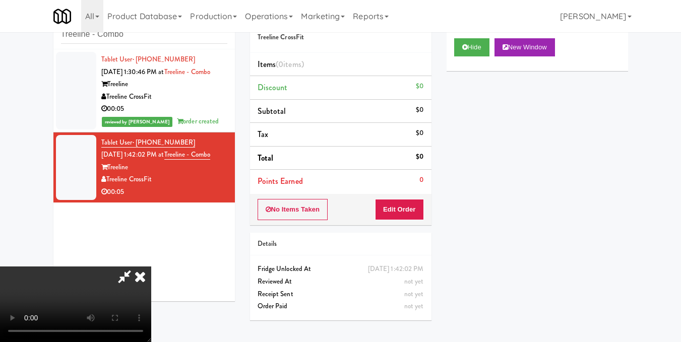
click at [151, 267] on video at bounding box center [75, 305] width 151 height 76
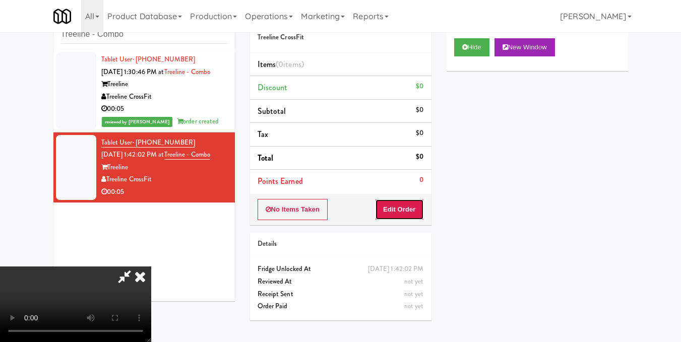
click at [422, 214] on button "Edit Order" at bounding box center [399, 209] width 49 height 21
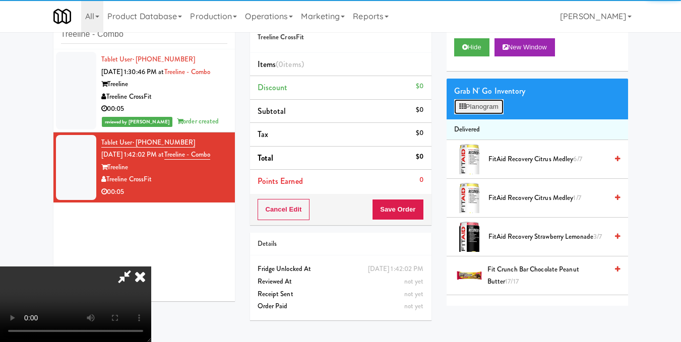
click at [480, 114] on button "Planogram" at bounding box center [478, 106] width 49 height 15
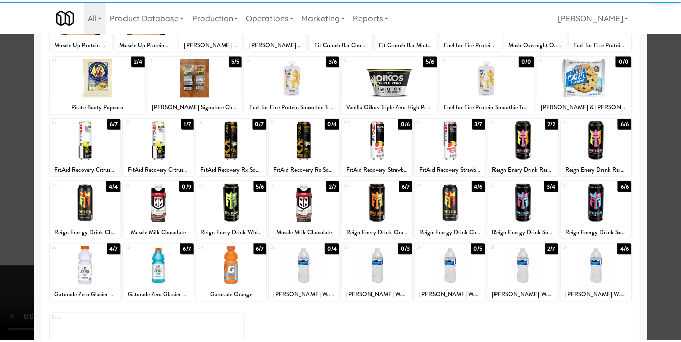
scroll to position [153, 0]
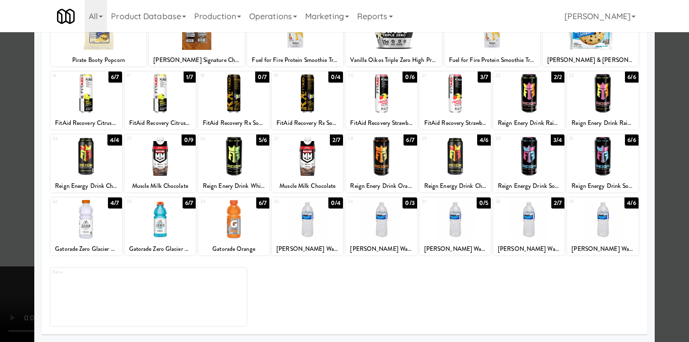
click at [594, 224] on div at bounding box center [602, 219] width 71 height 39
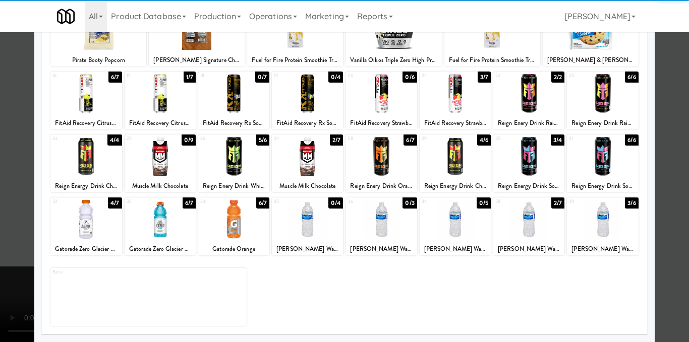
click at [594, 224] on div at bounding box center [602, 219] width 71 height 39
click at [668, 204] on div at bounding box center [344, 171] width 689 height 342
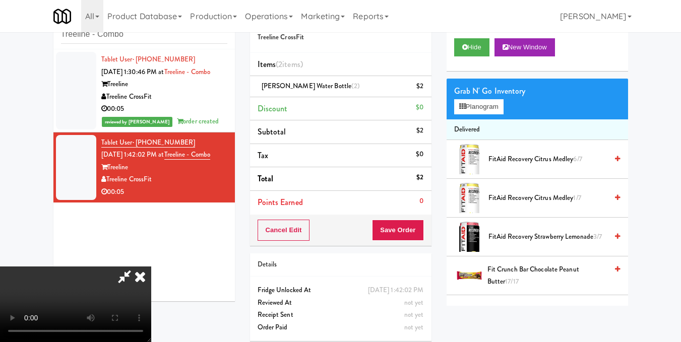
click at [151, 267] on video at bounding box center [75, 305] width 151 height 76
click at [151, 267] on icon at bounding box center [140, 277] width 22 height 20
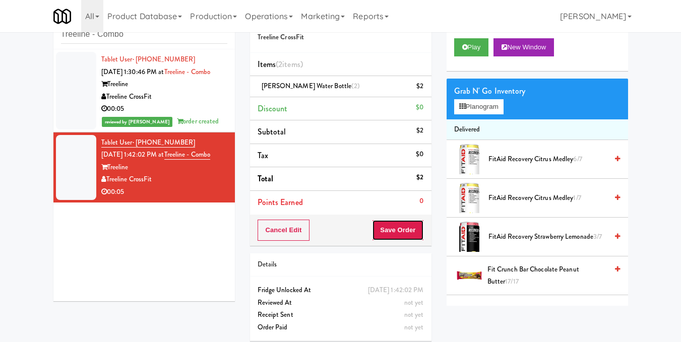
click at [386, 229] on button "Save Order" at bounding box center [397, 230] width 51 height 21
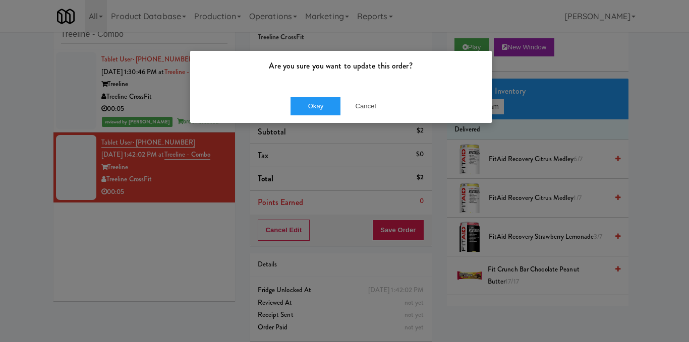
click at [320, 90] on div "Okay Cancel" at bounding box center [341, 106] width 302 height 34
drag, startPoint x: 320, startPoint y: 92, endPoint x: 321, endPoint y: 100, distance: 8.7
click at [321, 100] on div "Okay Cancel" at bounding box center [341, 106] width 302 height 34
click at [321, 100] on button "Okay" at bounding box center [315, 106] width 50 height 18
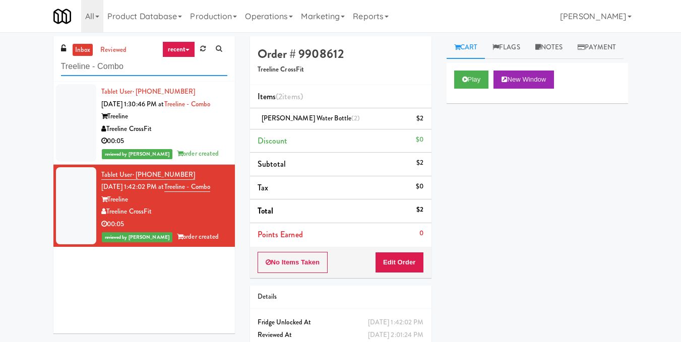
drag, startPoint x: 14, startPoint y: 62, endPoint x: 0, endPoint y: 64, distance: 13.7
click at [0, 64] on div "inbox reviewed recent all unclear take inventory issue suspicious failed recent…" at bounding box center [340, 208] width 681 height 345
paste input "MH - Cooler - Left"
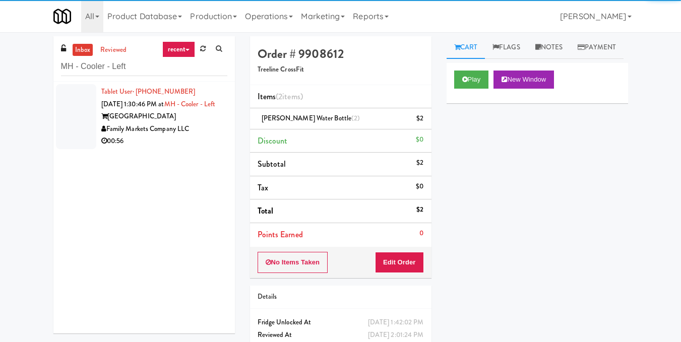
click at [201, 148] on div "00:56" at bounding box center [164, 141] width 126 height 13
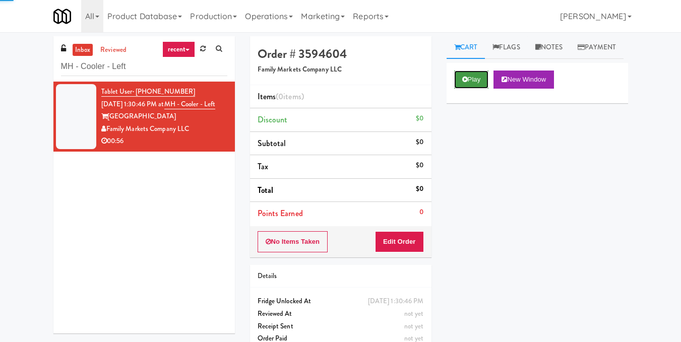
click at [462, 83] on icon at bounding box center [465, 79] width 6 height 7
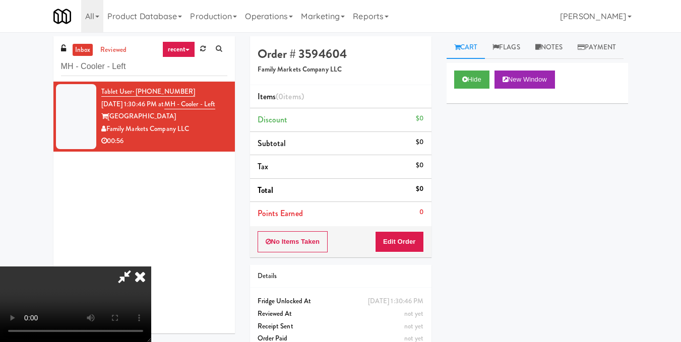
click at [151, 267] on video at bounding box center [75, 305] width 151 height 76
click at [420, 244] on button "Edit Order" at bounding box center [399, 241] width 49 height 21
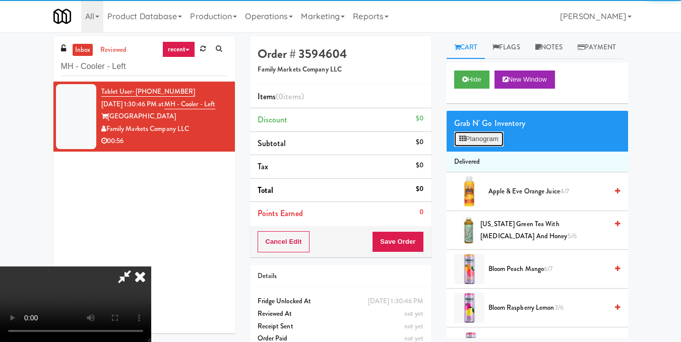
click at [485, 147] on button "Planogram" at bounding box center [478, 139] width 49 height 15
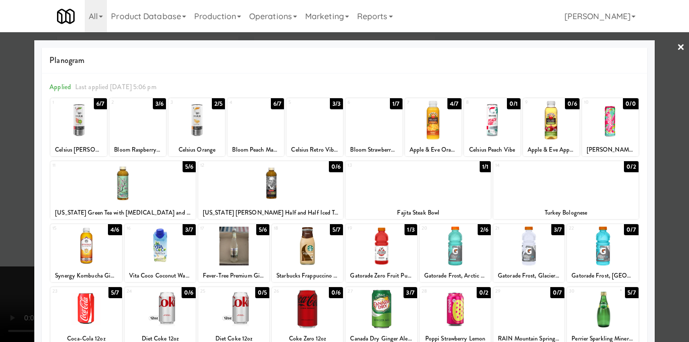
click at [384, 133] on div at bounding box center [373, 120] width 56 height 39
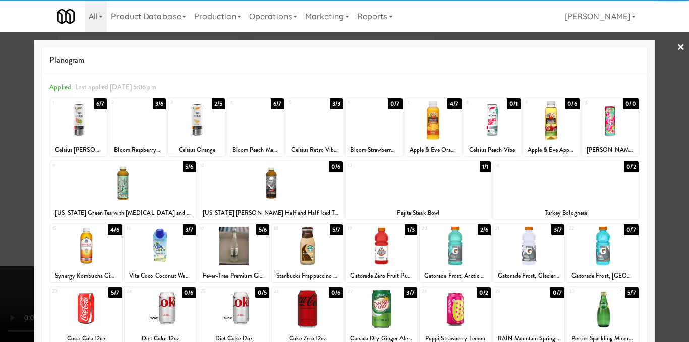
click at [660, 143] on div at bounding box center [344, 171] width 689 height 342
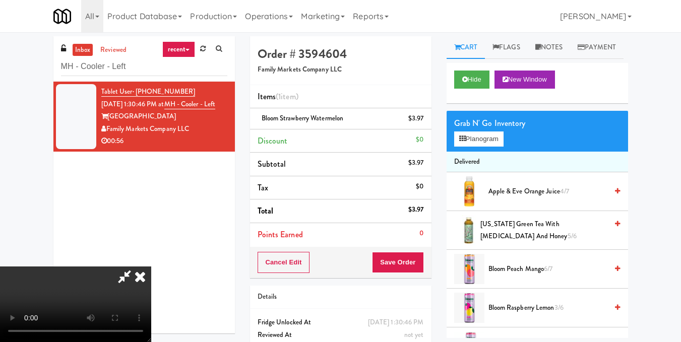
click at [151, 267] on video at bounding box center [75, 305] width 151 height 76
click at [499, 147] on button "Planogram" at bounding box center [478, 139] width 49 height 15
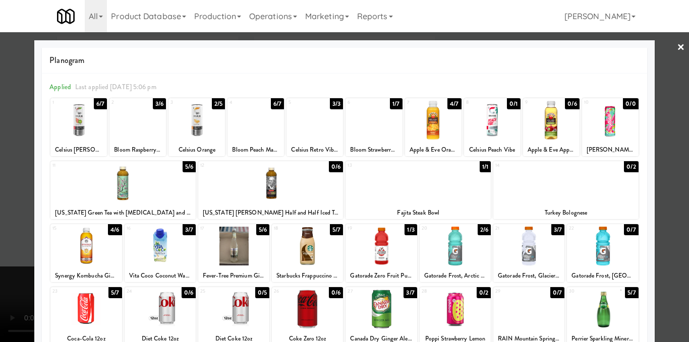
click at [309, 134] on div at bounding box center [314, 120] width 56 height 39
click at [662, 174] on div at bounding box center [344, 171] width 689 height 342
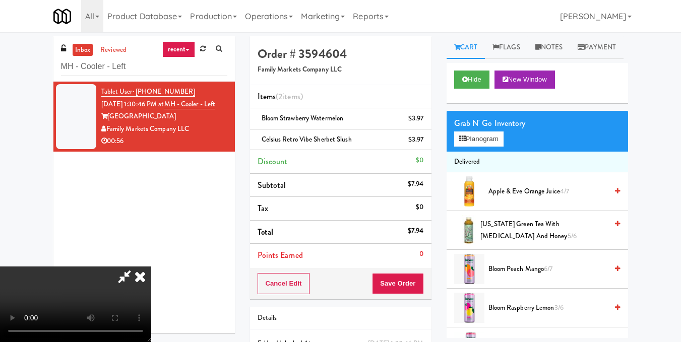
click at [151, 267] on video at bounding box center [75, 305] width 151 height 76
click at [480, 147] on button "Planogram" at bounding box center [478, 139] width 49 height 15
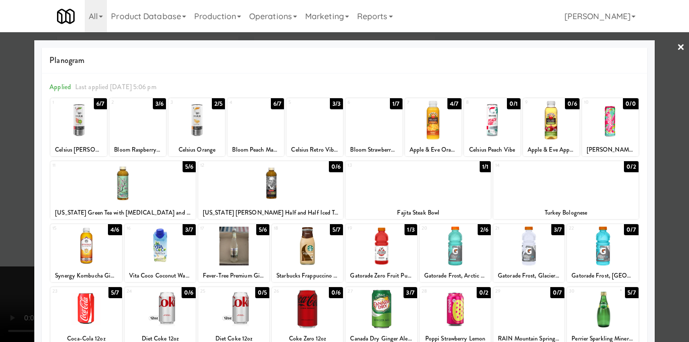
click at [656, 151] on div at bounding box center [344, 171] width 689 height 342
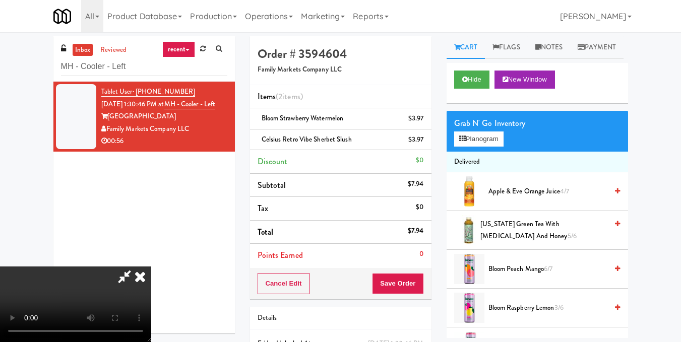
click at [136, 267] on icon at bounding box center [124, 277] width 23 height 20
click at [422, 119] on icon at bounding box center [424, 122] width 5 height 7
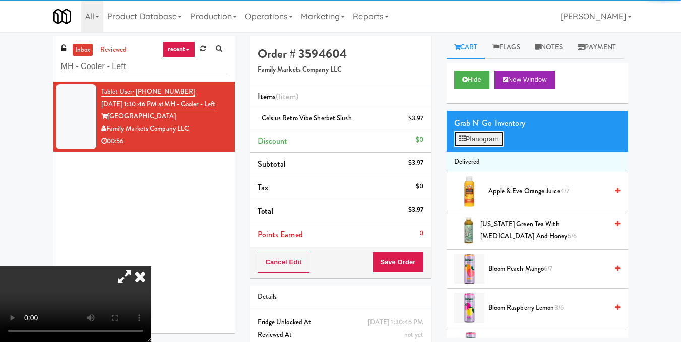
click at [483, 147] on button "Planogram" at bounding box center [478, 139] width 49 height 15
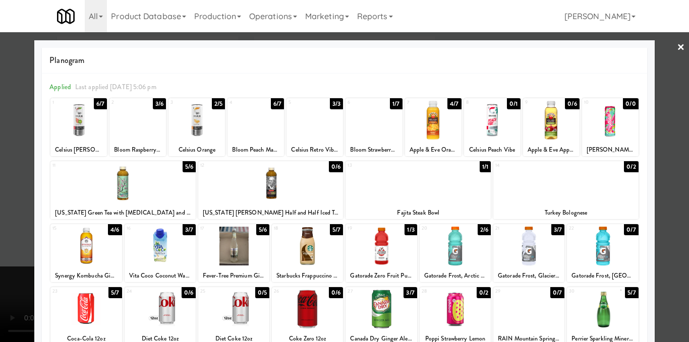
click at [133, 131] on div at bounding box center [137, 120] width 56 height 39
click at [670, 137] on div at bounding box center [344, 171] width 689 height 342
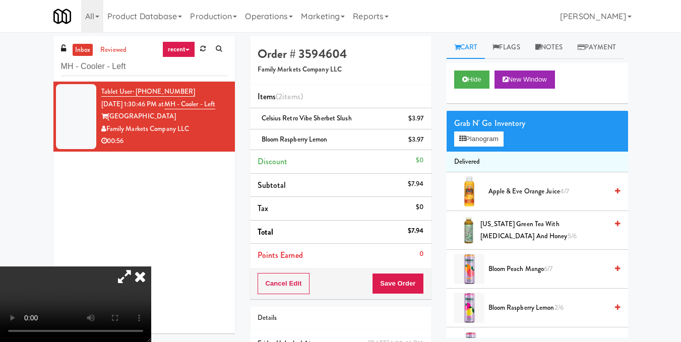
click at [136, 267] on icon at bounding box center [124, 277] width 23 height 20
click at [151, 267] on video at bounding box center [75, 305] width 151 height 76
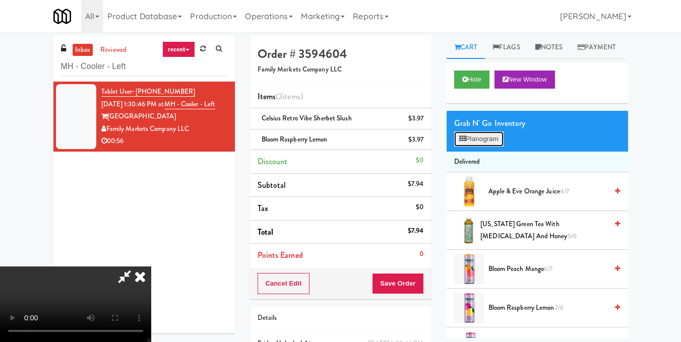
click at [477, 147] on button "Planogram" at bounding box center [478, 139] width 49 height 15
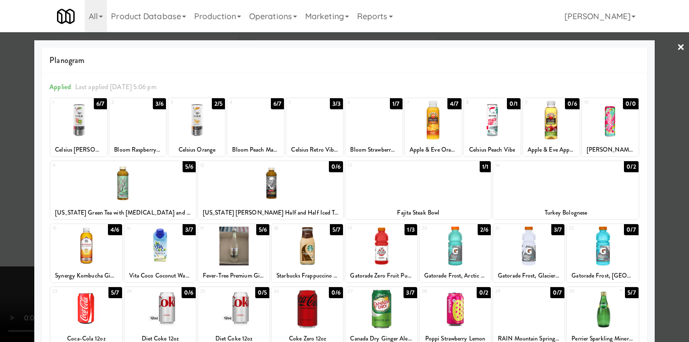
click at [260, 138] on div at bounding box center [255, 120] width 56 height 39
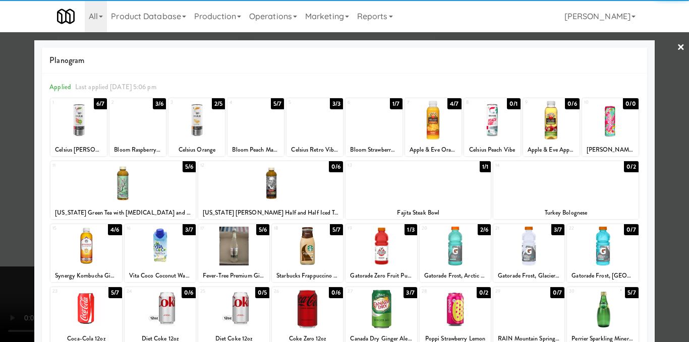
click at [666, 198] on div at bounding box center [344, 171] width 689 height 342
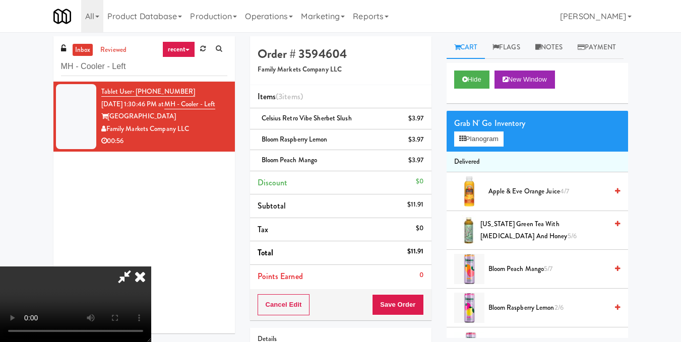
click at [151, 280] on video at bounding box center [75, 305] width 151 height 76
click at [151, 272] on video at bounding box center [75, 305] width 151 height 76
click at [151, 267] on icon at bounding box center [140, 277] width 22 height 20
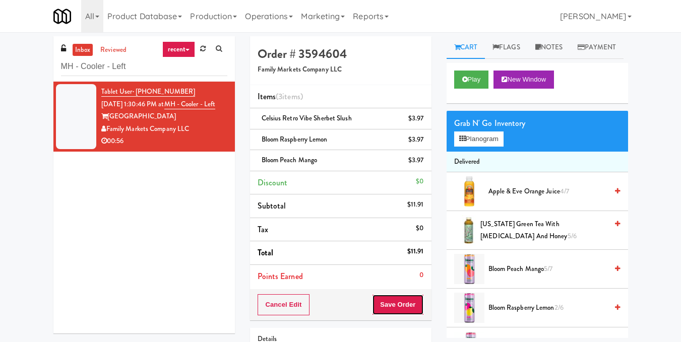
click at [415, 305] on button "Save Order" at bounding box center [397, 304] width 51 height 21
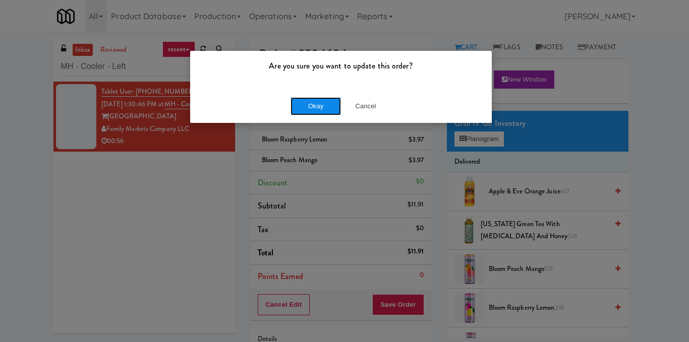
click at [321, 108] on button "Okay" at bounding box center [315, 106] width 50 height 18
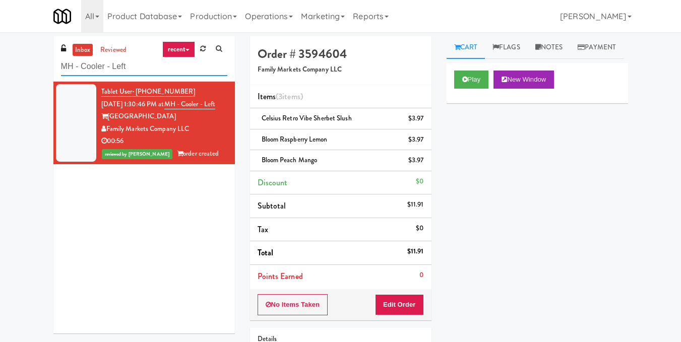
drag, startPoint x: 163, startPoint y: 72, endPoint x: 0, endPoint y: 62, distance: 163.2
click at [0, 62] on div "inbox reviewed recent all unclear take inventory issue suspicious failed recent…" at bounding box center [340, 229] width 681 height 387
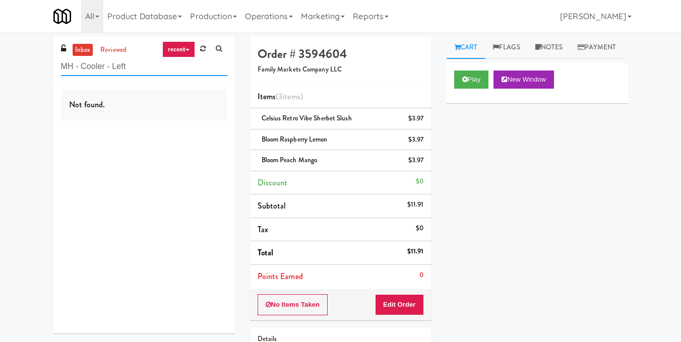
drag, startPoint x: 128, startPoint y: 63, endPoint x: 44, endPoint y: 57, distance: 83.9
click at [44, 57] on div "inbox reviewed recent all unclear take inventory issue suspicious failed recent…" at bounding box center [340, 229] width 681 height 387
paste input "Crossing East"
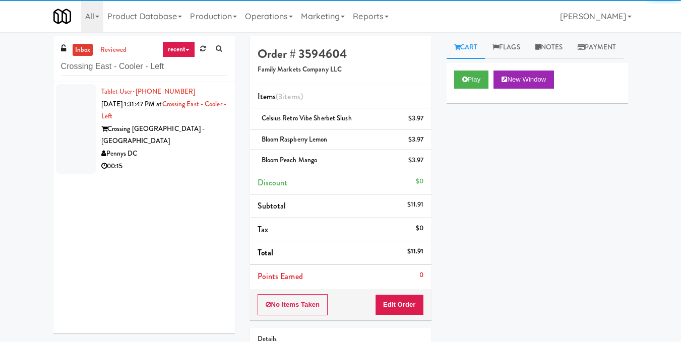
click at [180, 148] on div "Pennys DC" at bounding box center [164, 154] width 126 height 13
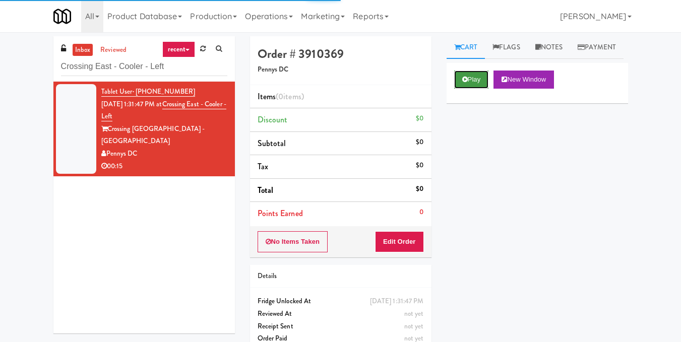
click at [473, 89] on button "Play" at bounding box center [471, 80] width 35 height 18
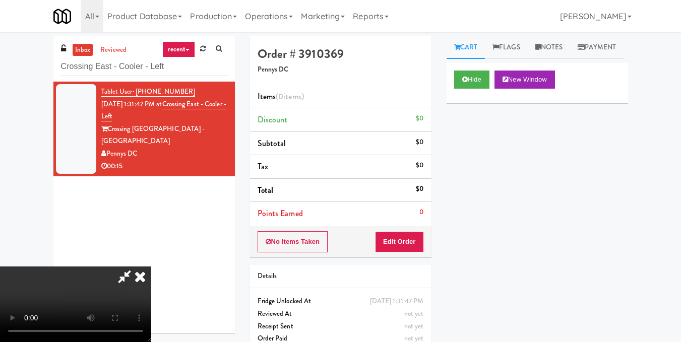
click at [151, 267] on video at bounding box center [75, 305] width 151 height 76
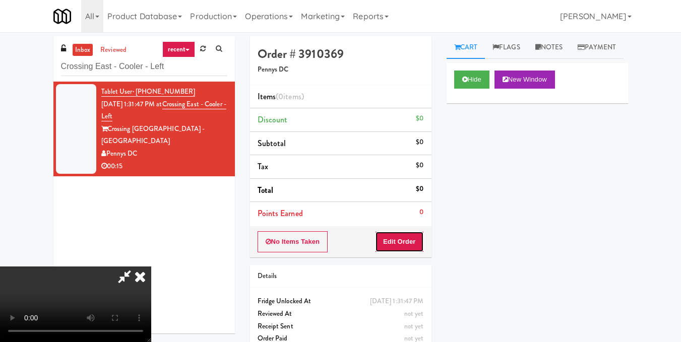
click at [414, 237] on button "Edit Order" at bounding box center [399, 241] width 49 height 21
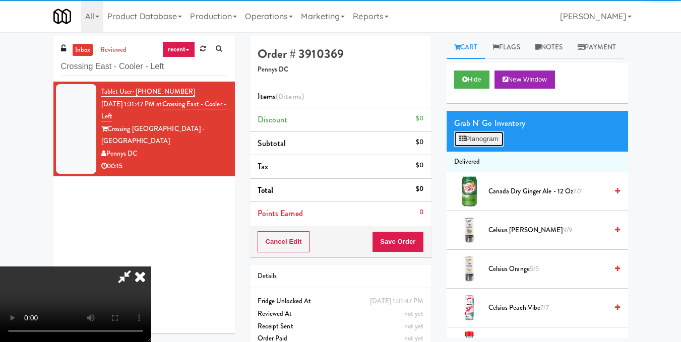
click at [474, 147] on button "Planogram" at bounding box center [478, 139] width 49 height 15
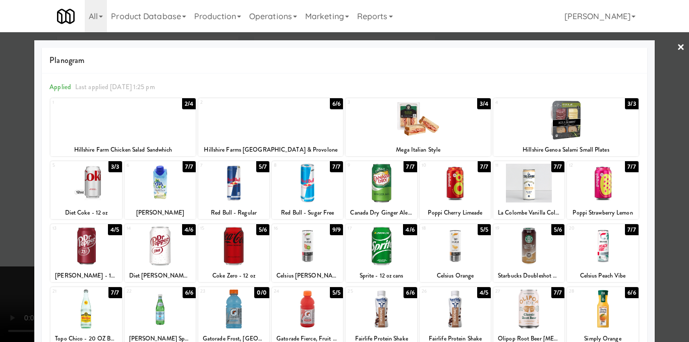
click at [230, 252] on div at bounding box center [233, 246] width 71 height 39
click at [666, 163] on div at bounding box center [344, 171] width 689 height 342
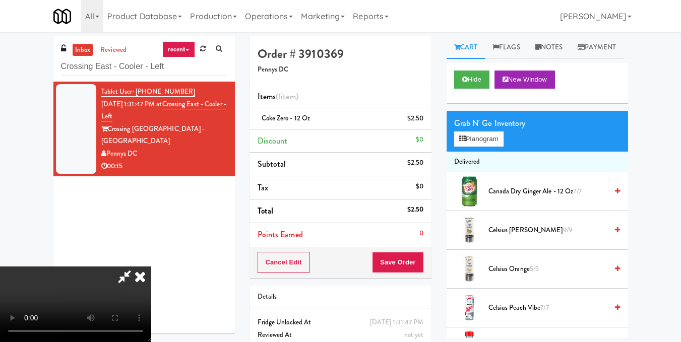
click at [151, 267] on video at bounding box center [75, 305] width 151 height 76
click at [151, 267] on icon at bounding box center [140, 277] width 22 height 20
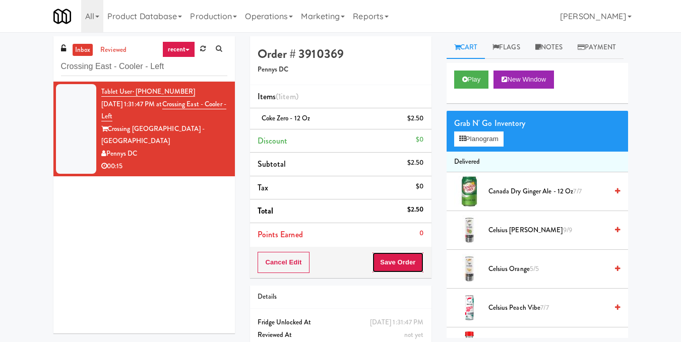
click at [381, 266] on button "Save Order" at bounding box center [397, 262] width 51 height 21
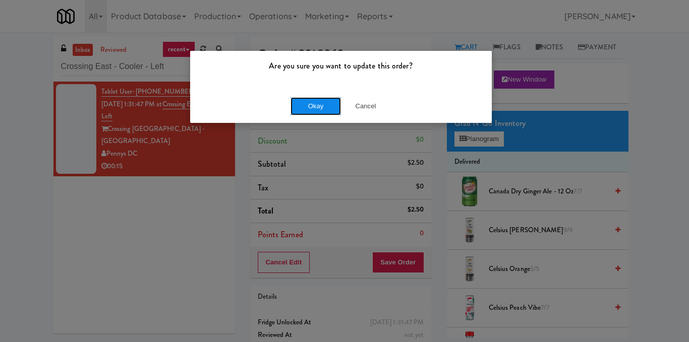
drag, startPoint x: 324, startPoint y: 108, endPoint x: 316, endPoint y: 105, distance: 9.1
click at [323, 107] on button "Okay" at bounding box center [315, 106] width 50 height 18
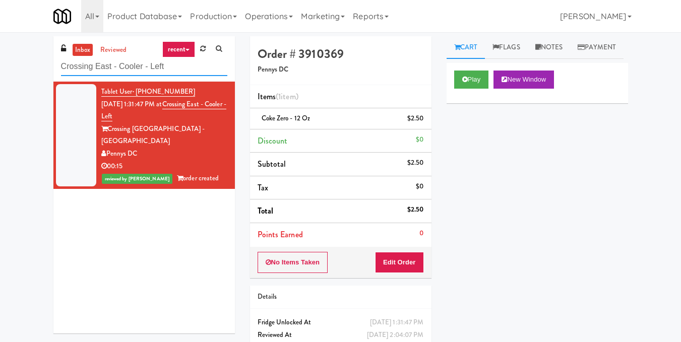
drag, startPoint x: 108, startPoint y: 80, endPoint x: 0, endPoint y: 88, distance: 108.7
click at [0, 88] on div "inbox reviewed recent all unclear take inventory issue suspicious failed recent…" at bounding box center [340, 208] width 681 height 345
paste input "Stonebriar #1 Cooler"
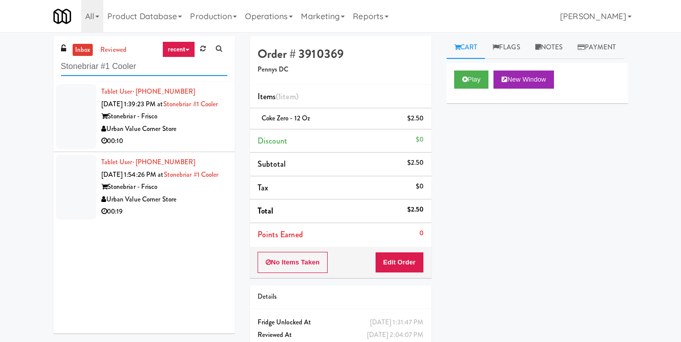
type input "Stonebriar #1 Cooler"
click at [204, 136] on div "Urban Value Corner Store" at bounding box center [164, 129] width 126 height 13
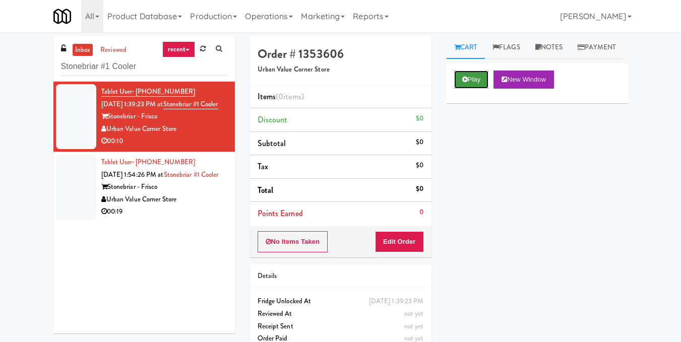
click at [460, 89] on button "Play" at bounding box center [471, 80] width 35 height 18
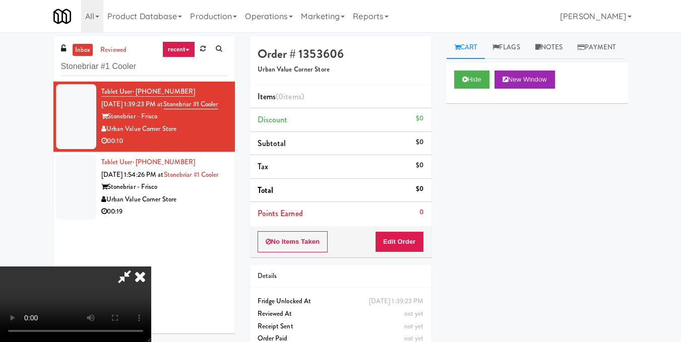
click at [151, 267] on video at bounding box center [75, 305] width 151 height 76
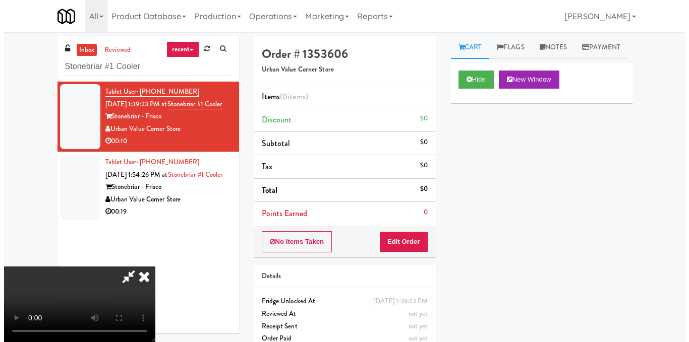
scroll to position [50, 0]
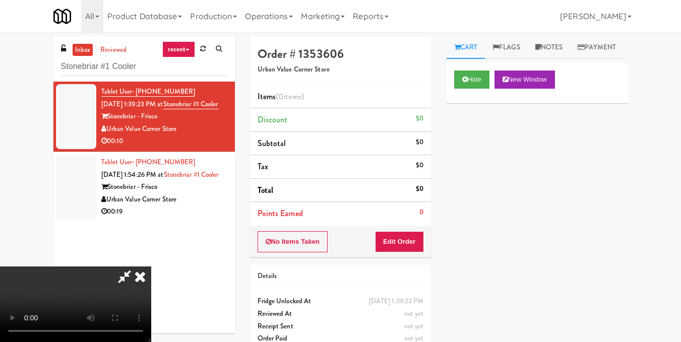
click at [151, 267] on video at bounding box center [75, 305] width 151 height 76
click at [414, 242] on button "Edit Order" at bounding box center [399, 241] width 49 height 21
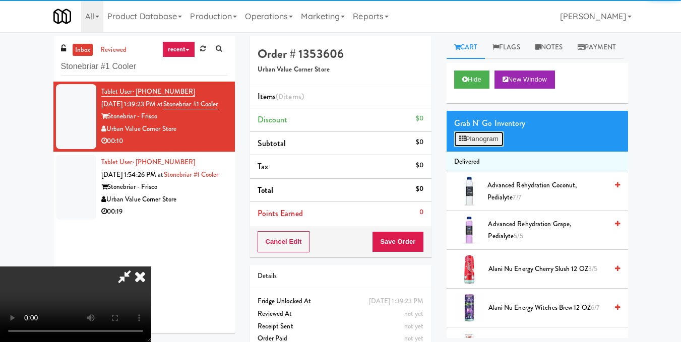
click at [477, 147] on button "Planogram" at bounding box center [478, 139] width 49 height 15
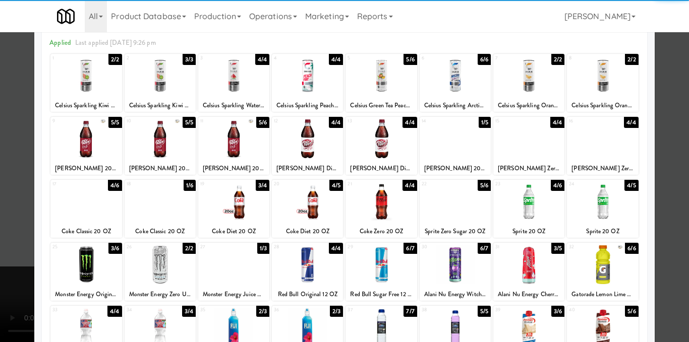
scroll to position [50, 0]
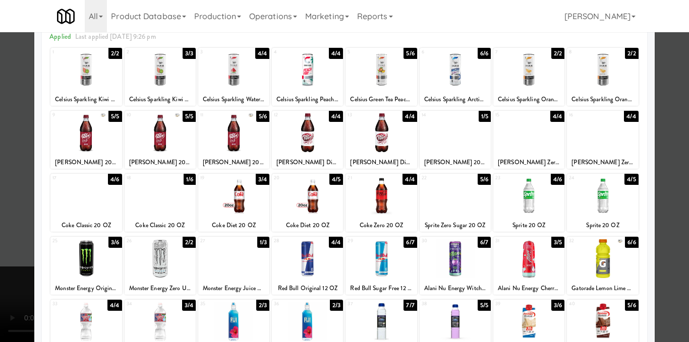
click at [462, 200] on div at bounding box center [455, 195] width 71 height 39
drag, startPoint x: 671, startPoint y: 186, endPoint x: 664, endPoint y: 187, distance: 7.1
click at [671, 187] on div at bounding box center [344, 171] width 689 height 342
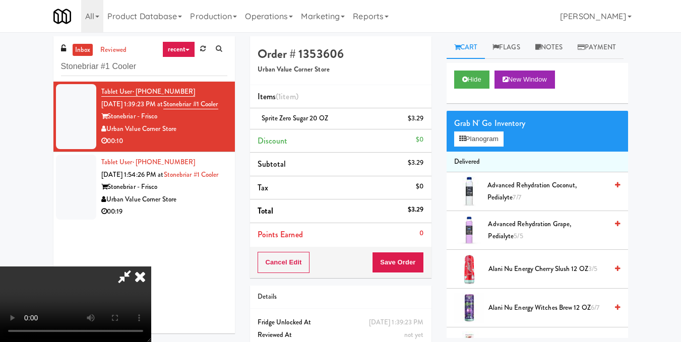
click at [151, 267] on video at bounding box center [75, 305] width 151 height 76
click at [465, 142] on icon at bounding box center [462, 139] width 7 height 7
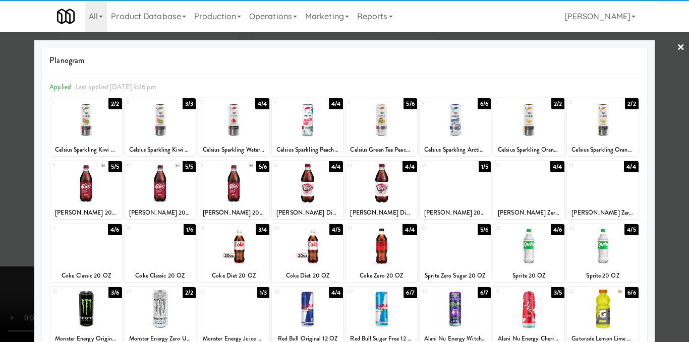
drag, startPoint x: 522, startPoint y: 192, endPoint x: 577, endPoint y: 187, distance: 55.7
click at [522, 192] on div at bounding box center [528, 183] width 71 height 39
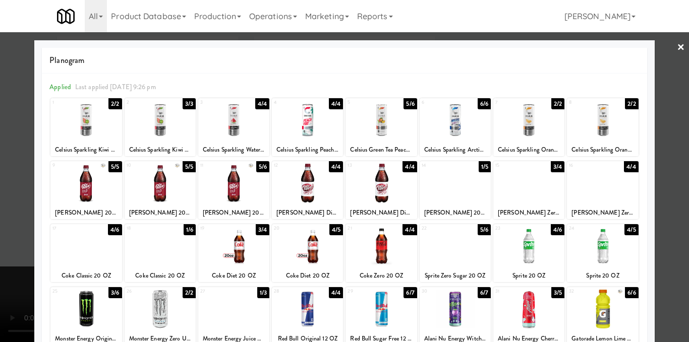
click at [659, 187] on div at bounding box center [344, 171] width 689 height 342
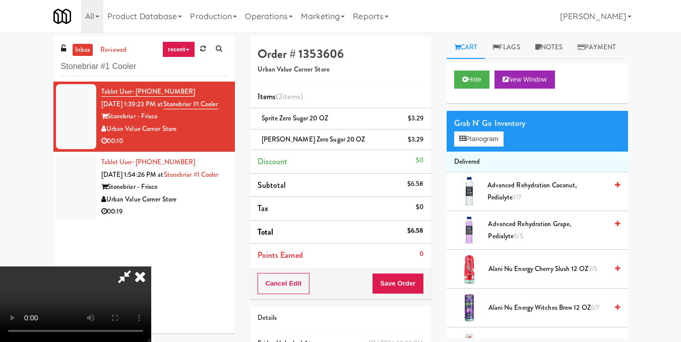
click at [151, 267] on video at bounding box center [75, 305] width 151 height 76
click at [151, 267] on icon at bounding box center [140, 277] width 22 height 20
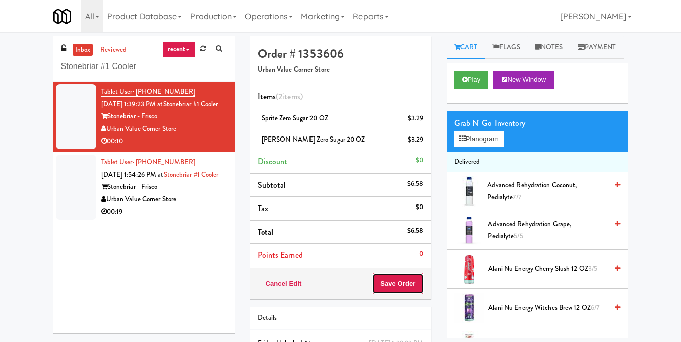
click at [409, 290] on button "Save Order" at bounding box center [397, 283] width 51 height 21
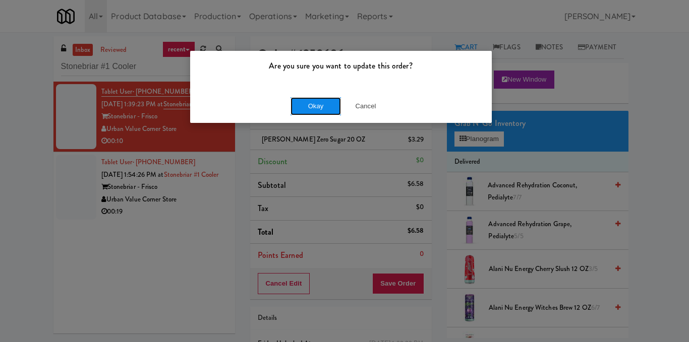
click at [315, 103] on button "Okay" at bounding box center [315, 106] width 50 height 18
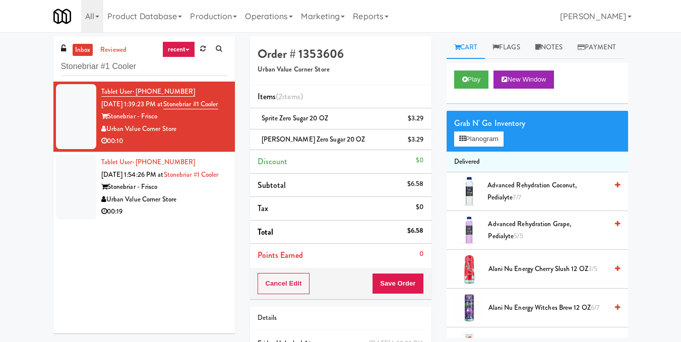
click at [188, 206] on div "Urban Value Corner Store" at bounding box center [164, 200] width 126 height 13
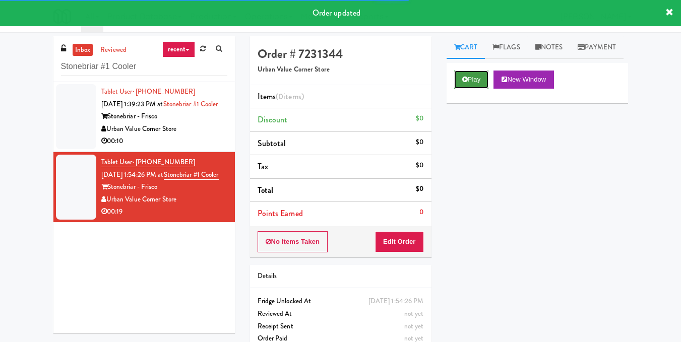
click at [469, 89] on button "Play" at bounding box center [471, 80] width 35 height 18
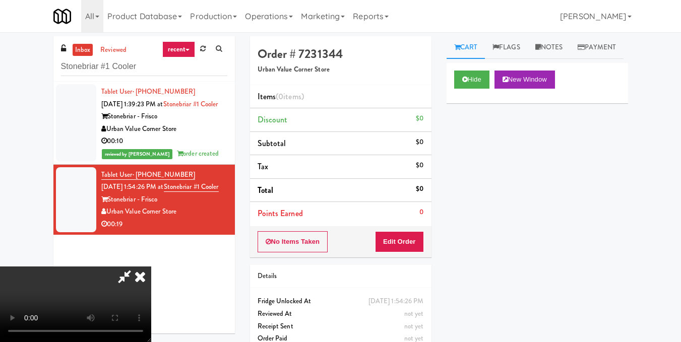
click at [151, 267] on video at bounding box center [75, 305] width 151 height 76
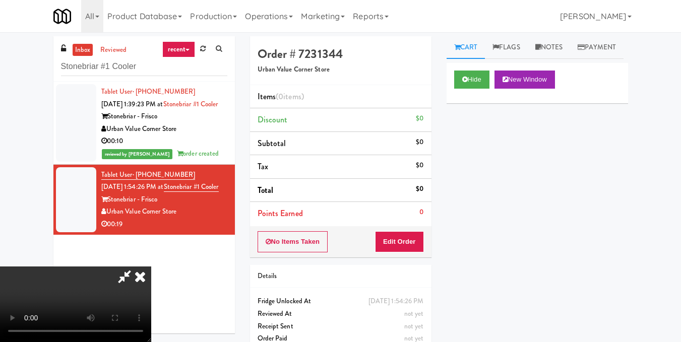
click at [151, 267] on video at bounding box center [75, 305] width 151 height 76
click at [420, 243] on button "Edit Order" at bounding box center [399, 241] width 49 height 21
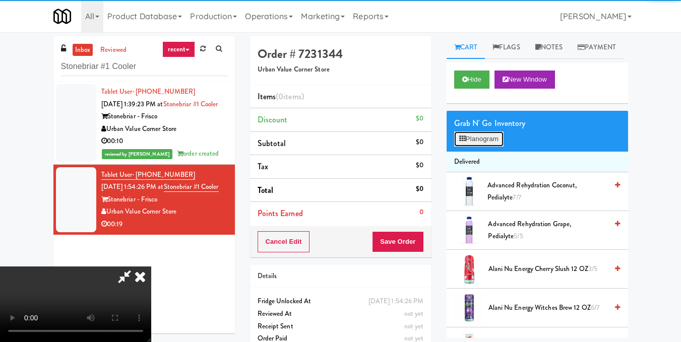
click at [491, 147] on button "Planogram" at bounding box center [478, 139] width 49 height 15
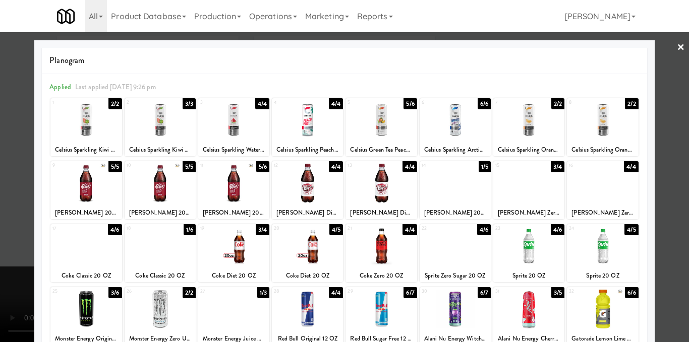
click at [80, 250] on div at bounding box center [85, 246] width 71 height 39
click at [658, 161] on div at bounding box center [344, 171] width 689 height 342
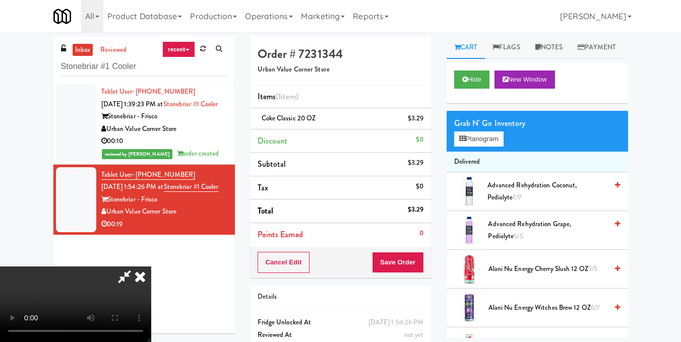
click at [89, 267] on video at bounding box center [75, 305] width 151 height 76
click at [151, 267] on video at bounding box center [75, 305] width 151 height 76
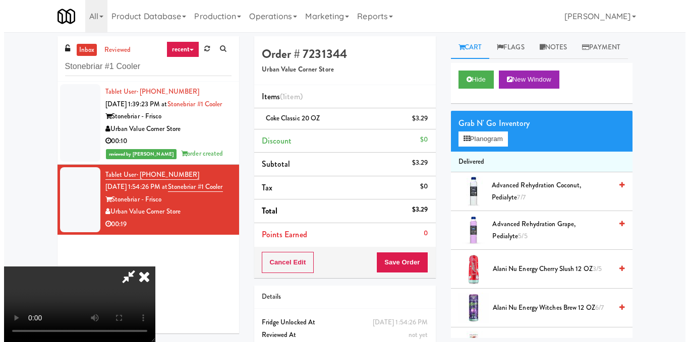
scroll to position [63, 0]
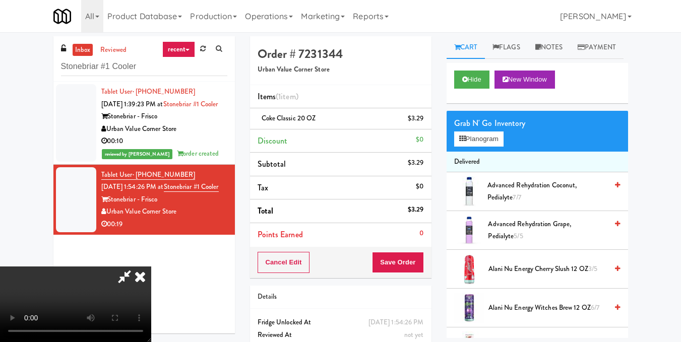
click at [151, 267] on video at bounding box center [75, 305] width 151 height 76
click at [497, 147] on button "Planogram" at bounding box center [478, 139] width 49 height 15
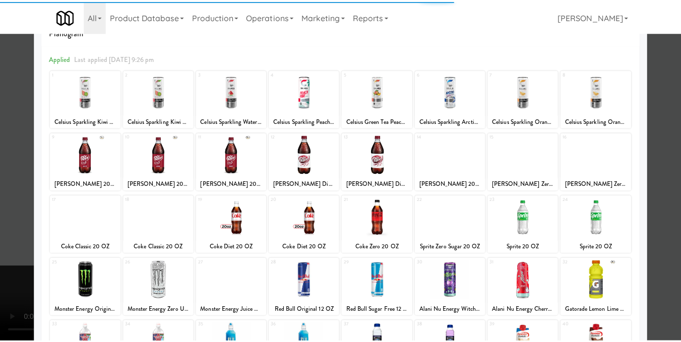
scroll to position [151, 0]
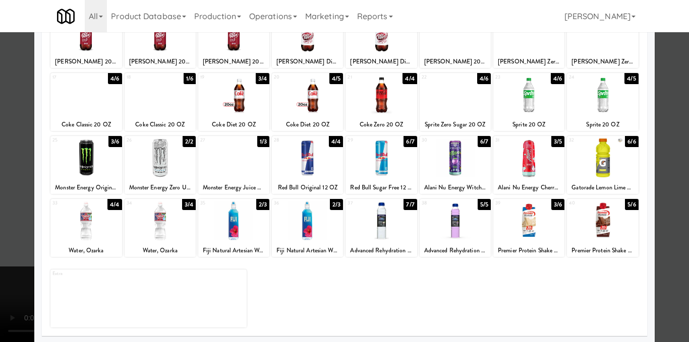
click at [446, 162] on div at bounding box center [455, 158] width 71 height 39
click at [663, 166] on div at bounding box center [344, 171] width 689 height 342
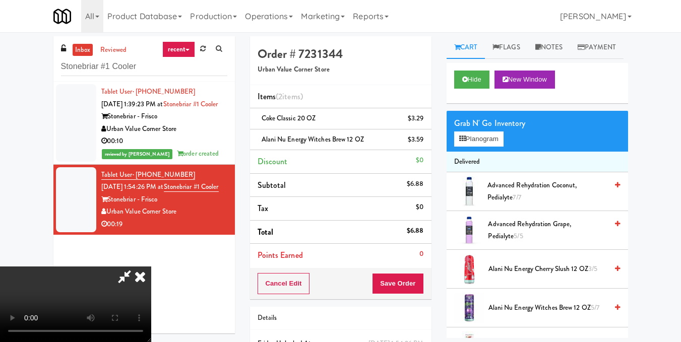
click at [151, 267] on video at bounding box center [75, 305] width 151 height 76
click at [151, 267] on icon at bounding box center [140, 277] width 22 height 20
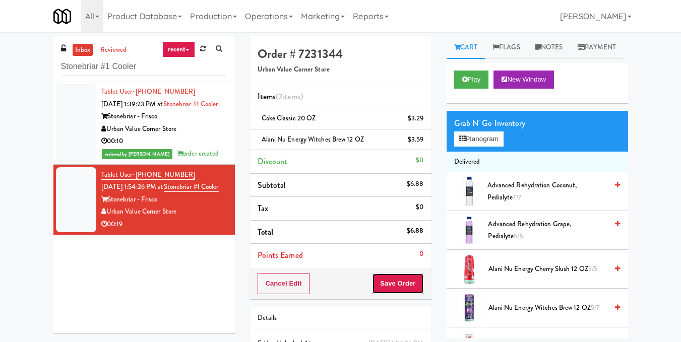
click at [398, 287] on button "Save Order" at bounding box center [397, 283] width 51 height 21
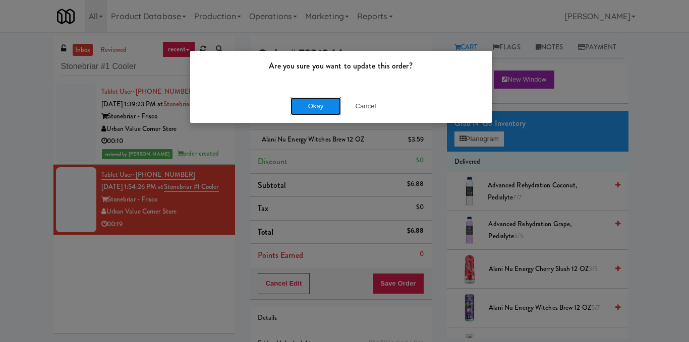
click at [311, 105] on button "Okay" at bounding box center [315, 106] width 50 height 18
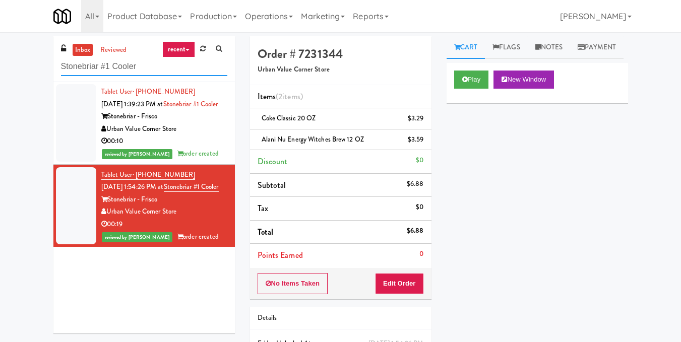
drag, startPoint x: 167, startPoint y: 74, endPoint x: 0, endPoint y: 81, distance: 167.0
click at [0, 81] on div "inbox reviewed recent all unclear take inventory issue suspicious failed recent…" at bounding box center [340, 219] width 681 height 366
paste input "The [PERSON_NAME] - Cooler - Left"
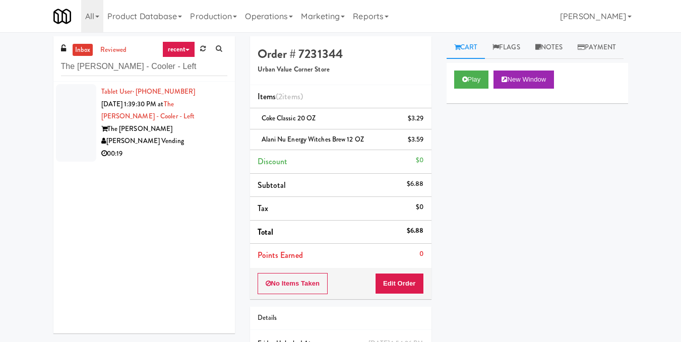
click at [192, 143] on div "[PERSON_NAME] Vending" at bounding box center [164, 141] width 126 height 13
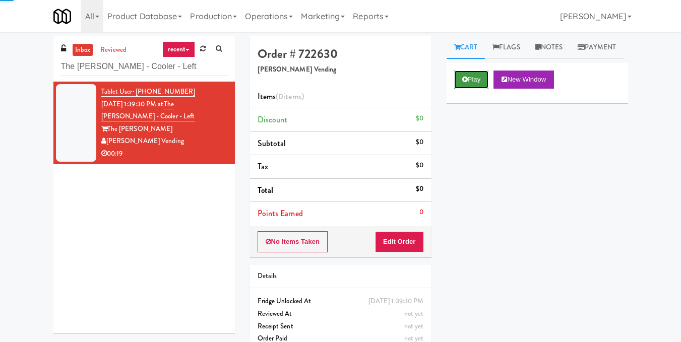
click at [468, 89] on button "Play" at bounding box center [471, 80] width 35 height 18
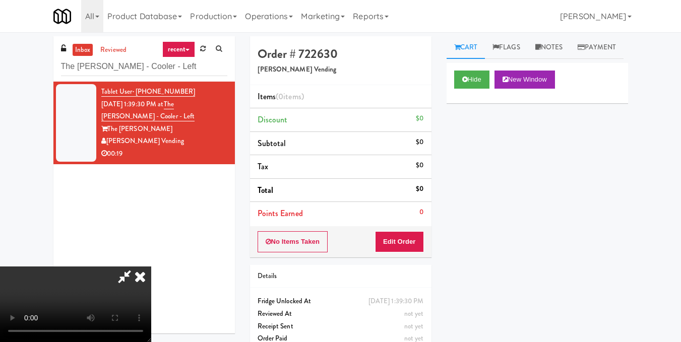
click at [151, 267] on video at bounding box center [75, 305] width 151 height 76
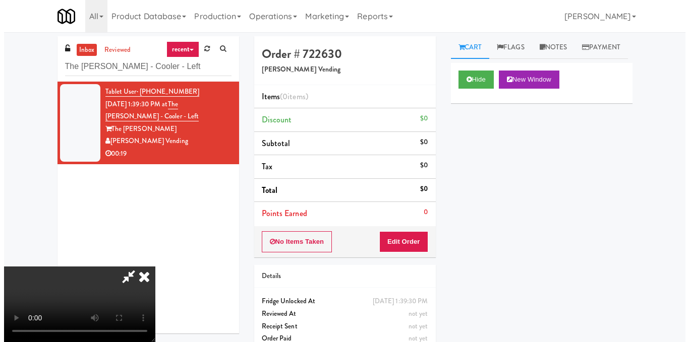
scroll to position [101, 0]
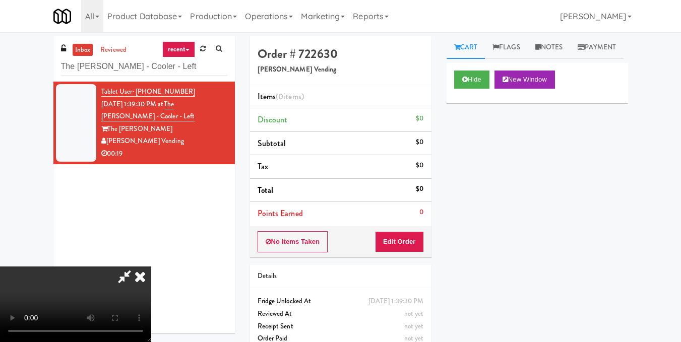
click at [151, 267] on video at bounding box center [75, 305] width 151 height 76
click at [416, 241] on button "Edit Order" at bounding box center [399, 241] width 49 height 21
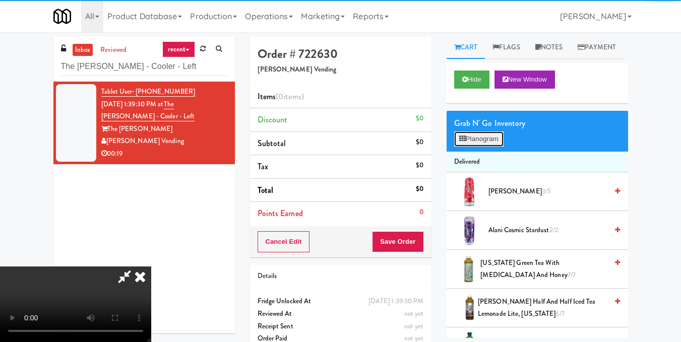
click at [480, 147] on button "Planogram" at bounding box center [478, 139] width 49 height 15
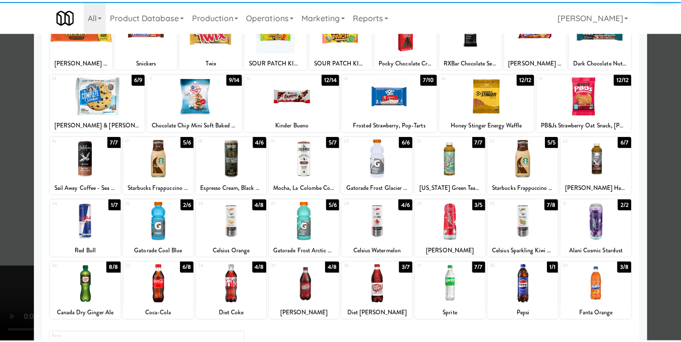
scroll to position [101, 0]
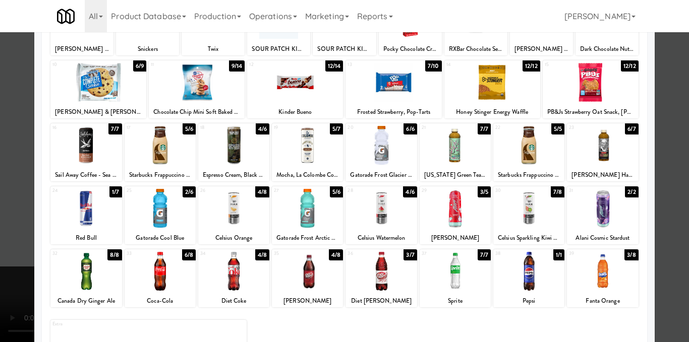
click at [168, 285] on div at bounding box center [160, 271] width 71 height 39
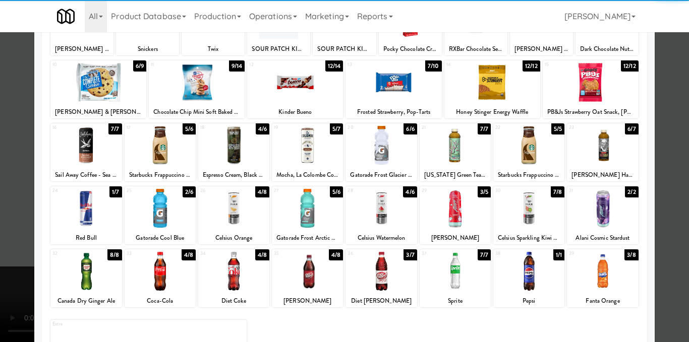
click at [451, 280] on div at bounding box center [455, 271] width 71 height 39
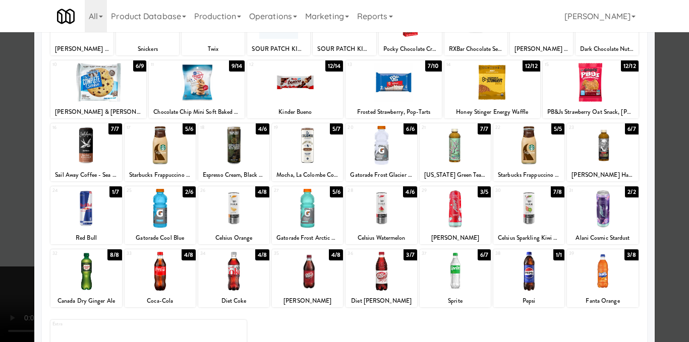
click at [661, 199] on div at bounding box center [344, 171] width 689 height 342
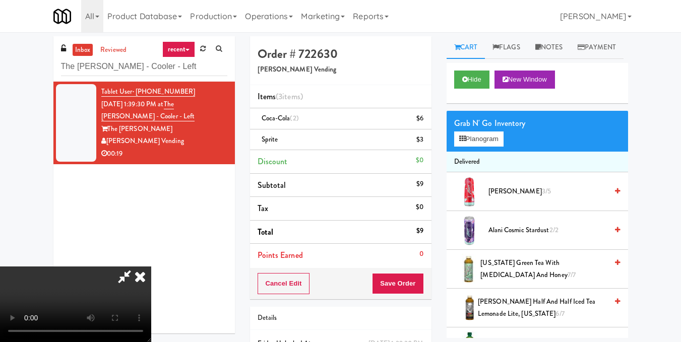
click at [151, 267] on div at bounding box center [75, 305] width 151 height 76
click at [151, 267] on icon at bounding box center [140, 277] width 22 height 20
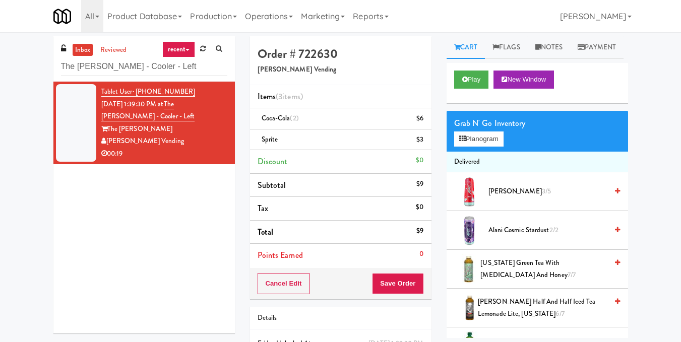
drag, startPoint x: 407, startPoint y: 295, endPoint x: 392, endPoint y: 282, distance: 20.0
click at [407, 295] on div "Cancel Edit Save Order" at bounding box center [341, 283] width 182 height 31
click at [392, 282] on button "Save Order" at bounding box center [397, 283] width 51 height 21
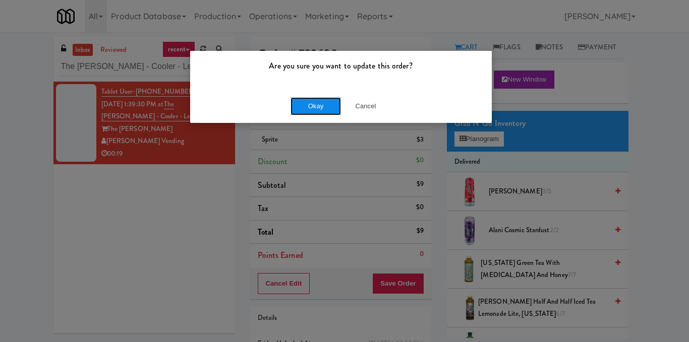
drag, startPoint x: 304, startPoint y: 100, endPoint x: 309, endPoint y: 104, distance: 6.9
click at [305, 101] on button "Okay" at bounding box center [315, 106] width 50 height 18
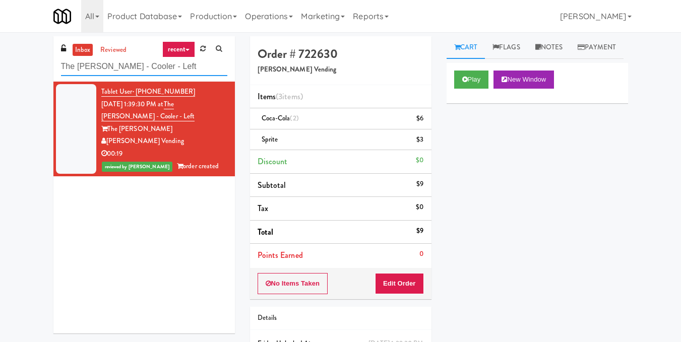
drag, startPoint x: 182, startPoint y: 69, endPoint x: 0, endPoint y: 87, distance: 182.4
click at [0, 87] on div "inbox reviewed recent all unclear take inventory issue suspicious failed recent…" at bounding box center [340, 219] width 681 height 366
paste input "Elara - Cooler - Righ"
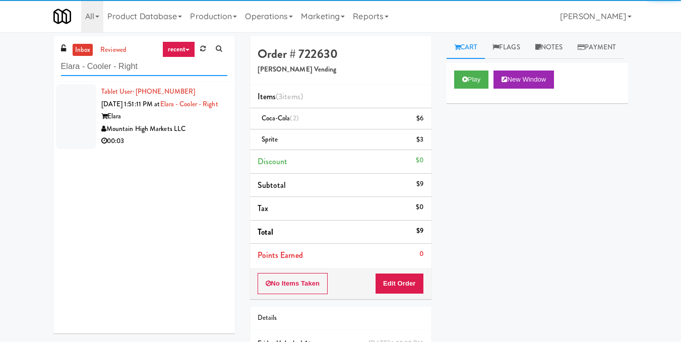
type input "Elara - Cooler - Right"
click at [196, 136] on div "Mountain High Markets LLC" at bounding box center [164, 129] width 126 height 13
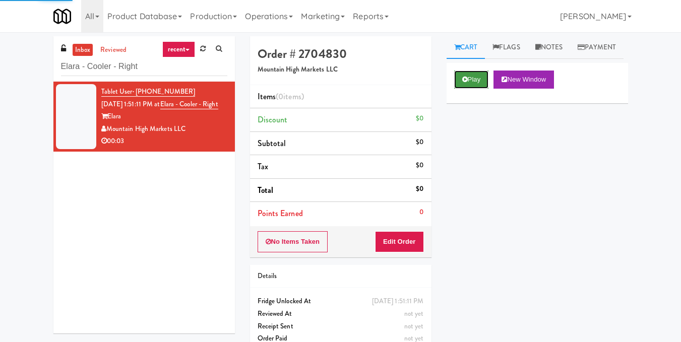
click at [461, 89] on button "Play" at bounding box center [471, 80] width 35 height 18
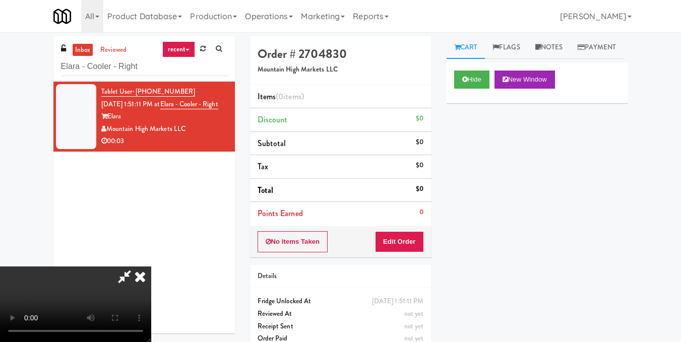
click at [151, 267] on video at bounding box center [75, 305] width 151 height 76
click at [411, 240] on button "Edit Order" at bounding box center [399, 241] width 49 height 21
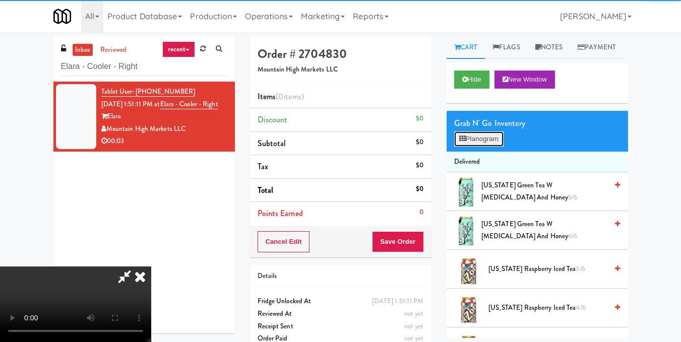
click at [480, 147] on button "Planogram" at bounding box center [478, 139] width 49 height 15
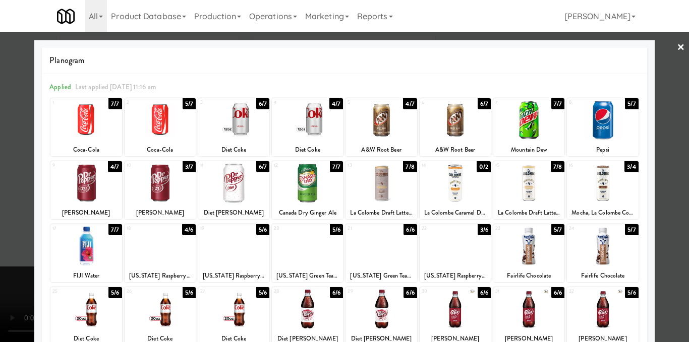
click at [534, 183] on div at bounding box center [528, 183] width 71 height 39
click at [673, 176] on div at bounding box center [344, 171] width 689 height 342
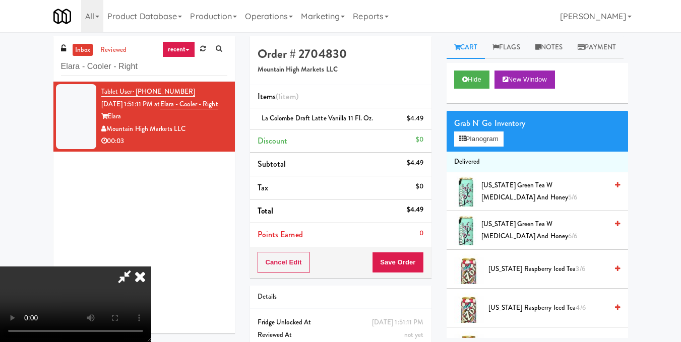
drag, startPoint x: 259, startPoint y: 200, endPoint x: 308, endPoint y: 206, distance: 49.8
click at [151, 267] on video at bounding box center [75, 305] width 151 height 76
click at [151, 267] on icon at bounding box center [140, 277] width 22 height 20
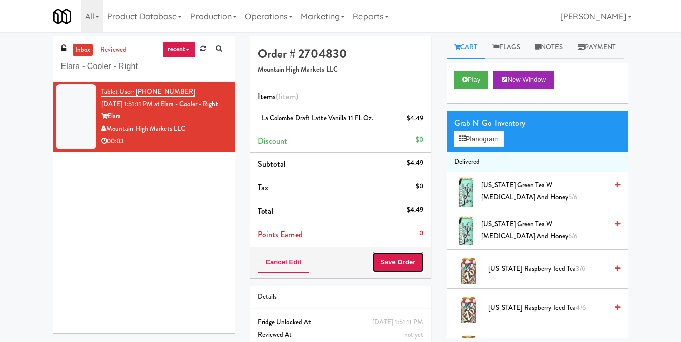
click at [411, 261] on button "Save Order" at bounding box center [397, 262] width 51 height 21
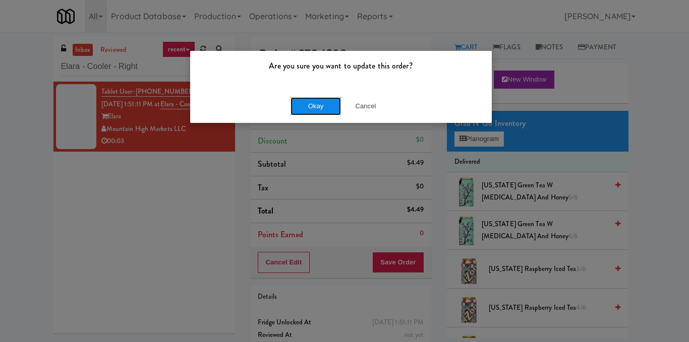
click at [318, 104] on button "Okay" at bounding box center [315, 106] width 50 height 18
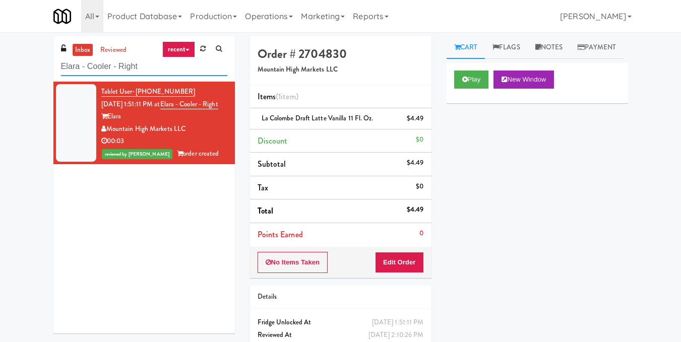
drag, startPoint x: 205, startPoint y: 73, endPoint x: 28, endPoint y: 67, distance: 177.1
click at [31, 67] on div "inbox reviewed recent all unclear take inventory issue suspicious failed recent…" at bounding box center [340, 208] width 681 height 345
paste input "520 N [PERSON_NAME] - Left - Fridge"
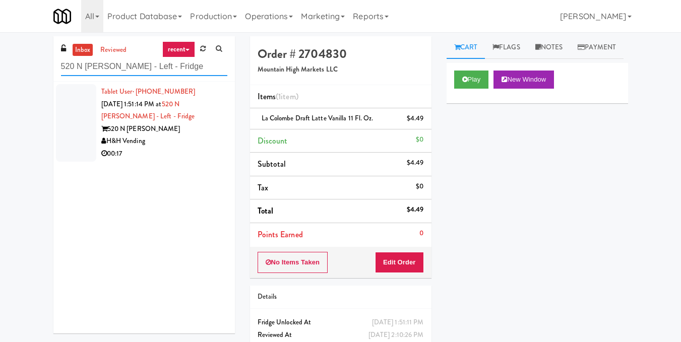
type input "520 N [PERSON_NAME] - Left - Fridge"
click at [193, 136] on div "H&H Vending" at bounding box center [164, 141] width 126 height 13
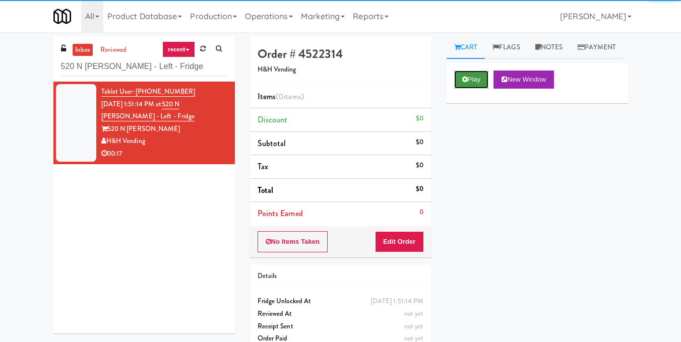
click at [463, 83] on icon at bounding box center [465, 79] width 6 height 7
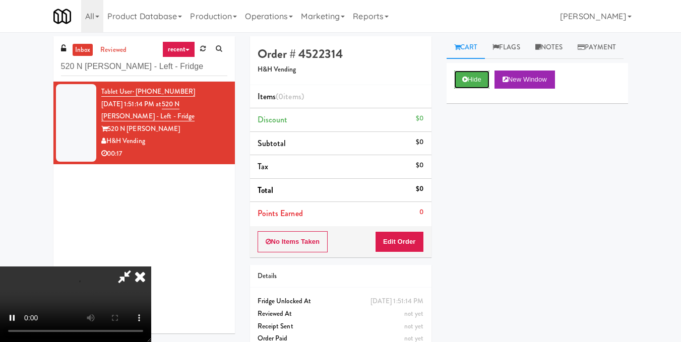
scroll to position [113, 0]
click at [151, 267] on video at bounding box center [75, 305] width 151 height 76
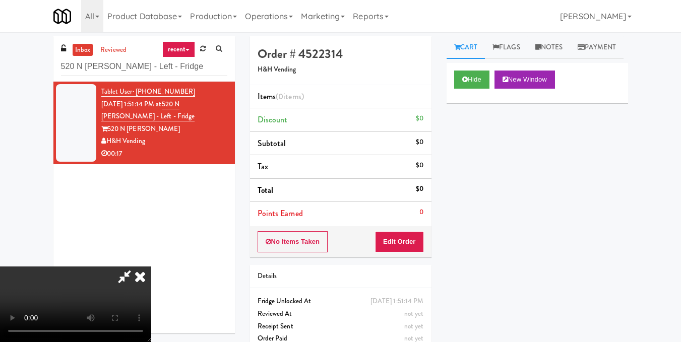
click at [151, 267] on video at bounding box center [75, 305] width 151 height 76
click at [417, 236] on button "Edit Order" at bounding box center [399, 241] width 49 height 21
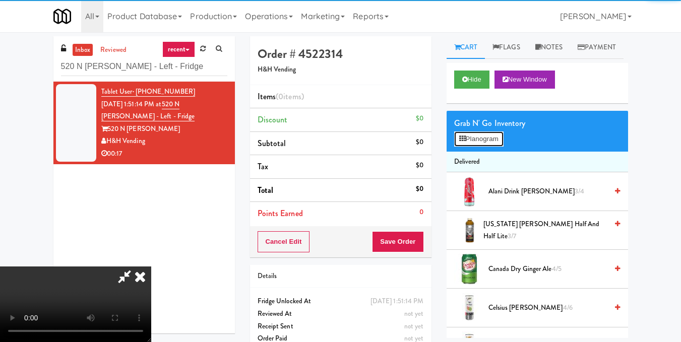
click at [470, 147] on button "Planogram" at bounding box center [478, 139] width 49 height 15
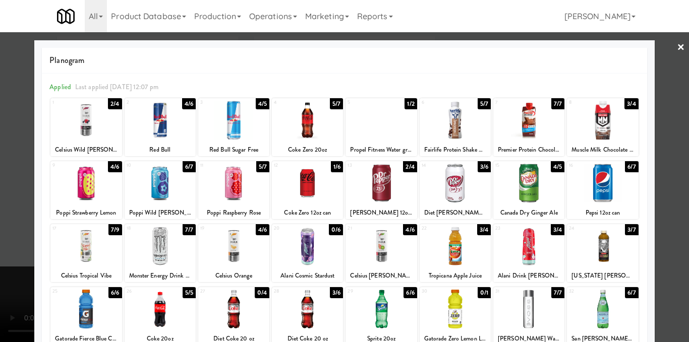
click at [654, 136] on div at bounding box center [344, 171] width 689 height 342
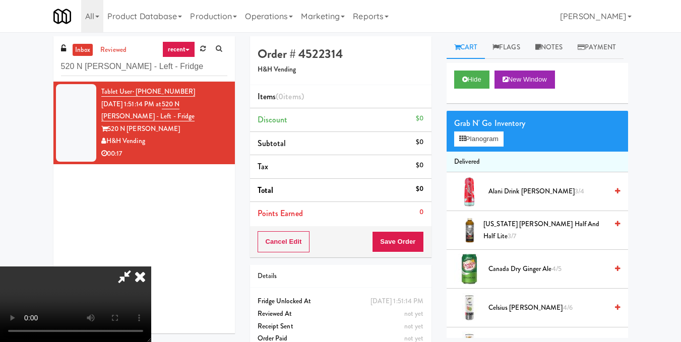
click at [151, 267] on video at bounding box center [75, 305] width 151 height 76
click at [504, 147] on button "Planogram" at bounding box center [478, 139] width 49 height 15
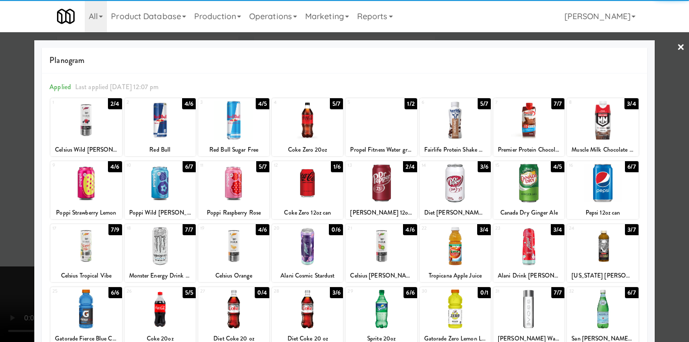
click at [520, 123] on div at bounding box center [528, 120] width 71 height 39
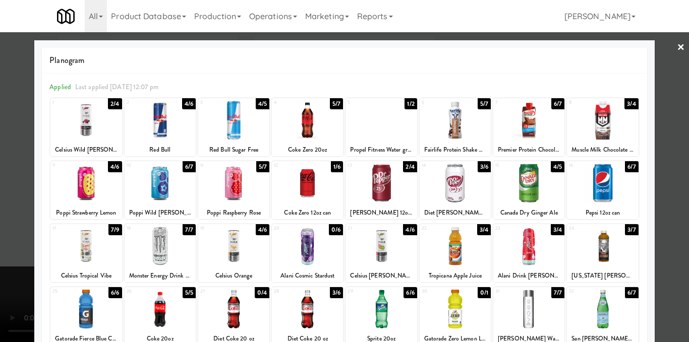
click at [667, 158] on div at bounding box center [344, 171] width 689 height 342
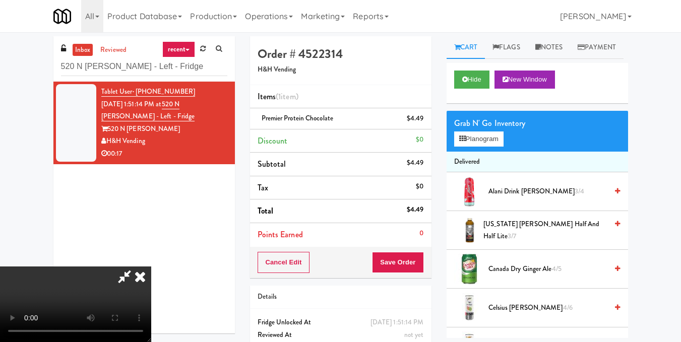
click at [151, 267] on video at bounding box center [75, 305] width 151 height 76
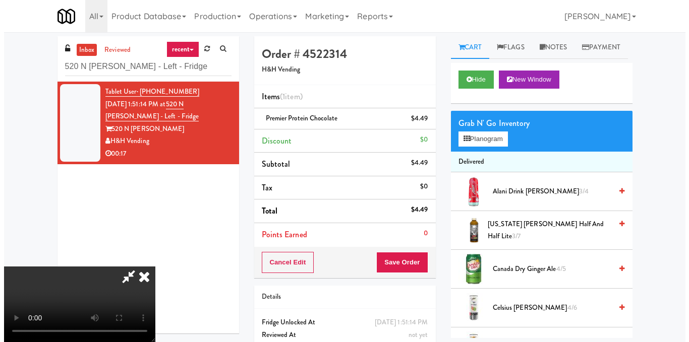
scroll to position [101, 0]
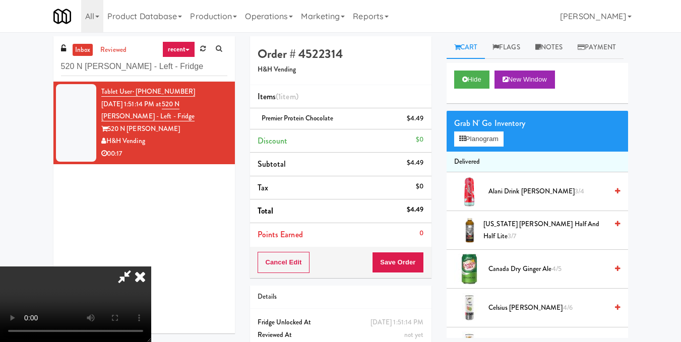
click at [151, 267] on video at bounding box center [75, 305] width 151 height 76
click at [425, 121] on icon at bounding box center [424, 122] width 5 height 7
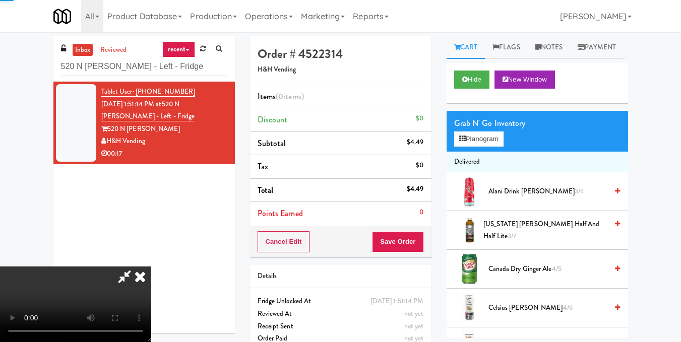
click at [151, 267] on video at bounding box center [75, 305] width 151 height 76
click at [490, 147] on button "Planogram" at bounding box center [478, 139] width 49 height 15
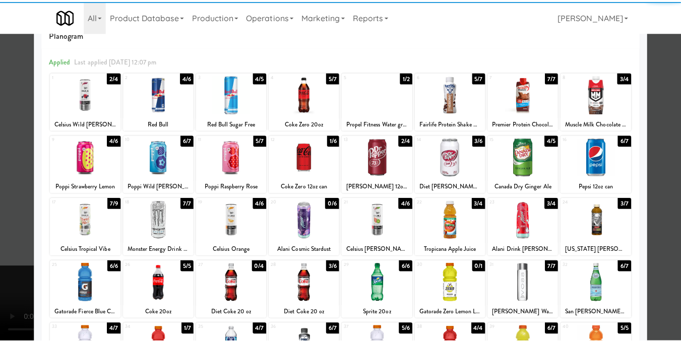
scroll to position [101, 0]
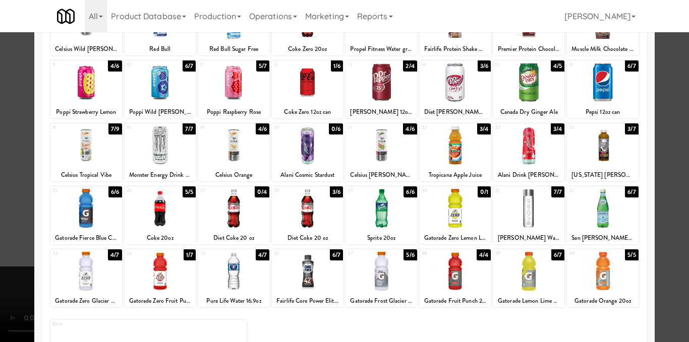
click at [653, 214] on div at bounding box center [344, 171] width 689 height 342
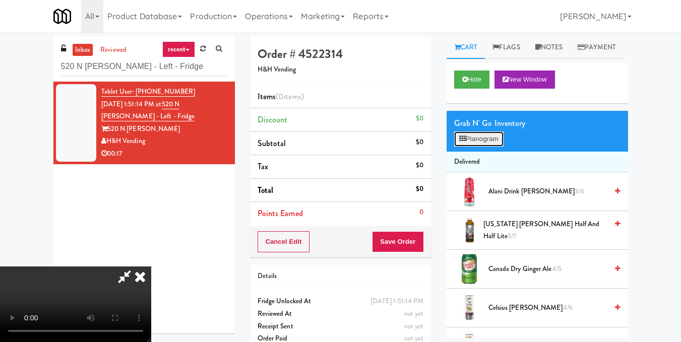
click at [484, 147] on button "Planogram" at bounding box center [478, 139] width 49 height 15
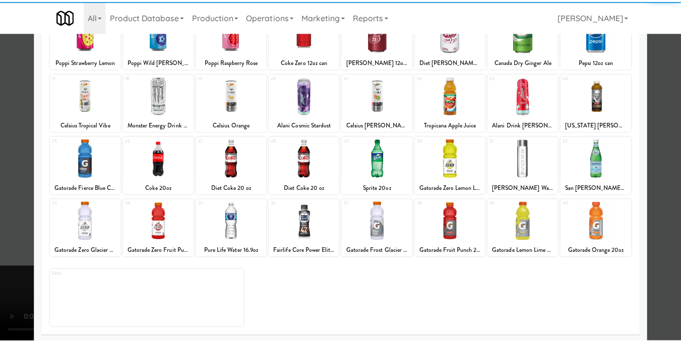
scroll to position [151, 0]
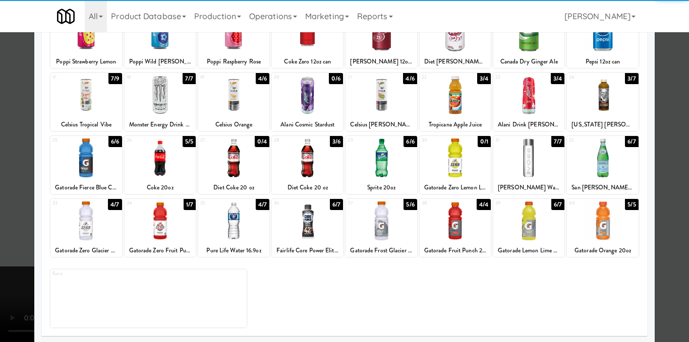
drag, startPoint x: 312, startPoint y: 221, endPoint x: 318, endPoint y: 215, distance: 8.2
click at [313, 221] on div at bounding box center [307, 221] width 71 height 39
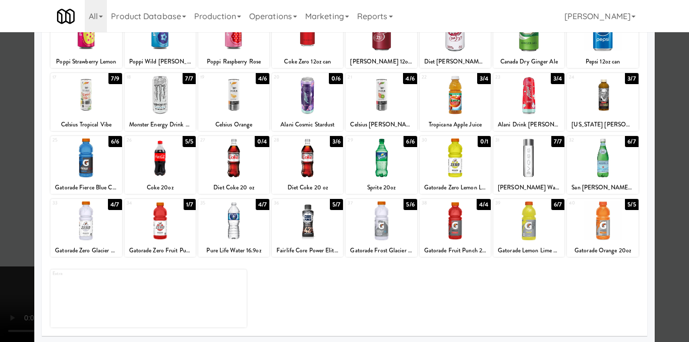
click at [667, 167] on div at bounding box center [344, 171] width 689 height 342
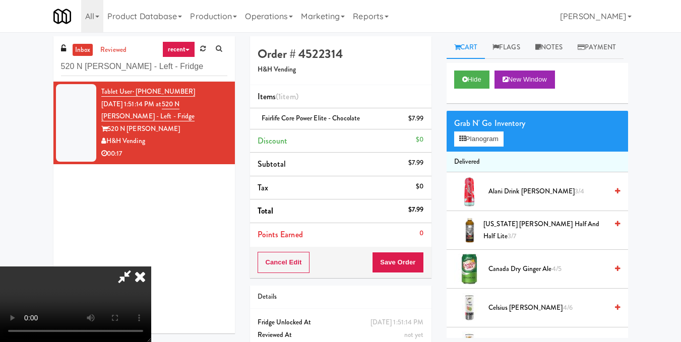
click at [151, 267] on icon at bounding box center [140, 277] width 22 height 20
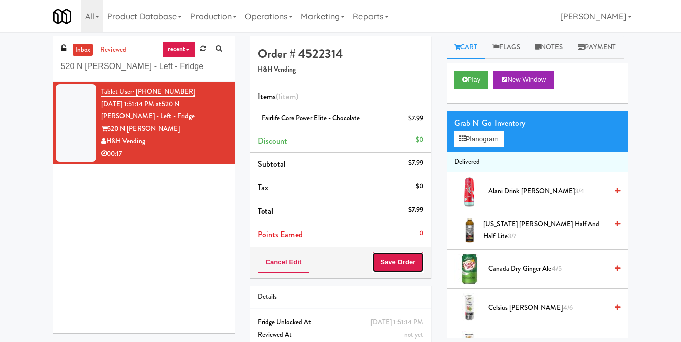
click at [407, 257] on button "Save Order" at bounding box center [397, 262] width 51 height 21
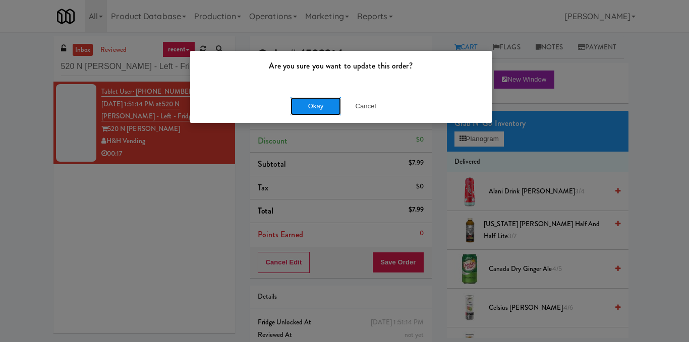
click at [316, 103] on button "Okay" at bounding box center [315, 106] width 50 height 18
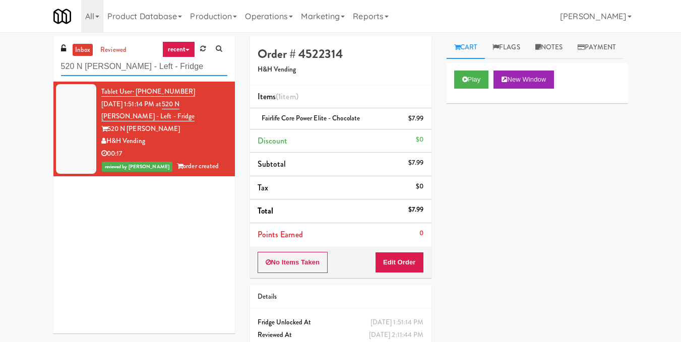
drag, startPoint x: 209, startPoint y: 73, endPoint x: 37, endPoint y: 71, distance: 172.5
click at [37, 71] on div "inbox reviewed recent all unclear take inventory issue suspicious failed recent…" at bounding box center [340, 208] width 681 height 345
paste input "250 Residences-Cooler"
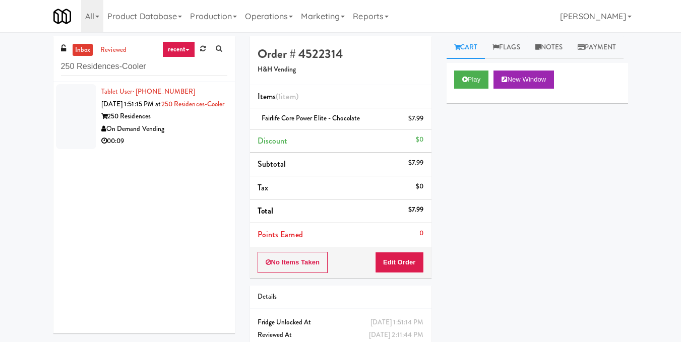
click at [168, 148] on div "00:09" at bounding box center [164, 141] width 126 height 13
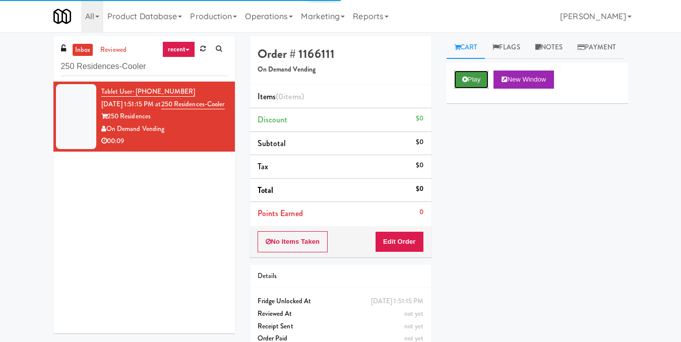
drag, startPoint x: 467, startPoint y: 104, endPoint x: 458, endPoint y: 97, distance: 11.5
click at [468, 89] on button "Play" at bounding box center [471, 80] width 35 height 18
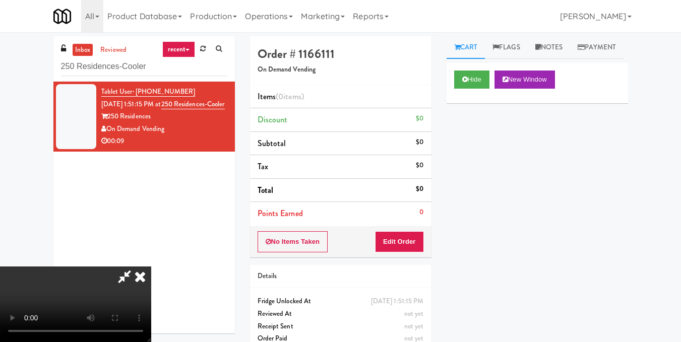
click at [151, 267] on video at bounding box center [75, 305] width 151 height 76
click at [409, 241] on button "Edit Order" at bounding box center [399, 241] width 49 height 21
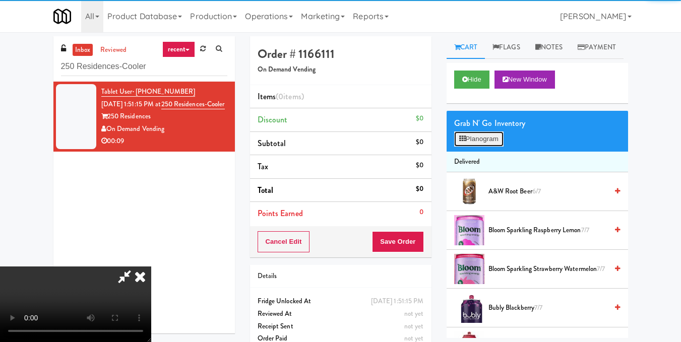
click at [501, 147] on button "Planogram" at bounding box center [478, 139] width 49 height 15
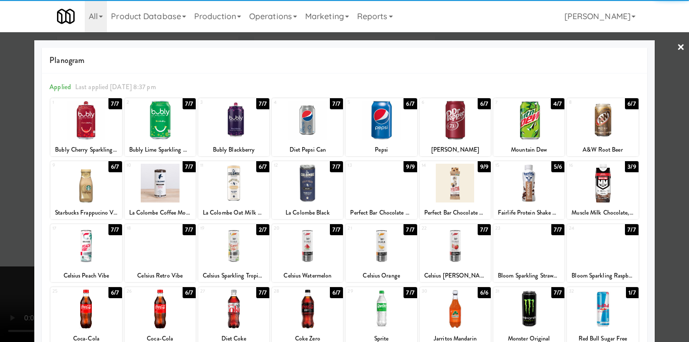
click at [543, 125] on div at bounding box center [528, 120] width 71 height 39
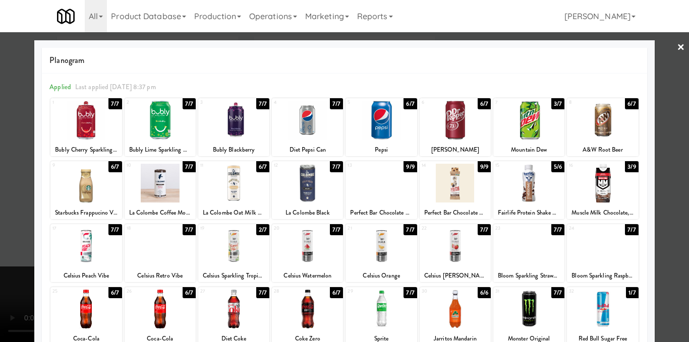
click at [660, 122] on div at bounding box center [344, 171] width 689 height 342
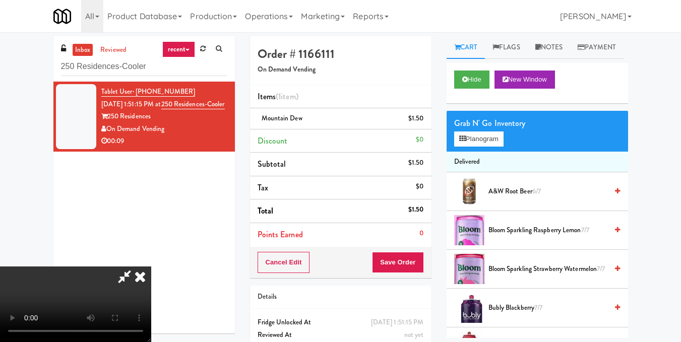
click at [151, 267] on video at bounding box center [75, 305] width 151 height 76
click at [151, 267] on icon at bounding box center [140, 277] width 22 height 20
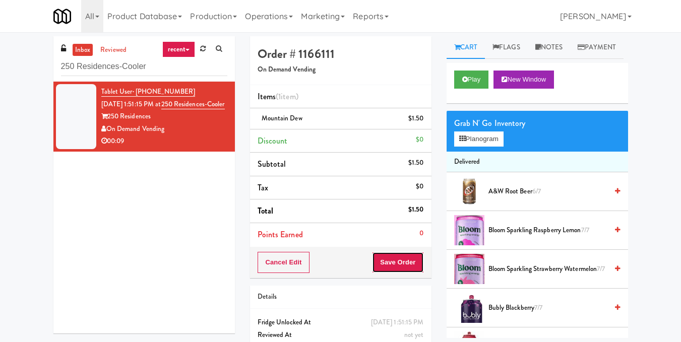
click at [405, 269] on button "Save Order" at bounding box center [397, 262] width 51 height 21
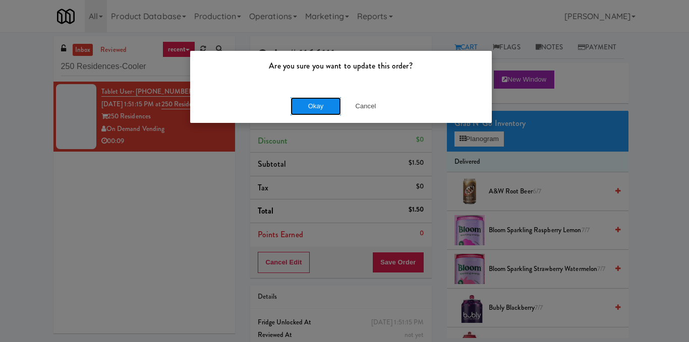
click at [329, 102] on button "Okay" at bounding box center [315, 106] width 50 height 18
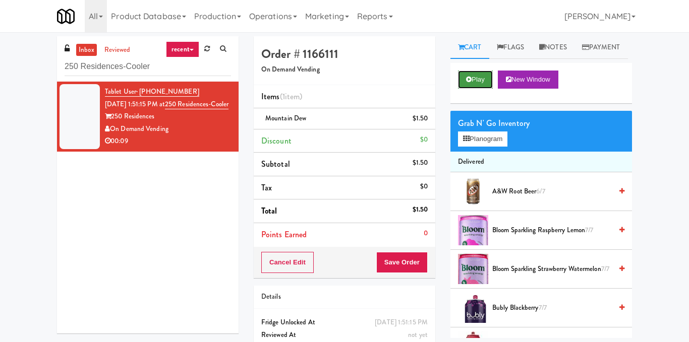
click at [473, 89] on button "Play" at bounding box center [475, 80] width 35 height 18
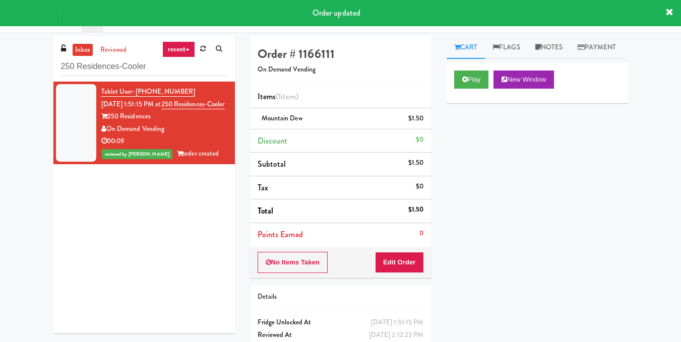
click at [468, 89] on div "Play New Window" at bounding box center [538, 83] width 182 height 40
click at [468, 89] on button "Play" at bounding box center [471, 80] width 35 height 18
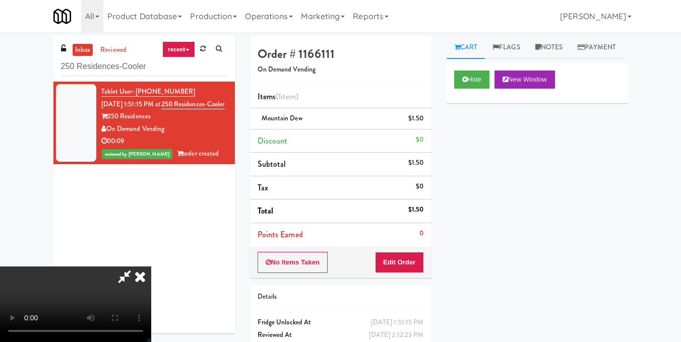
click at [151, 267] on video at bounding box center [75, 305] width 151 height 76
click at [151, 267] on icon at bounding box center [140, 277] width 22 height 20
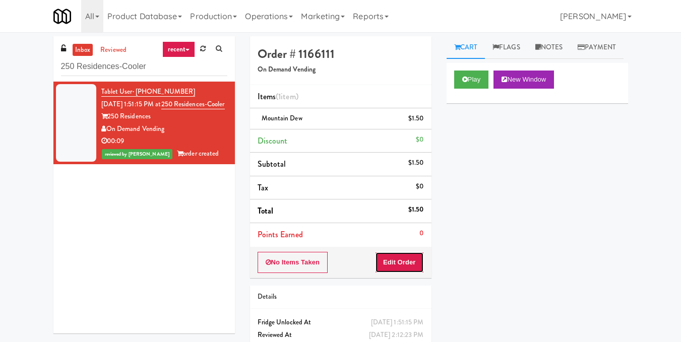
click at [416, 264] on button "Edit Order" at bounding box center [399, 262] width 49 height 21
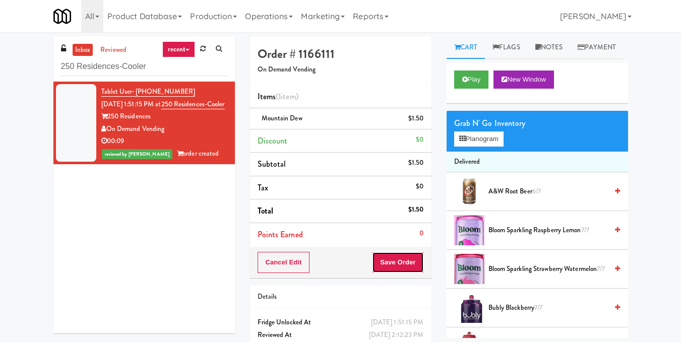
click at [393, 267] on button "Save Order" at bounding box center [397, 262] width 51 height 21
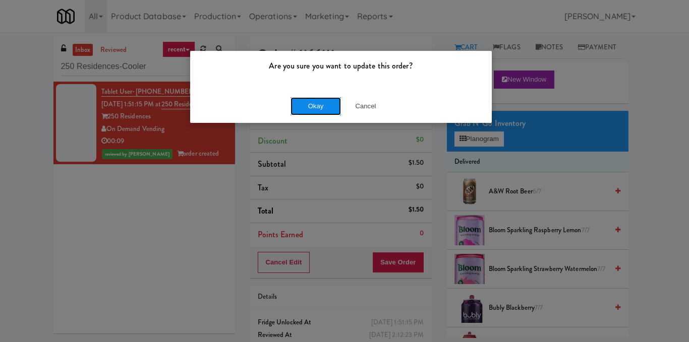
drag, startPoint x: 334, startPoint y: 110, endPoint x: 327, endPoint y: 108, distance: 7.8
click at [332, 109] on button "Okay" at bounding box center [315, 106] width 50 height 18
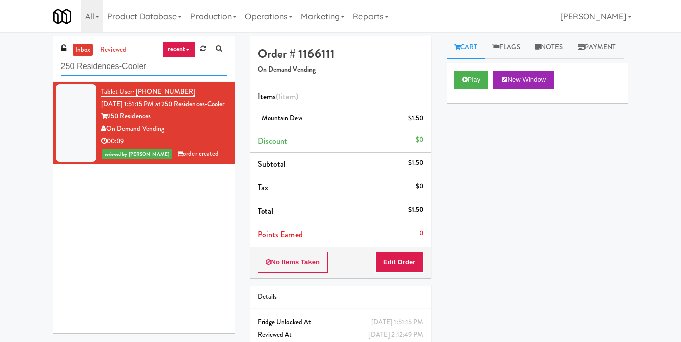
drag, startPoint x: 185, startPoint y: 73, endPoint x: 26, endPoint y: 57, distance: 159.1
click at [26, 57] on div "inbox reviewed recent all unclear take inventory issue suspicious failed recent…" at bounding box center [340, 208] width 681 height 345
paste input "Cornish Brewery-"
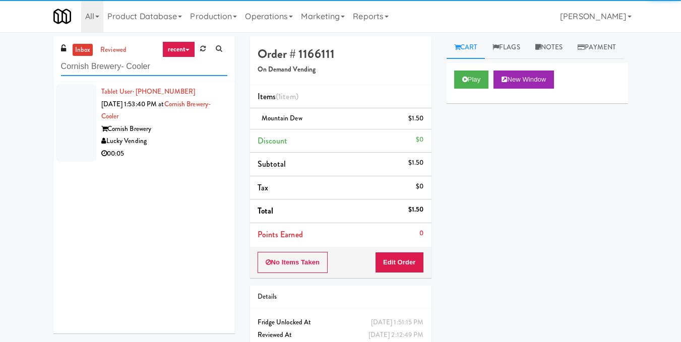
type input "Cornish Brewery- Cooler"
click at [174, 136] on div "Lucky Vending" at bounding box center [164, 141] width 126 height 13
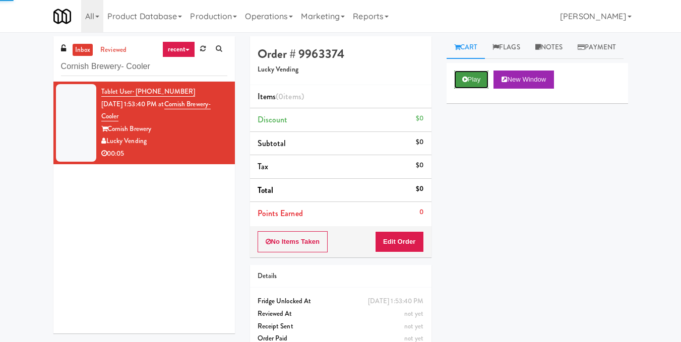
click at [476, 89] on button "Play" at bounding box center [471, 80] width 35 height 18
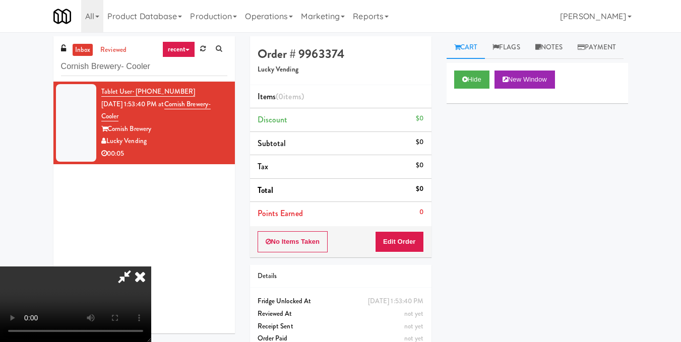
click at [151, 267] on video at bounding box center [75, 305] width 151 height 76
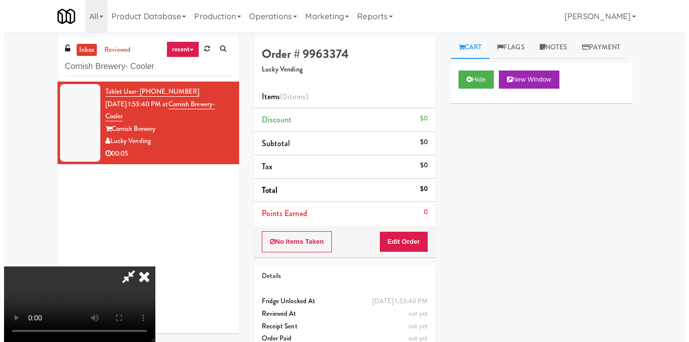
scroll to position [113, 0]
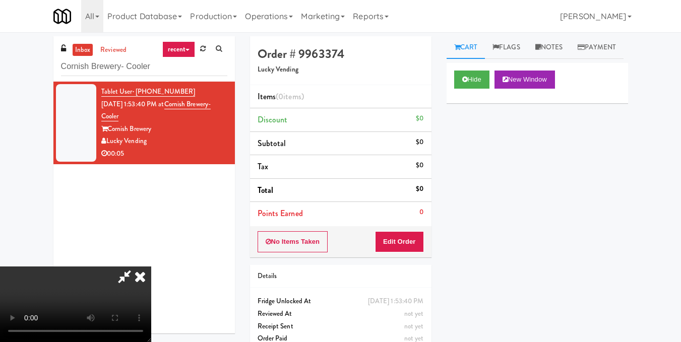
click at [151, 267] on video at bounding box center [75, 305] width 151 height 76
click at [416, 239] on button "Edit Order" at bounding box center [399, 241] width 49 height 21
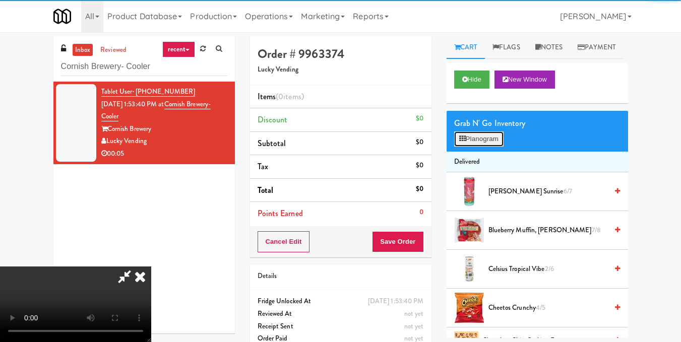
click at [472, 147] on button "Planogram" at bounding box center [478, 139] width 49 height 15
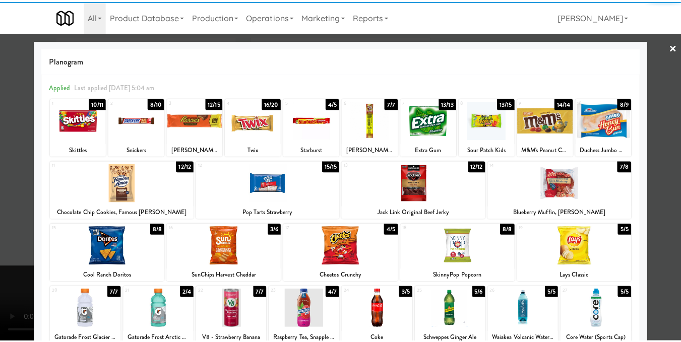
scroll to position [151, 0]
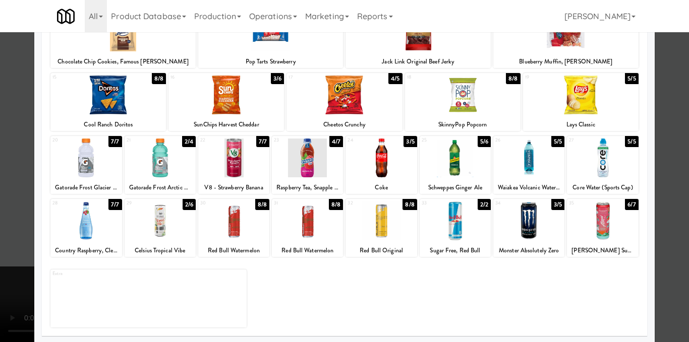
click at [664, 150] on div at bounding box center [344, 171] width 689 height 342
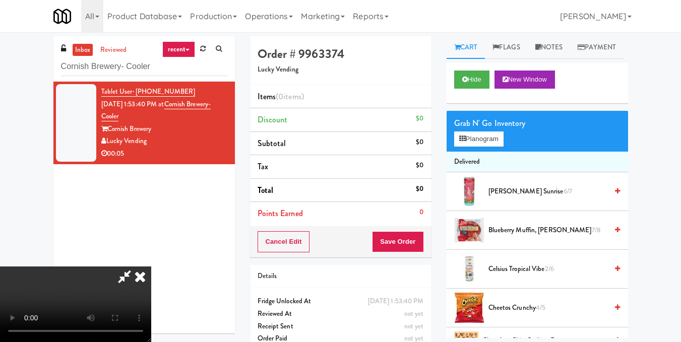
click at [136, 267] on icon at bounding box center [124, 277] width 23 height 20
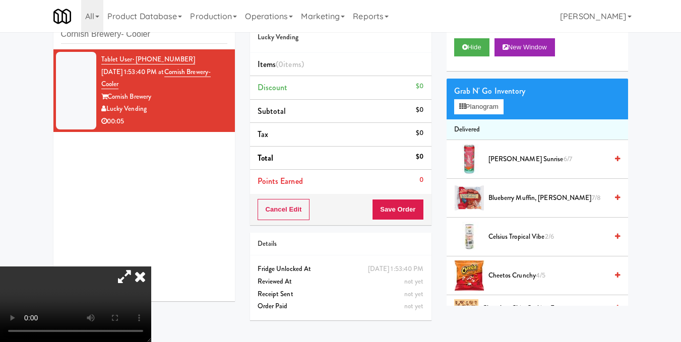
click at [147, 267] on video at bounding box center [75, 305] width 151 height 76
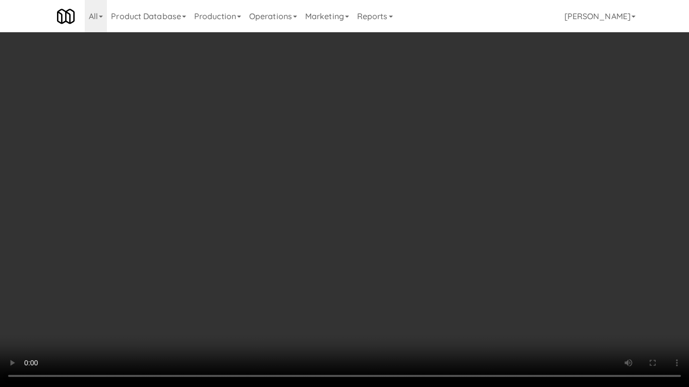
click at [370, 290] on video at bounding box center [344, 193] width 689 height 387
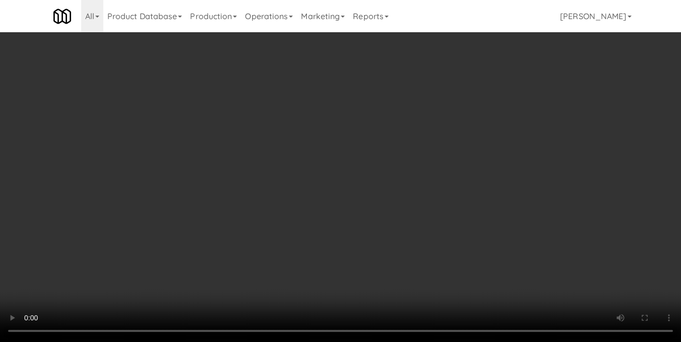
scroll to position [1332, 0]
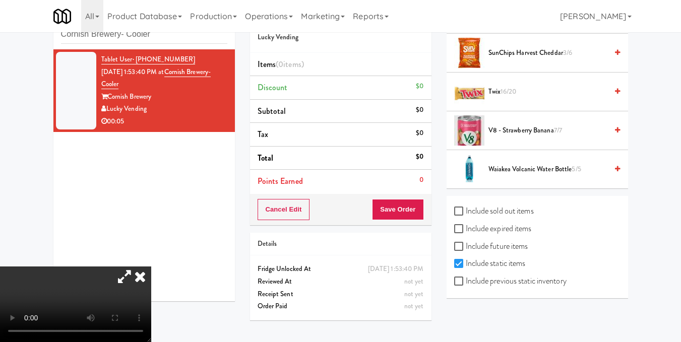
click at [522, 285] on label "Include previous static inventory" at bounding box center [510, 281] width 112 height 15
click at [466, 285] on input "Include previous static inventory" at bounding box center [460, 282] width 12 height 8
checkbox input "true"
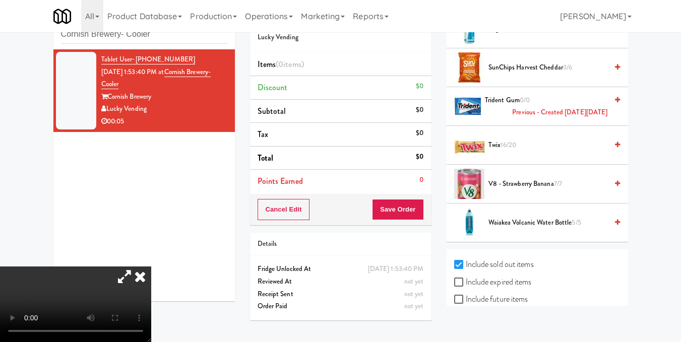
scroll to position [2161, 0]
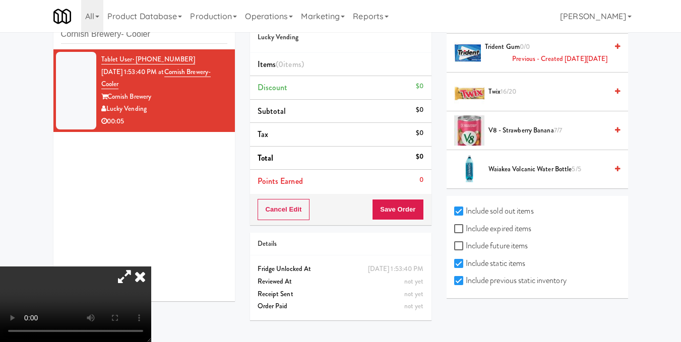
click at [463, 224] on label "Include expired items" at bounding box center [493, 228] width 78 height 15
click at [463, 225] on input "Include expired items" at bounding box center [460, 229] width 12 height 8
checkbox input "true"
click at [460, 247] on input "Include future items" at bounding box center [460, 247] width 12 height 8
checkbox input "true"
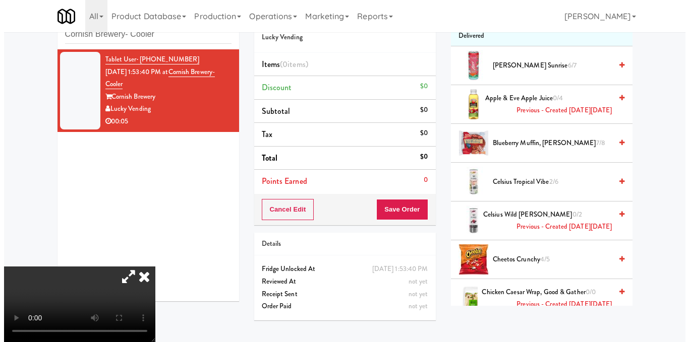
scroll to position [0, 0]
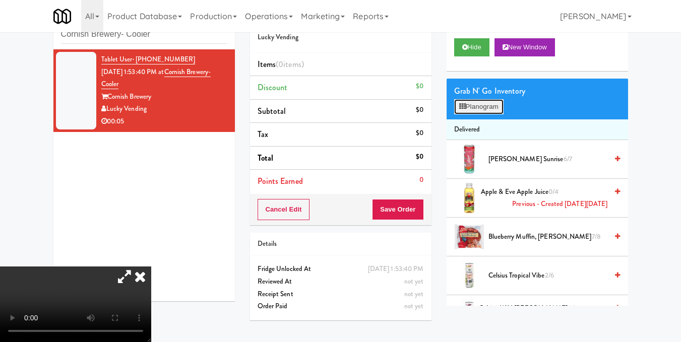
click at [474, 114] on button "Planogram" at bounding box center [478, 106] width 49 height 15
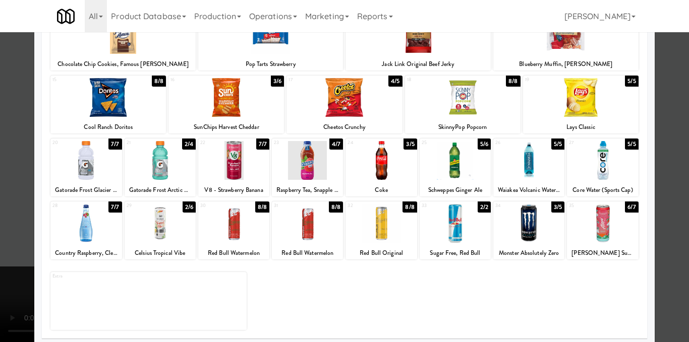
scroll to position [153, 0]
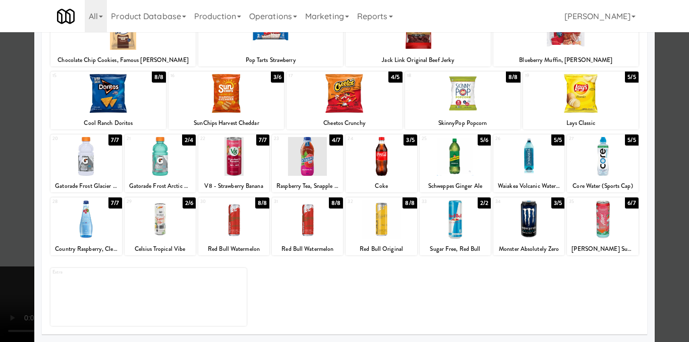
click at [307, 227] on div at bounding box center [307, 219] width 71 height 39
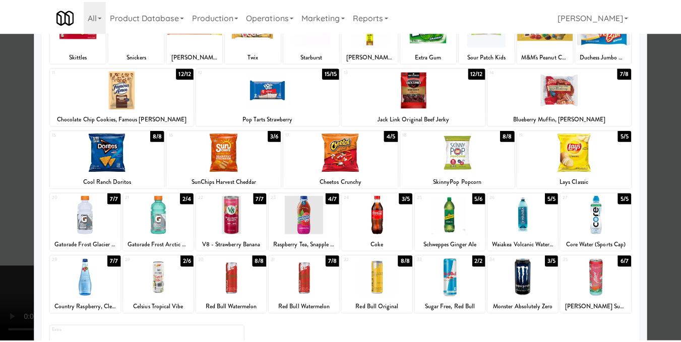
scroll to position [0, 0]
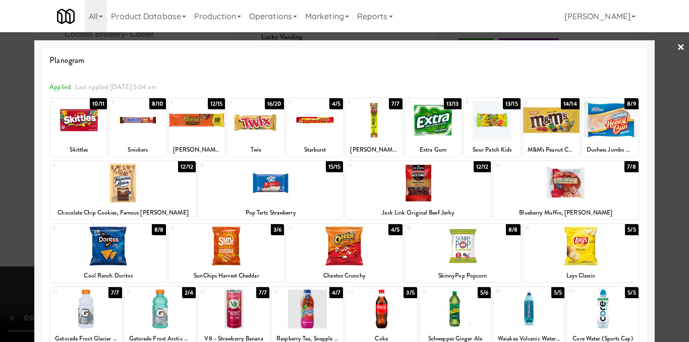
click at [647, 231] on div "Planogram Applied Last applied [DATE] 5:04 am 1 10/11 Skittles 2 8/10 Snickers …" at bounding box center [344, 267] width 620 height 455
click at [656, 232] on div at bounding box center [344, 171] width 689 height 342
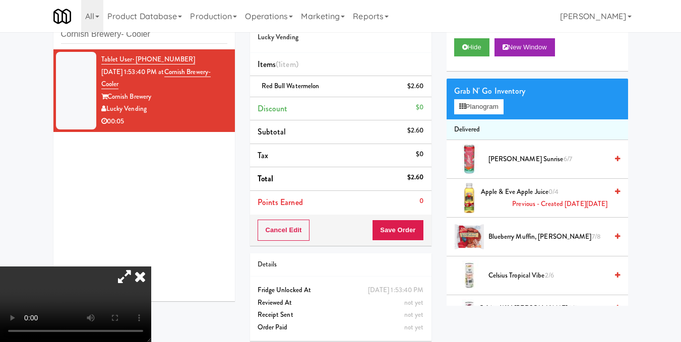
click at [151, 275] on video at bounding box center [75, 305] width 151 height 76
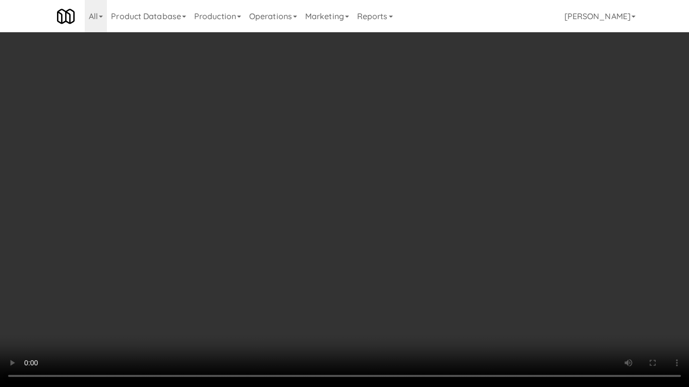
click at [305, 288] on video at bounding box center [344, 193] width 689 height 387
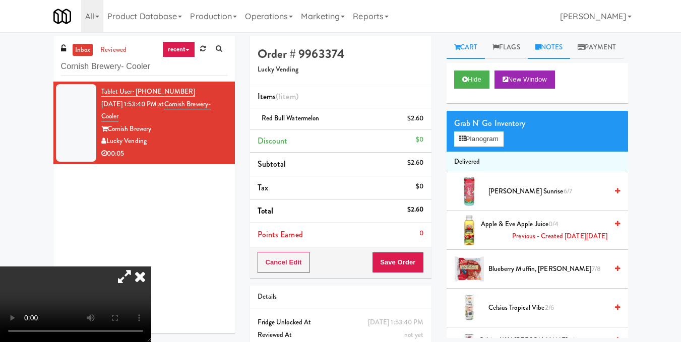
click at [555, 47] on link "Notes" at bounding box center [549, 47] width 43 height 23
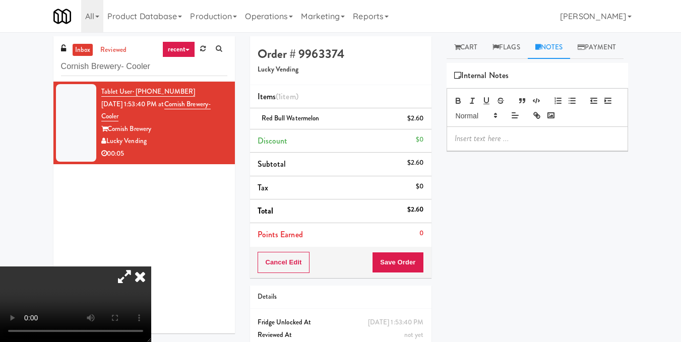
click at [490, 144] on p at bounding box center [537, 138] width 165 height 11
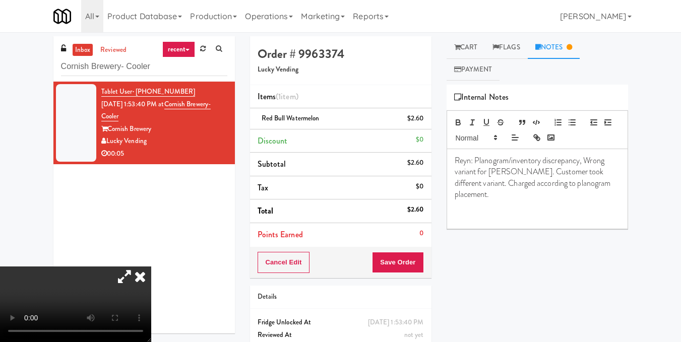
click at [496, 175] on span "Reyn: Planogram/inventory discrepancy, Wrong variant for [PERSON_NAME]. Custome…" at bounding box center [534, 177] width 158 height 45
click at [407, 261] on button "Save Order" at bounding box center [397, 262] width 51 height 21
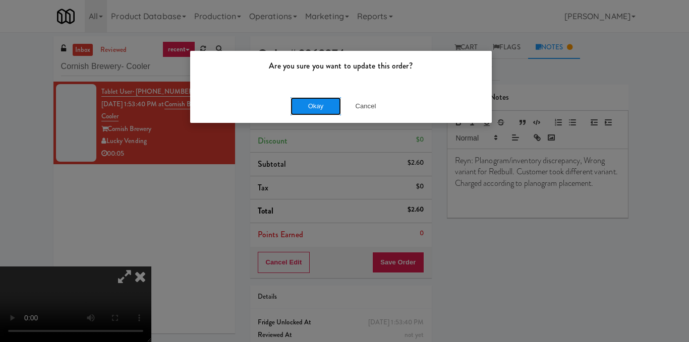
click at [321, 107] on button "Okay" at bounding box center [315, 106] width 50 height 18
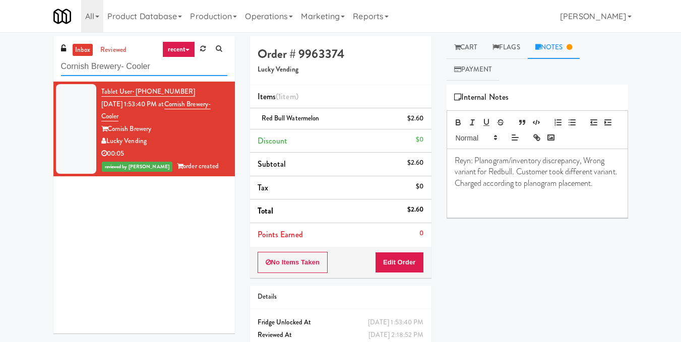
drag, startPoint x: 187, startPoint y: 75, endPoint x: 38, endPoint y: 57, distance: 149.9
click at [38, 57] on div "inbox reviewed recent all unclear take inventory issue suspicious failed recent…" at bounding box center [340, 208] width 681 height 345
paste input "[PERSON_NAME] Left"
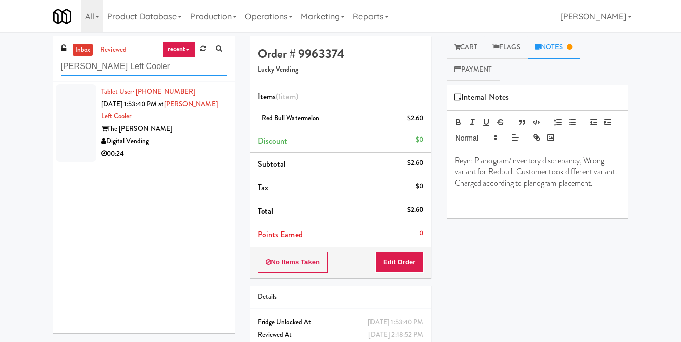
type input "[PERSON_NAME] Left Cooler"
click at [192, 142] on div "Digital Vending" at bounding box center [164, 141] width 126 height 13
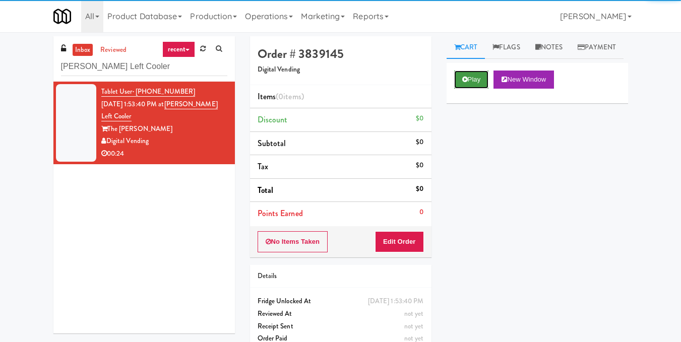
click at [480, 89] on button "Play" at bounding box center [471, 80] width 35 height 18
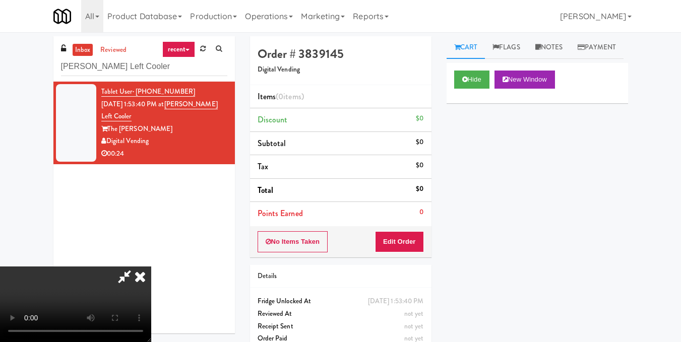
click at [151, 267] on video at bounding box center [75, 305] width 151 height 76
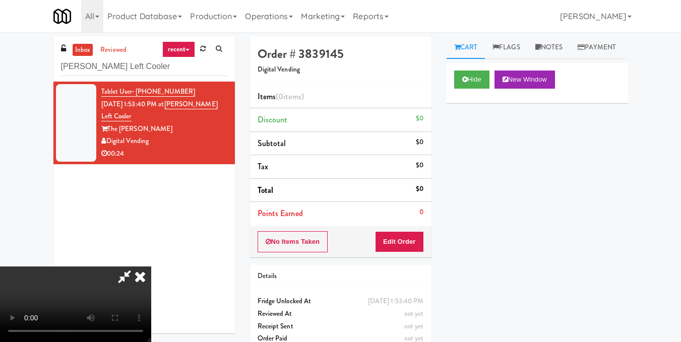
click at [151, 267] on video at bounding box center [75, 305] width 151 height 76
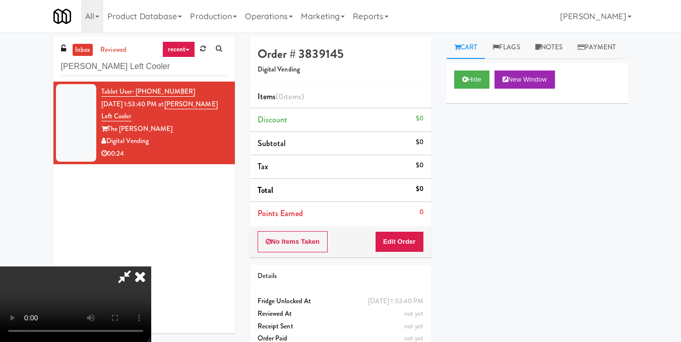
click at [151, 267] on video at bounding box center [75, 305] width 151 height 76
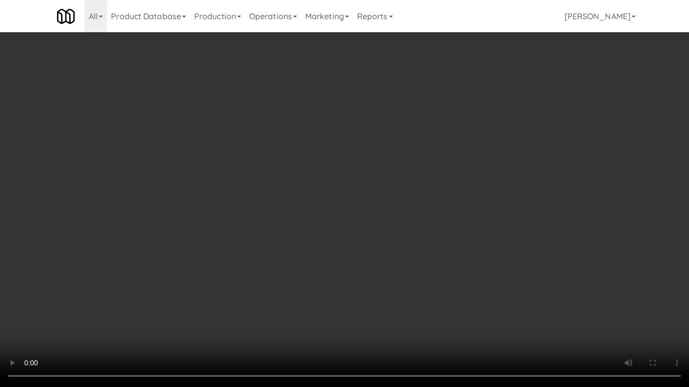
click at [297, 235] on video at bounding box center [344, 193] width 689 height 387
click at [327, 222] on video at bounding box center [344, 193] width 689 height 387
click at [328, 222] on video at bounding box center [344, 193] width 689 height 387
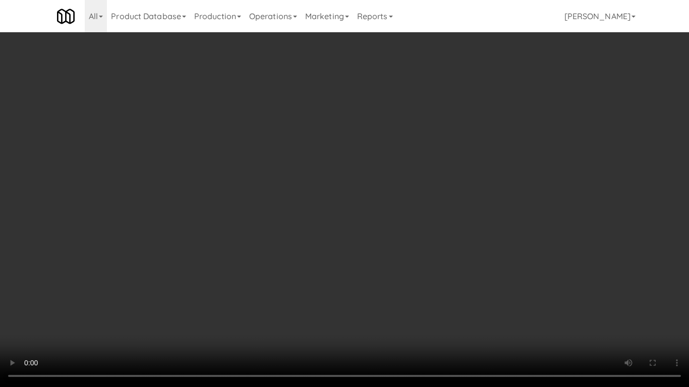
click at [328, 223] on video at bounding box center [344, 193] width 689 height 387
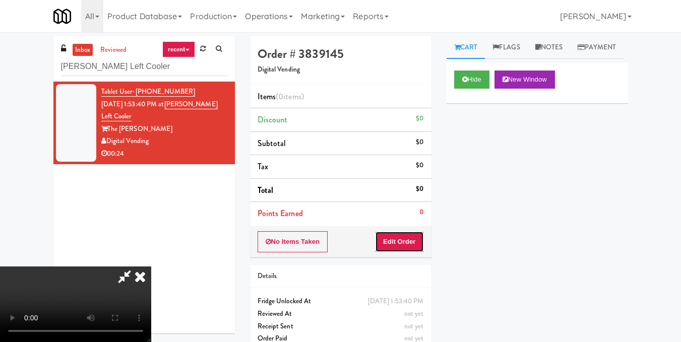
click at [421, 239] on button "Edit Order" at bounding box center [399, 241] width 49 height 21
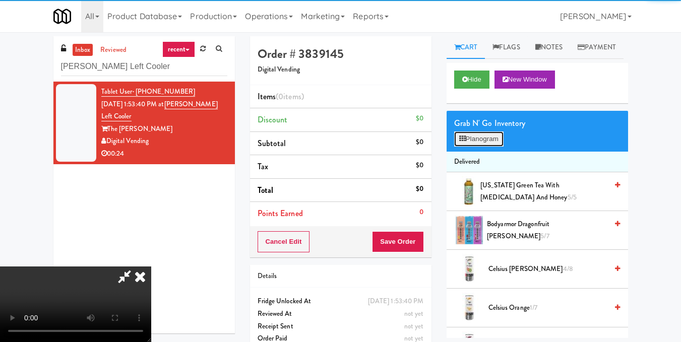
click at [465, 142] on icon at bounding box center [462, 139] width 7 height 7
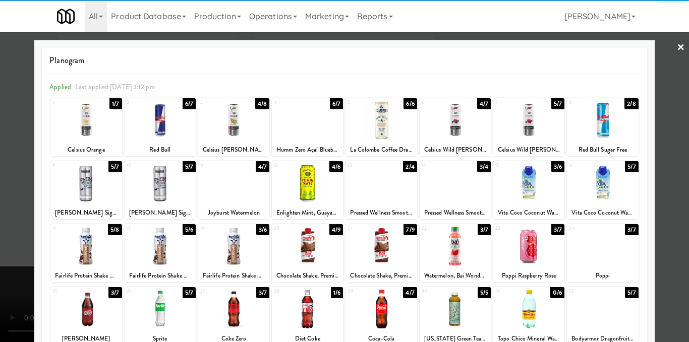
click at [152, 188] on div at bounding box center [160, 183] width 71 height 39
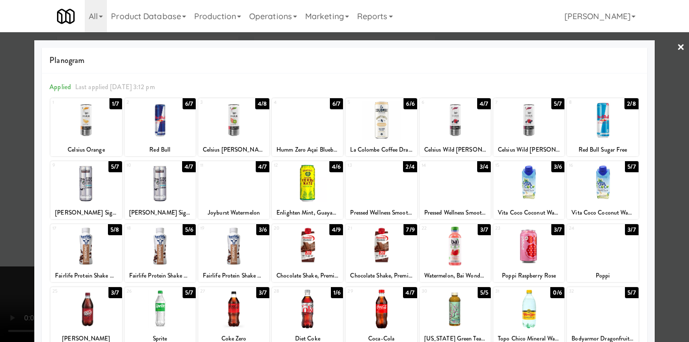
drag, startPoint x: 663, startPoint y: 204, endPoint x: 558, endPoint y: 226, distance: 107.3
click at [663, 204] on div at bounding box center [344, 171] width 689 height 342
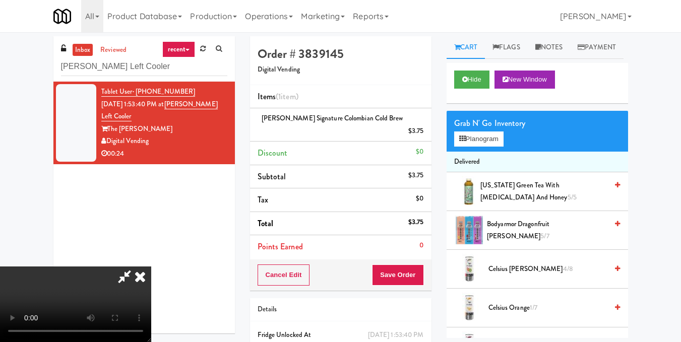
click at [151, 267] on video at bounding box center [75, 305] width 151 height 76
click at [461, 142] on icon at bounding box center [462, 139] width 7 height 7
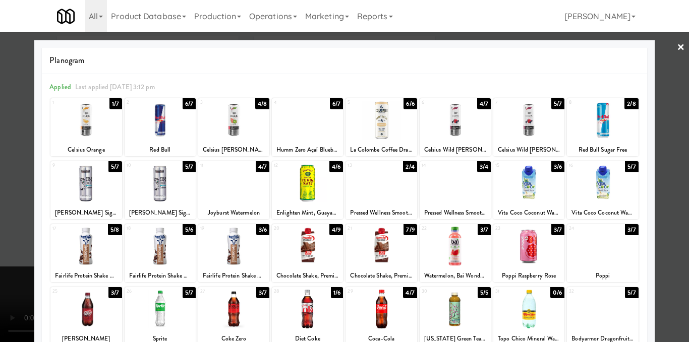
click at [663, 154] on div at bounding box center [344, 171] width 689 height 342
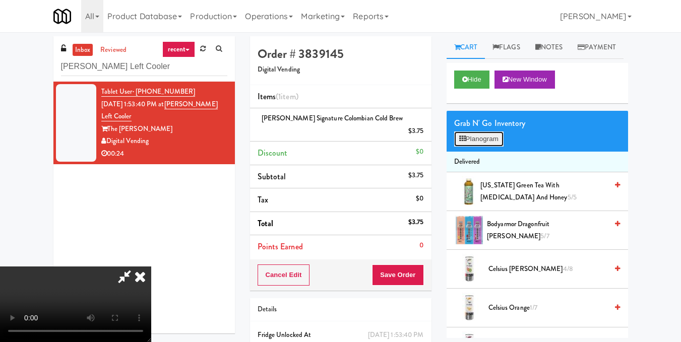
click at [484, 147] on button "Planogram" at bounding box center [478, 139] width 49 height 15
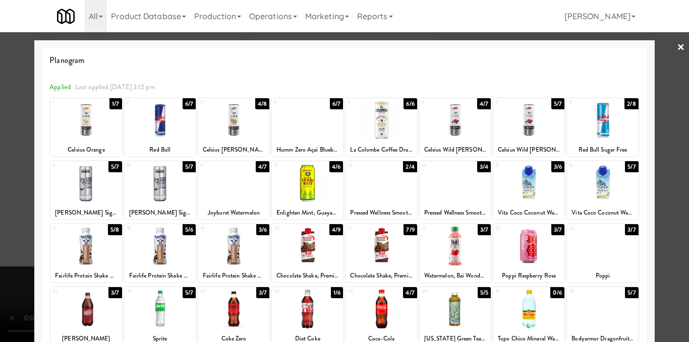
click at [672, 203] on div at bounding box center [344, 171] width 689 height 342
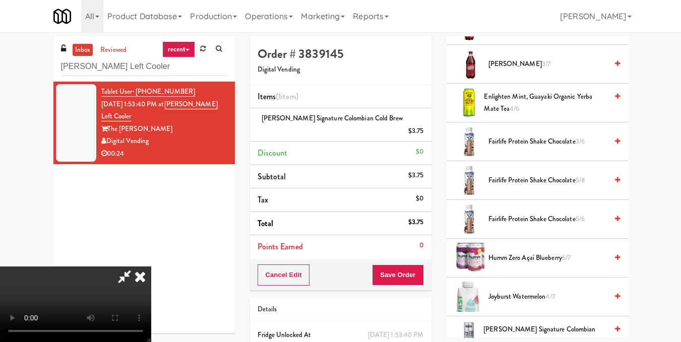
scroll to position [605, 0]
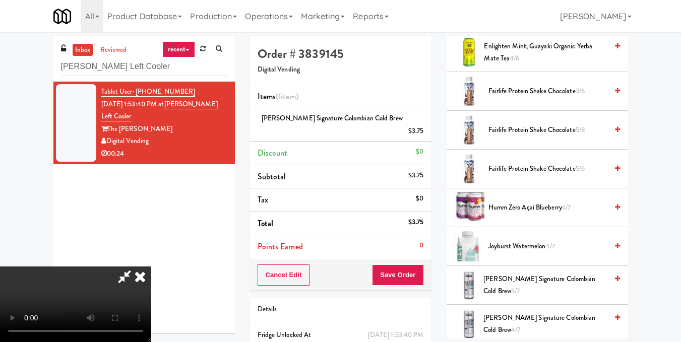
click at [615, 211] on icon at bounding box center [617, 207] width 5 height 7
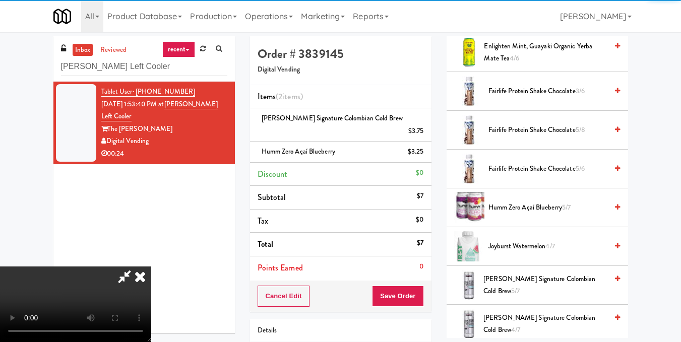
click at [151, 267] on video at bounding box center [75, 305] width 151 height 76
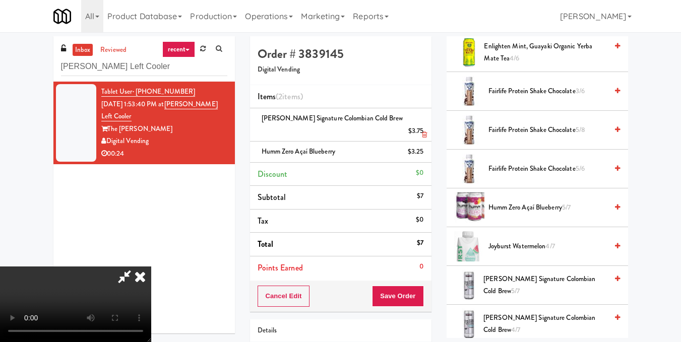
click at [151, 267] on icon at bounding box center [140, 277] width 22 height 20
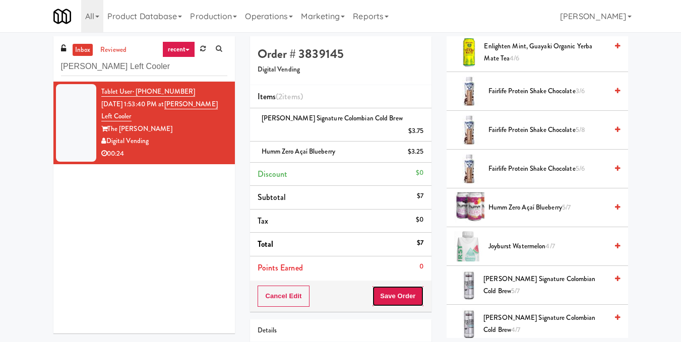
click at [396, 286] on button "Save Order" at bounding box center [397, 296] width 51 height 21
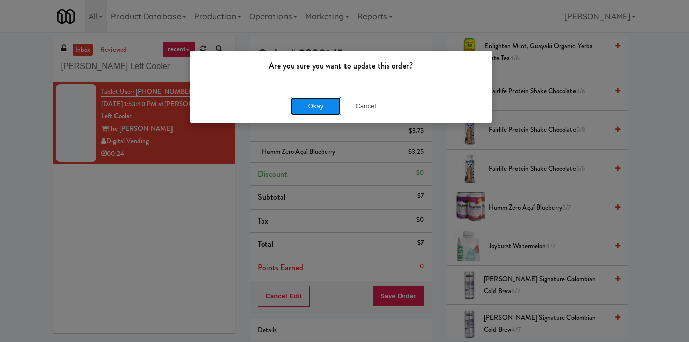
click at [311, 98] on button "Okay" at bounding box center [315, 106] width 50 height 18
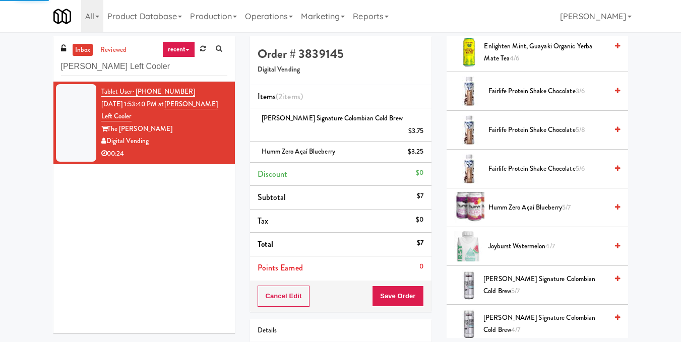
scroll to position [125, 0]
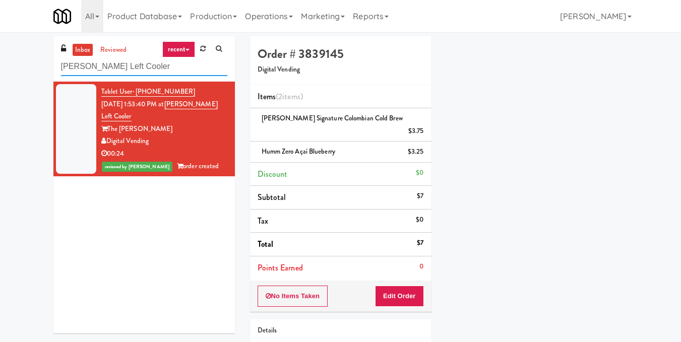
drag, startPoint x: 10, startPoint y: 57, endPoint x: 0, endPoint y: 58, distance: 10.1
click at [0, 58] on div "inbox reviewed recent all unclear take inventory issue suspicious failed recent…" at bounding box center [340, 225] width 681 height 379
paste input "[PERSON_NAME] -"
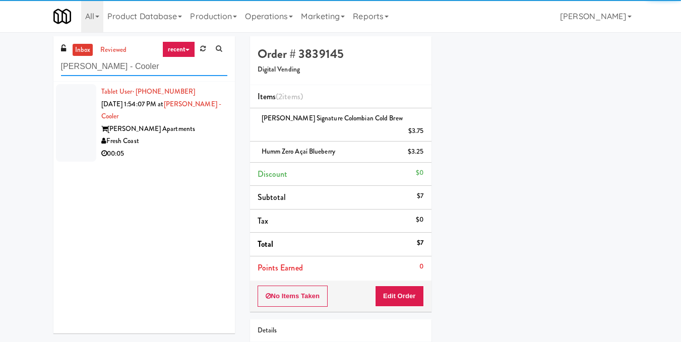
type input "[PERSON_NAME] - Cooler"
drag, startPoint x: 184, startPoint y: 138, endPoint x: 186, endPoint y: 131, distance: 7.8
click at [184, 148] on div "00:05" at bounding box center [164, 154] width 126 height 13
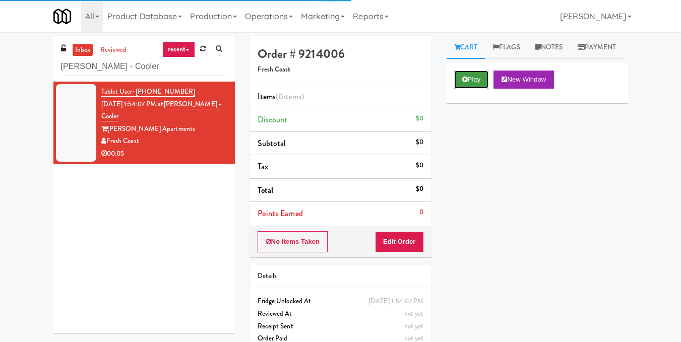
click at [479, 89] on button "Play" at bounding box center [471, 80] width 35 height 18
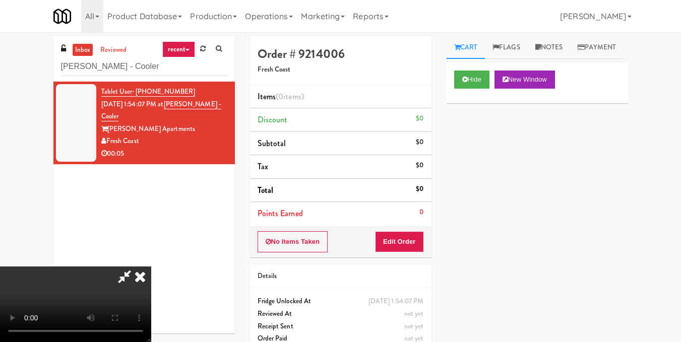
scroll to position [13, 0]
click at [151, 267] on video at bounding box center [75, 305] width 151 height 76
click at [414, 244] on button "Edit Order" at bounding box center [399, 241] width 49 height 21
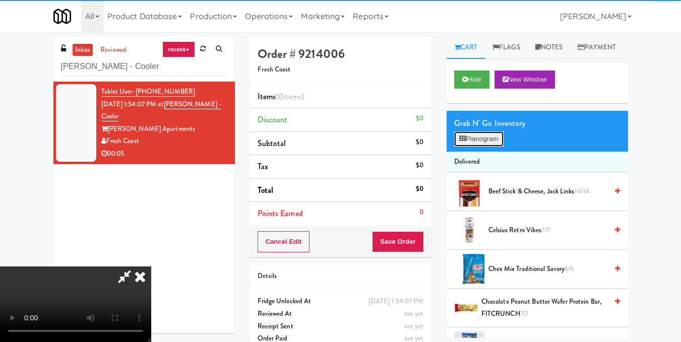
click at [500, 147] on button "Planogram" at bounding box center [478, 139] width 49 height 15
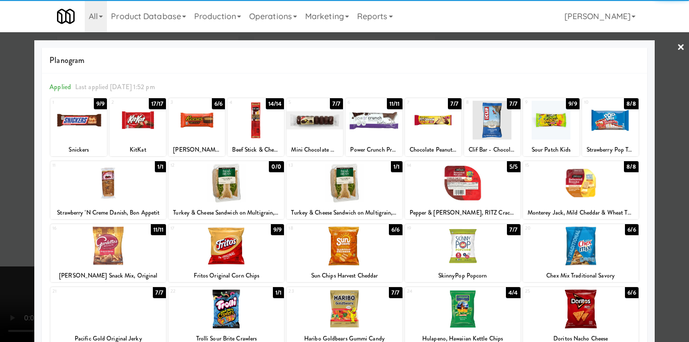
click at [188, 119] on div at bounding box center [196, 120] width 56 height 39
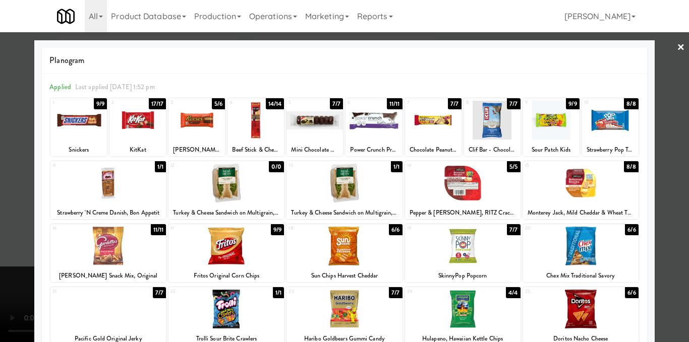
click at [668, 144] on div at bounding box center [344, 171] width 689 height 342
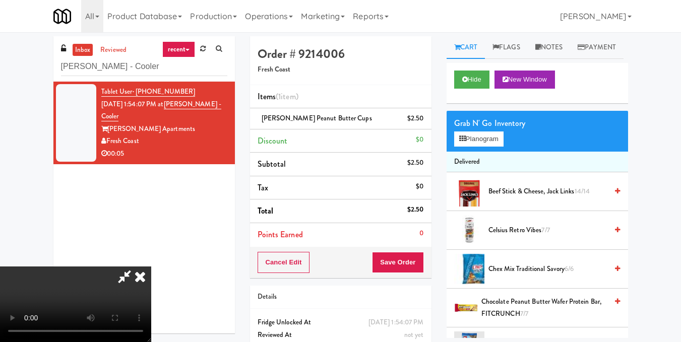
click at [151, 267] on video at bounding box center [75, 305] width 151 height 76
click at [151, 267] on icon at bounding box center [140, 277] width 22 height 20
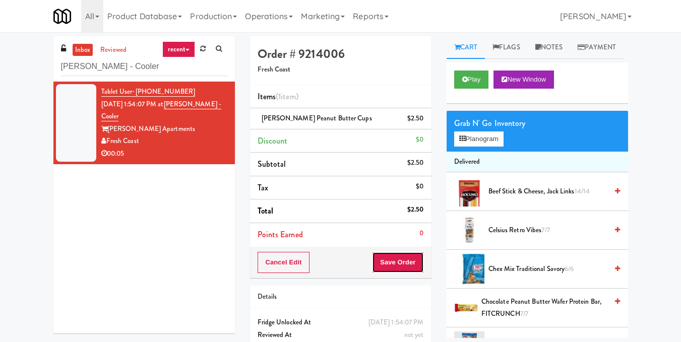
click at [408, 263] on button "Save Order" at bounding box center [397, 262] width 51 height 21
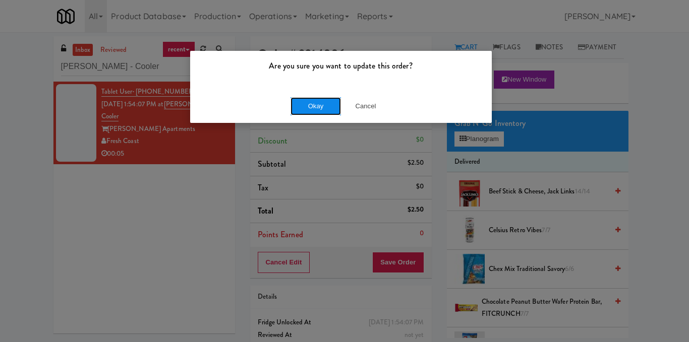
click at [310, 108] on button "Okay" at bounding box center [315, 106] width 50 height 18
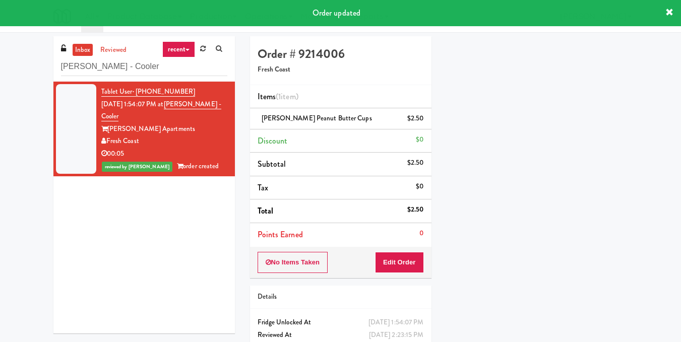
scroll to position [125, 0]
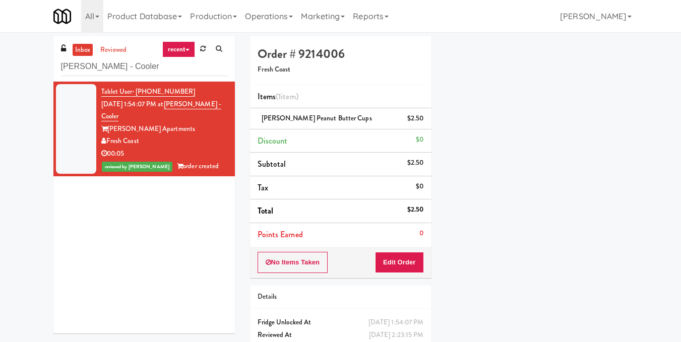
drag, startPoint x: 179, startPoint y: 57, endPoint x: 0, endPoint y: 104, distance: 185.0
click at [0, 104] on div "inbox reviewed recent all unclear take inventory issue suspicious failed recent…" at bounding box center [340, 208] width 681 height 345
drag, startPoint x: 98, startPoint y: 71, endPoint x: 8, endPoint y: 55, distance: 92.0
click at [8, 55] on div "inbox reviewed recent all unclear take inventory issue suspicious failed recent…" at bounding box center [340, 208] width 681 height 345
paste input "The Jack - Pantry - Right"
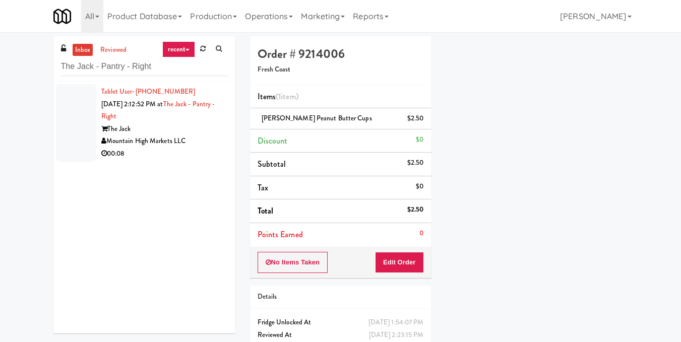
click at [212, 145] on div "Mountain High Markets LLC" at bounding box center [164, 141] width 126 height 13
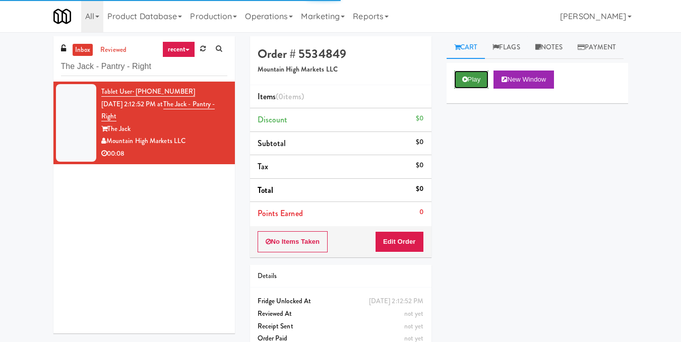
click at [465, 83] on icon at bounding box center [465, 79] width 6 height 7
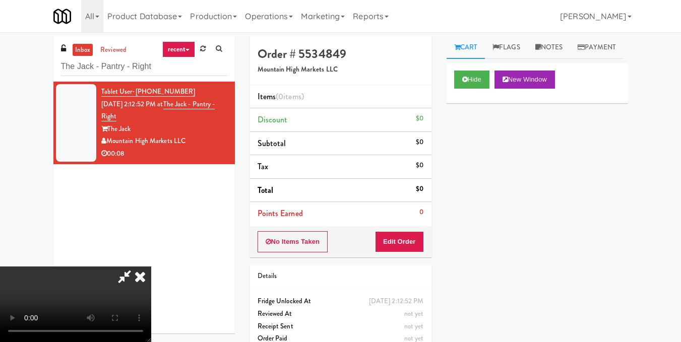
click at [151, 267] on video at bounding box center [75, 305] width 151 height 76
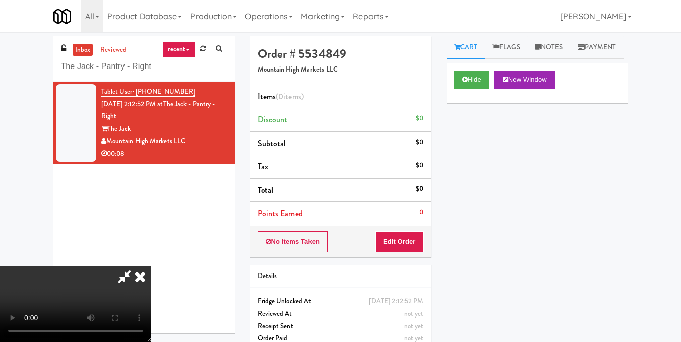
click at [151, 267] on video at bounding box center [75, 305] width 151 height 76
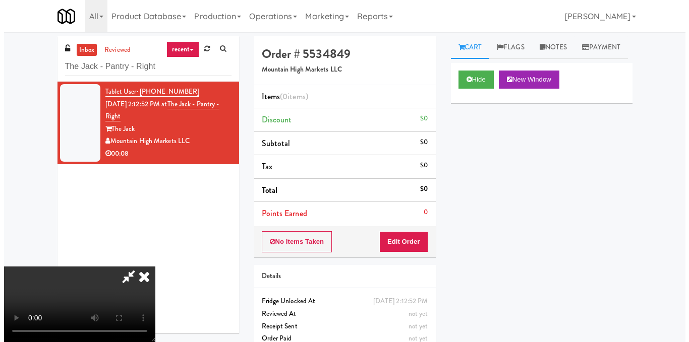
scroll to position [0, 0]
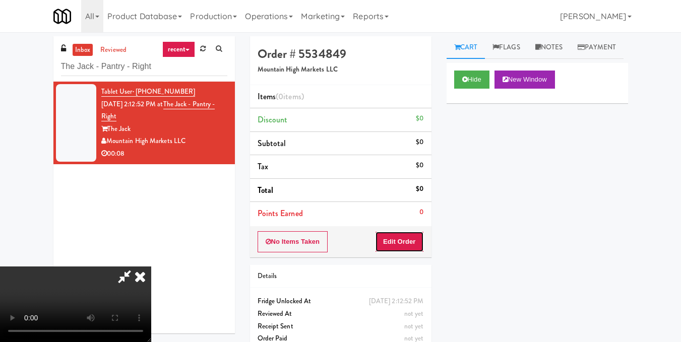
click at [418, 240] on button "Edit Order" at bounding box center [399, 241] width 49 height 21
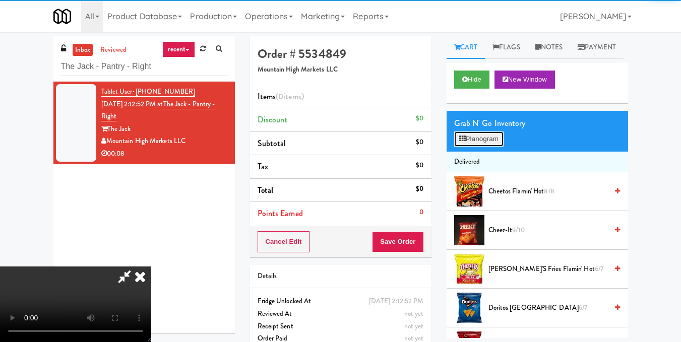
click at [486, 147] on button "Planogram" at bounding box center [478, 139] width 49 height 15
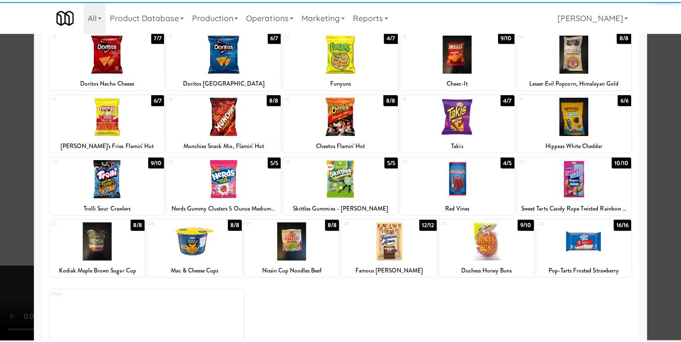
scroll to position [153, 0]
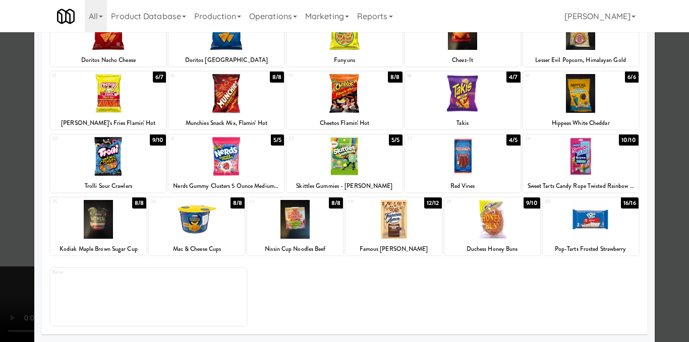
click at [485, 221] on div at bounding box center [492, 219] width 96 height 39
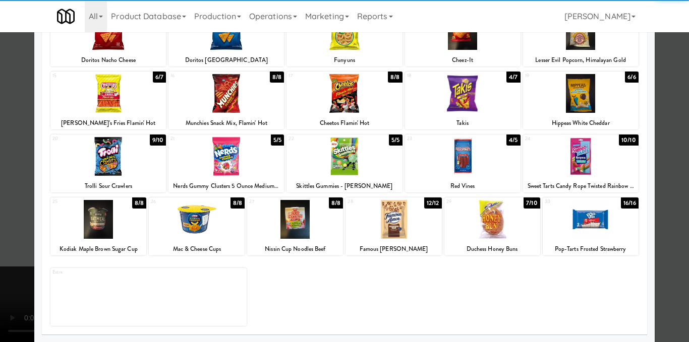
drag, startPoint x: 667, startPoint y: 199, endPoint x: 493, endPoint y: 211, distance: 174.3
click at [668, 200] on div at bounding box center [344, 171] width 689 height 342
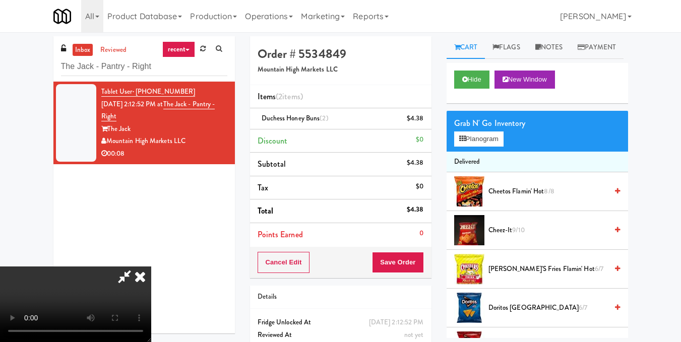
click at [151, 267] on video at bounding box center [75, 305] width 151 height 76
click at [151, 267] on icon at bounding box center [140, 277] width 22 height 20
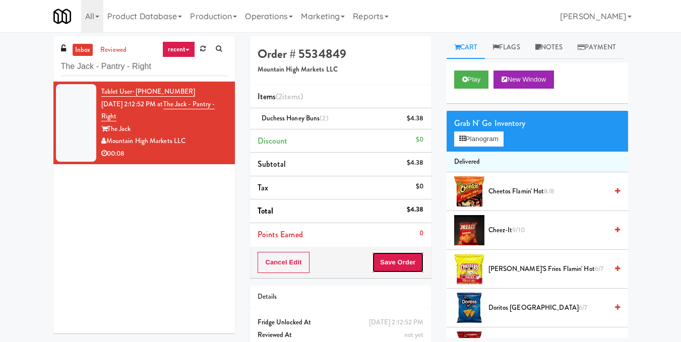
click at [386, 257] on button "Save Order" at bounding box center [397, 262] width 51 height 21
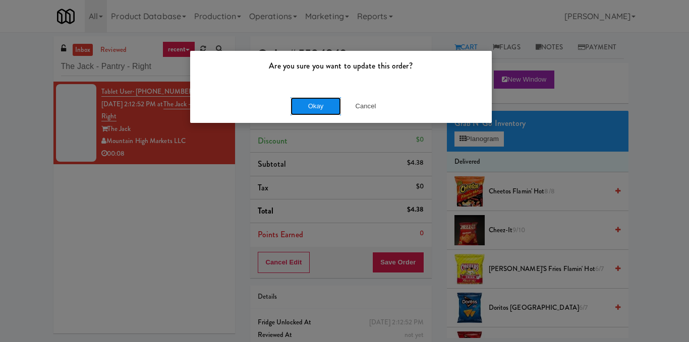
click at [322, 107] on button "Okay" at bounding box center [315, 106] width 50 height 18
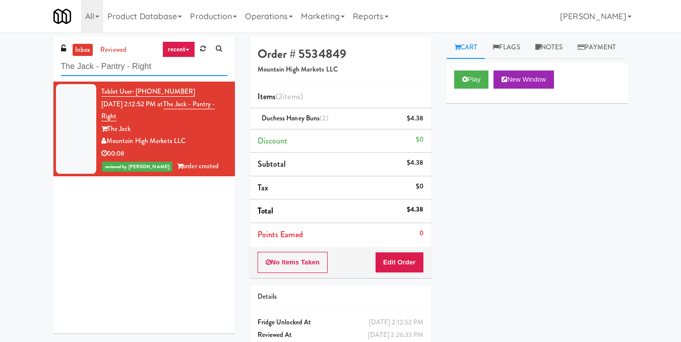
drag, startPoint x: 170, startPoint y: 61, endPoint x: 0, endPoint y: 65, distance: 170.5
click at [0, 65] on div "inbox reviewed recent all unclear take inventory issue suspicious failed recent…" at bounding box center [340, 208] width 681 height 345
paste input "W&W - Combo"
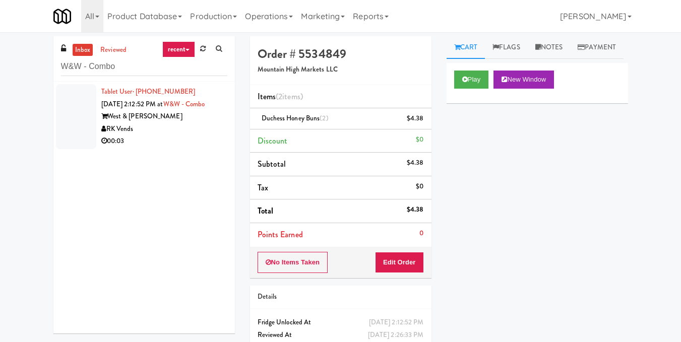
click at [197, 134] on div "RK Vends" at bounding box center [164, 129] width 126 height 13
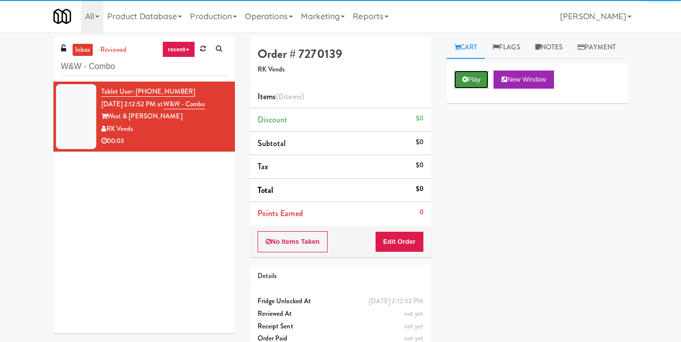
click at [470, 89] on button "Play" at bounding box center [471, 80] width 35 height 18
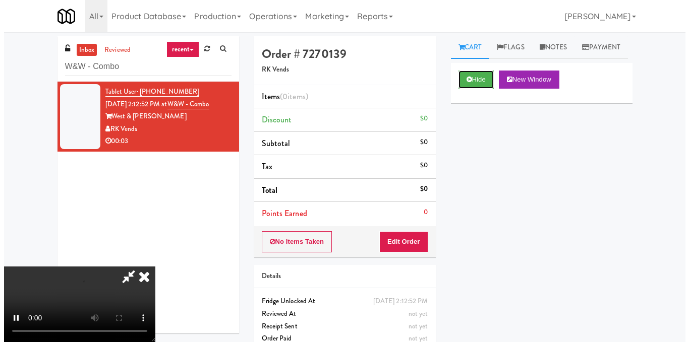
scroll to position [113, 0]
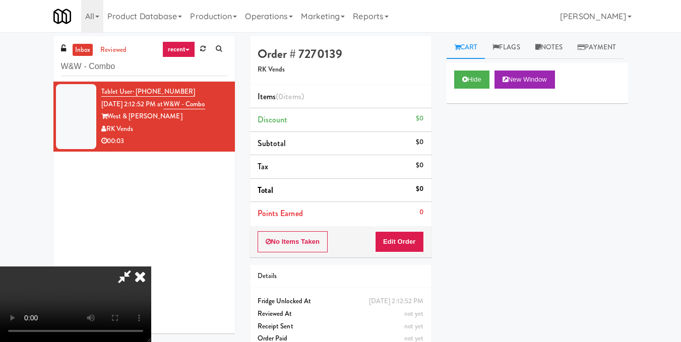
click at [151, 267] on video at bounding box center [75, 305] width 151 height 76
click at [411, 239] on button "Edit Order" at bounding box center [399, 241] width 49 height 21
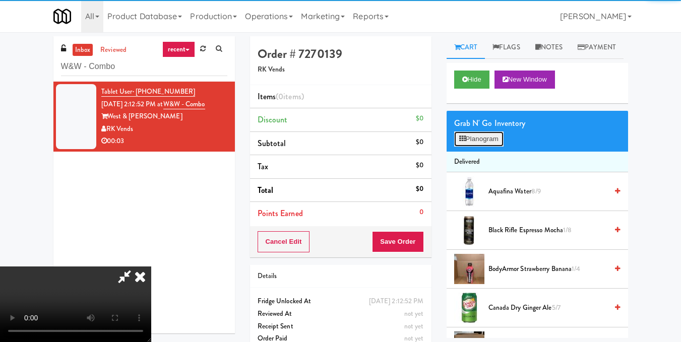
click at [459, 142] on icon at bounding box center [462, 139] width 7 height 7
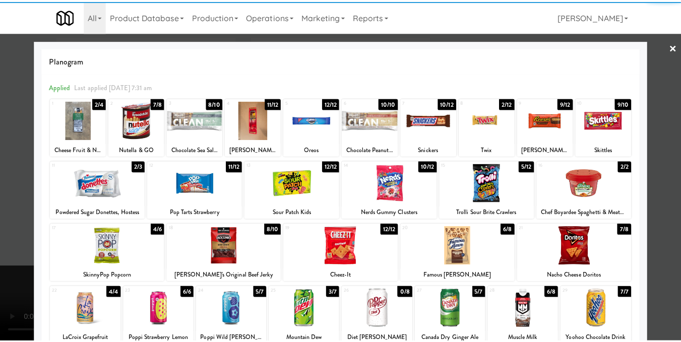
scroll to position [202, 0]
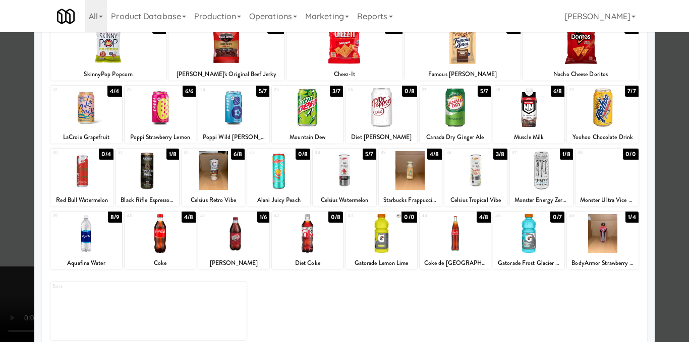
click at [241, 244] on div at bounding box center [233, 233] width 71 height 39
click at [666, 200] on div at bounding box center [344, 171] width 689 height 342
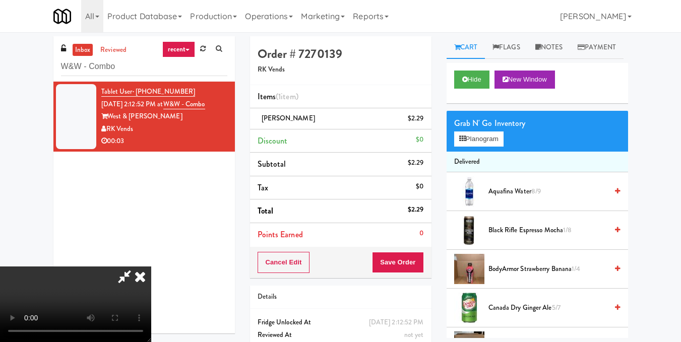
click at [151, 267] on video at bounding box center [75, 305] width 151 height 76
click at [151, 267] on icon at bounding box center [140, 277] width 22 height 20
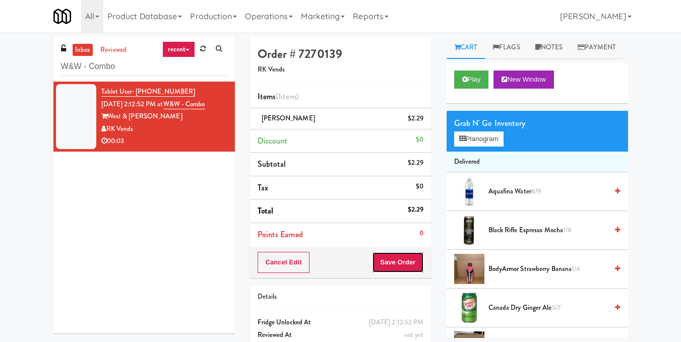
click at [407, 259] on button "Save Order" at bounding box center [397, 262] width 51 height 21
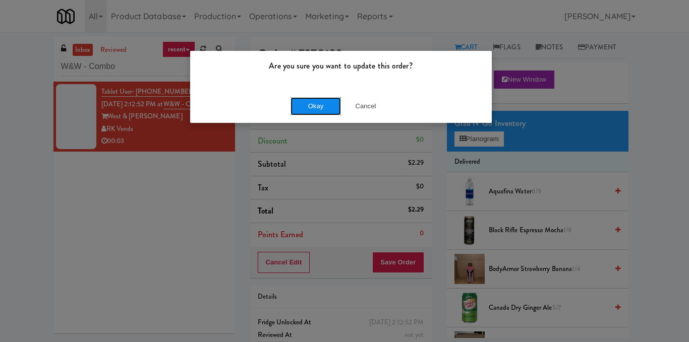
click at [311, 112] on button "Okay" at bounding box center [315, 106] width 50 height 18
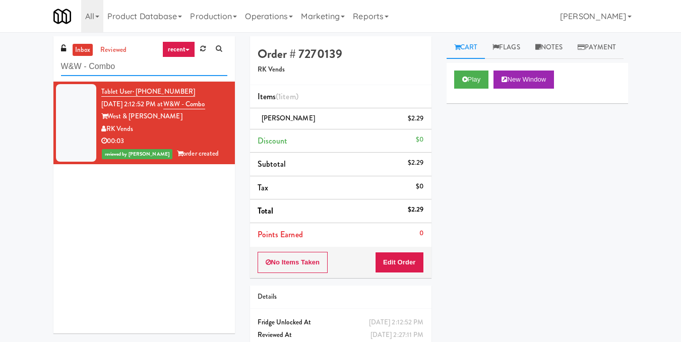
drag, startPoint x: 58, startPoint y: 61, endPoint x: 0, endPoint y: 64, distance: 58.1
click at [0, 64] on div "inbox reviewed recent all unclear take inventory issue suspicious failed recent…" at bounding box center [340, 208] width 681 height 345
paste input "Illume - Combo - Middle"
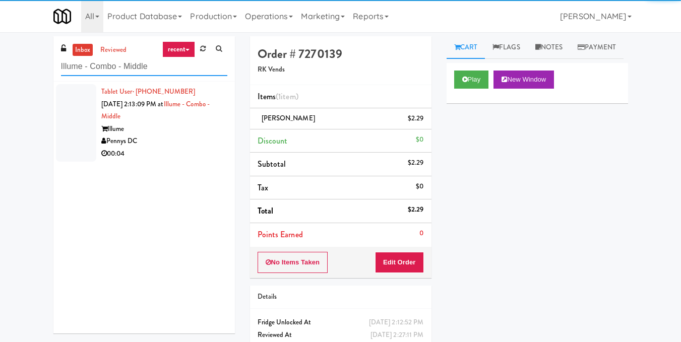
type input "Illume - Combo - Middle"
click at [179, 141] on div "Pennys DC" at bounding box center [164, 141] width 126 height 13
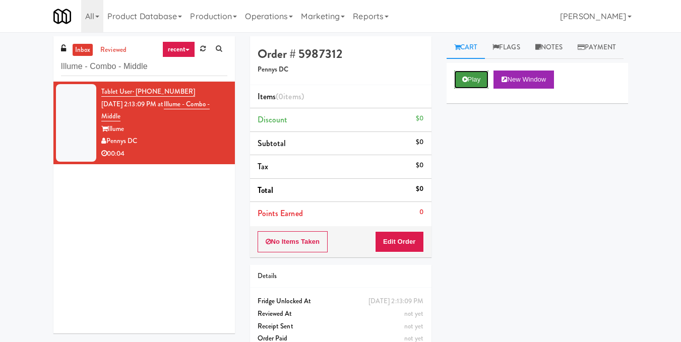
click at [467, 89] on button "Play" at bounding box center [471, 80] width 35 height 18
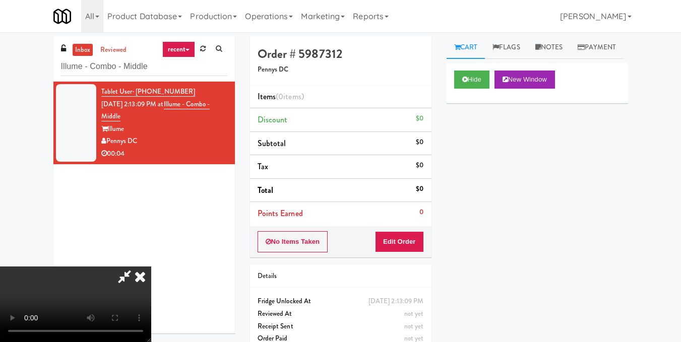
click at [151, 267] on video at bounding box center [75, 305] width 151 height 76
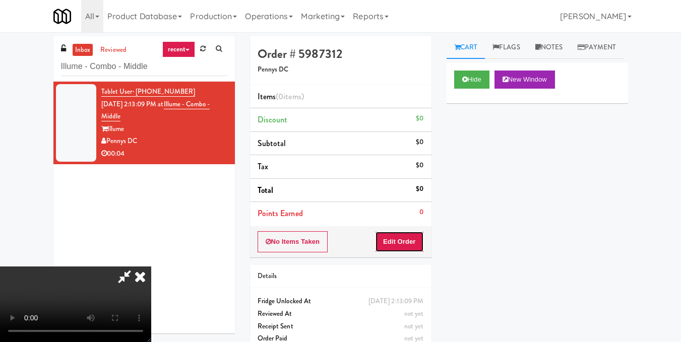
click at [420, 244] on button "Edit Order" at bounding box center [399, 241] width 49 height 21
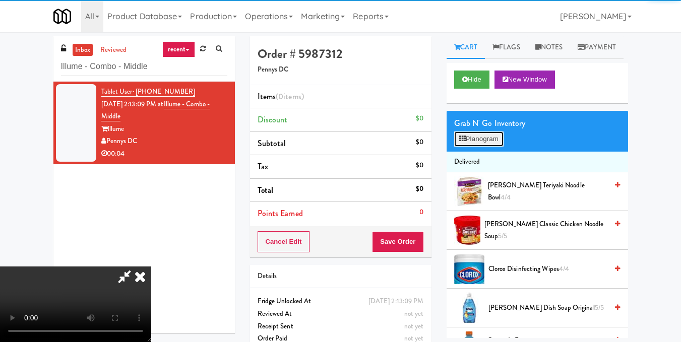
click at [483, 147] on button "Planogram" at bounding box center [478, 139] width 49 height 15
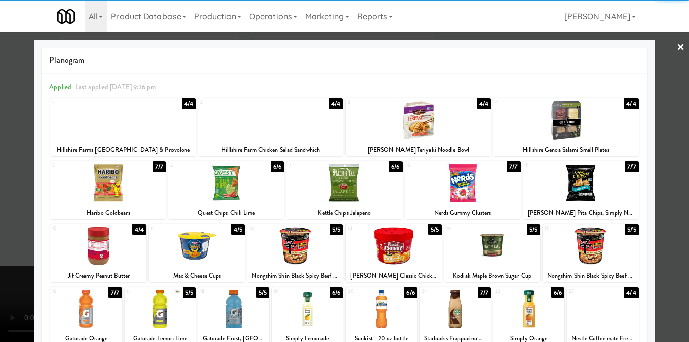
click at [228, 198] on div at bounding box center [225, 183] width 115 height 39
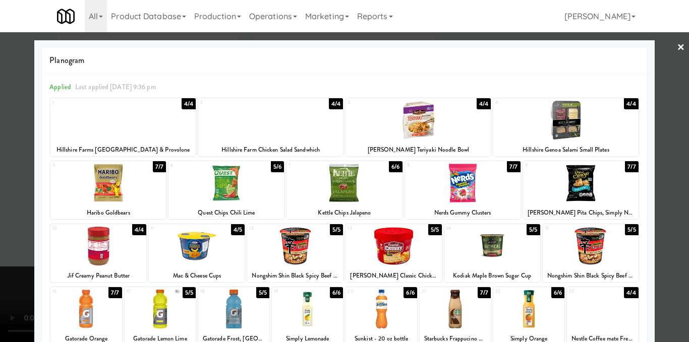
click at [662, 211] on div at bounding box center [344, 171] width 689 height 342
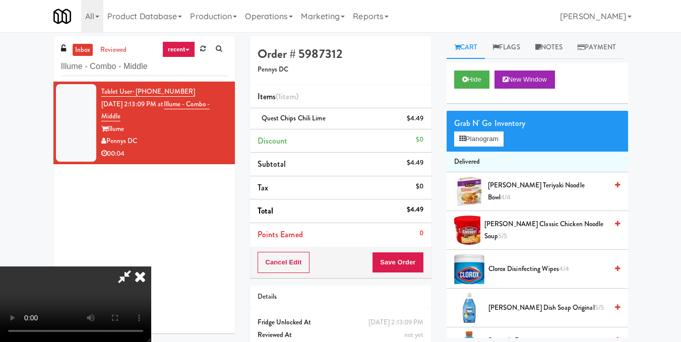
click at [151, 270] on video at bounding box center [75, 305] width 151 height 76
click at [151, 267] on icon at bounding box center [140, 277] width 22 height 20
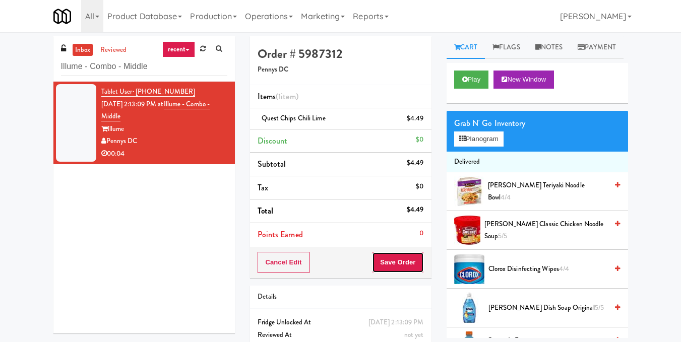
drag, startPoint x: 394, startPoint y: 264, endPoint x: 378, endPoint y: 207, distance: 59.1
click at [394, 263] on button "Save Order" at bounding box center [397, 262] width 51 height 21
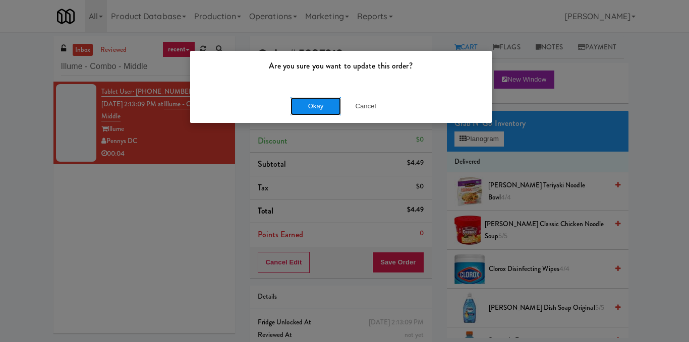
click at [321, 105] on button "Okay" at bounding box center [315, 106] width 50 height 18
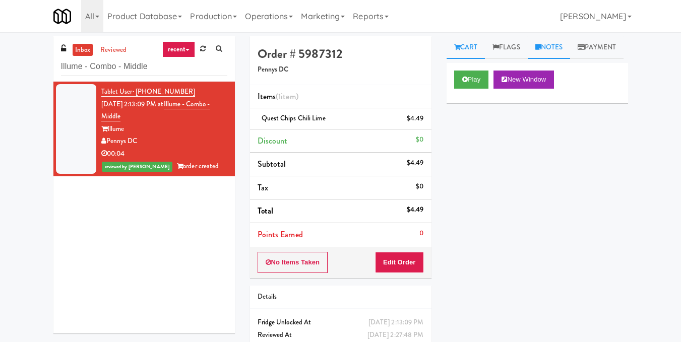
click at [554, 53] on link "Notes" at bounding box center [549, 47] width 43 height 23
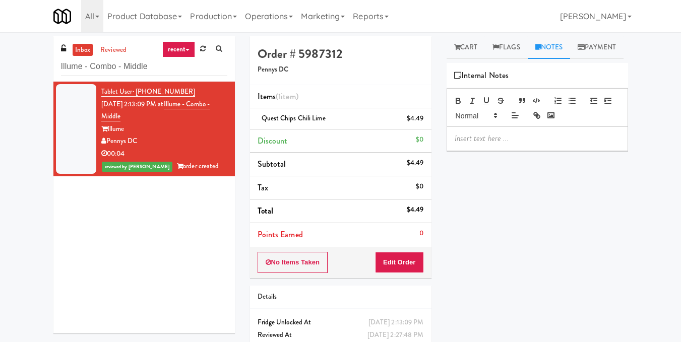
click at [530, 144] on p at bounding box center [537, 138] width 165 height 11
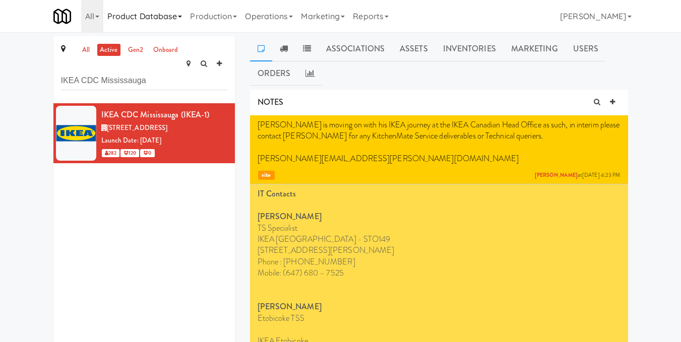
type input "IKEA CDC Mississauga"
